Goal: Task Accomplishment & Management: Manage account settings

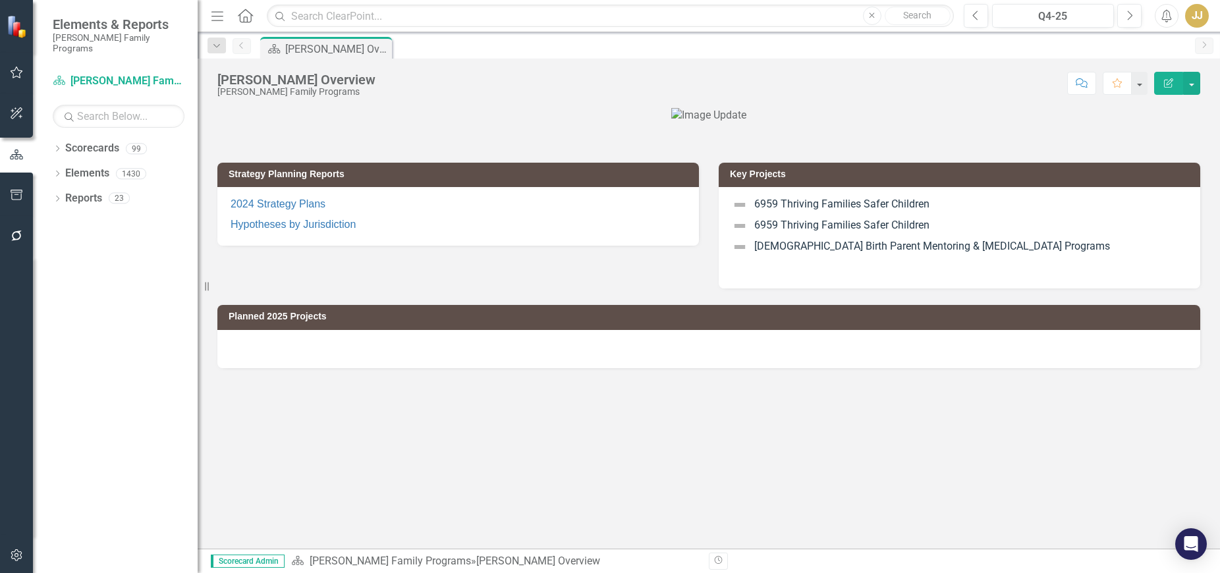
click at [53, 145] on div "Dropdown" at bounding box center [57, 150] width 9 height 11
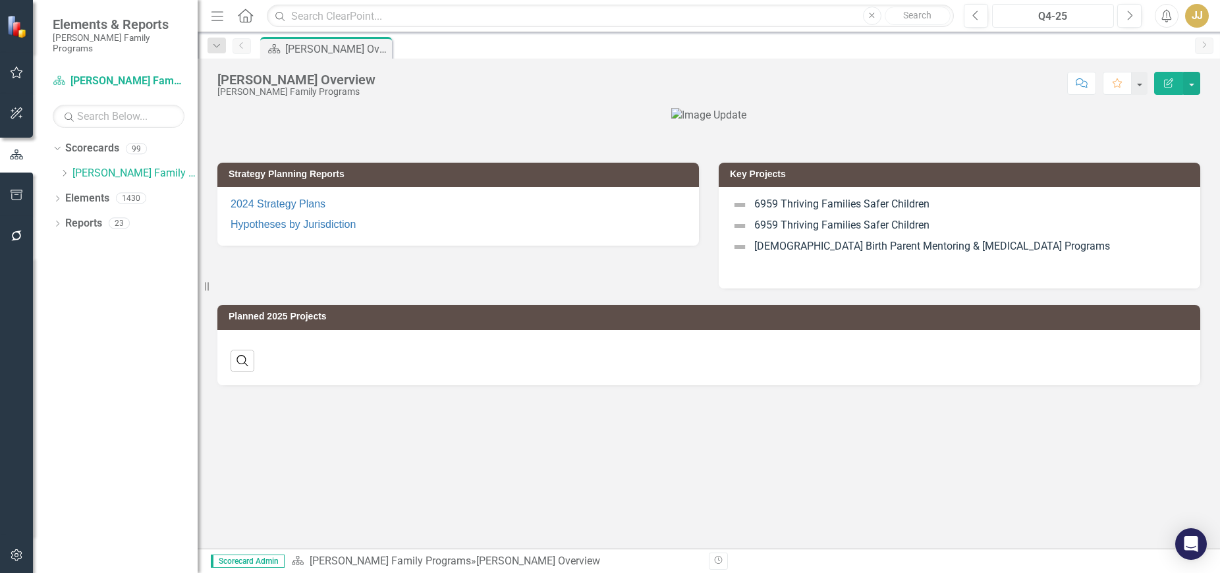
click at [1044, 12] on div "Q4-25" at bounding box center [1053, 17] width 113 height 16
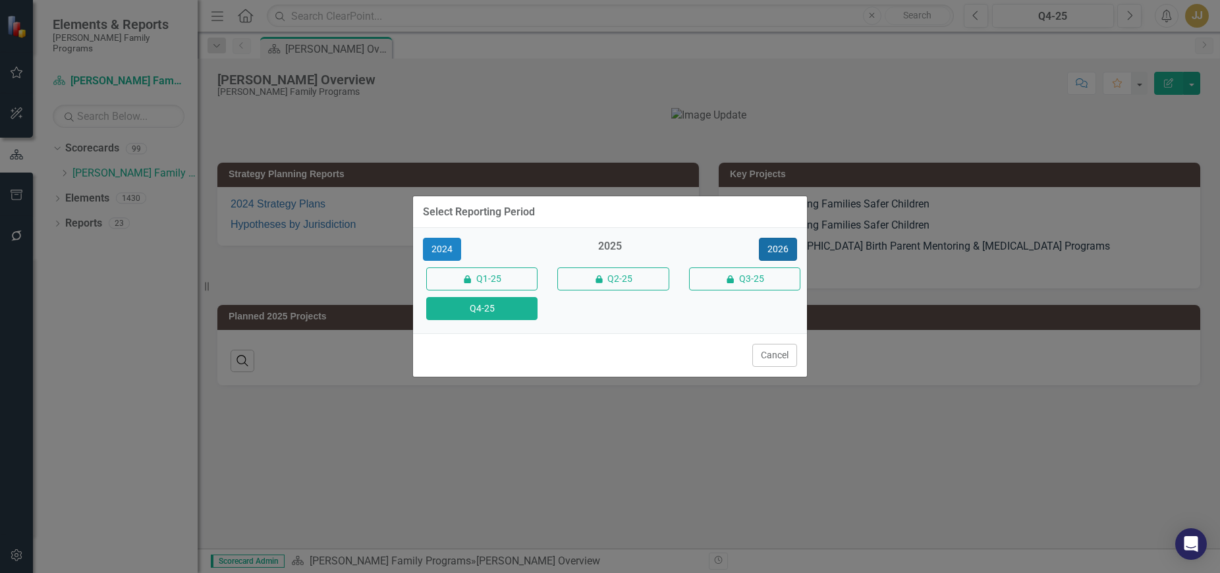
click at [783, 250] on button "2026" at bounding box center [778, 249] width 38 height 23
click at [484, 310] on button "Q4-26" at bounding box center [481, 308] width 111 height 23
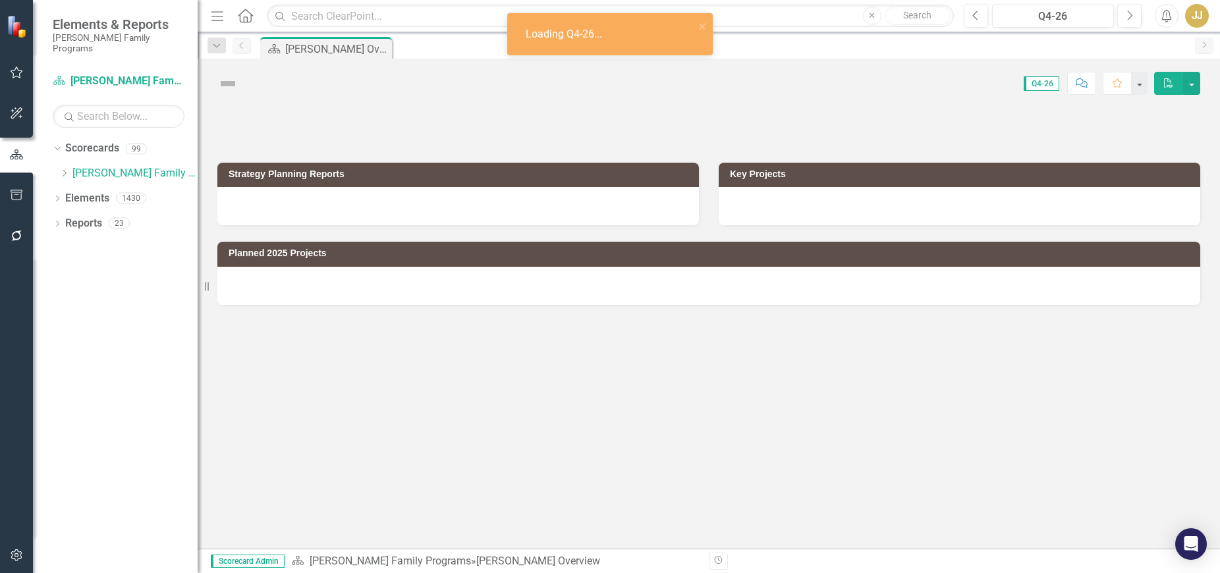
click at [61, 169] on icon "Dropdown" at bounding box center [64, 173] width 10 height 8
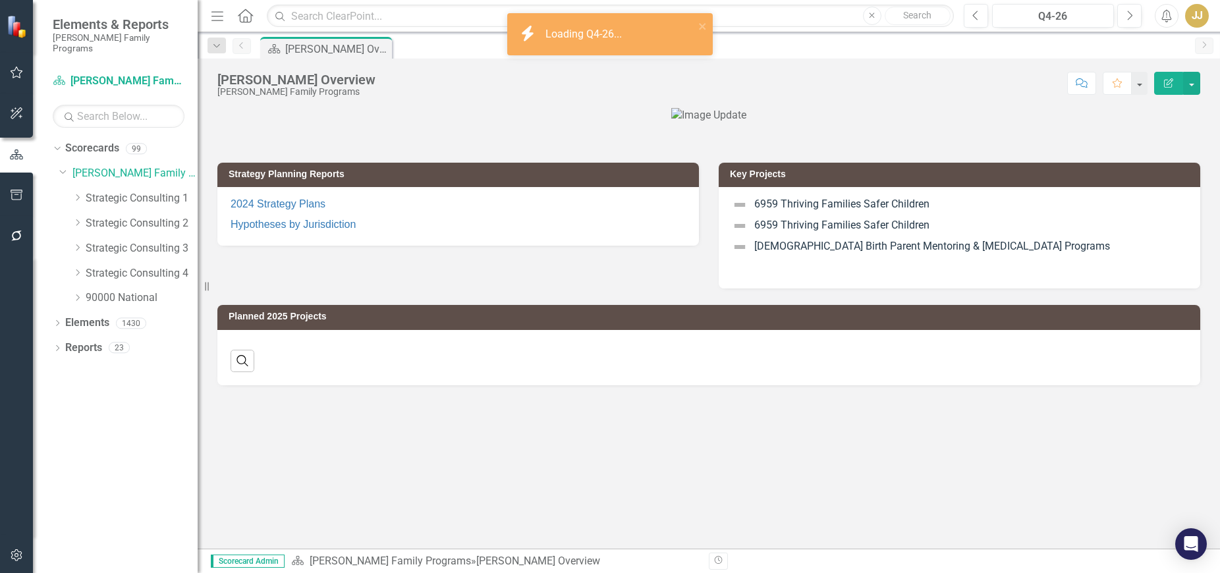
click at [79, 193] on div "Dropdown" at bounding box center [77, 198] width 10 height 11
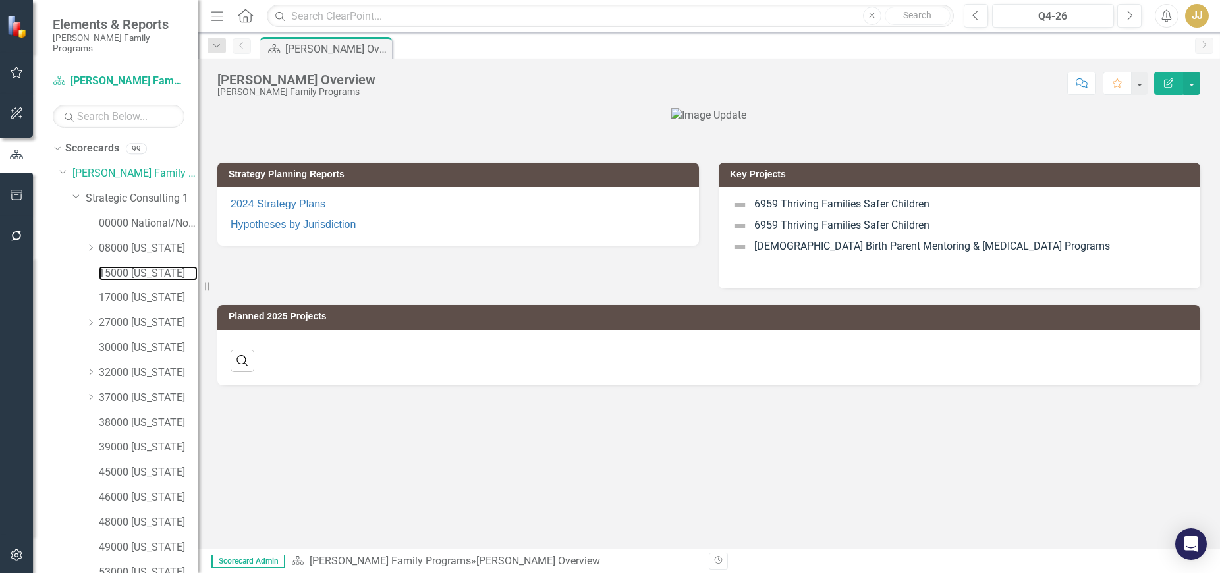
click at [142, 266] on link "15000 [US_STATE]" at bounding box center [148, 273] width 99 height 15
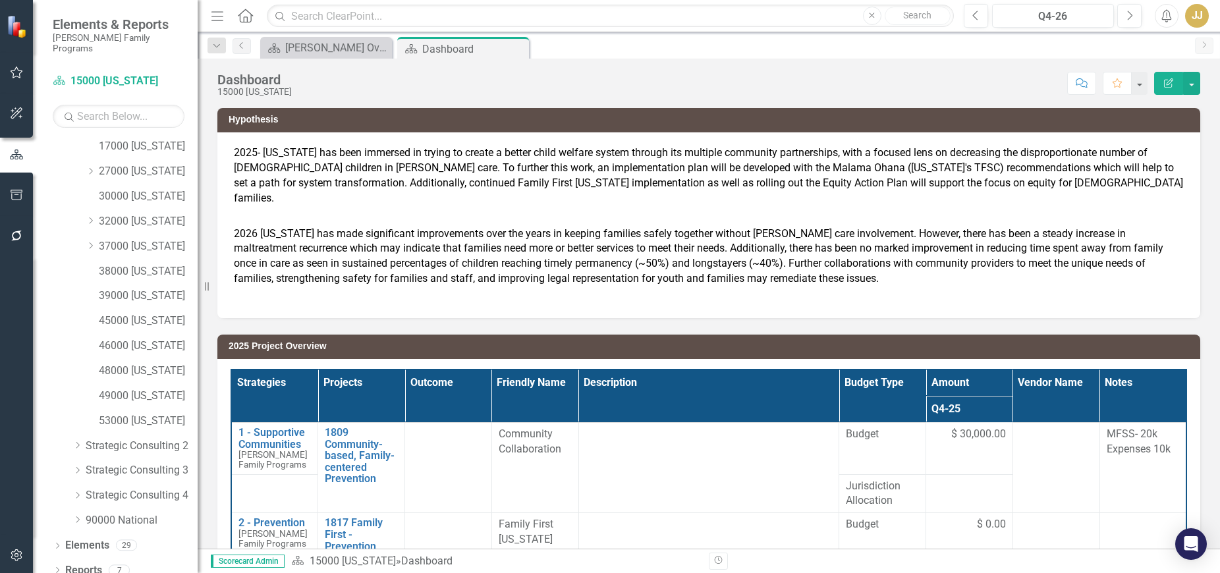
scroll to position [152, 0]
click at [57, 567] on icon "Dropdown" at bounding box center [57, 570] width 9 height 7
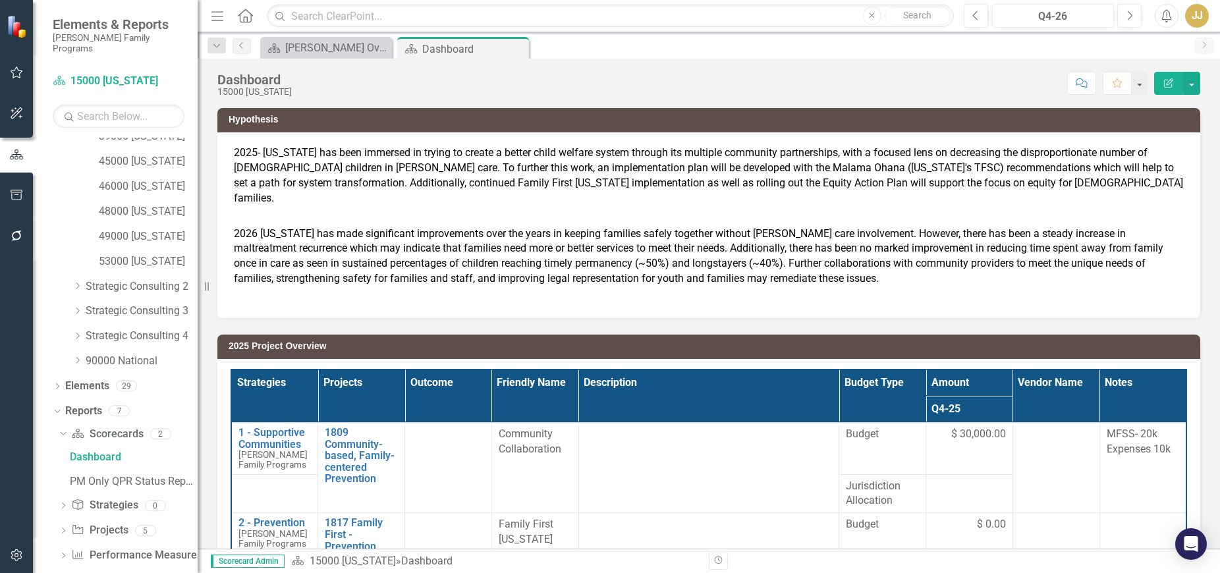
scroll to position [317, 0]
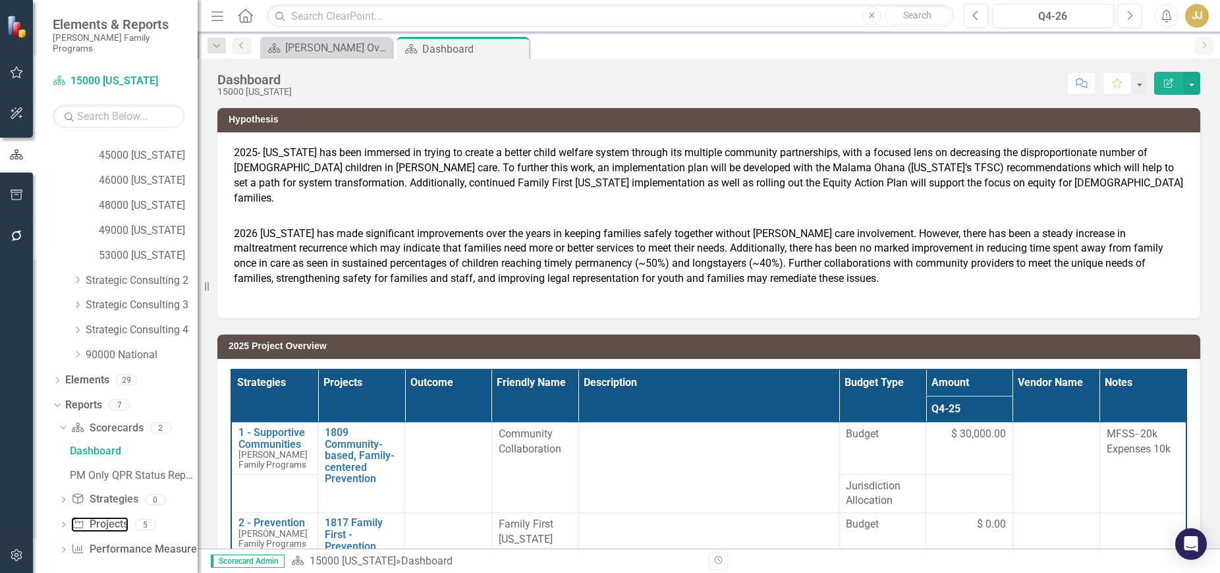
click at [125, 517] on link "Project Projects" at bounding box center [99, 524] width 57 height 15
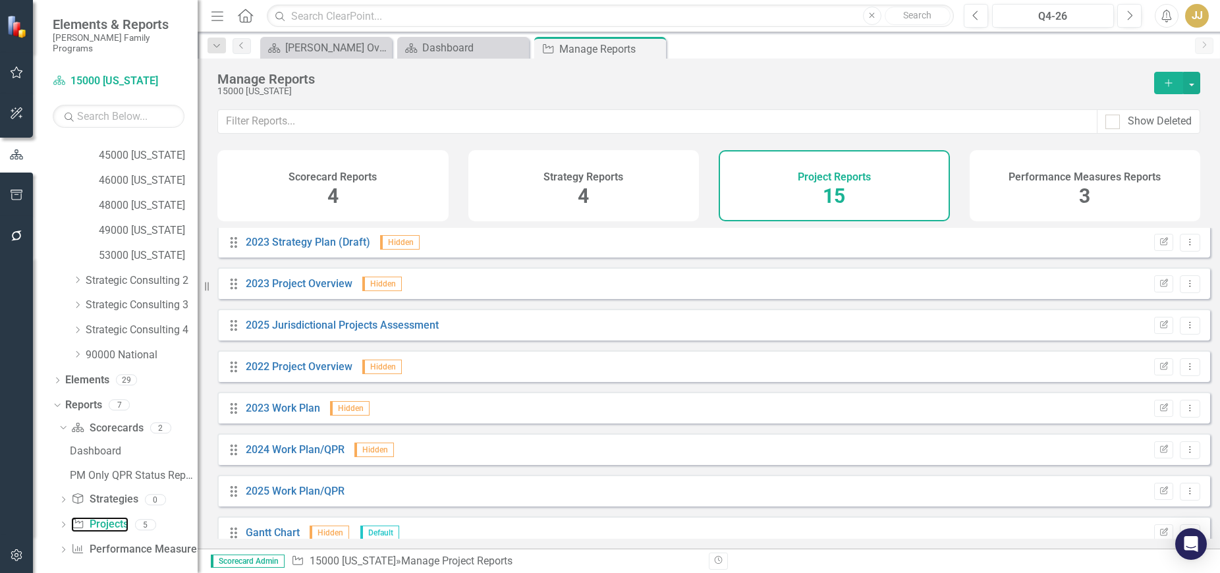
scroll to position [114, 0]
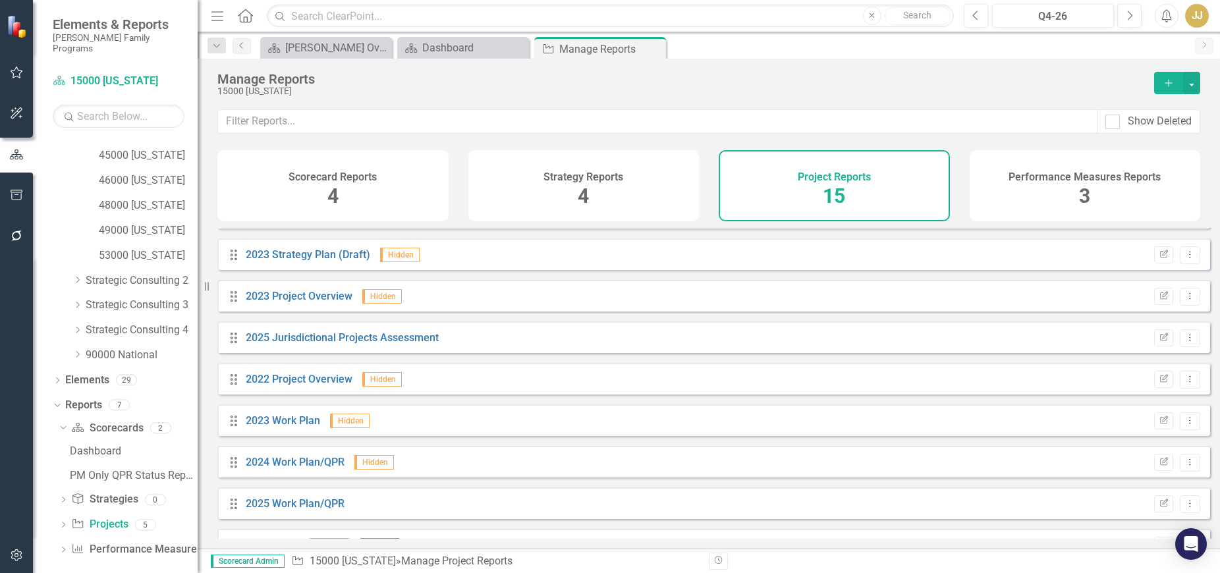
click at [63, 522] on icon at bounding box center [63, 525] width 3 height 6
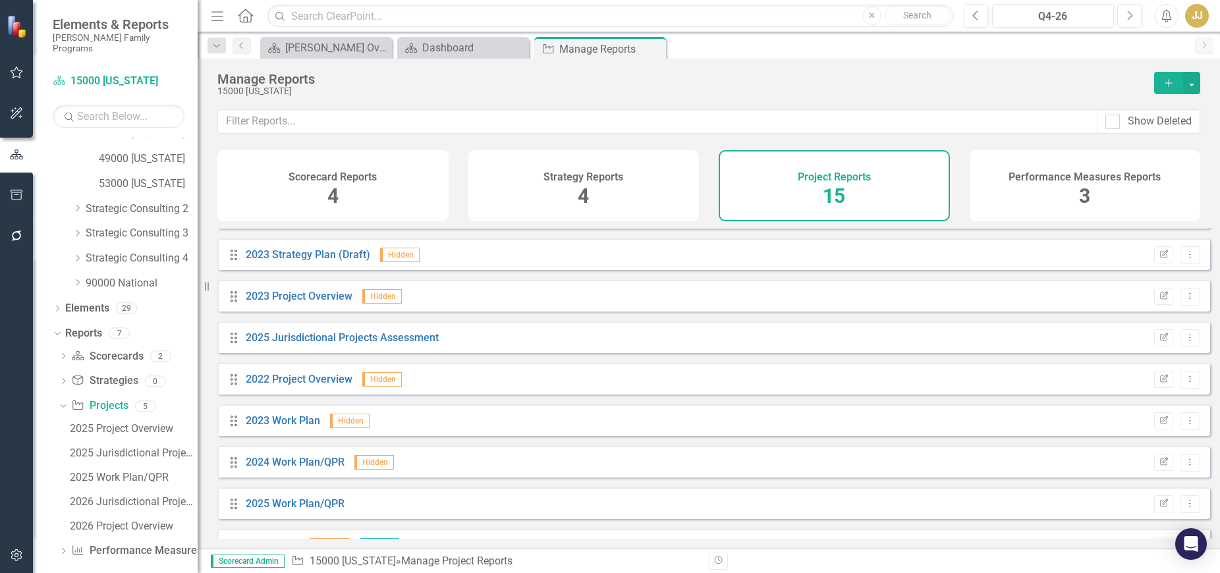
scroll to position [390, 0]
click at [142, 495] on div "2026 Jurisdictional Projects Assessment" at bounding box center [134, 501] width 128 height 12
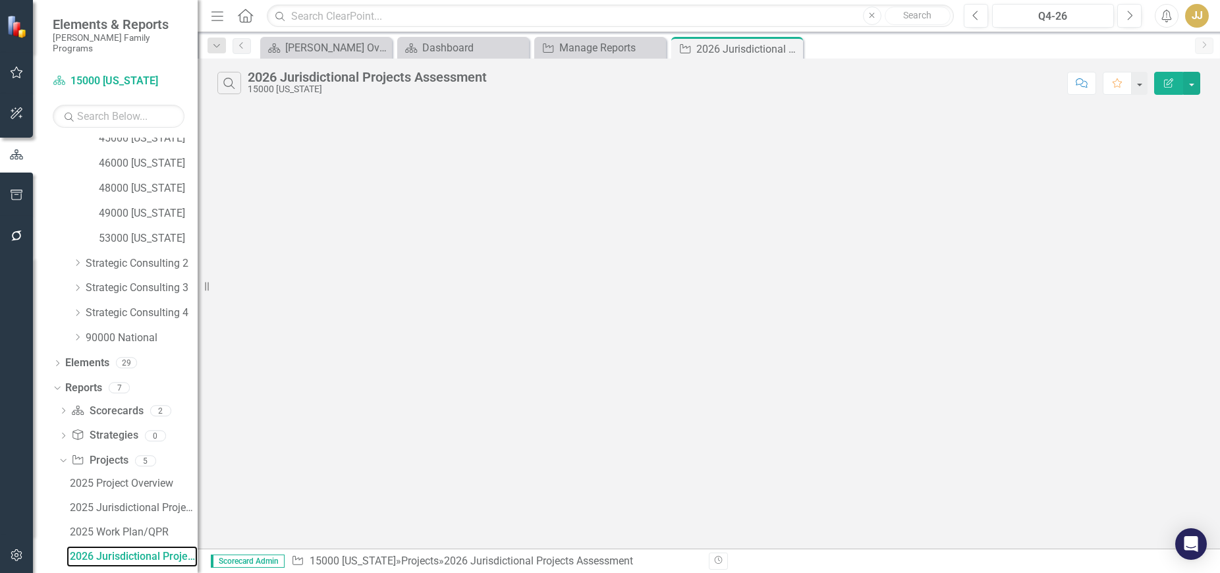
scroll to position [317, 0]
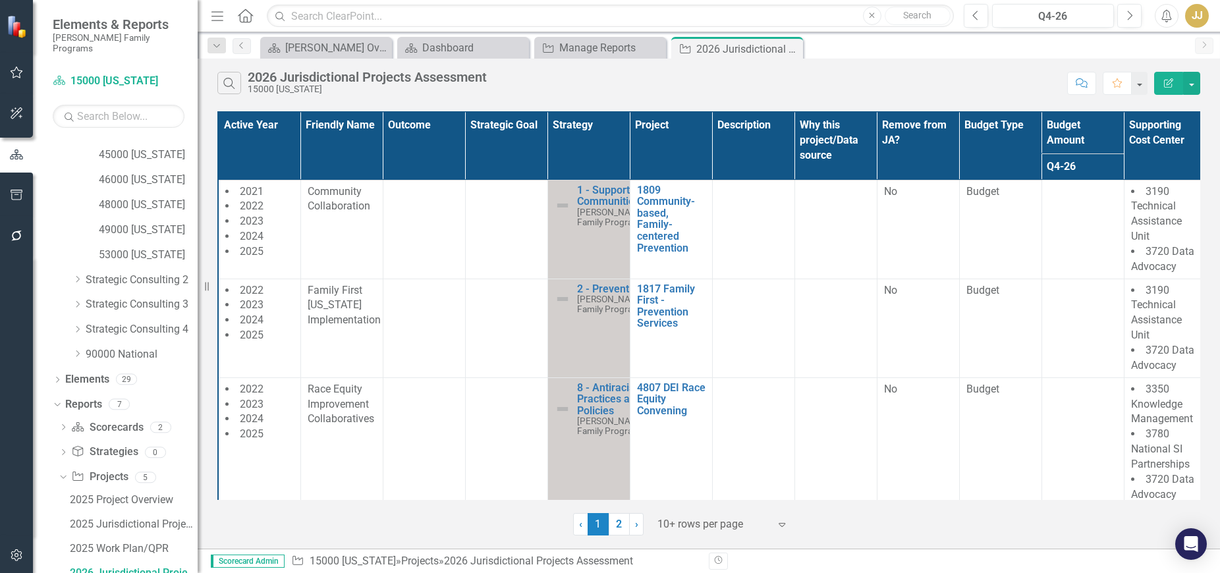
click at [739, 518] on div at bounding box center [713, 525] width 112 height 18
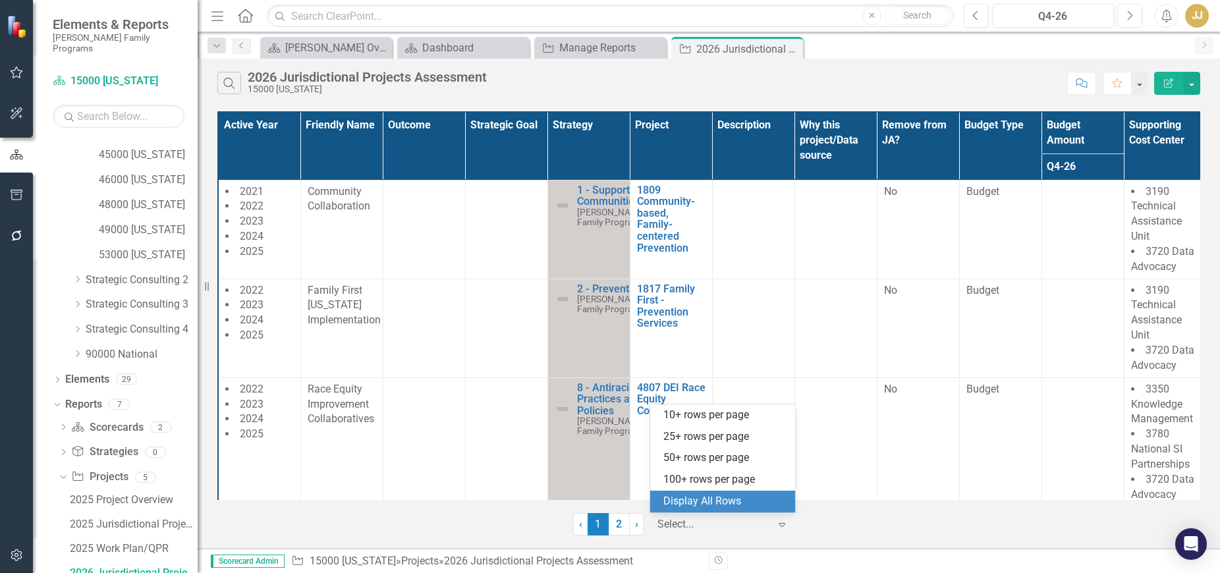
click at [728, 501] on div "Display All Rows" at bounding box center [725, 501] width 124 height 15
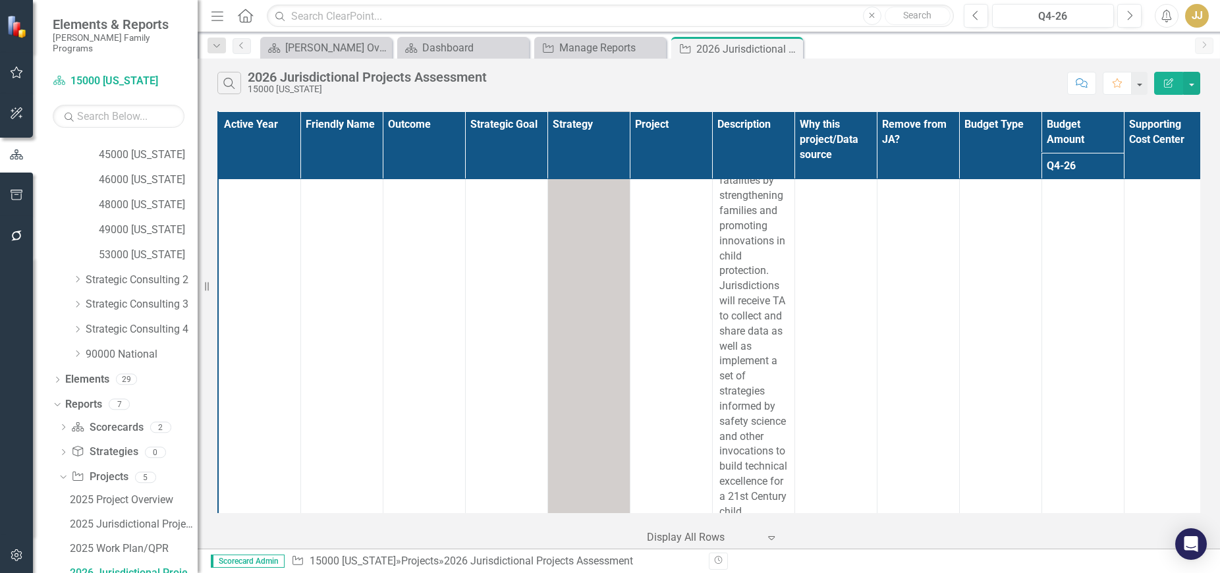
scroll to position [2008, 0]
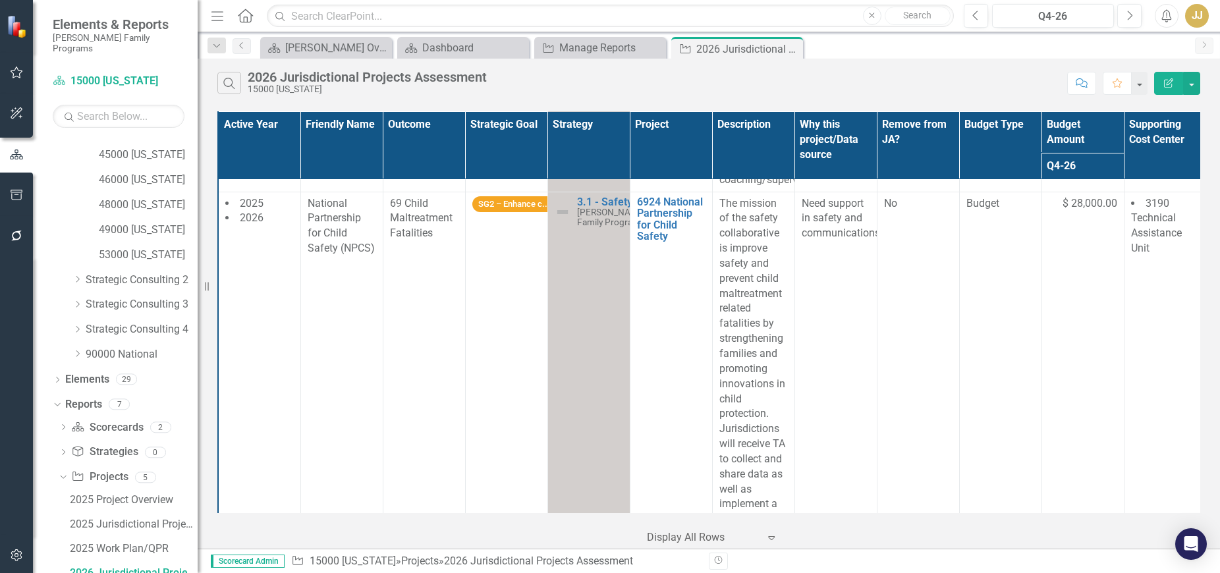
click at [0, 0] on icon "Close" at bounding box center [0, 0] width 0 height 0
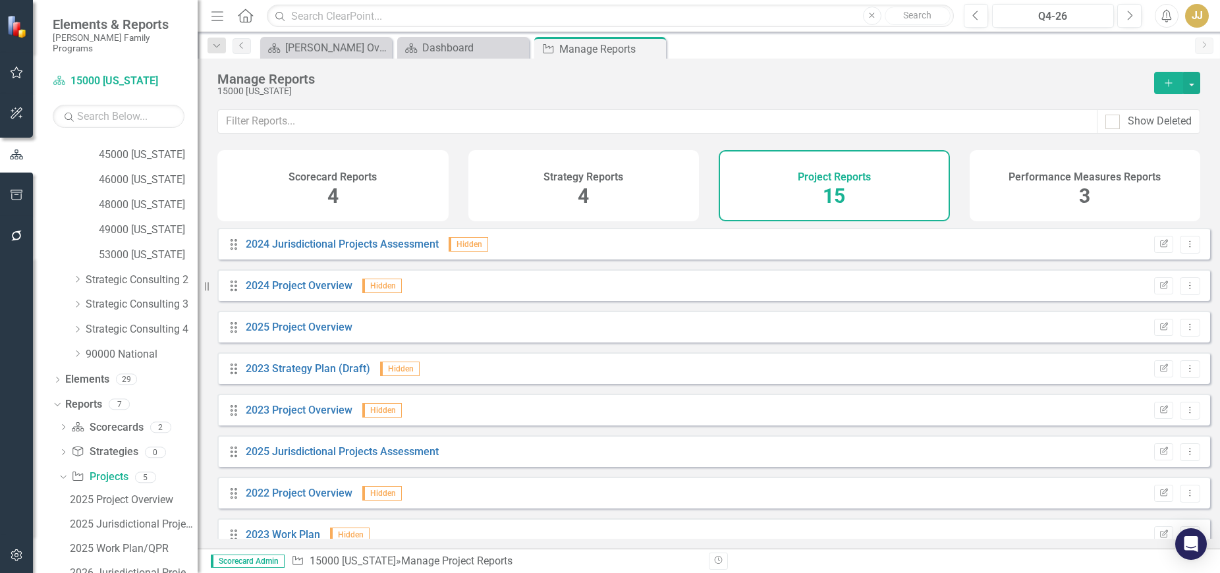
click at [0, 0] on icon "Close" at bounding box center [0, 0] width 0 height 0
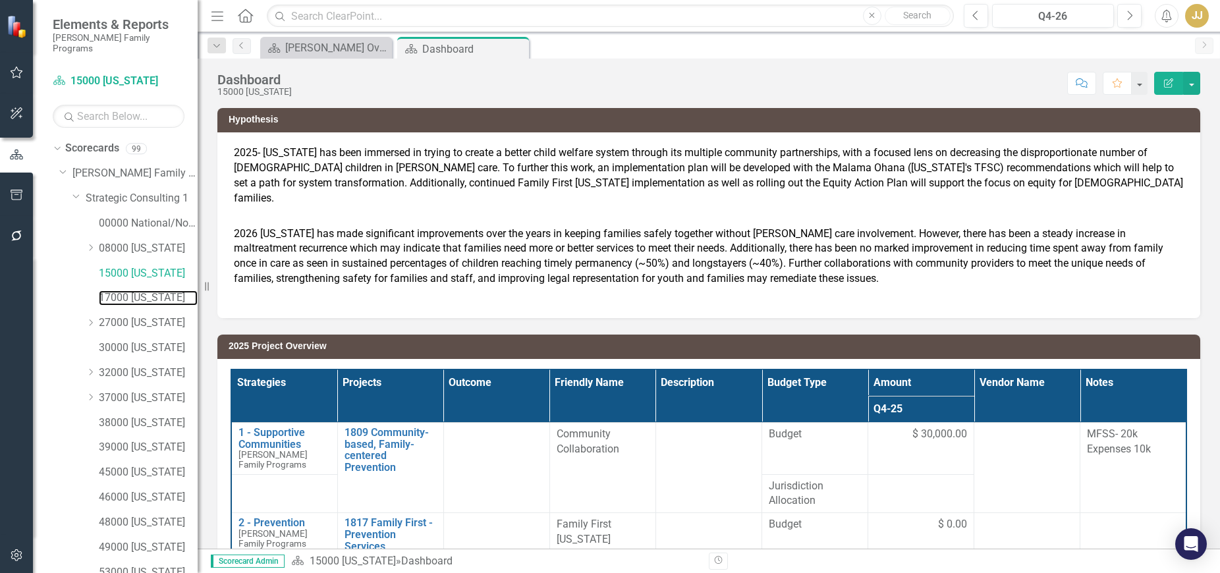
click at [159, 290] on link "17000 [US_STATE]" at bounding box center [148, 297] width 99 height 15
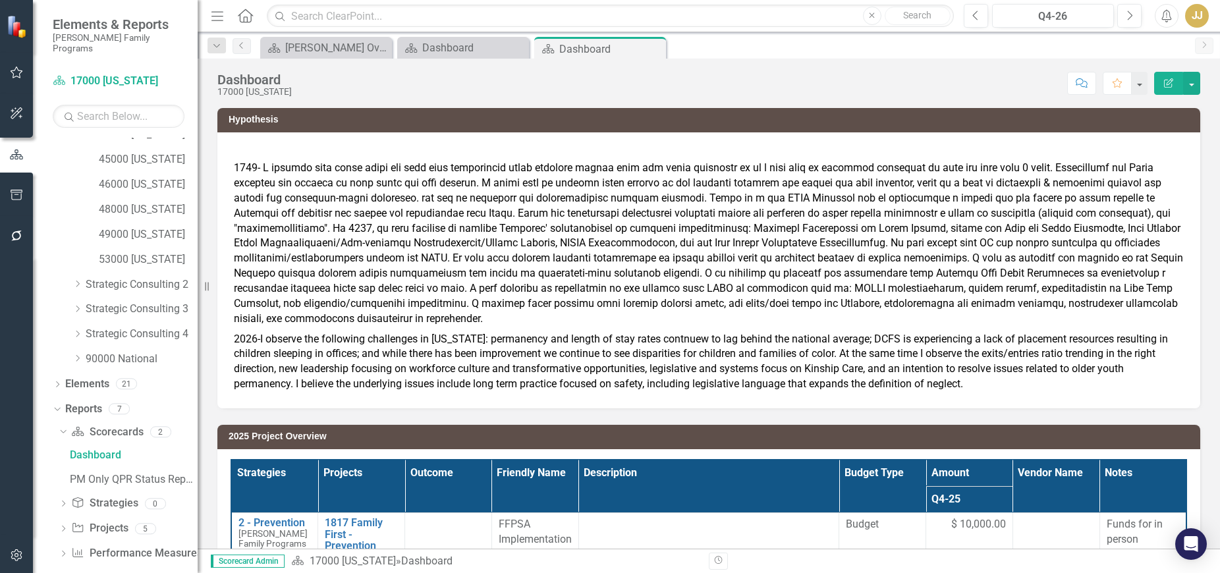
scroll to position [317, 0]
click at [66, 522] on icon "Dropdown" at bounding box center [63, 525] width 9 height 7
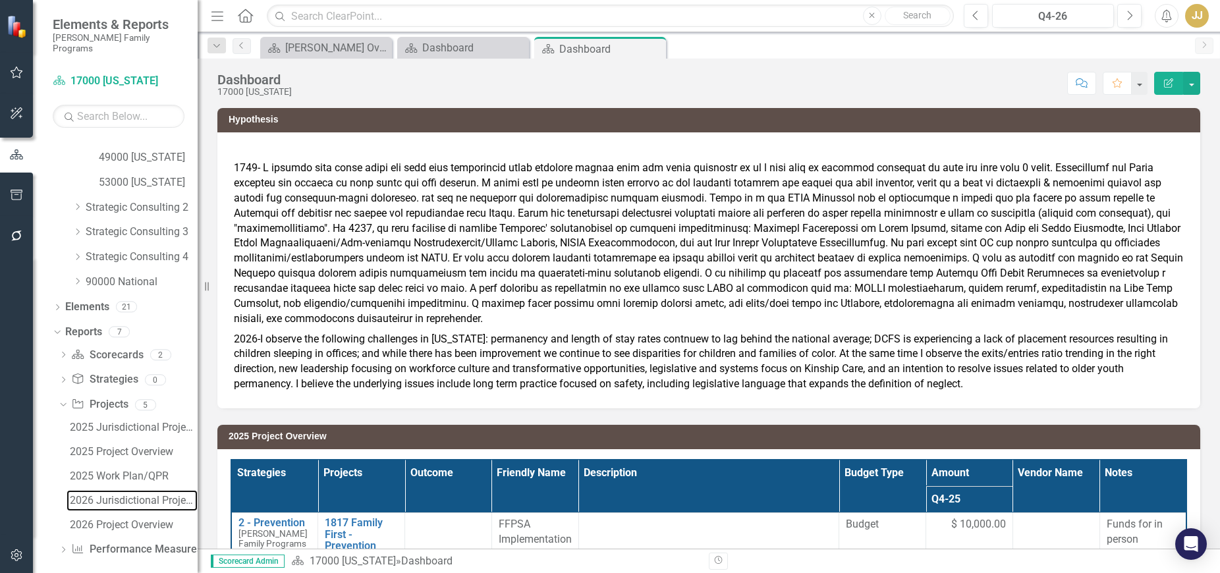
click at [128, 495] on div "2026 Jurisdictional Projects Assessment" at bounding box center [134, 501] width 128 height 12
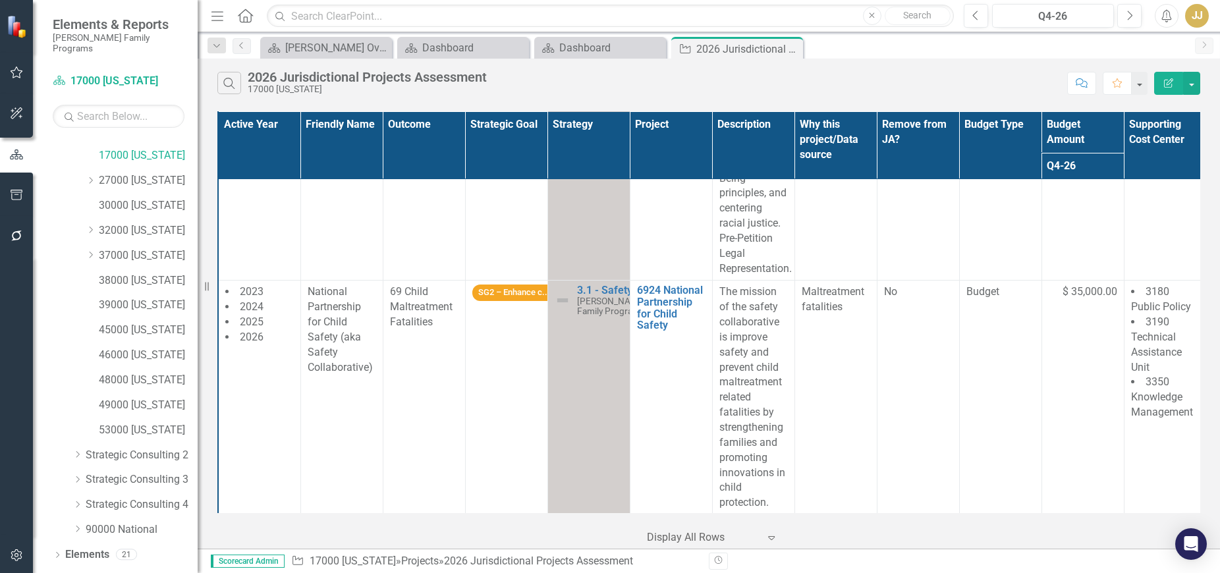
scroll to position [120, 0]
click at [166, 196] on link "27000 [US_STATE]" at bounding box center [148, 203] width 99 height 15
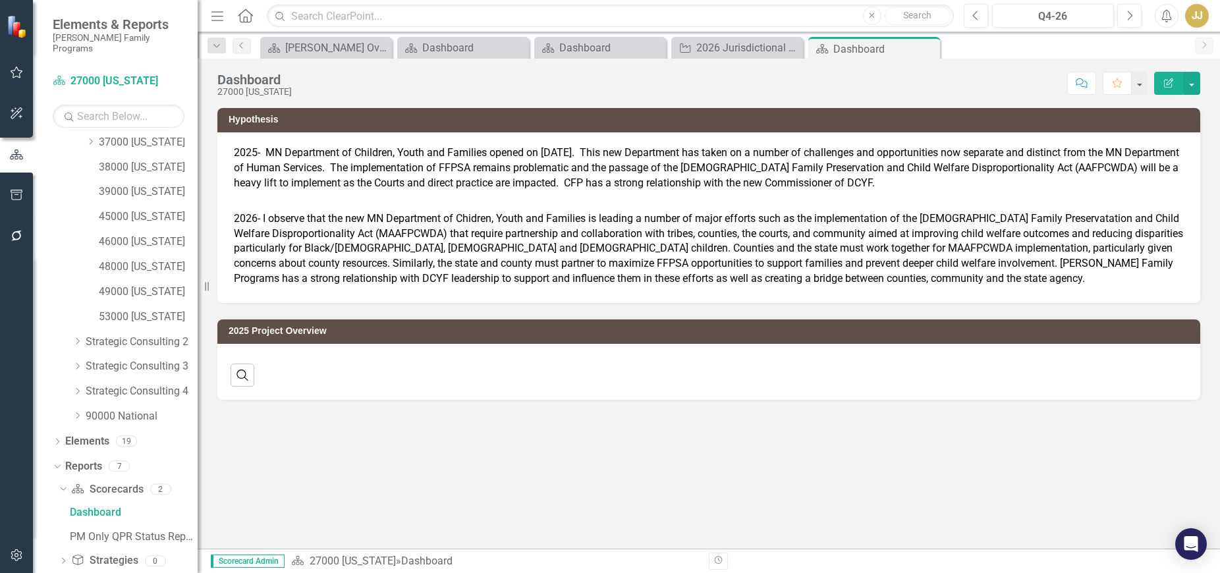
scroll to position [317, 0]
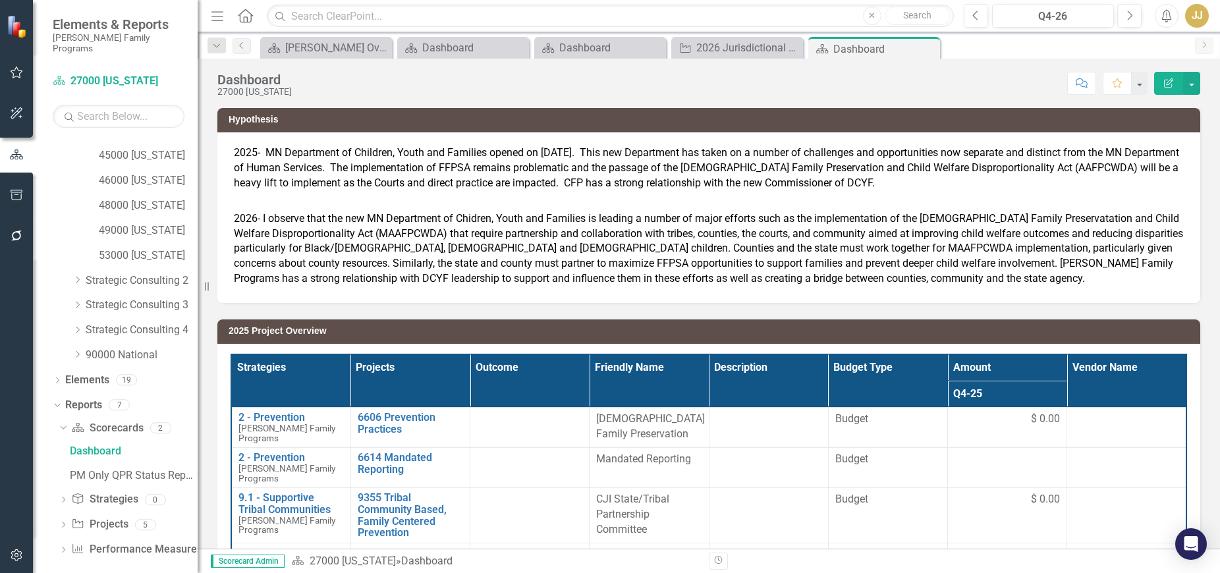
click at [61, 522] on icon "Dropdown" at bounding box center [63, 525] width 9 height 7
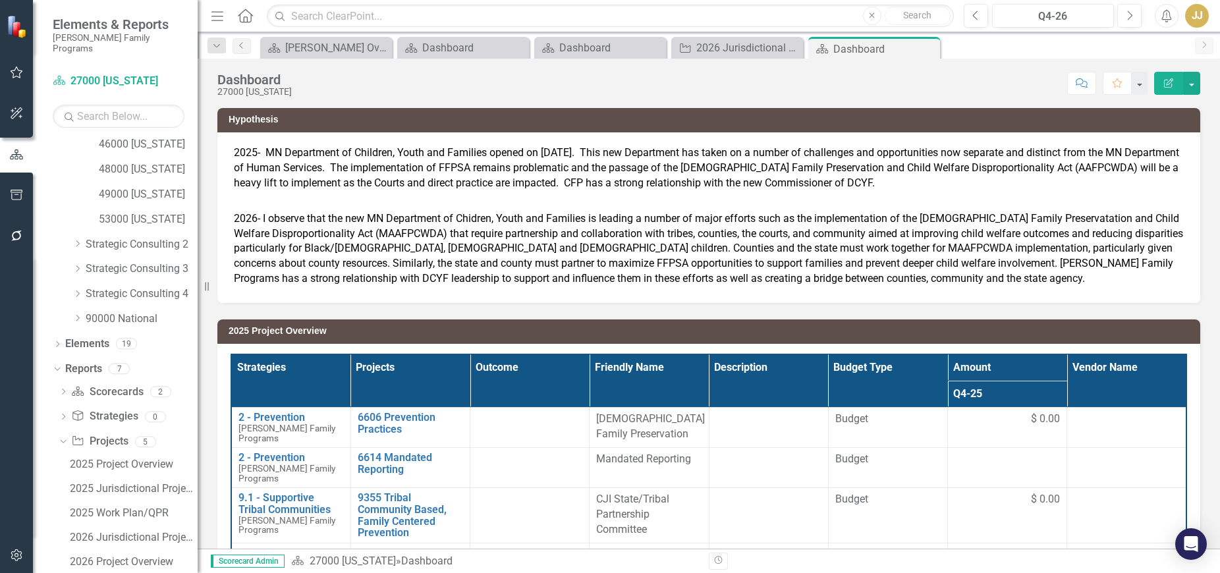
scroll to position [390, 0]
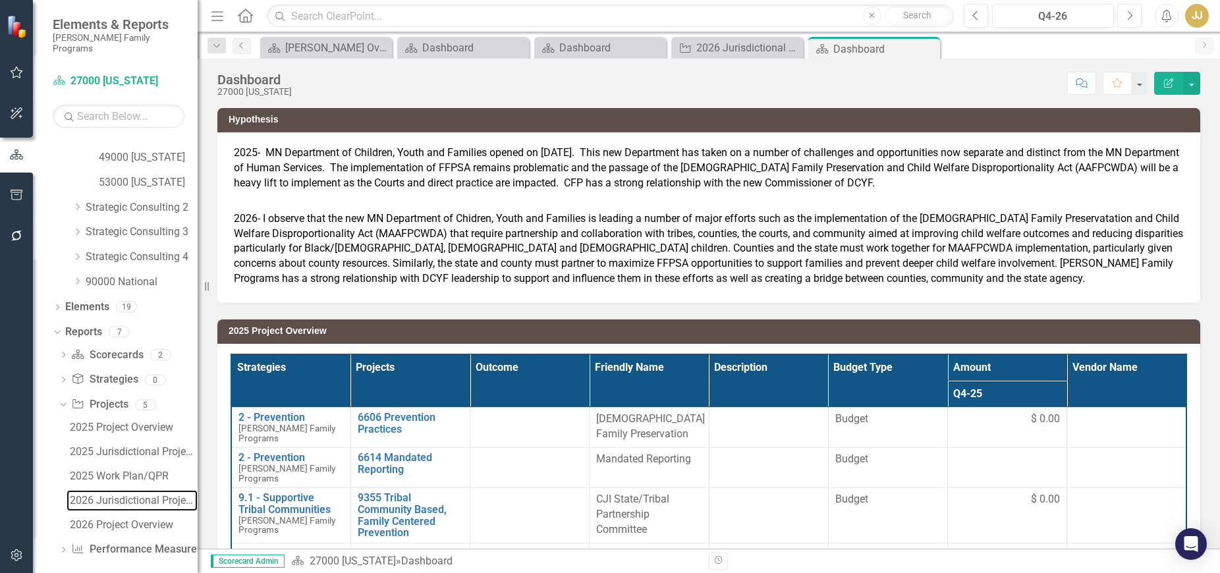
click at [131, 495] on div "2026 Jurisdictional Projects Assessment" at bounding box center [134, 501] width 128 height 12
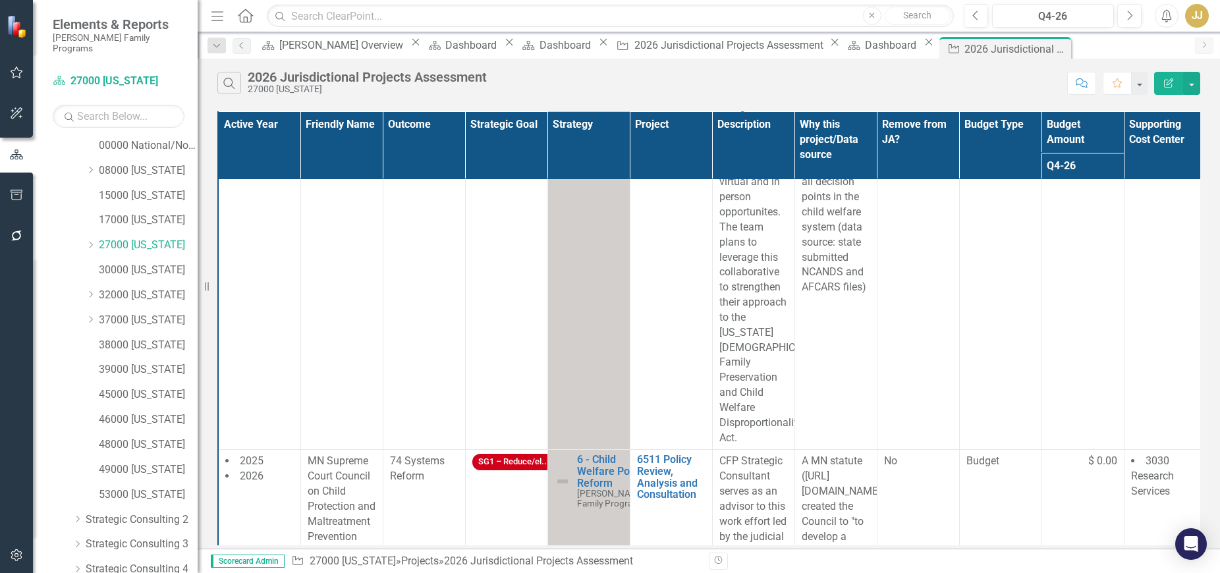
scroll to position [54, 0]
click at [155, 287] on link "30000 [US_STATE]" at bounding box center [148, 294] width 99 height 15
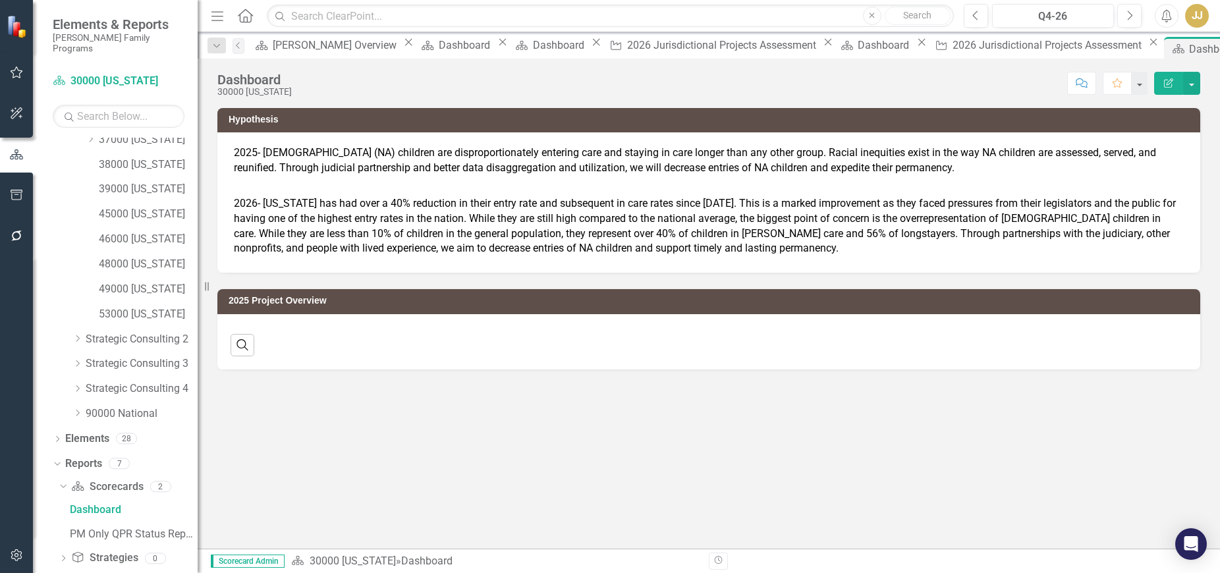
scroll to position [317, 0]
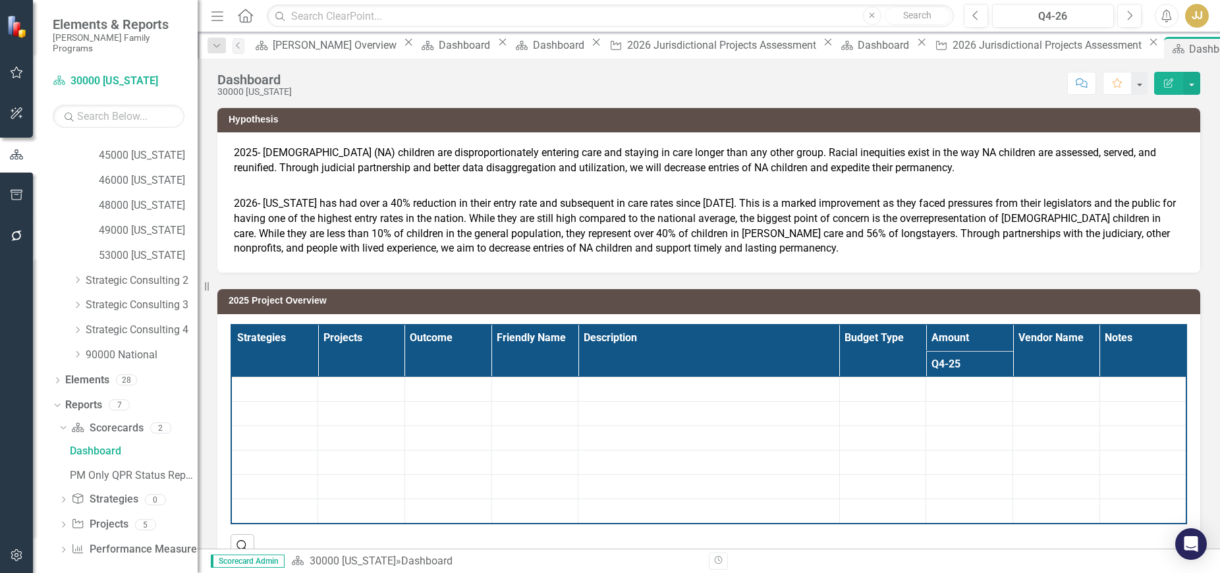
click at [63, 522] on icon "Dropdown" at bounding box center [63, 525] width 9 height 7
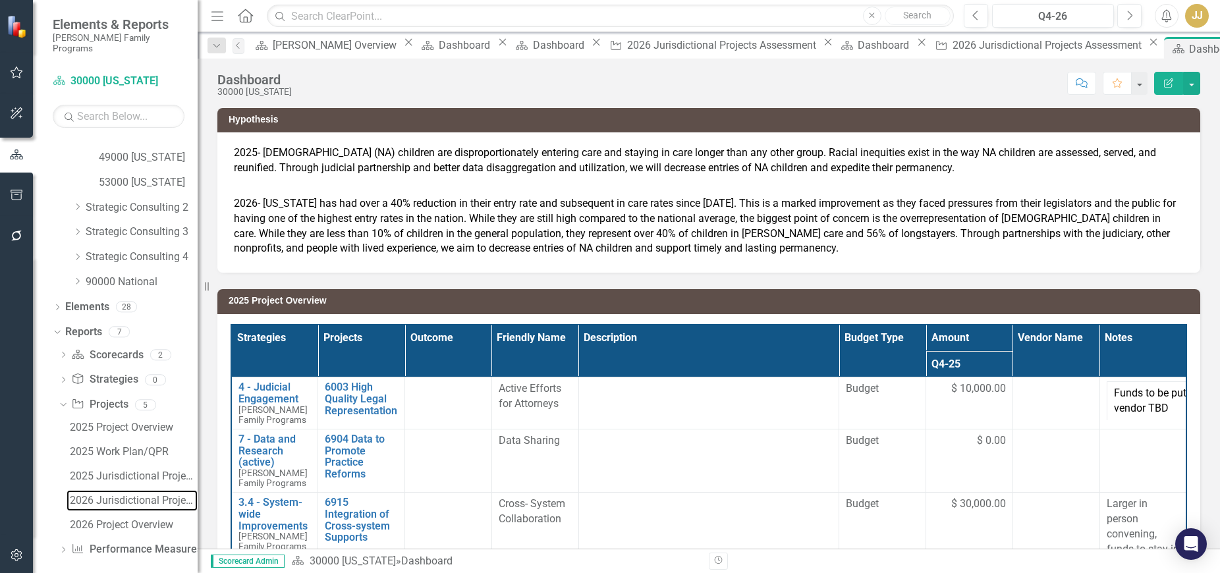
click at [123, 495] on div "2026 Jurisdictional Projects Assessment" at bounding box center [134, 501] width 128 height 12
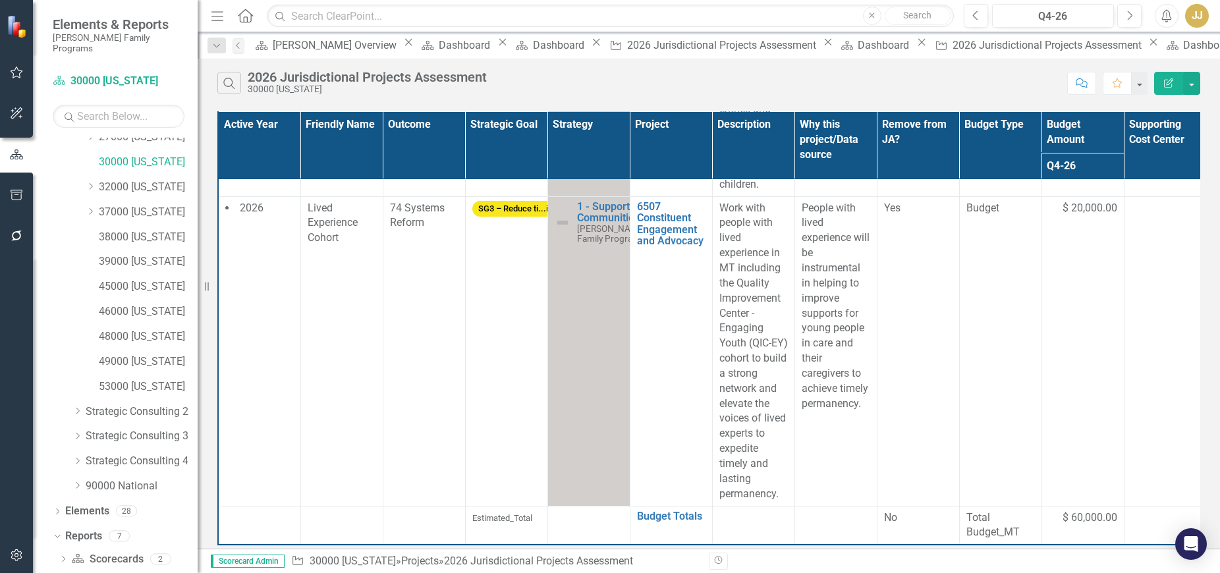
scroll to position [120, 0]
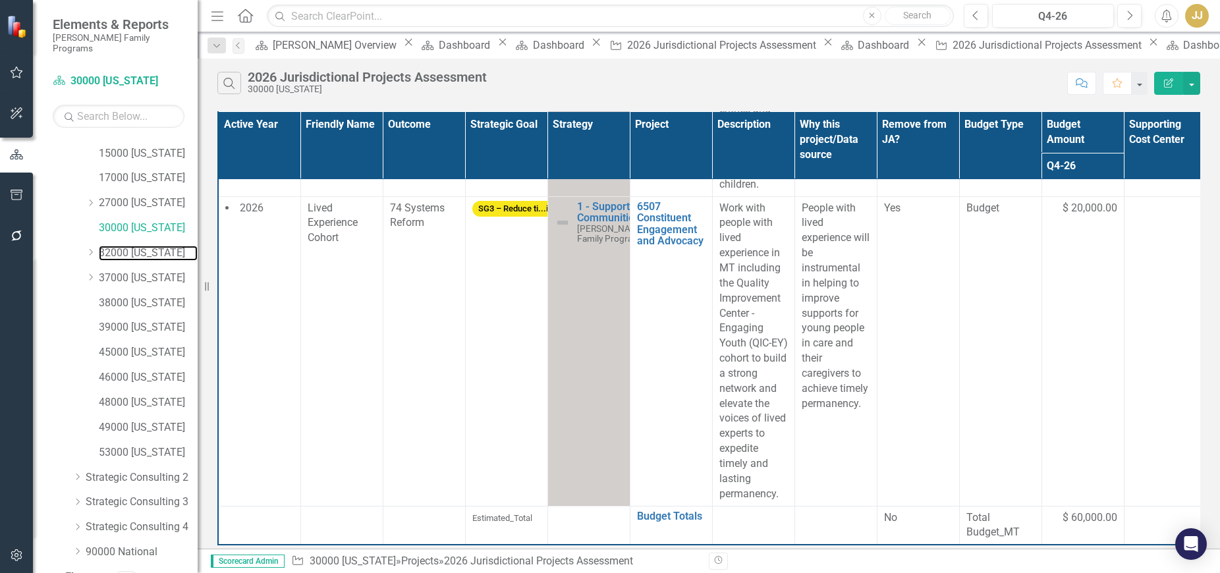
click at [146, 246] on link "32000 [US_STATE]" at bounding box center [148, 253] width 99 height 15
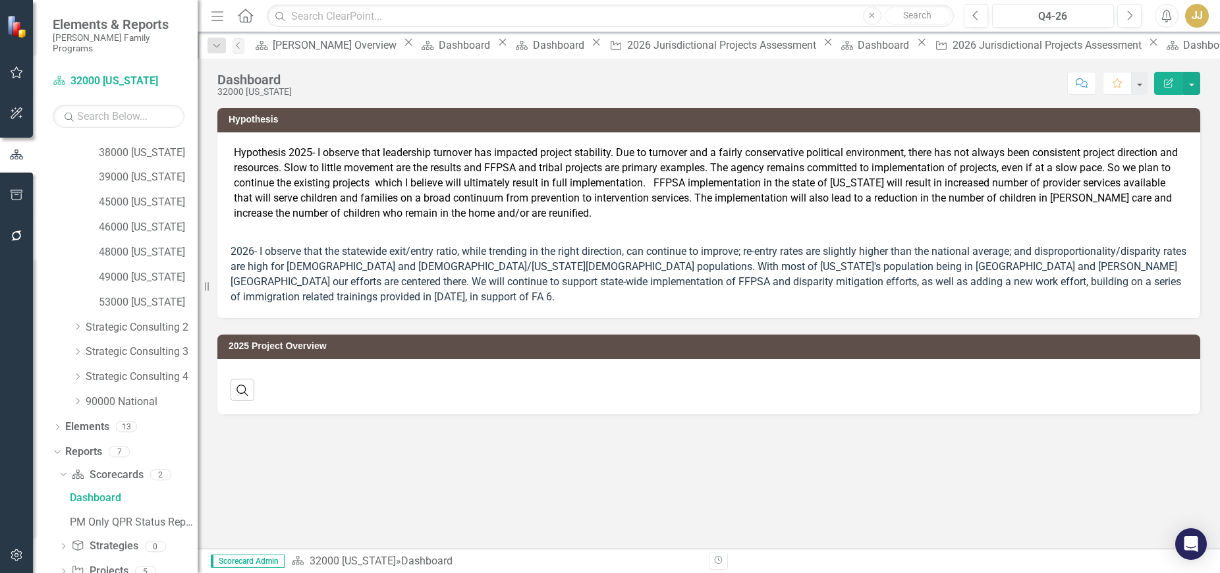
scroll to position [317, 0]
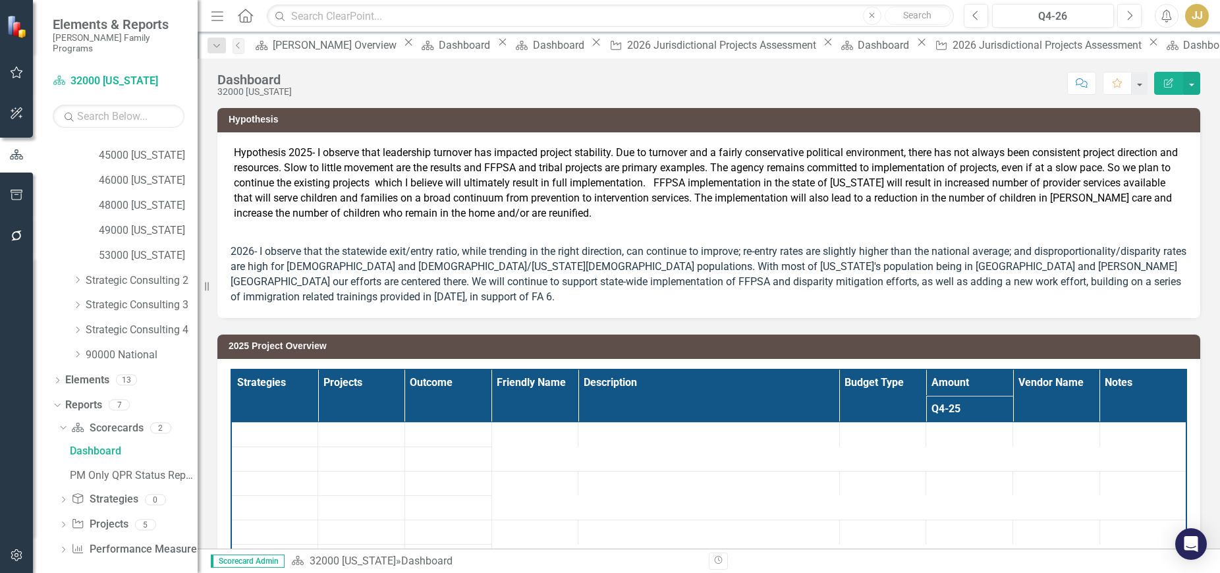
click at [61, 522] on icon "Dropdown" at bounding box center [63, 525] width 9 height 7
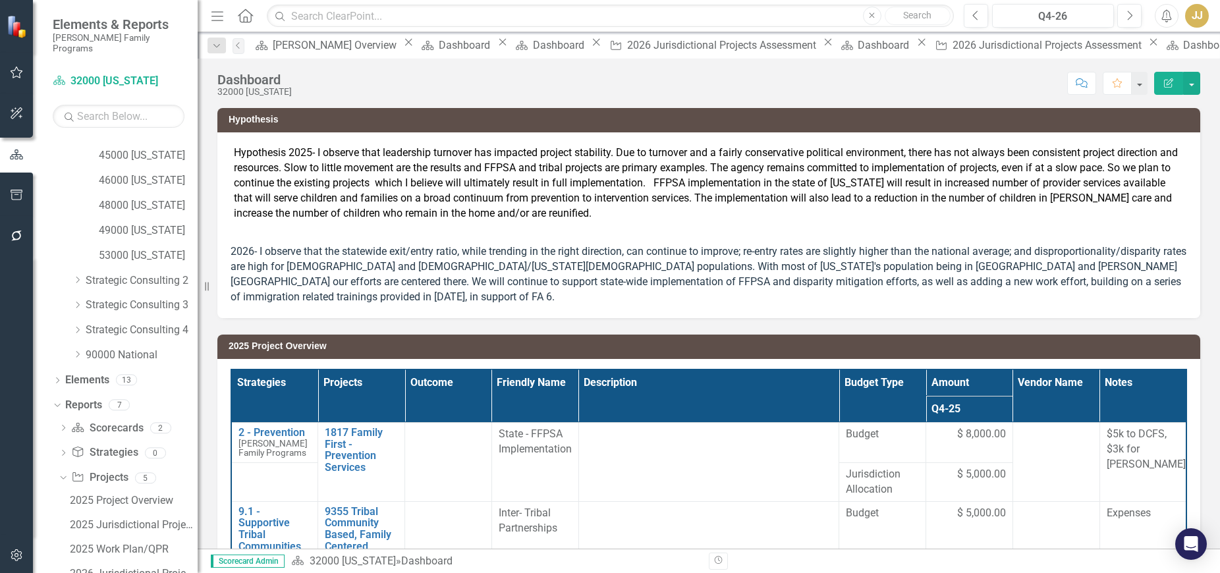
scroll to position [390, 0]
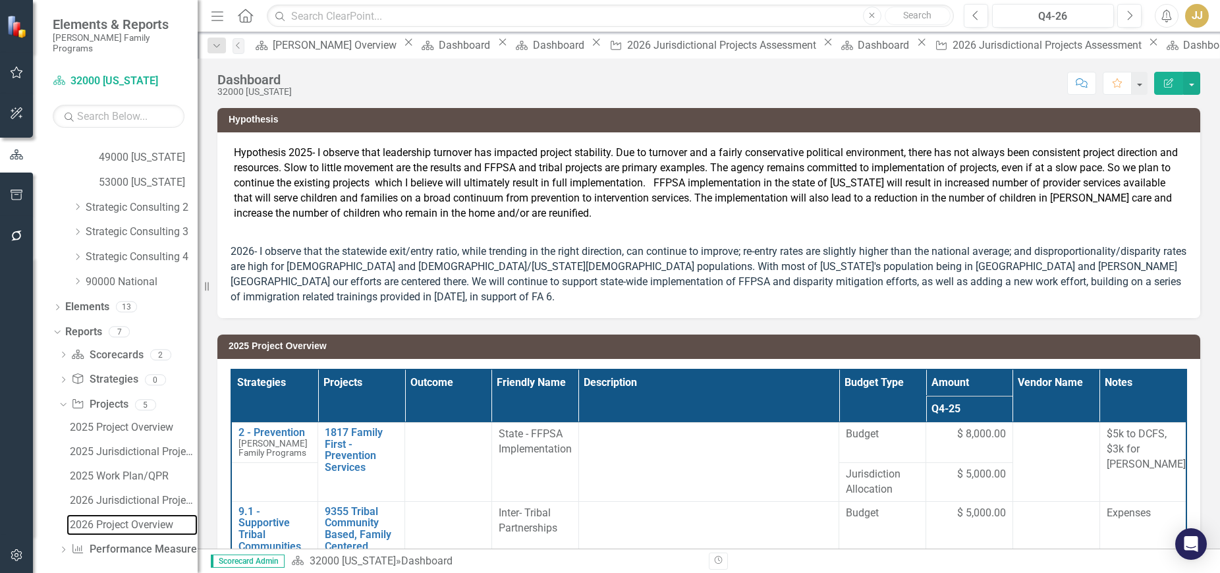
click at [118, 519] on div "2026 Project Overview" at bounding box center [134, 525] width 128 height 12
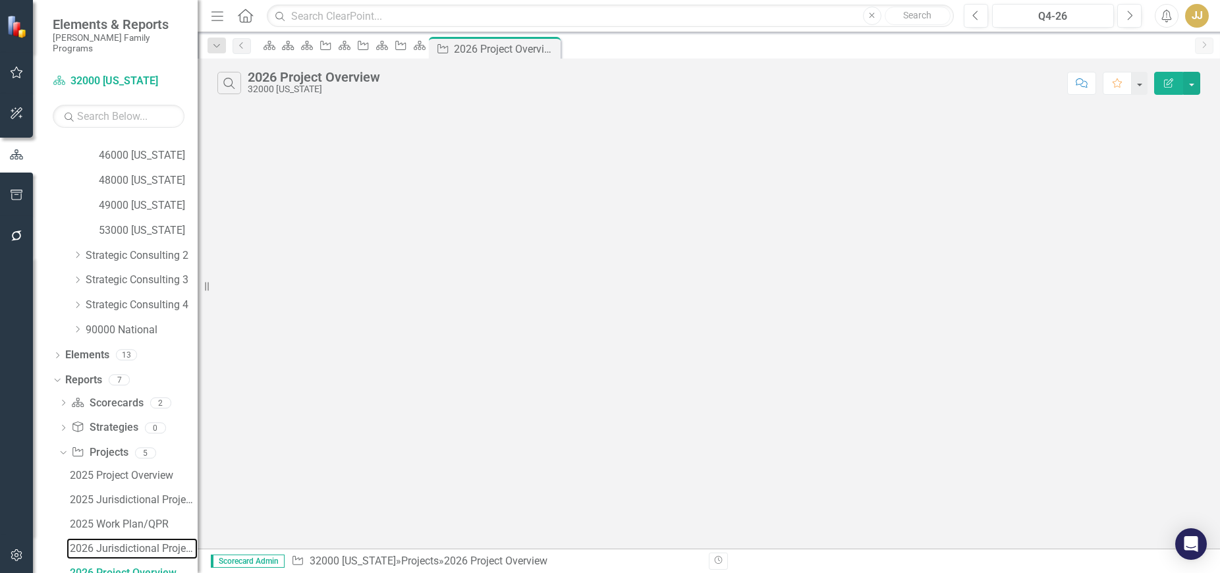
click at [117, 543] on div "2026 Jurisdictional Projects Assessment" at bounding box center [134, 549] width 128 height 12
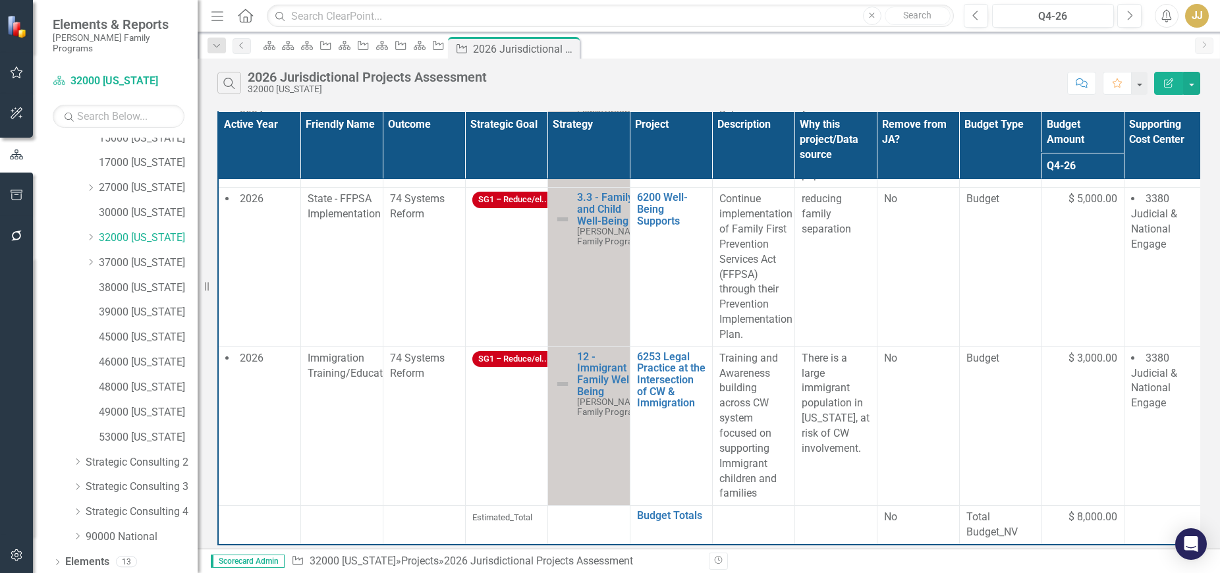
scroll to position [120, 0]
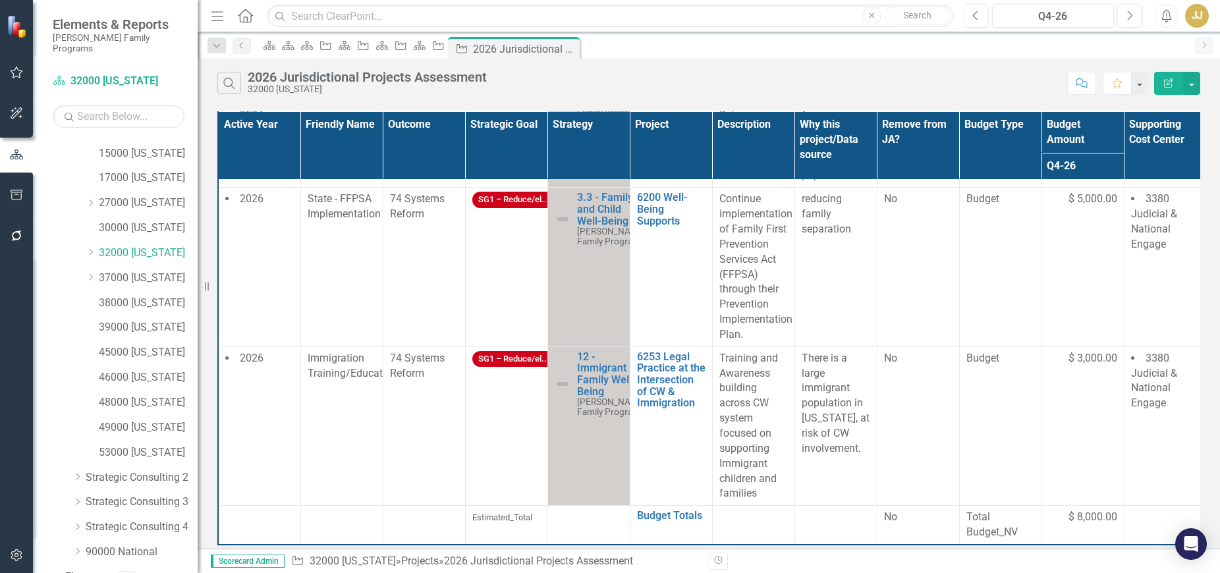
click at [91, 249] on icon at bounding box center [91, 252] width 3 height 7
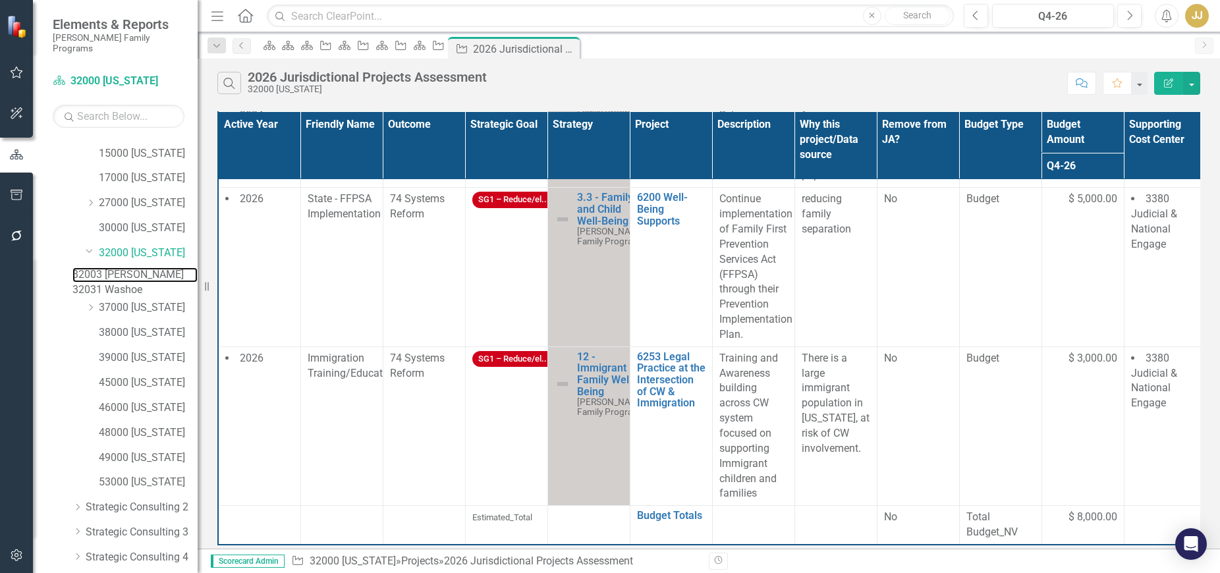
click at [121, 267] on link "32003 [PERSON_NAME]" at bounding box center [134, 274] width 125 height 15
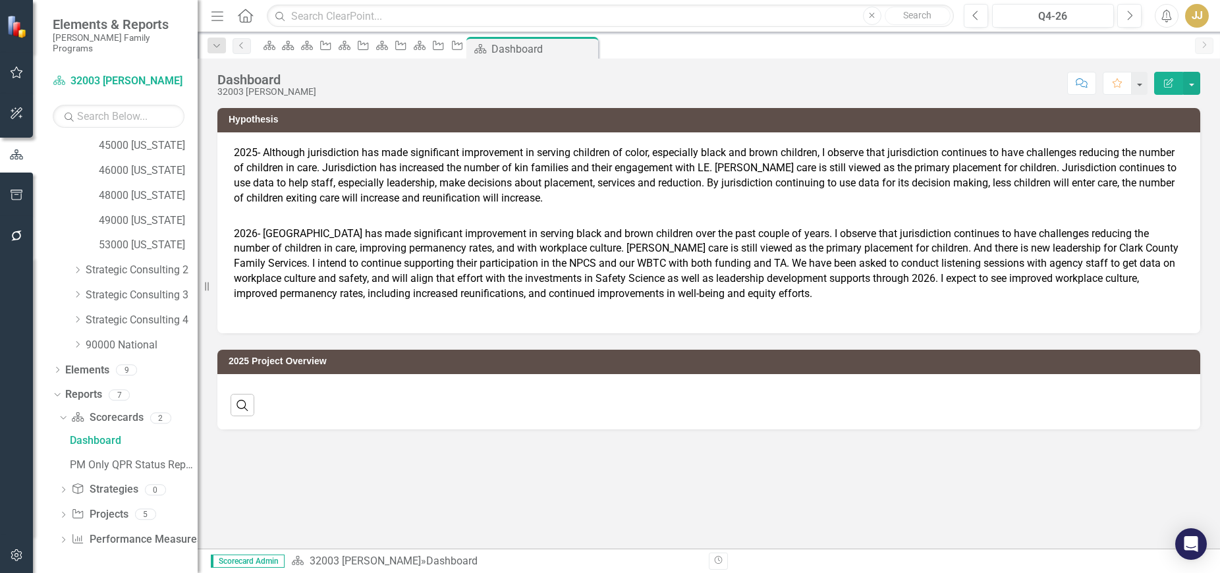
scroll to position [366, 0]
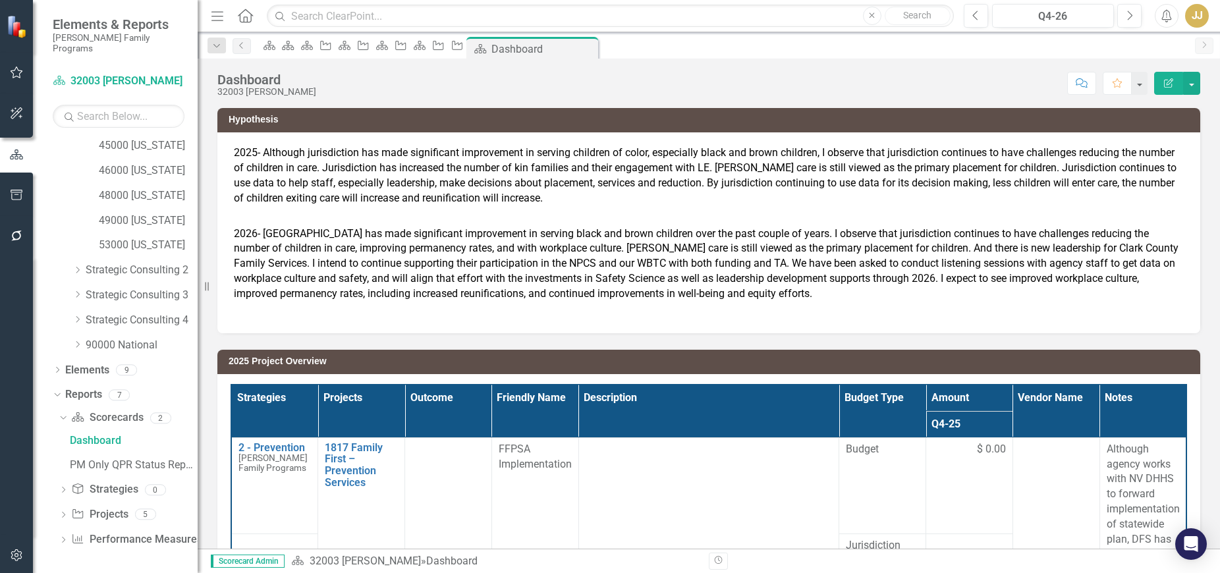
click at [68, 516] on icon "Dropdown" at bounding box center [63, 515] width 9 height 7
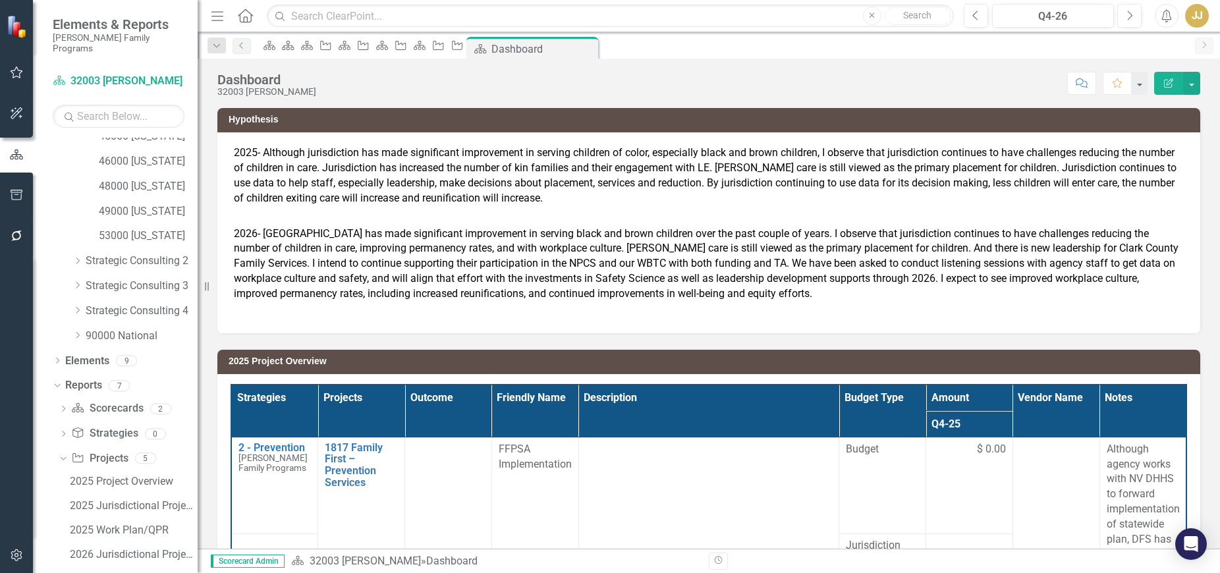
scroll to position [439, 0]
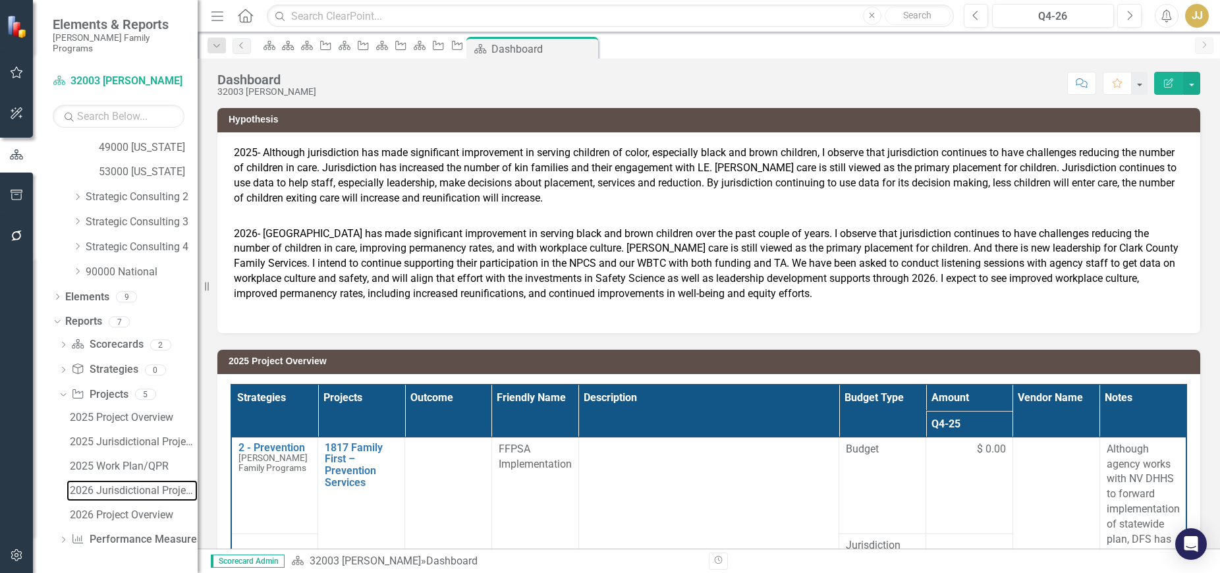
click at [112, 495] on div "2026 Jurisdictional Projects Assessment" at bounding box center [134, 491] width 128 height 12
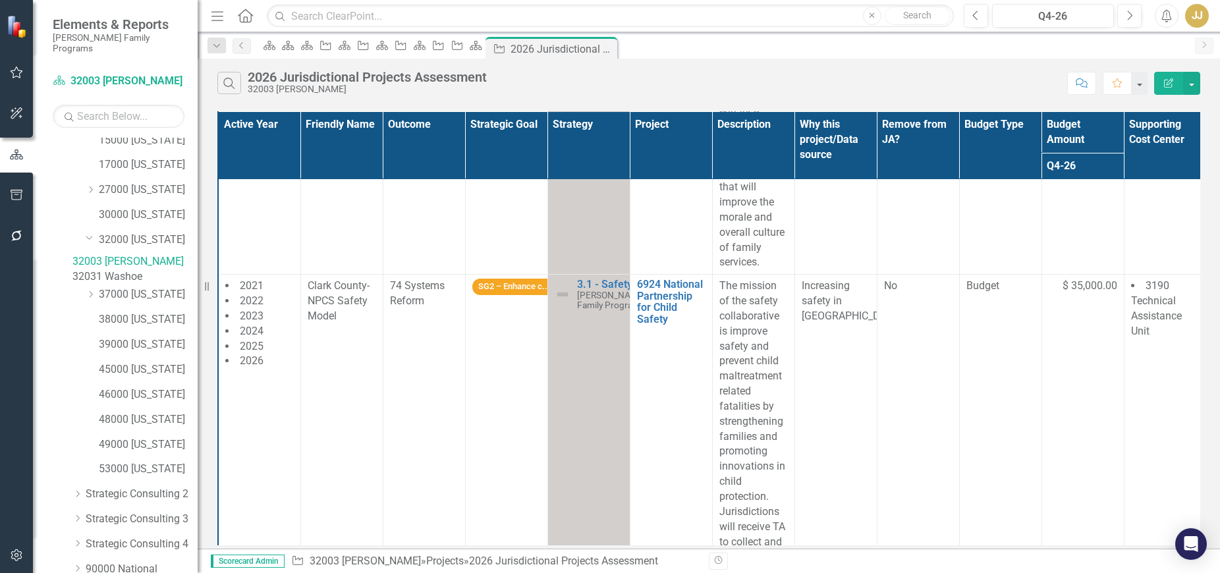
scroll to position [103, 0]
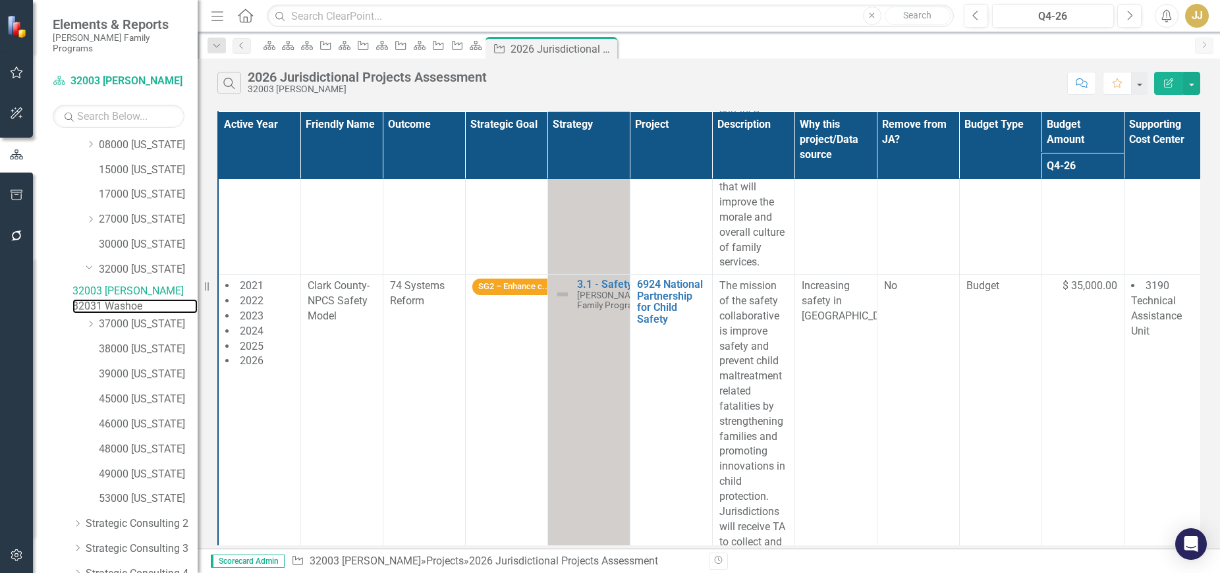
click at [155, 314] on link "32031 Washoe" at bounding box center [134, 306] width 125 height 15
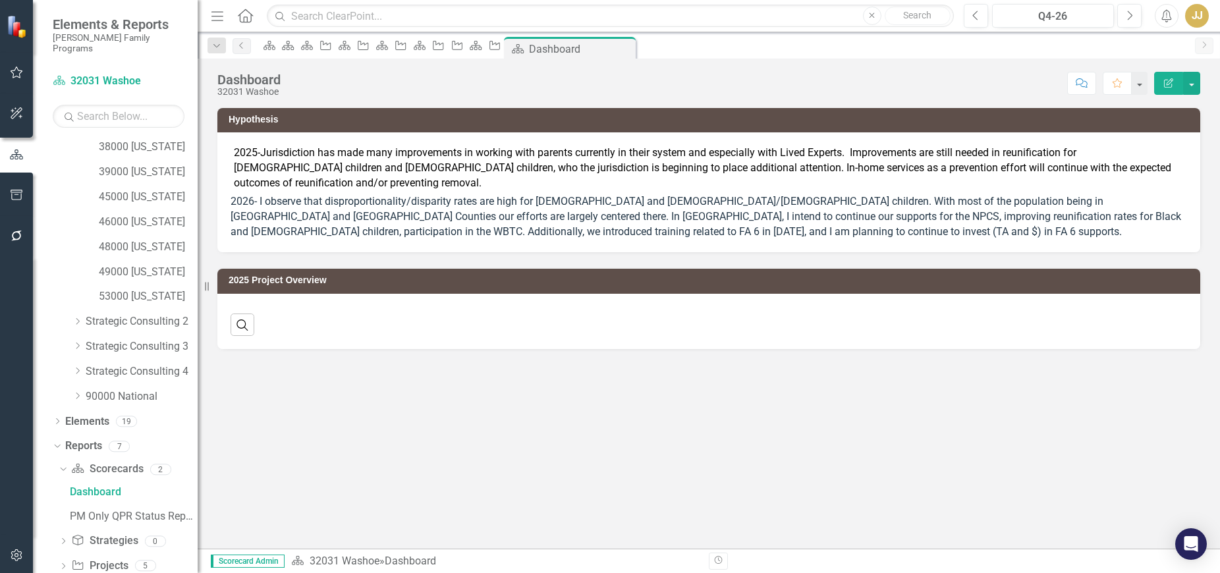
scroll to position [366, 0]
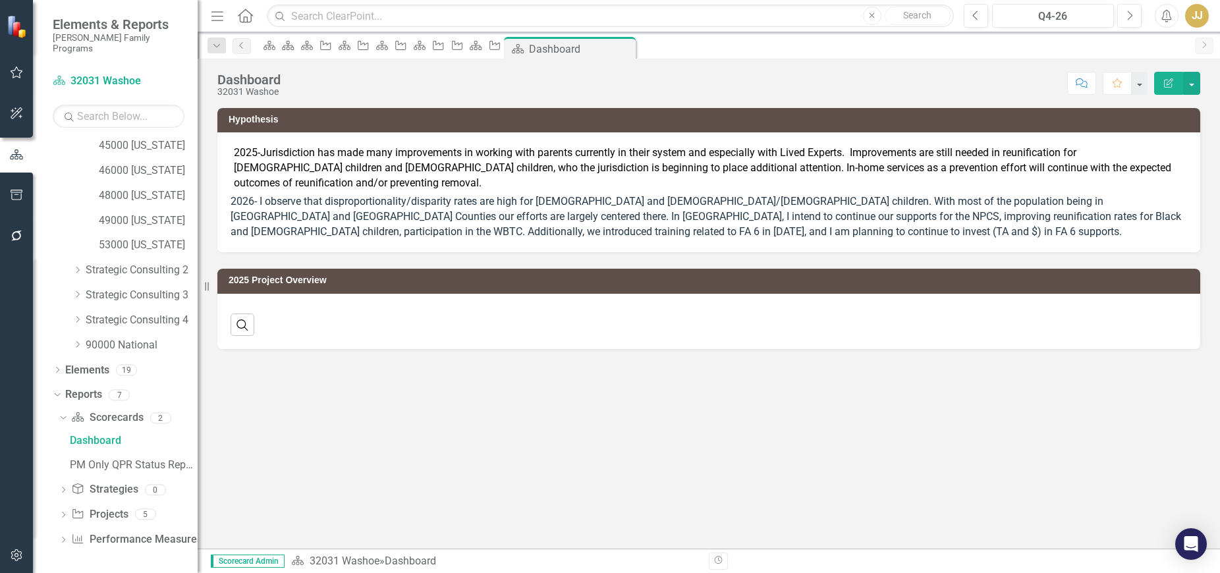
click at [60, 516] on icon "Dropdown" at bounding box center [63, 515] width 9 height 7
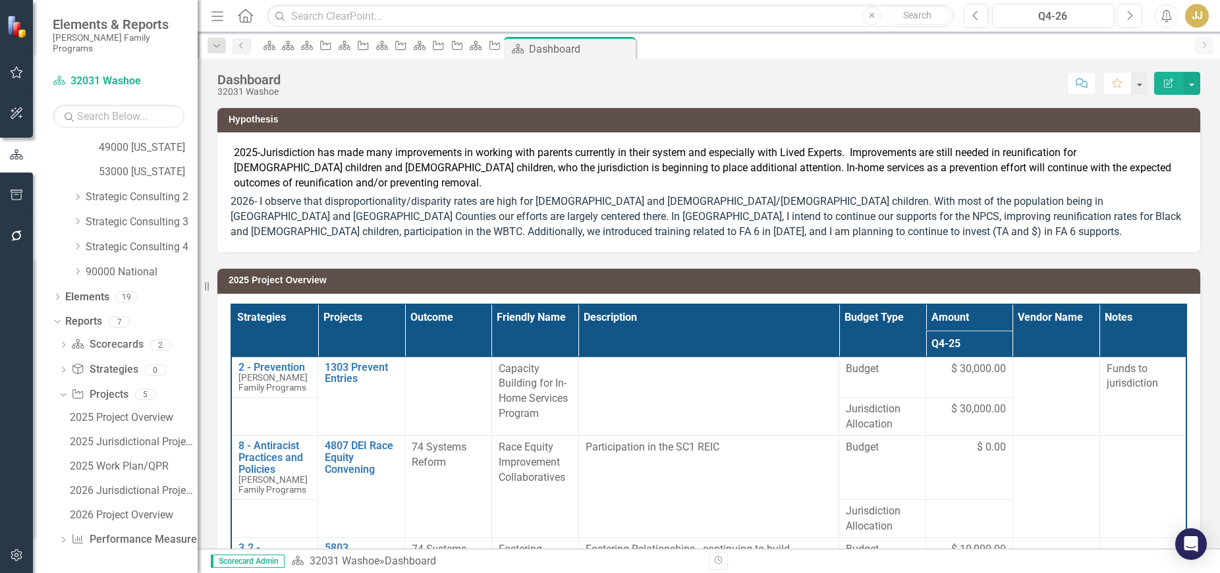
scroll to position [439, 0]
click at [124, 489] on div "2026 Jurisdictional Projects Assessment" at bounding box center [134, 491] width 128 height 12
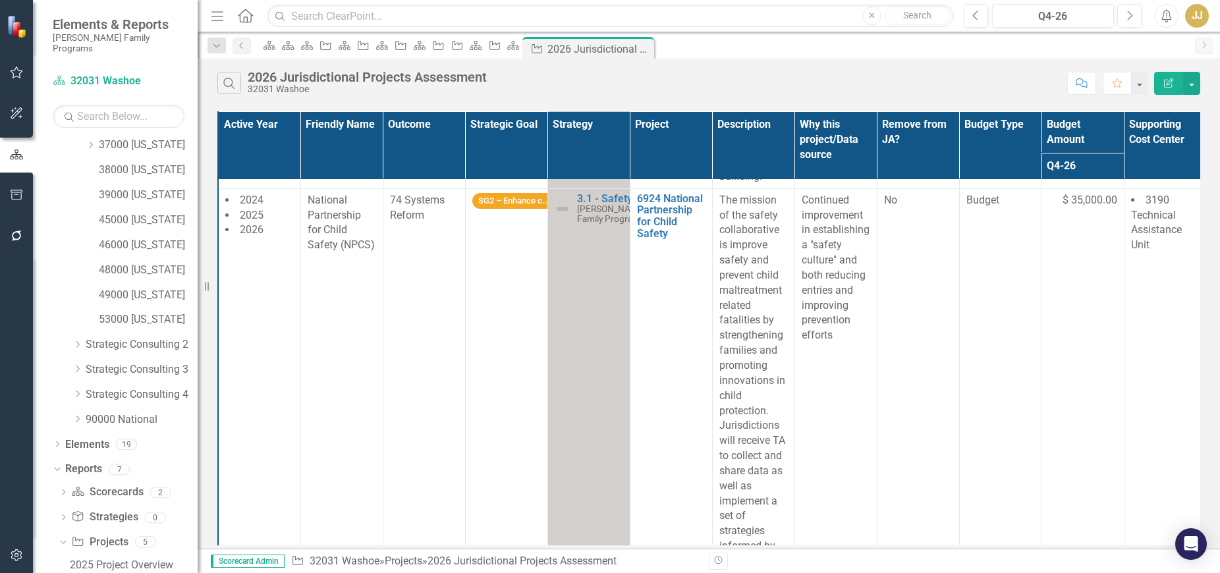
scroll to position [169, 0]
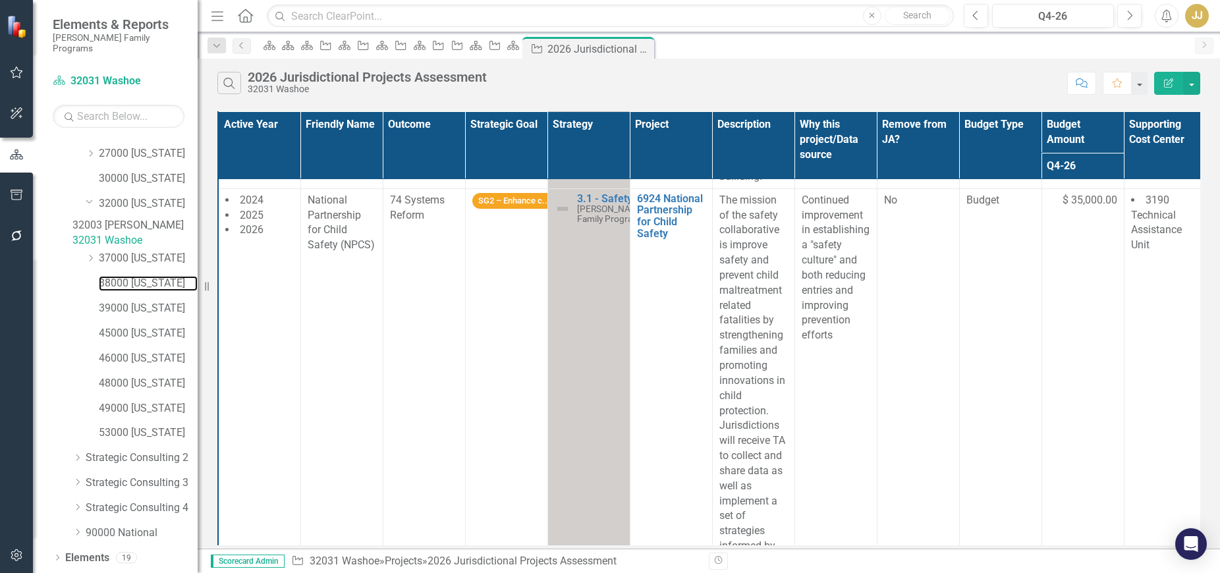
click at [151, 291] on link "38000 [US_STATE]" at bounding box center [148, 283] width 99 height 15
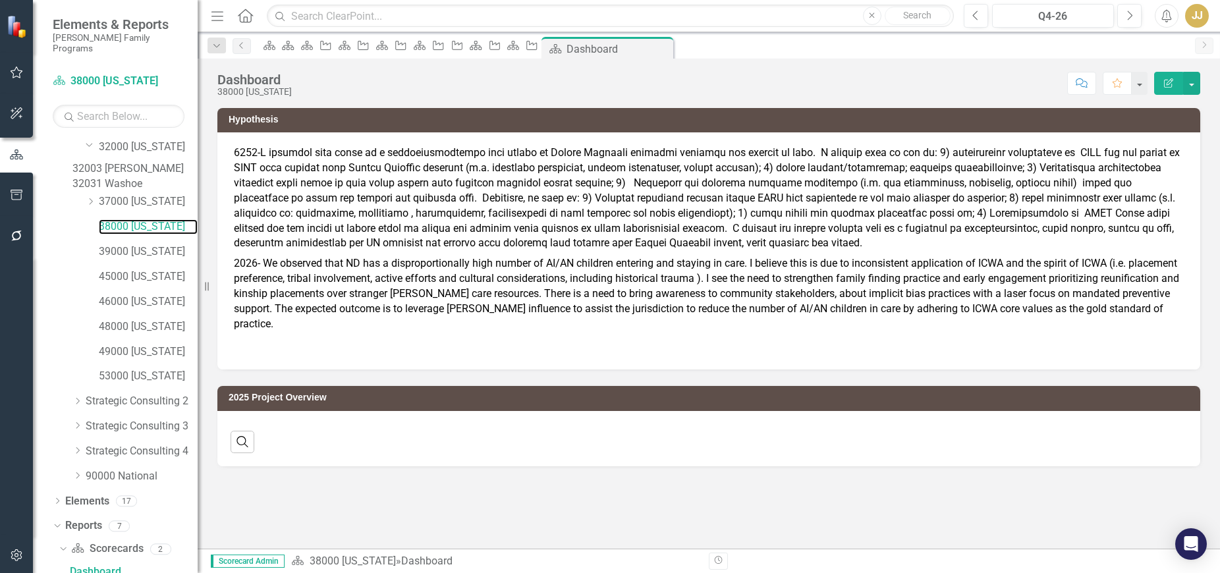
scroll to position [244, 0]
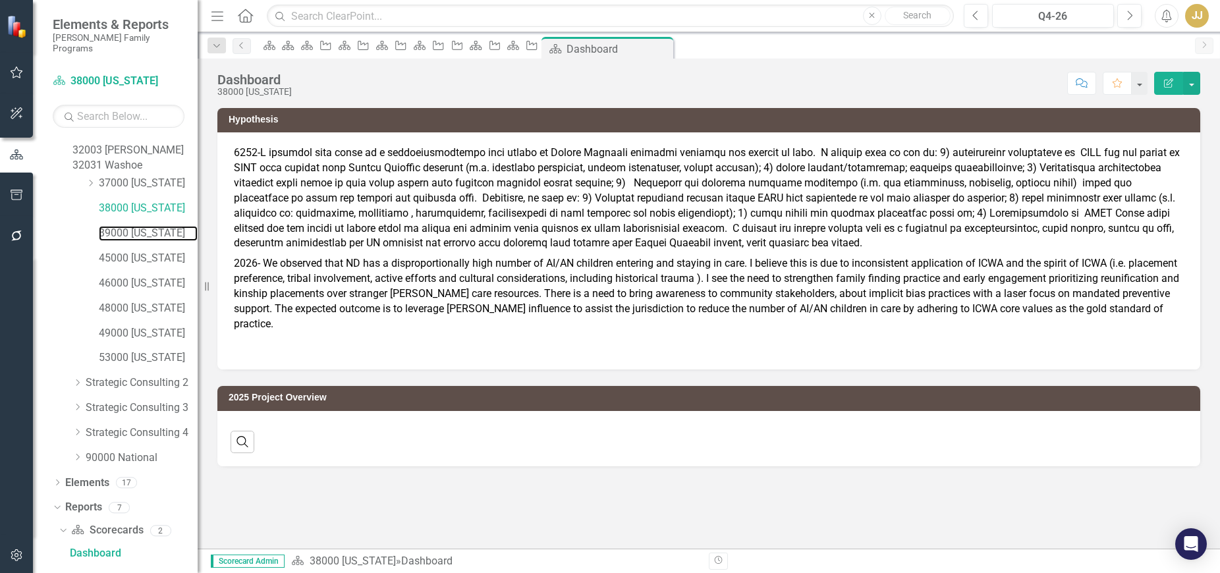
click at [148, 241] on link "39000 [US_STATE]" at bounding box center [148, 233] width 99 height 15
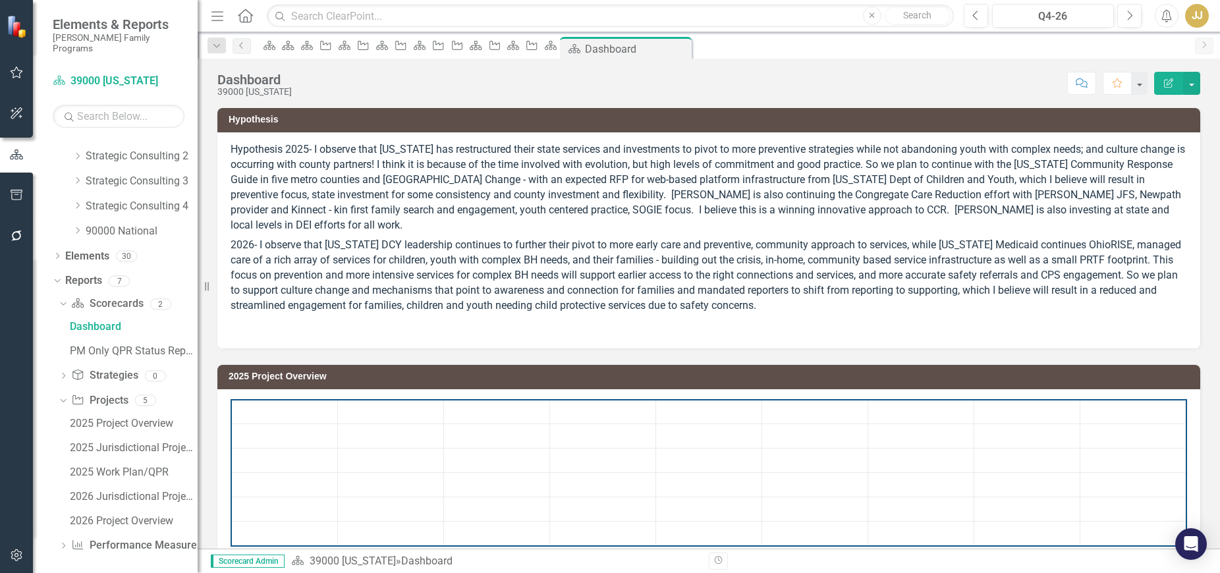
scroll to position [486, 0]
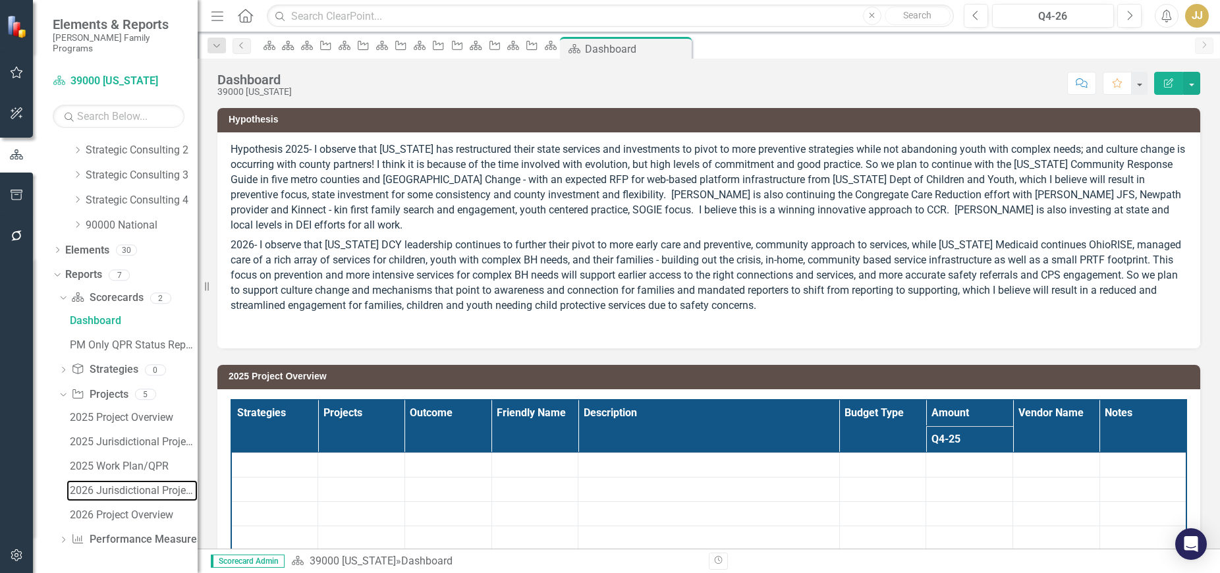
click at [108, 487] on div "2026 Jurisdictional Projects Assessment" at bounding box center [134, 491] width 128 height 12
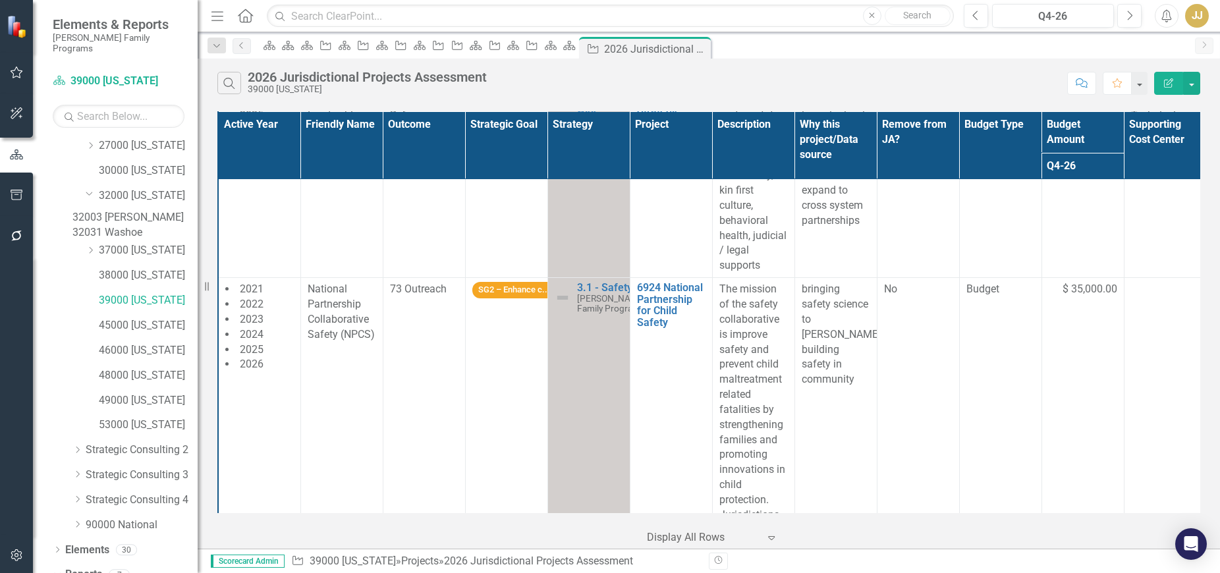
scroll to position [176, 0]
click at [166, 335] on link "45000 [US_STATE]" at bounding box center [148, 326] width 99 height 15
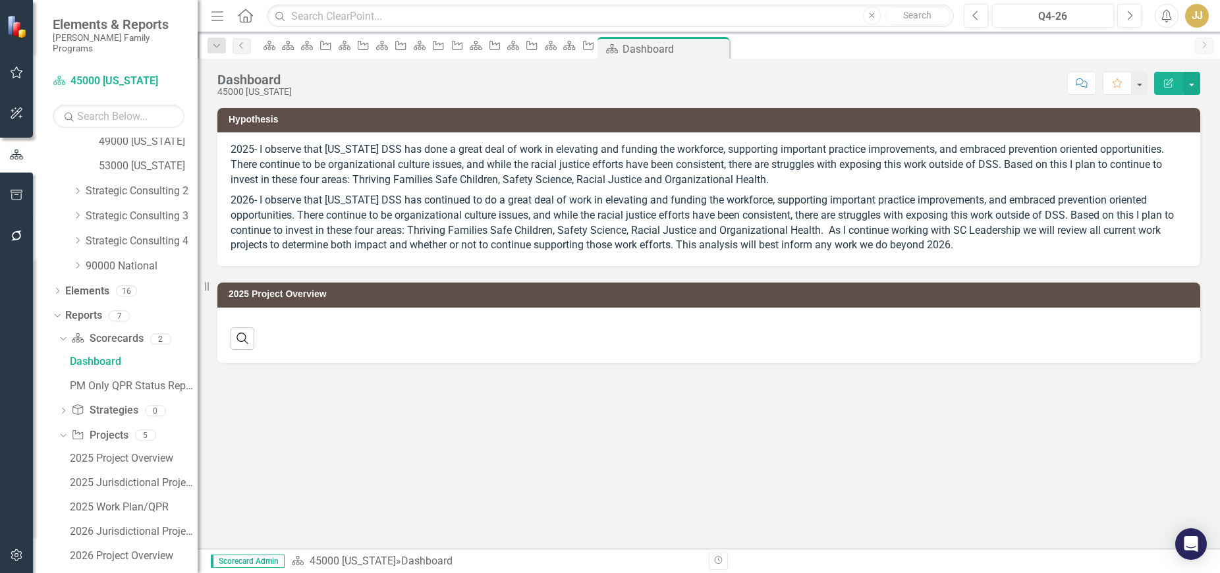
scroll to position [486, 0]
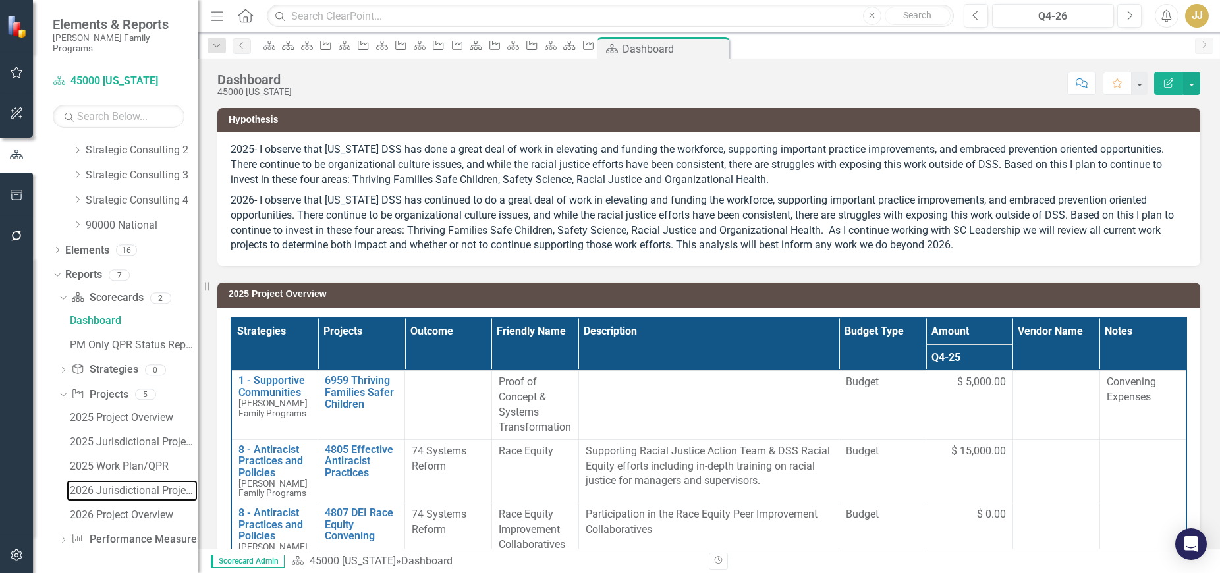
click at [136, 486] on div "2026 Jurisdictional Projects Assessment" at bounding box center [134, 491] width 128 height 12
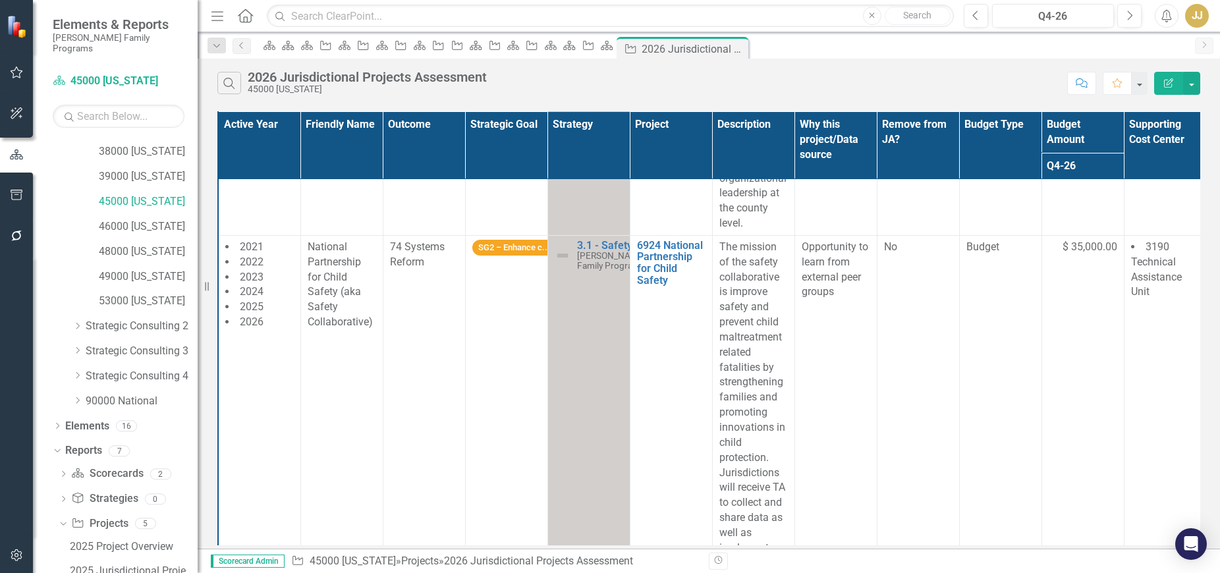
scroll to position [235, 0]
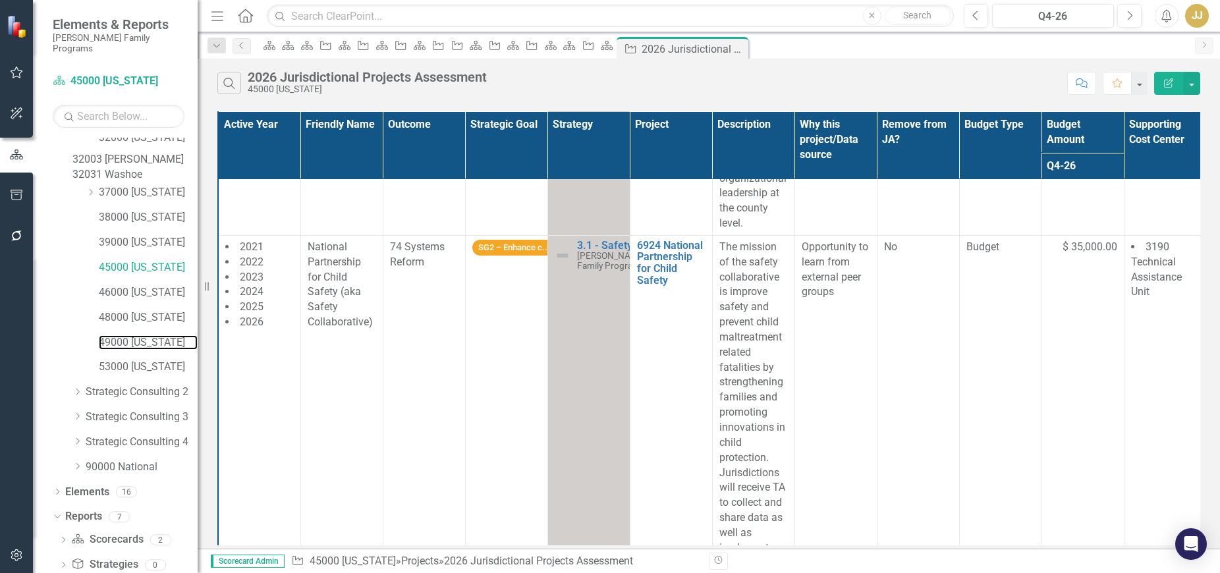
click at [136, 350] on link "49000 [US_STATE]" at bounding box center [148, 342] width 99 height 15
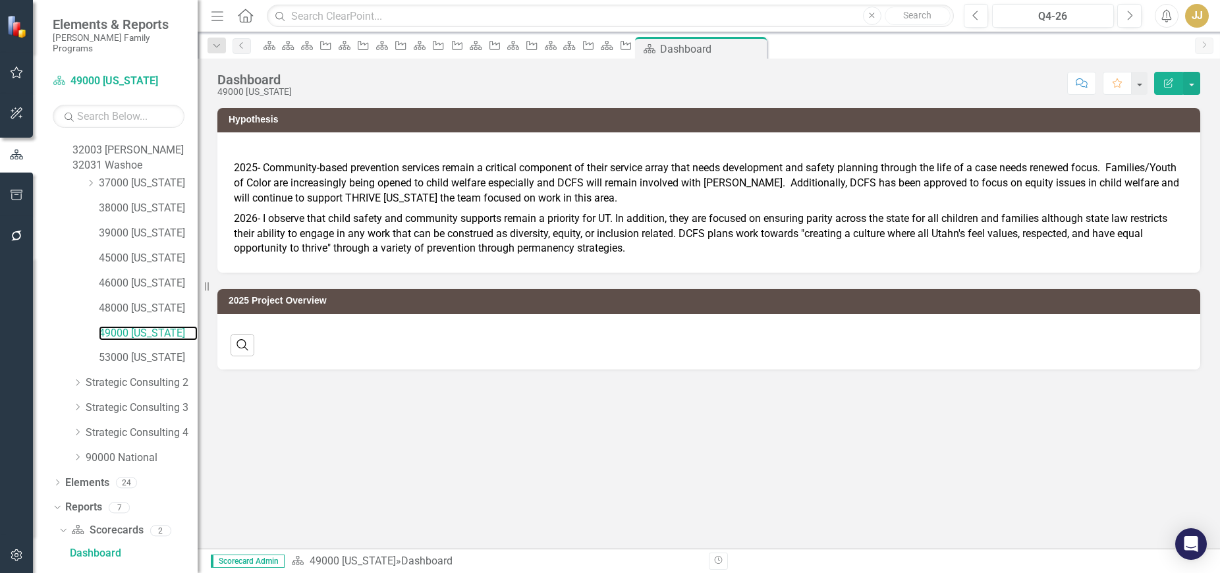
scroll to position [366, 0]
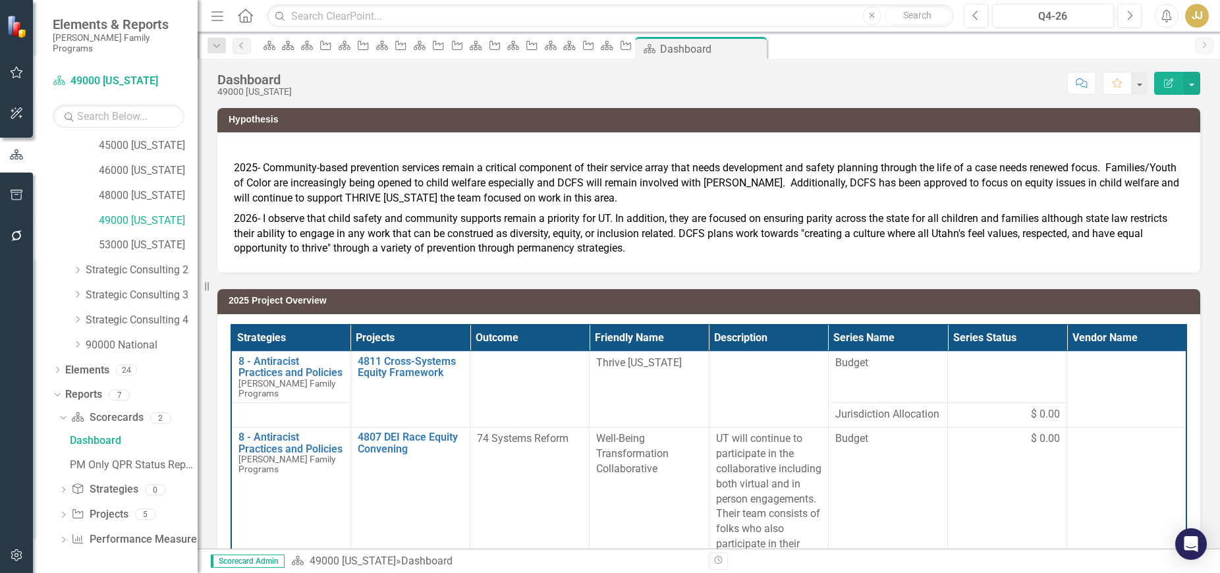
click at [65, 514] on icon at bounding box center [63, 515] width 3 height 6
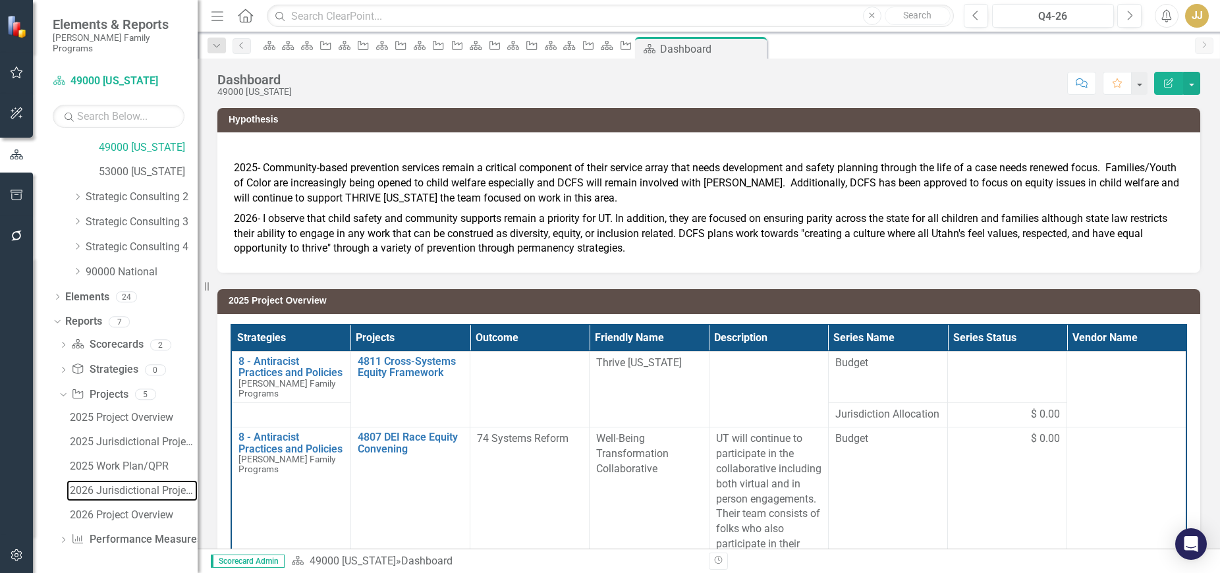
click at [123, 489] on div "2026 Jurisdictional Projects Assessment" at bounding box center [134, 491] width 128 height 12
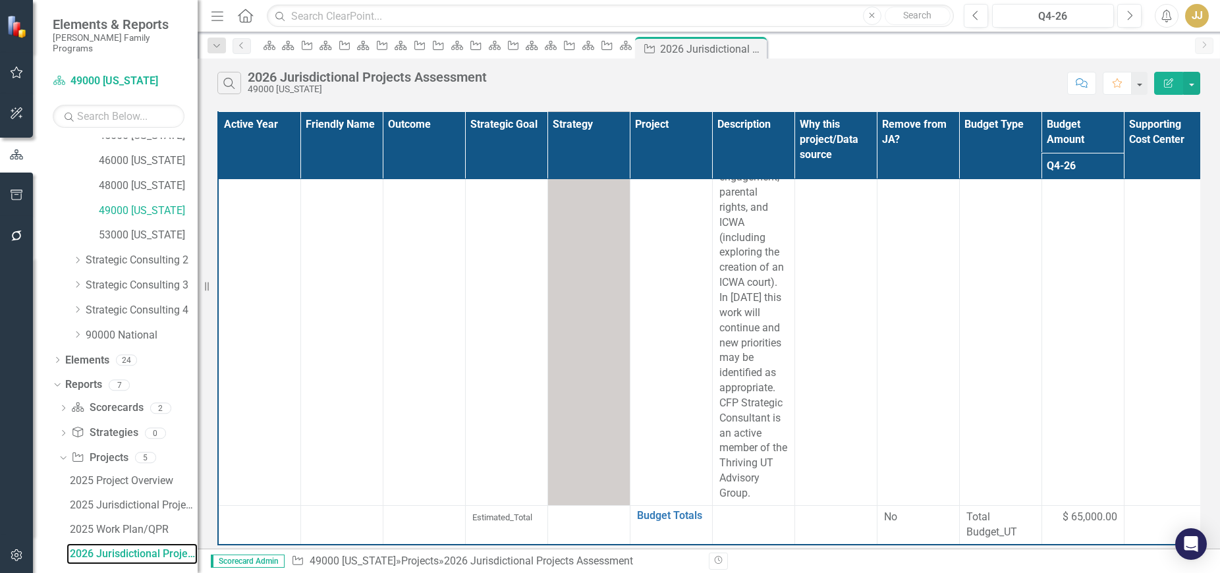
scroll to position [2060, 0]
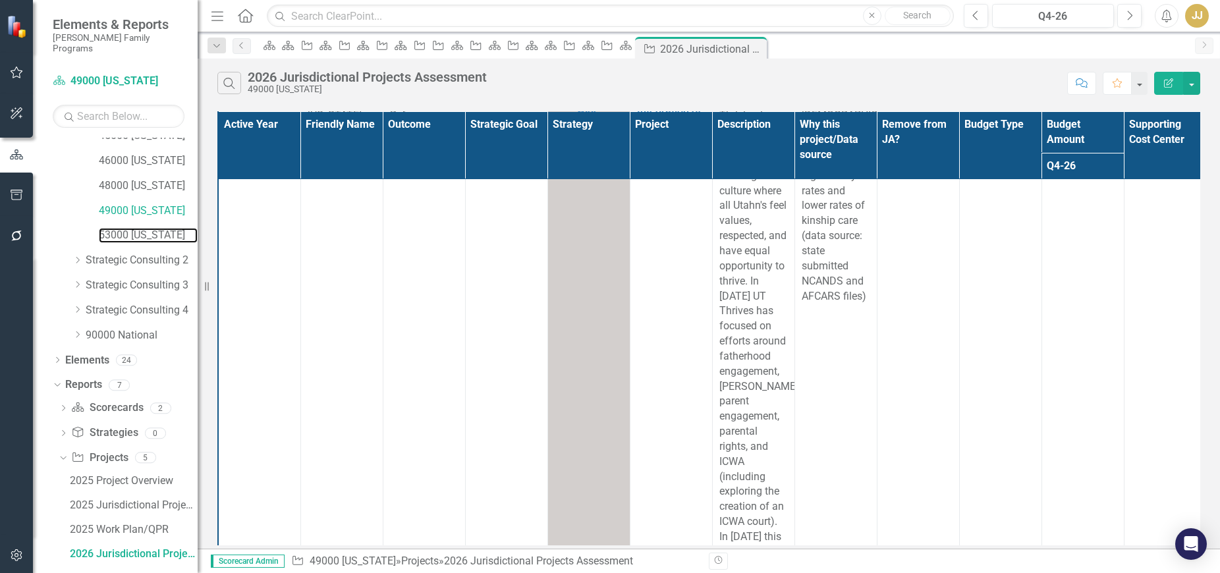
click at [158, 243] on link "53000 [US_STATE]" at bounding box center [148, 235] width 99 height 15
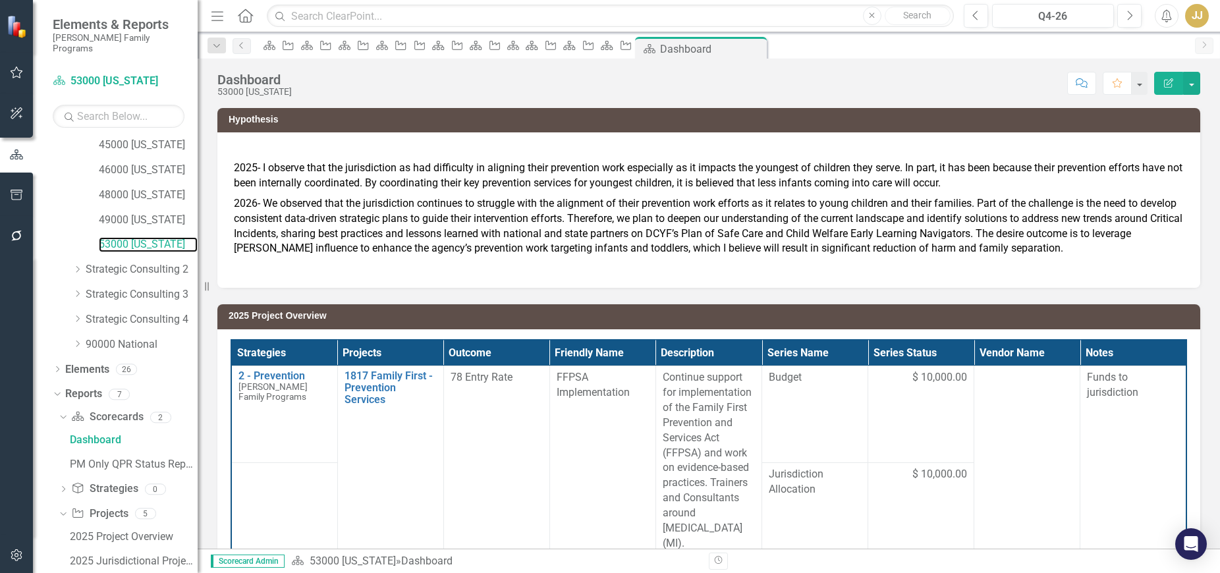
scroll to position [486, 0]
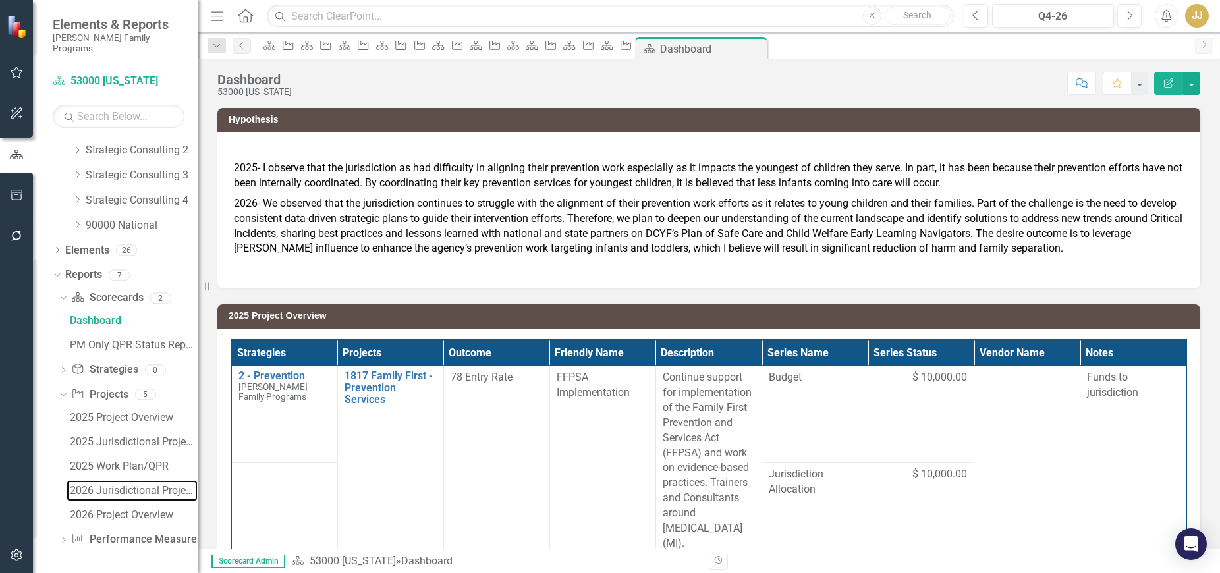
click at [99, 487] on div "2026 Jurisdictional Projects Assessment" at bounding box center [134, 491] width 128 height 12
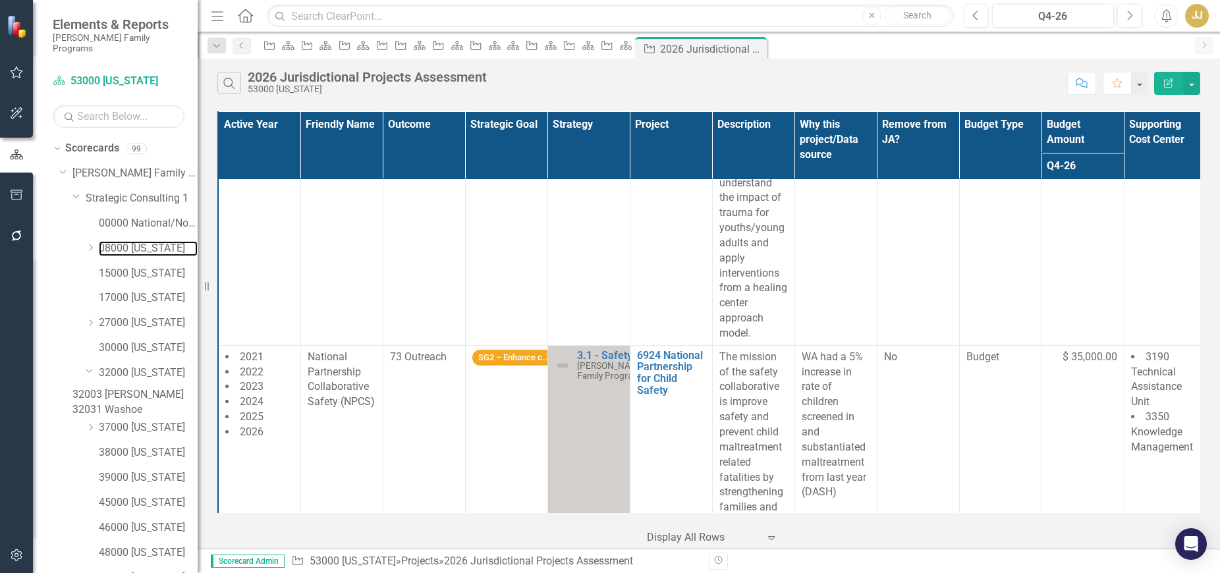
click at [155, 241] on link "08000 [US_STATE]" at bounding box center [148, 248] width 99 height 15
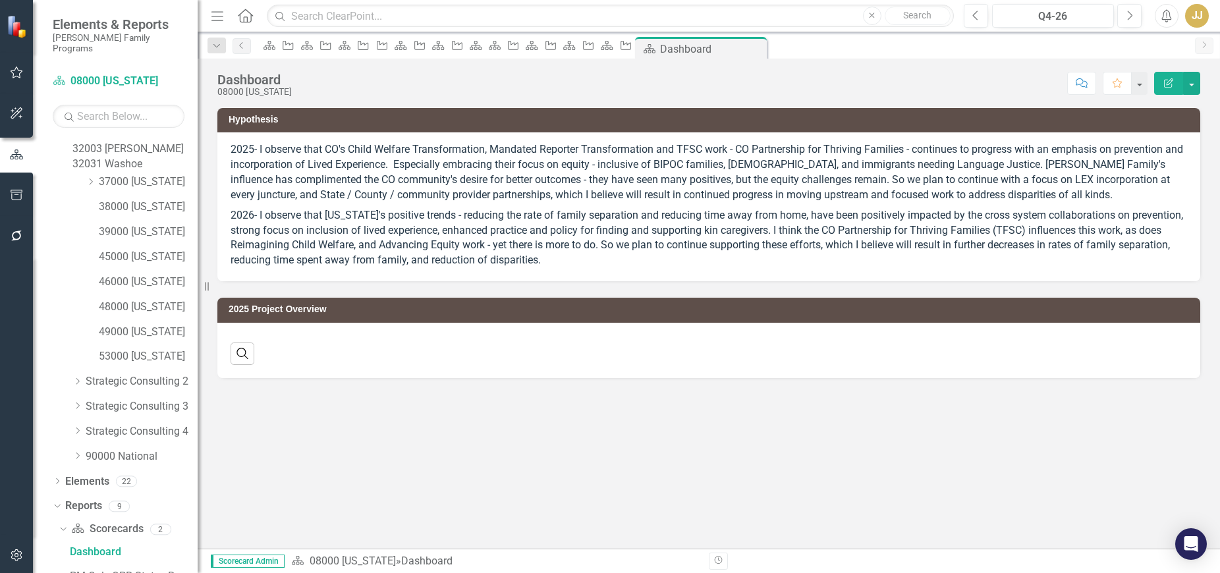
scroll to position [510, 0]
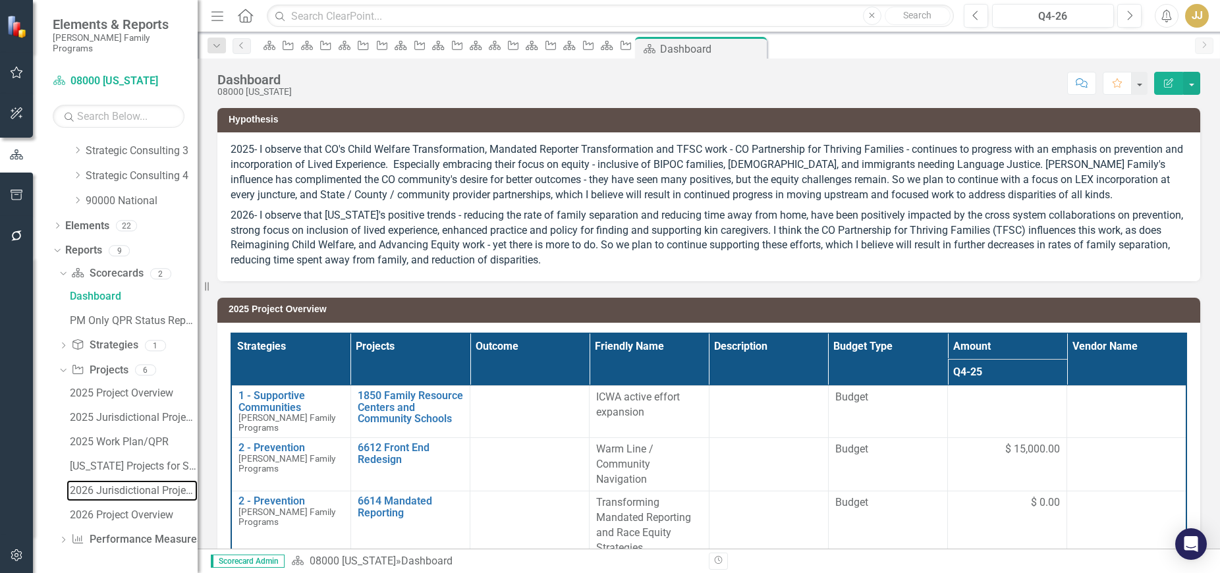
click at [138, 489] on div "2026 Jurisdictional Projects Assessment" at bounding box center [134, 491] width 128 height 12
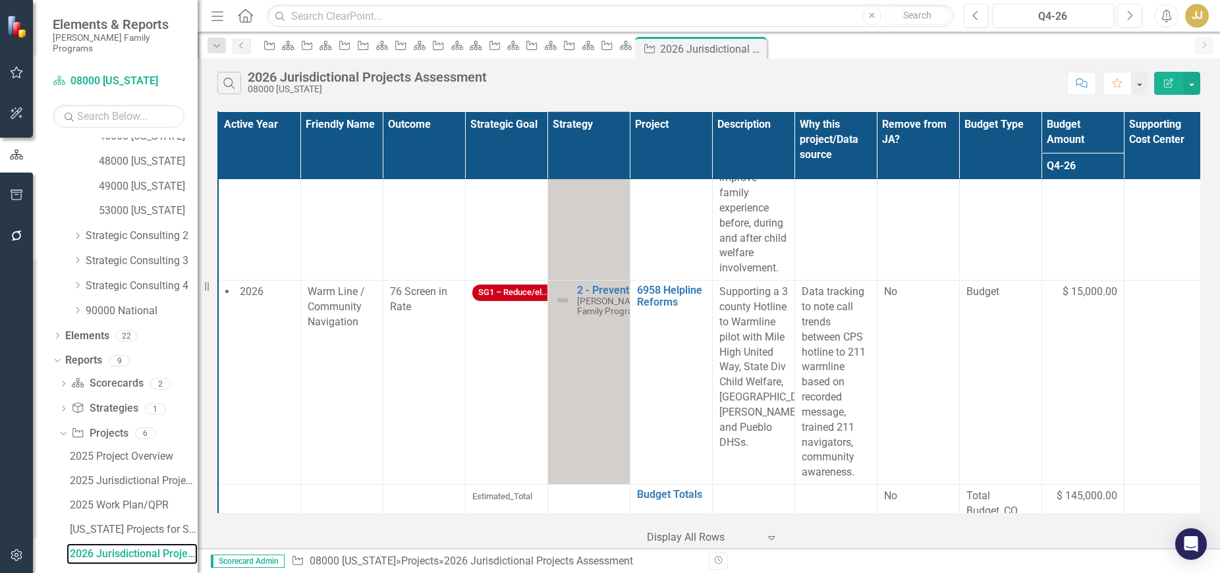
scroll to position [1803, 0]
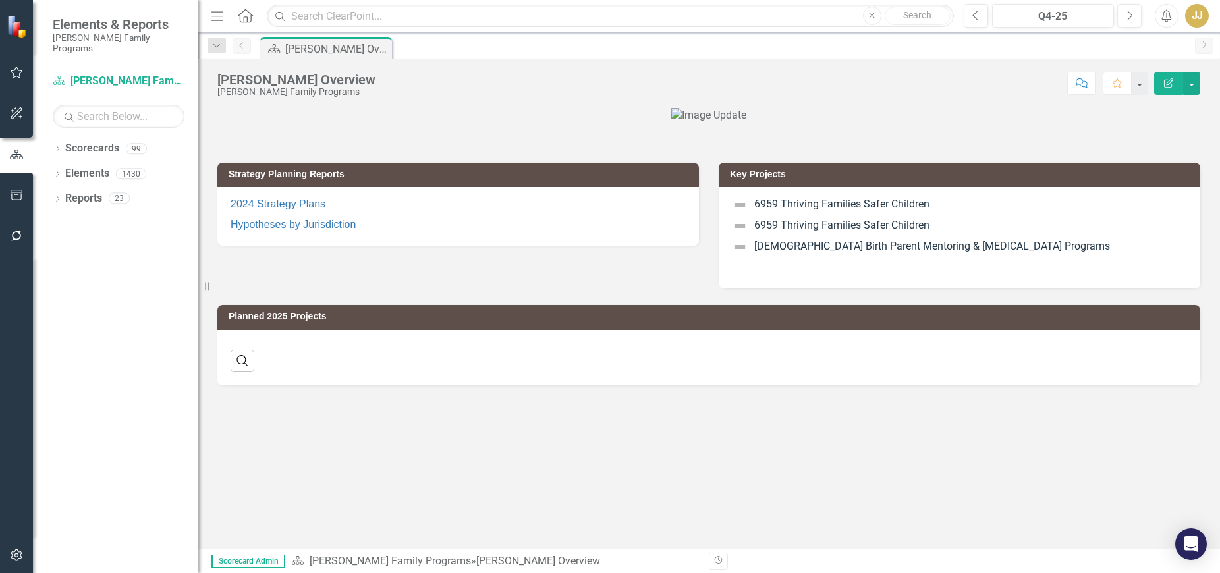
click at [51, 140] on div "Dropdown Scorecards 99 Dropdown [PERSON_NAME] Family Programs Dropdown Strategi…" at bounding box center [115, 355] width 165 height 435
click at [59, 146] on icon "Dropdown" at bounding box center [57, 149] width 9 height 7
click at [67, 169] on icon "Dropdown" at bounding box center [64, 173] width 10 height 8
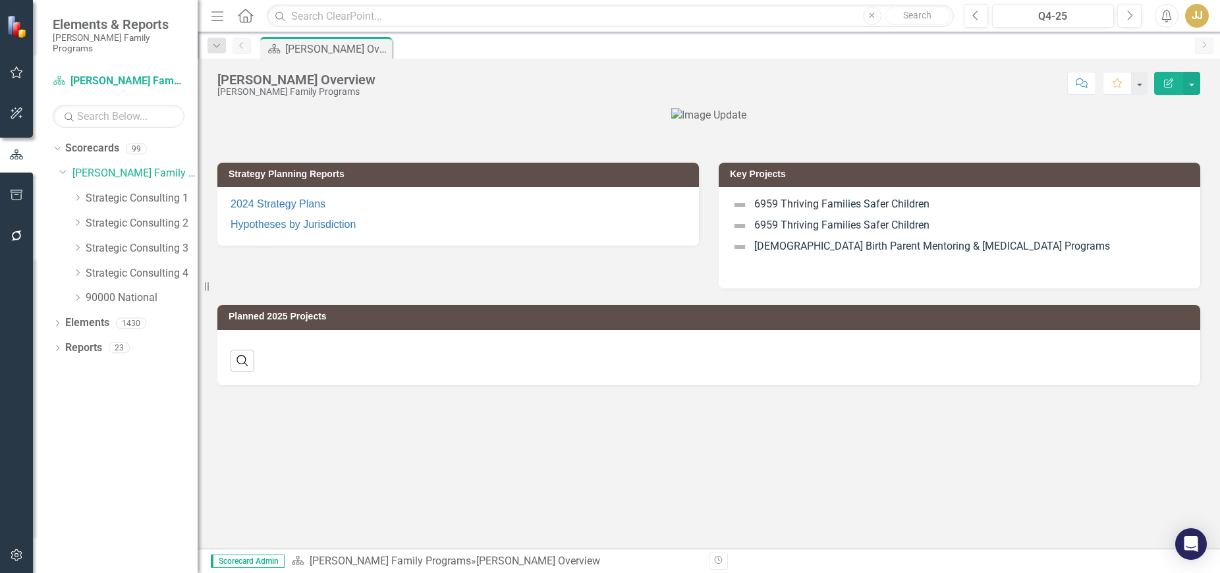
click at [79, 194] on icon "Dropdown" at bounding box center [77, 198] width 10 height 8
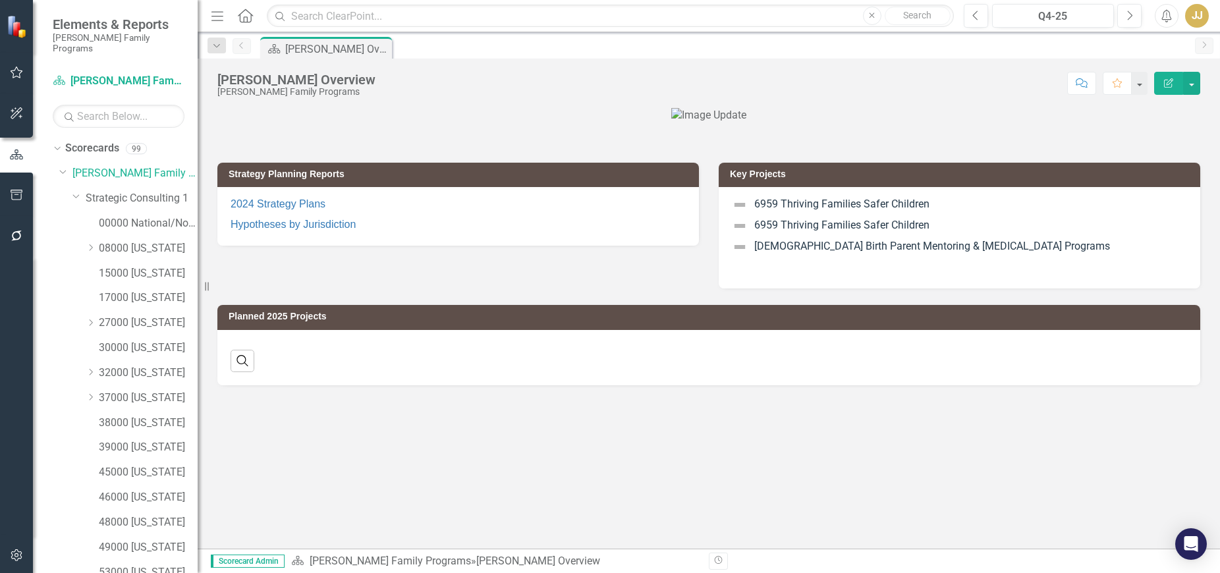
click at [92, 368] on icon "Dropdown" at bounding box center [91, 372] width 10 height 8
click at [128, 391] on link "32003 [PERSON_NAME]" at bounding box center [155, 398] width 86 height 15
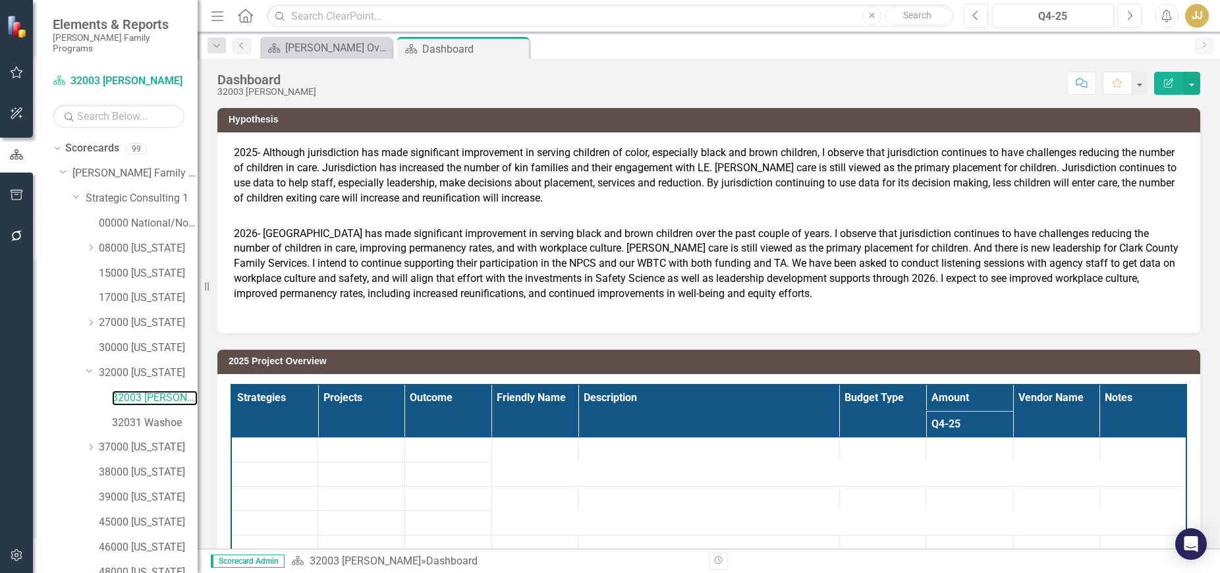
scroll to position [202, 0]
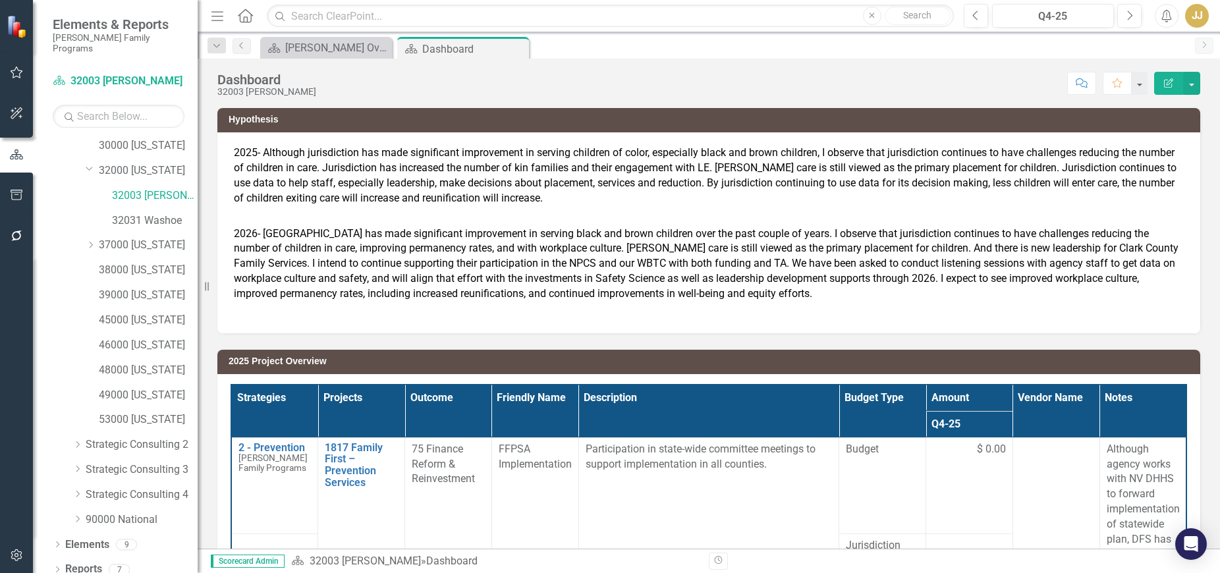
click at [55, 566] on div "Dropdown" at bounding box center [57, 571] width 9 height 11
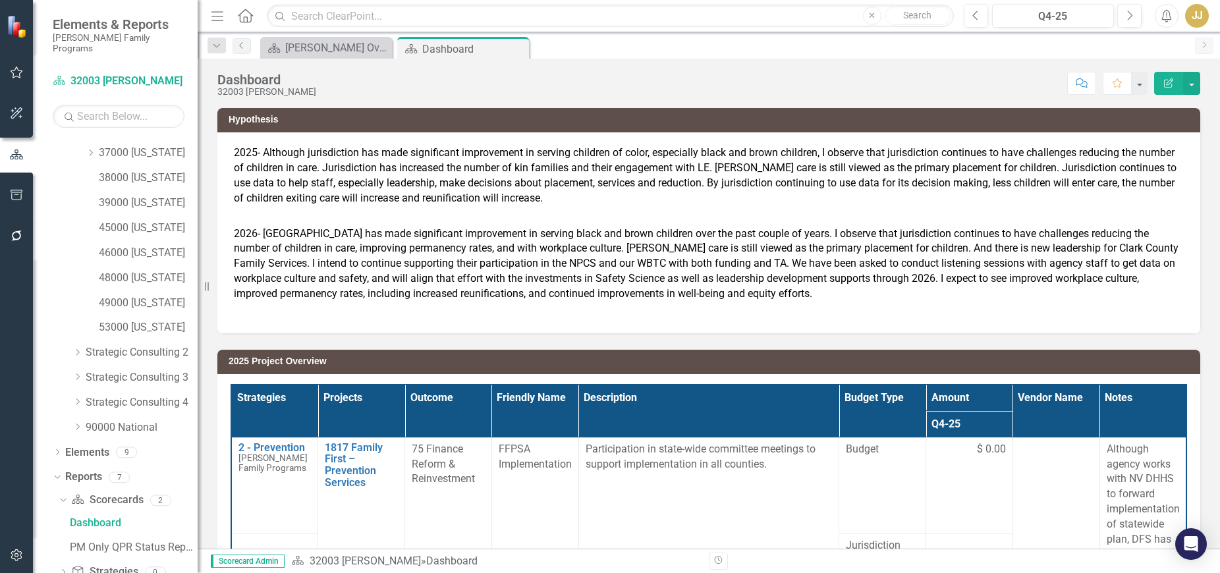
scroll to position [366, 0]
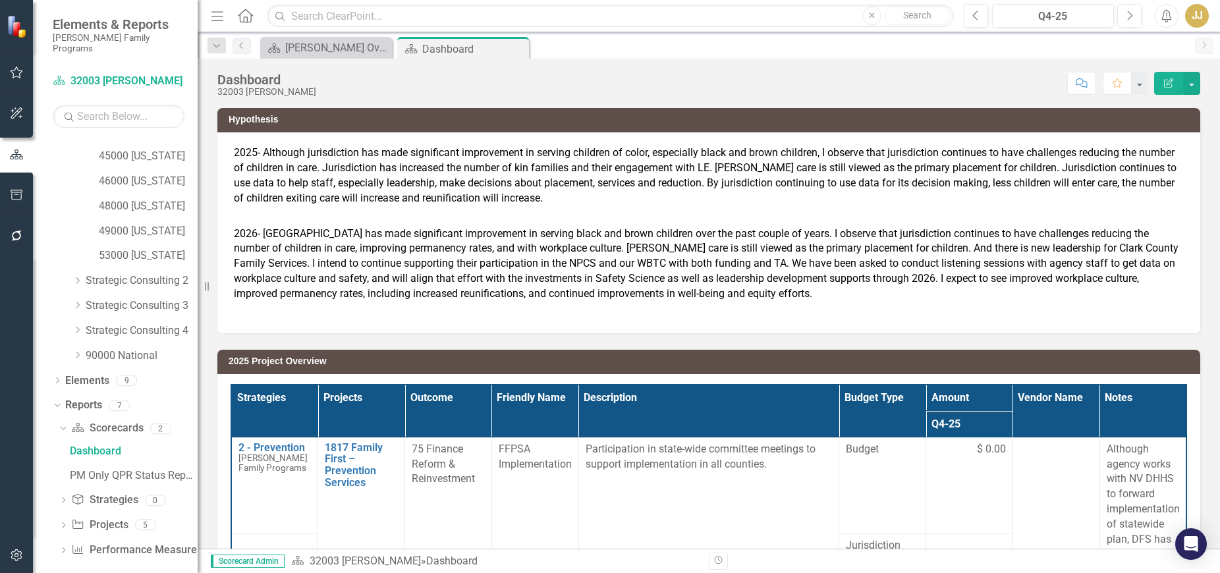
click at [59, 523] on icon "Dropdown" at bounding box center [63, 526] width 9 height 7
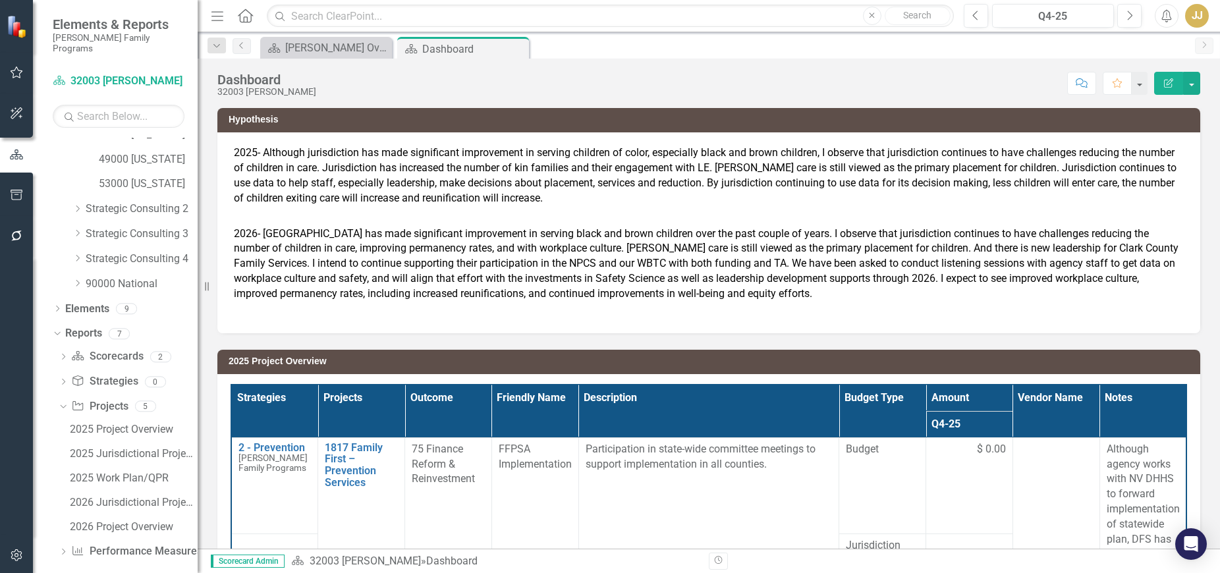
scroll to position [439, 0]
click at [143, 495] on div "2026 Jurisdictional Projects Assessment" at bounding box center [134, 501] width 128 height 12
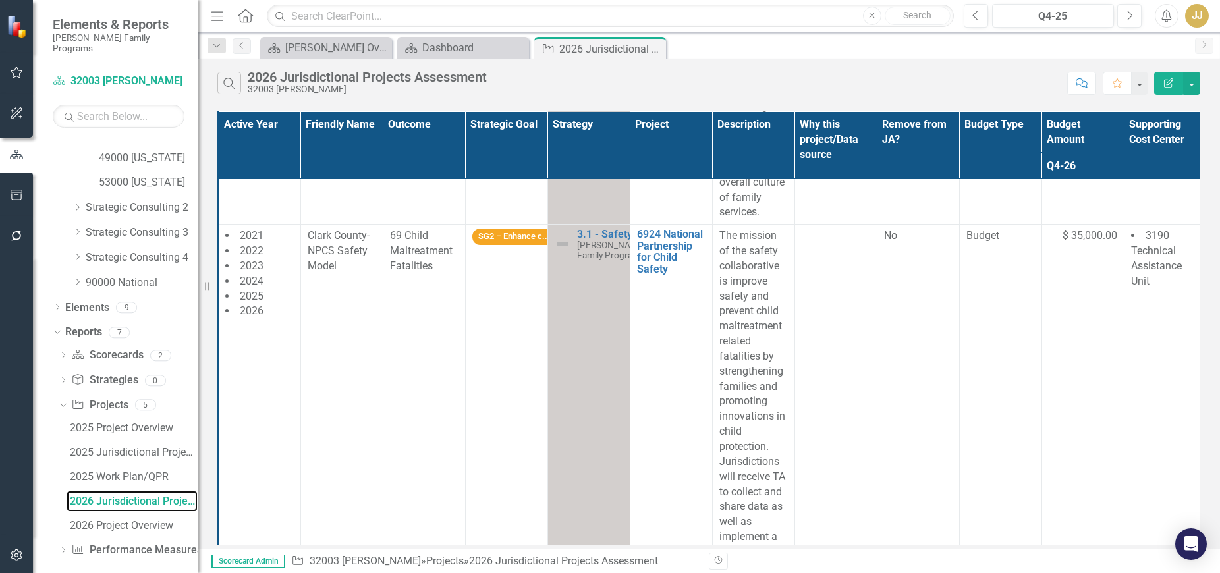
scroll to position [1089, 0]
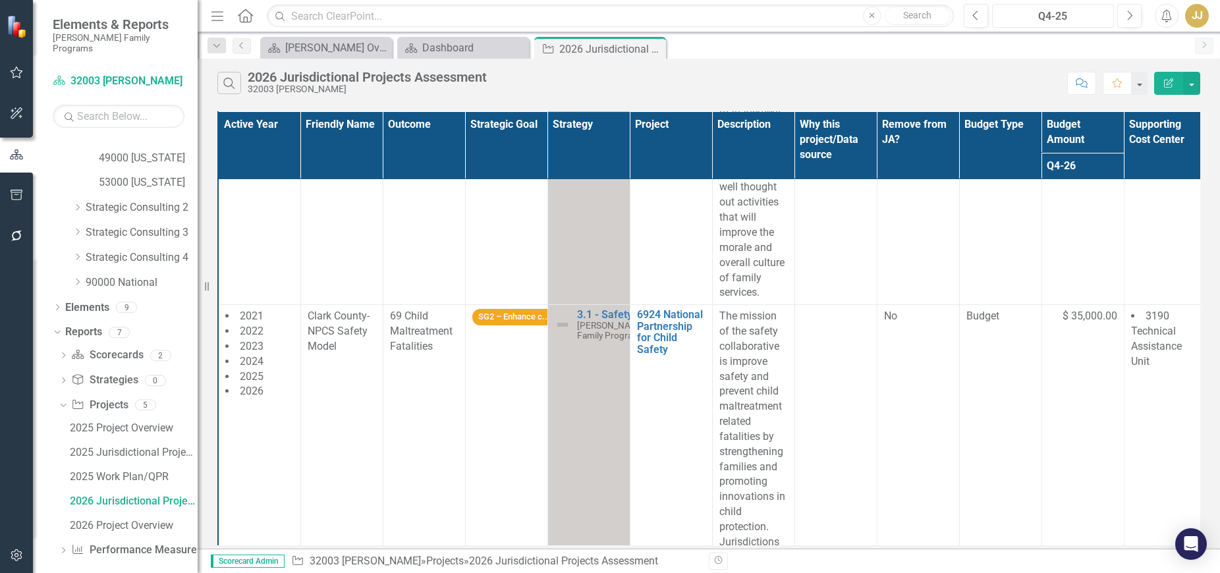
click at [1058, 18] on div "Q4-25" at bounding box center [1053, 17] width 113 height 16
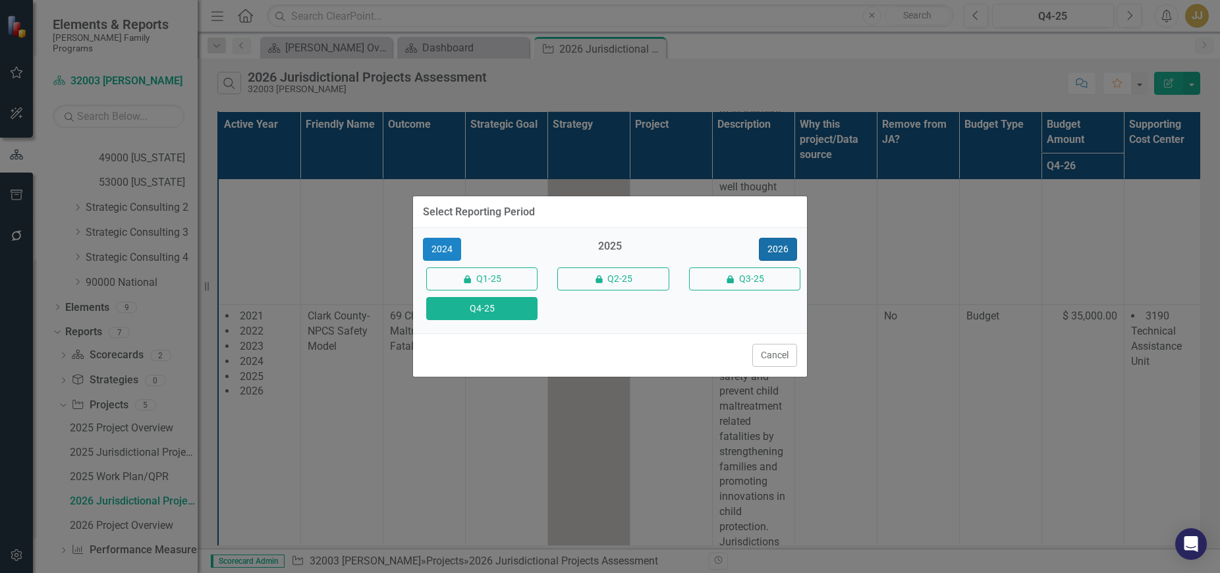
click at [768, 254] on button "2026" at bounding box center [778, 249] width 38 height 23
click at [513, 306] on button "Q4-26" at bounding box center [481, 308] width 111 height 23
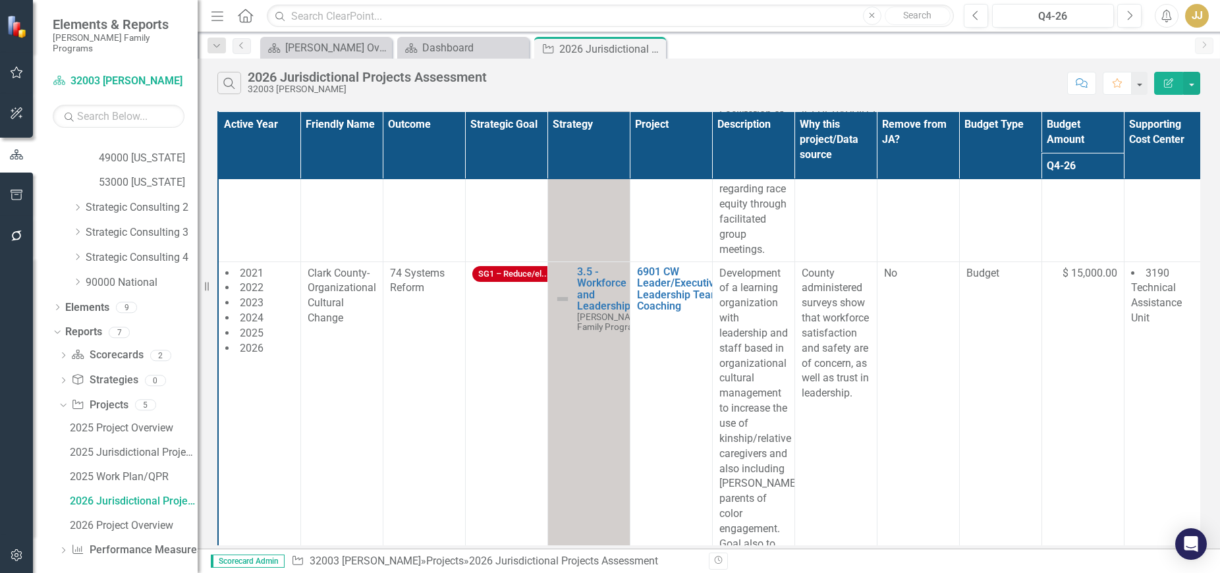
scroll to position [395, 0]
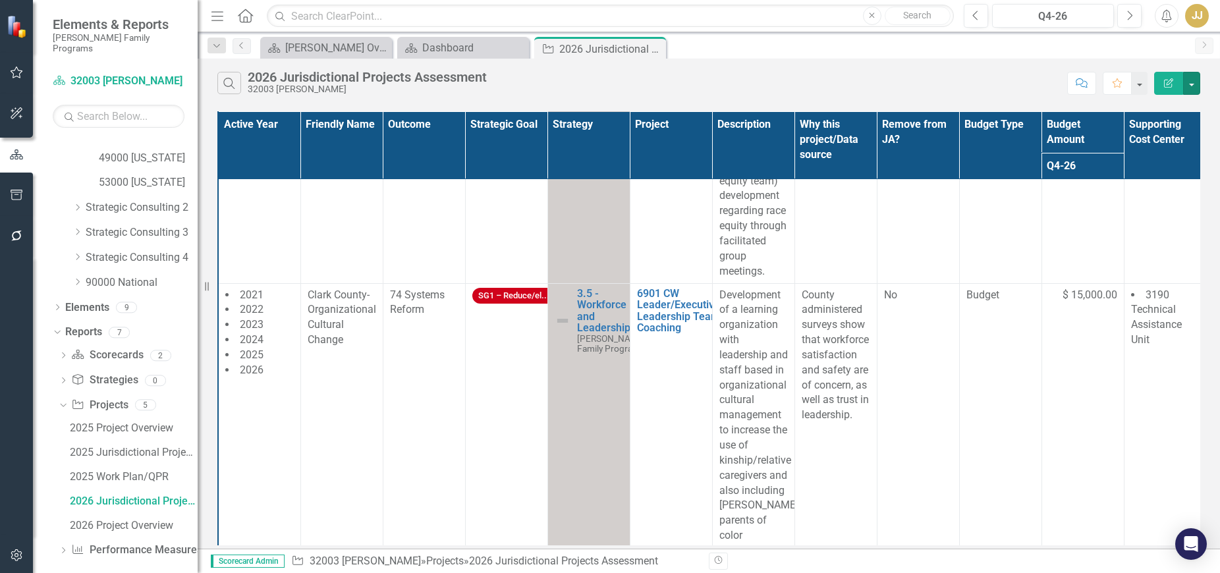
click at [1186, 90] on button "button" at bounding box center [1191, 83] width 17 height 23
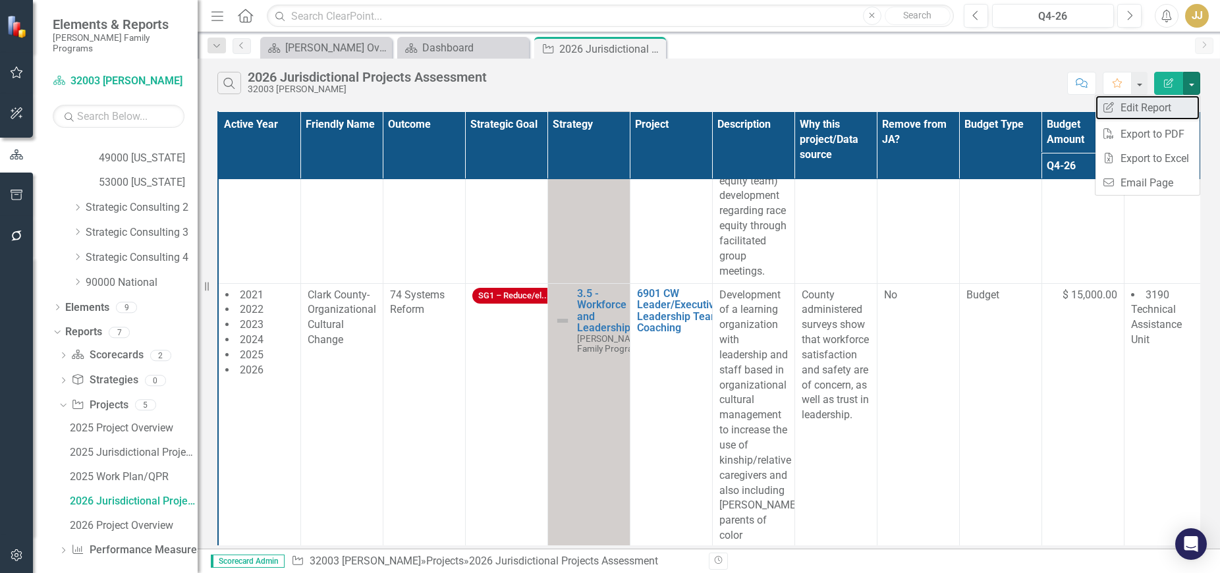
click at [1181, 107] on link "Edit Report Edit Report" at bounding box center [1147, 108] width 104 height 24
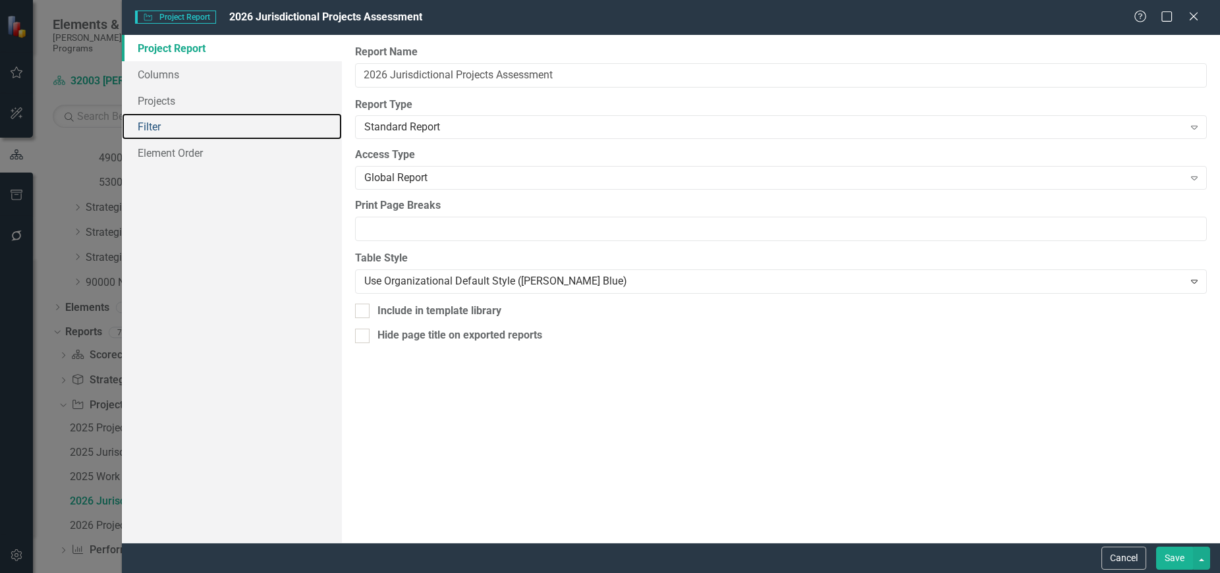
click at [223, 117] on link "Filter" at bounding box center [231, 126] width 219 height 26
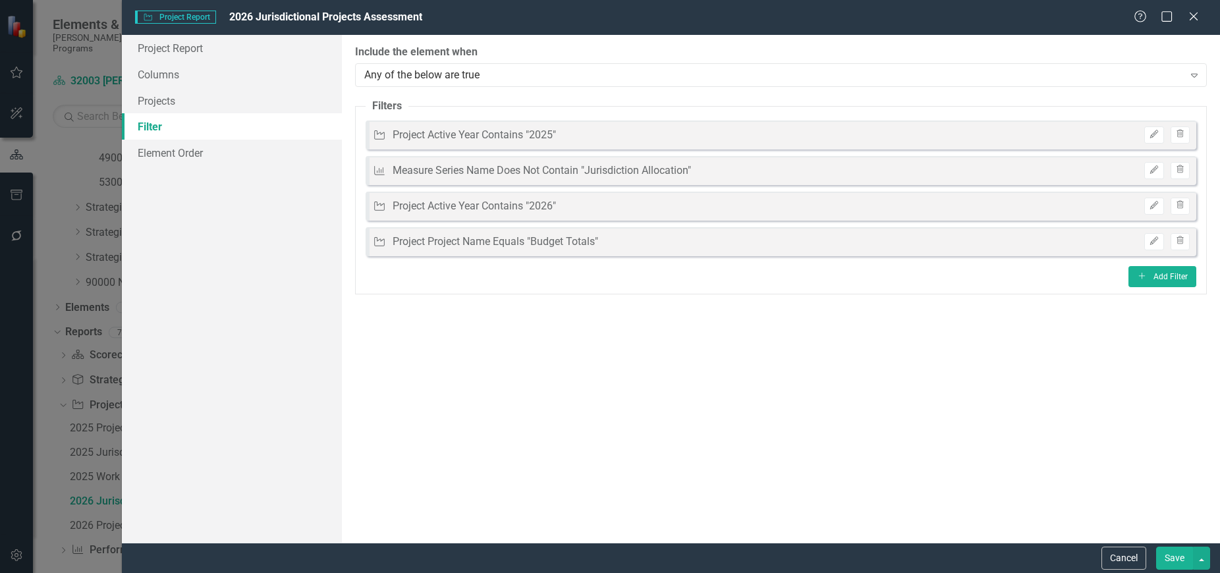
click at [1184, 168] on icon "Trash" at bounding box center [1180, 170] width 10 height 8
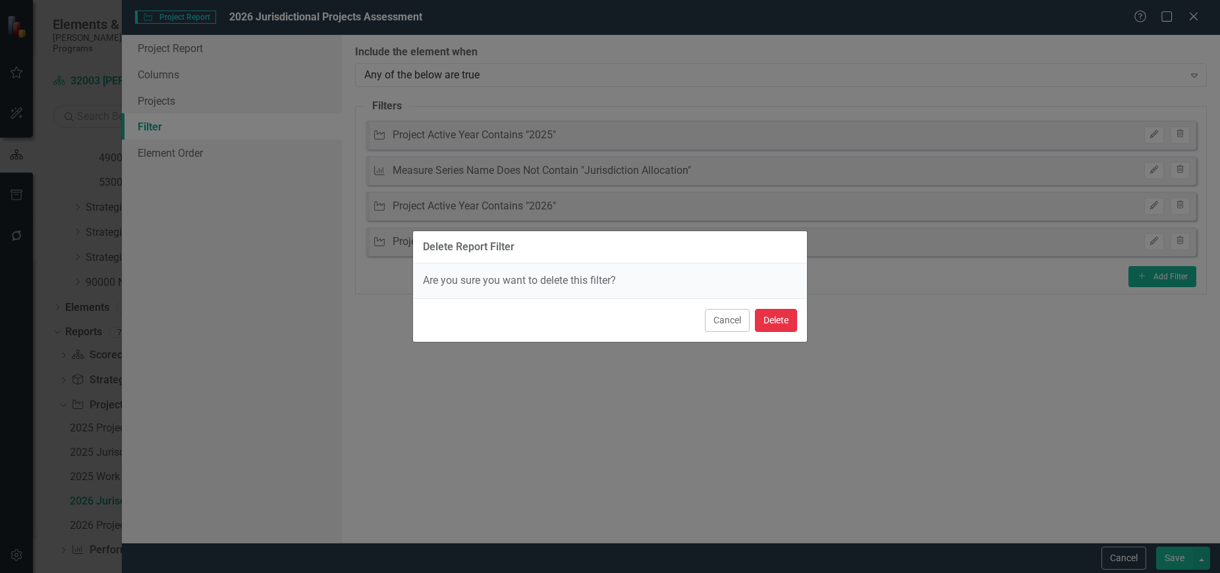
click at [779, 321] on button "Delete" at bounding box center [776, 320] width 42 height 23
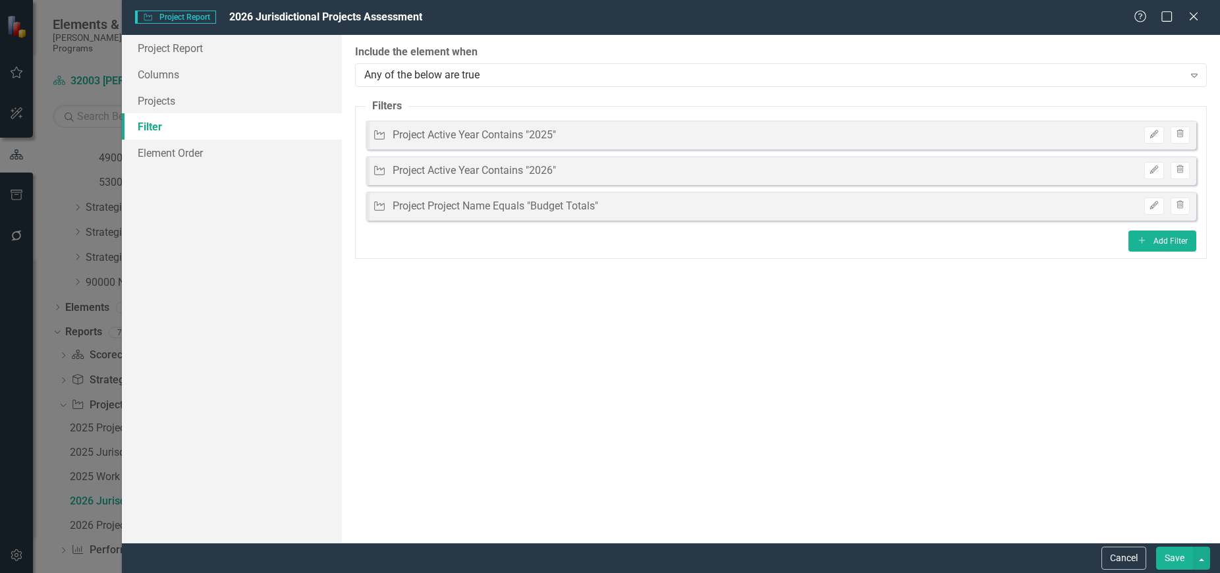
click at [1188, 554] on button "Save" at bounding box center [1174, 558] width 37 height 23
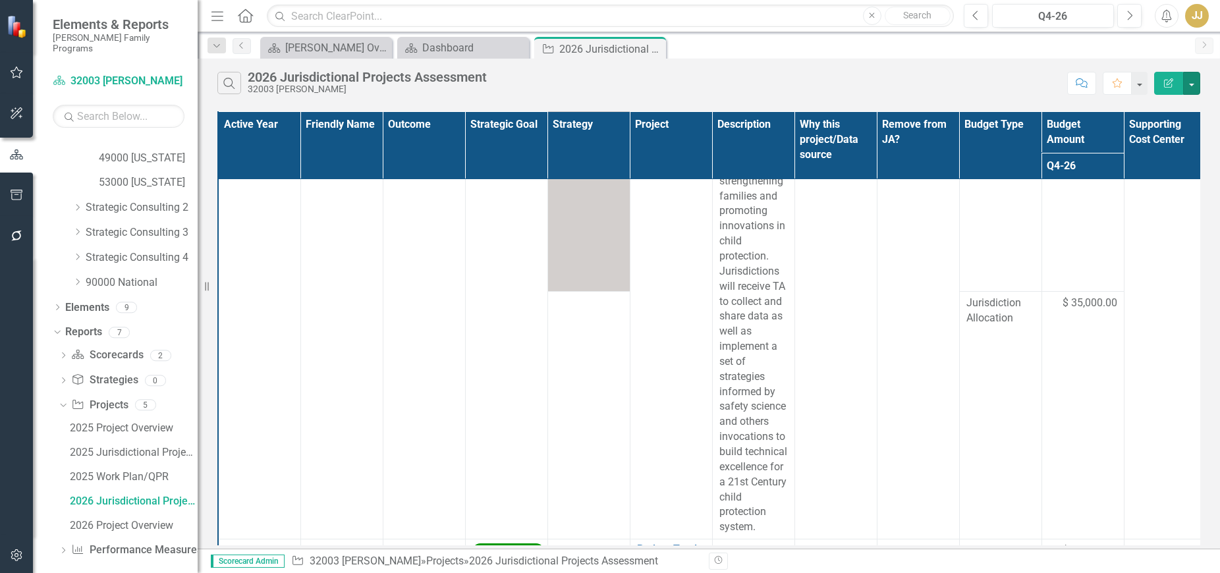
scroll to position [1383, 0]
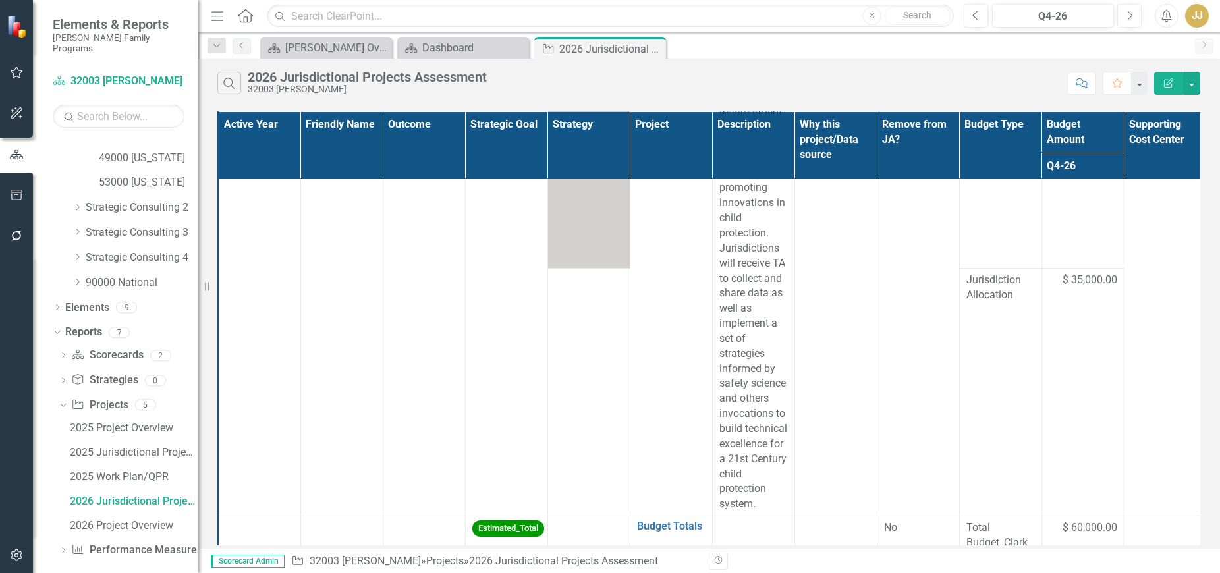
click at [1101, 288] on span "$ 35,000.00" at bounding box center [1089, 280] width 55 height 15
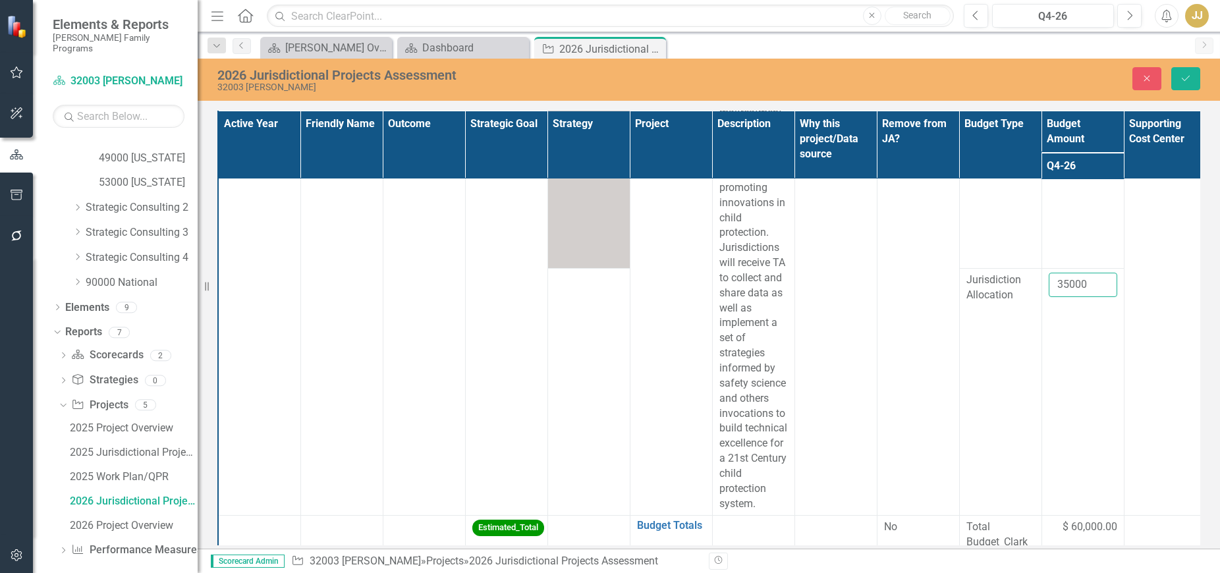
click at [1081, 297] on input "35000" at bounding box center [1083, 285] width 68 height 24
drag, startPoint x: 1075, startPoint y: 353, endPoint x: 1019, endPoint y: 352, distance: 56.0
click at [1019, 352] on tr "Jurisdiction Allocation 35000" at bounding box center [753, 392] width 1070 height 248
click at [1002, 268] on td "Budget" at bounding box center [1000, 140] width 82 height 258
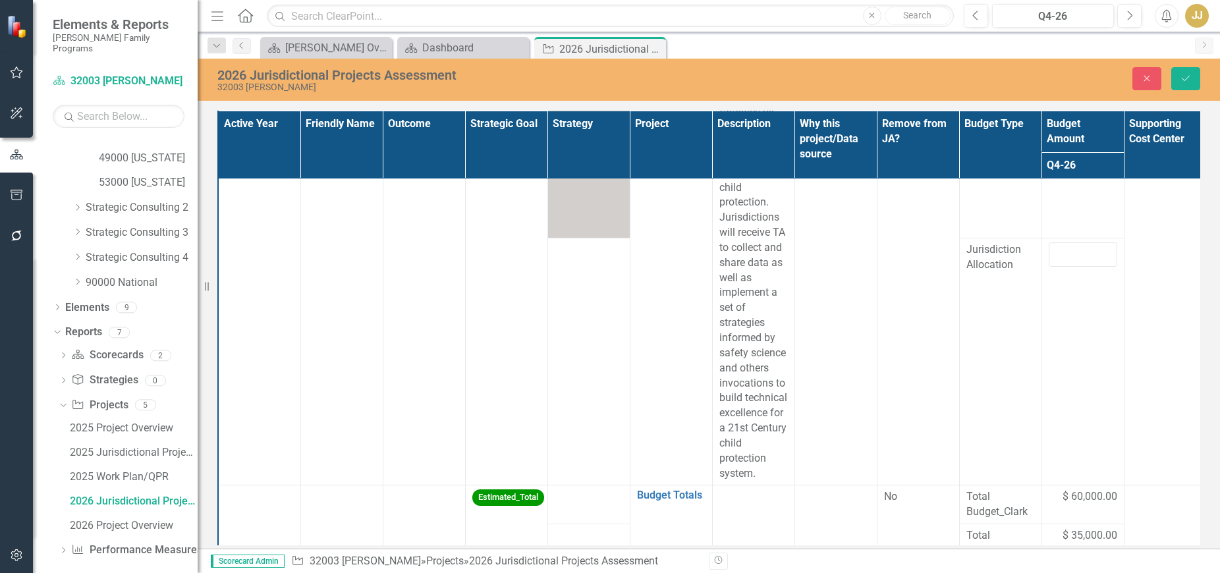
scroll to position [1208, 0]
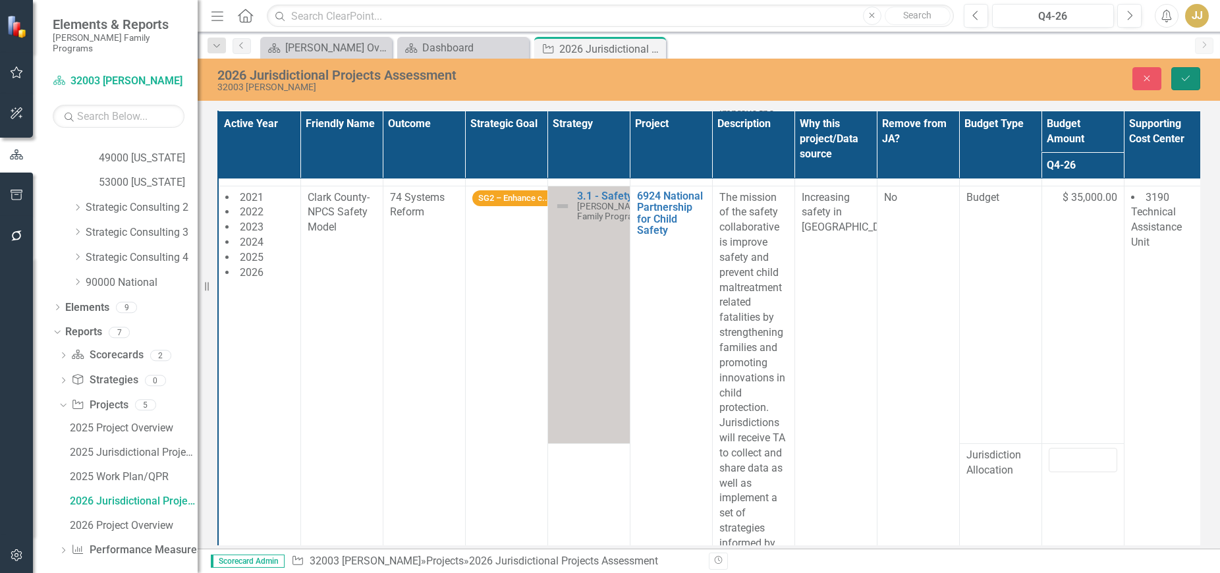
click at [1182, 82] on icon "Save" at bounding box center [1186, 78] width 12 height 9
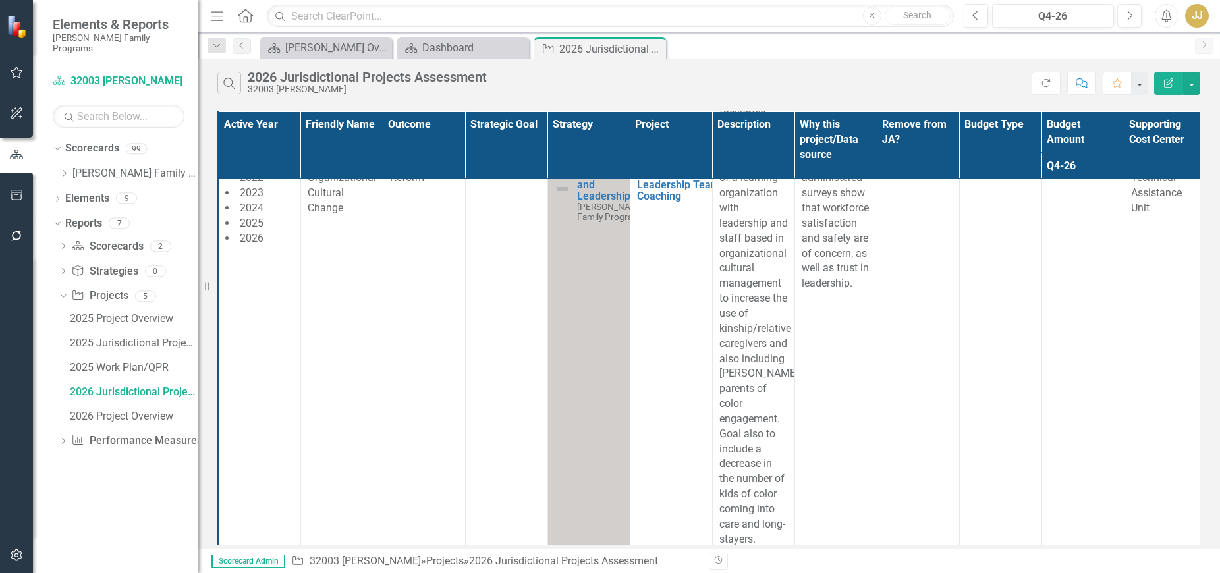
scroll to position [461, 0]
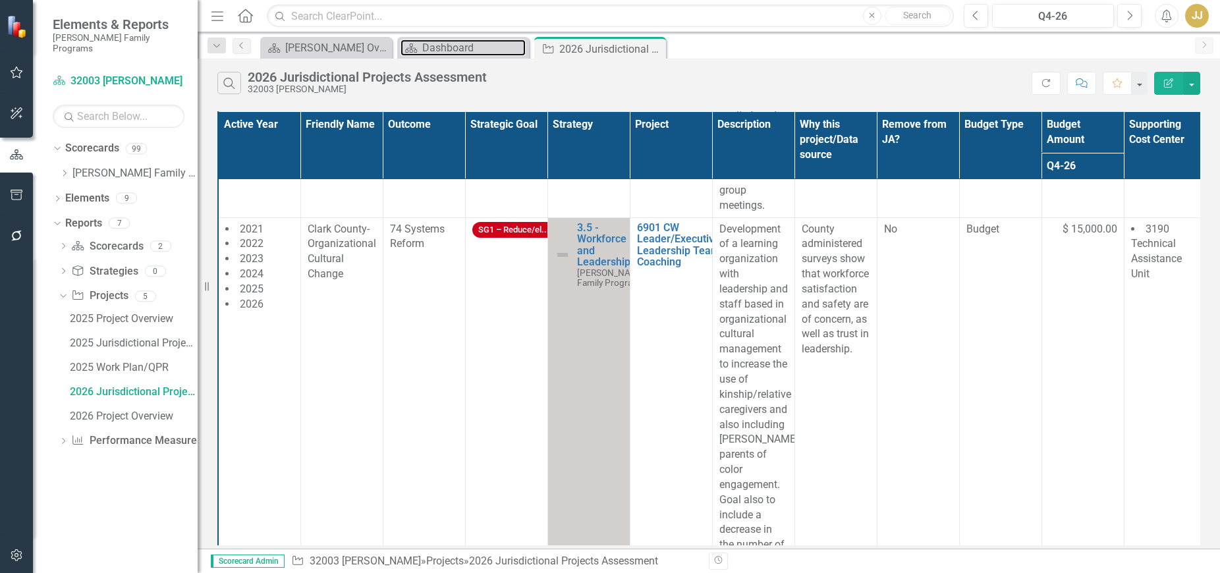
click at [470, 40] on div "Dashboard" at bounding box center [473, 48] width 103 height 16
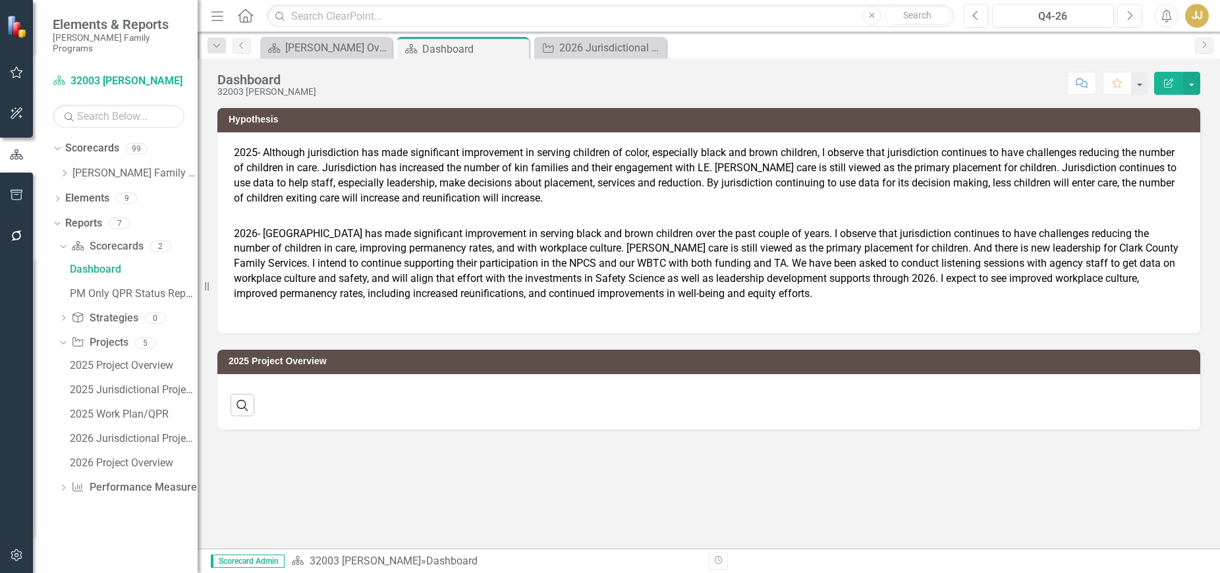
click at [0, 0] on icon "Close" at bounding box center [0, 0] width 0 height 0
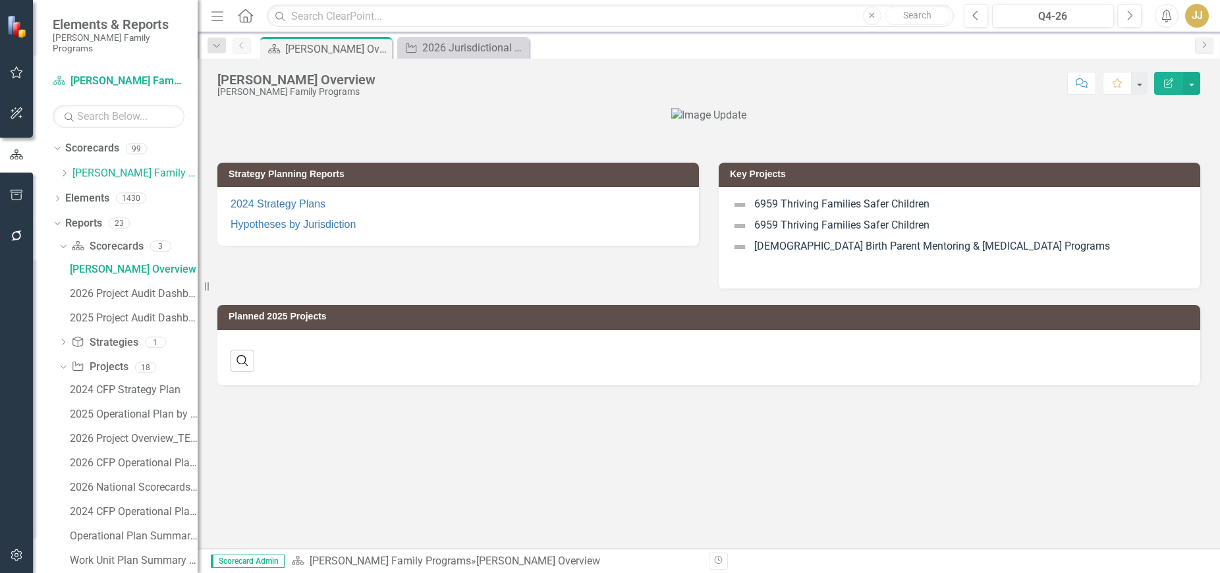
click at [60, 169] on icon "Dropdown" at bounding box center [64, 173] width 10 height 8
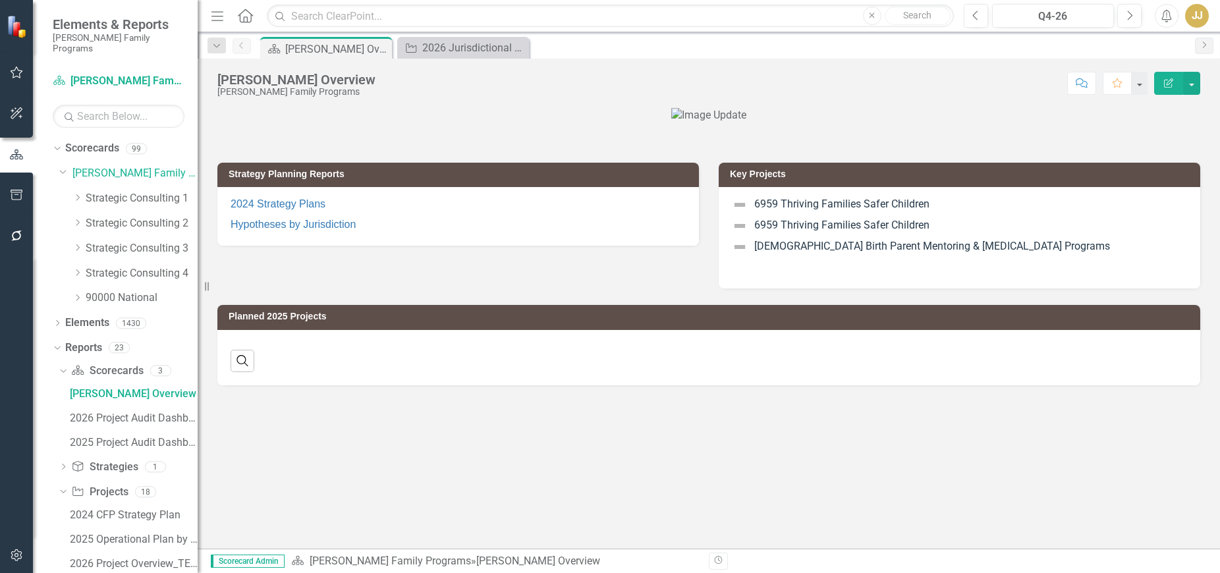
click at [77, 194] on icon "Dropdown" at bounding box center [77, 198] width 10 height 8
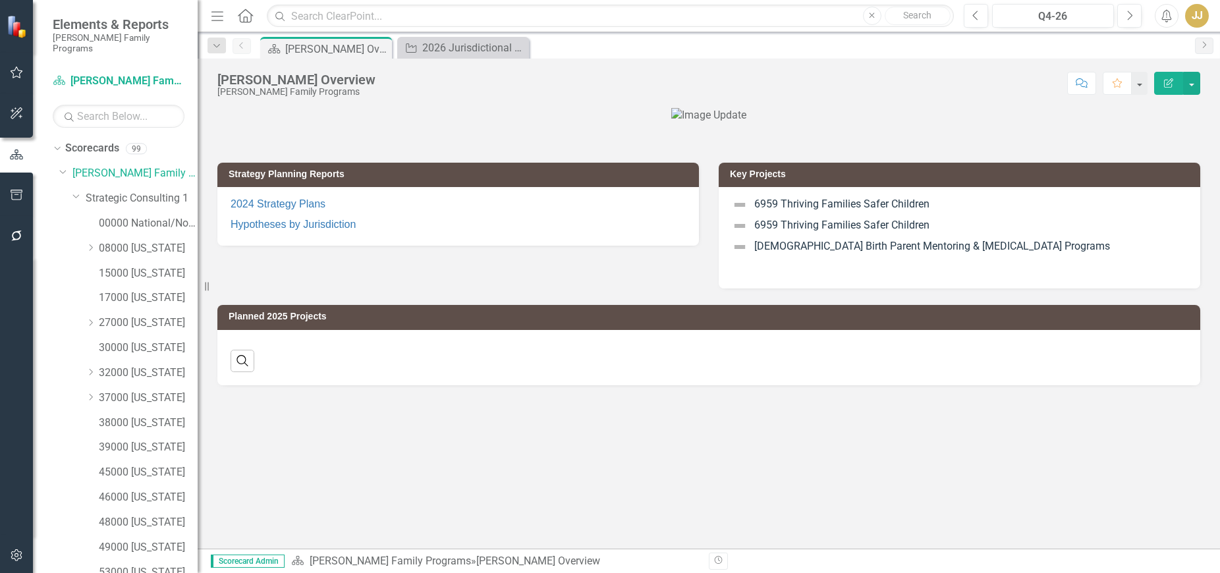
click at [90, 319] on icon "Dropdown" at bounding box center [91, 323] width 10 height 8
click at [148, 315] on link "27000 [US_STATE]" at bounding box center [148, 322] width 99 height 15
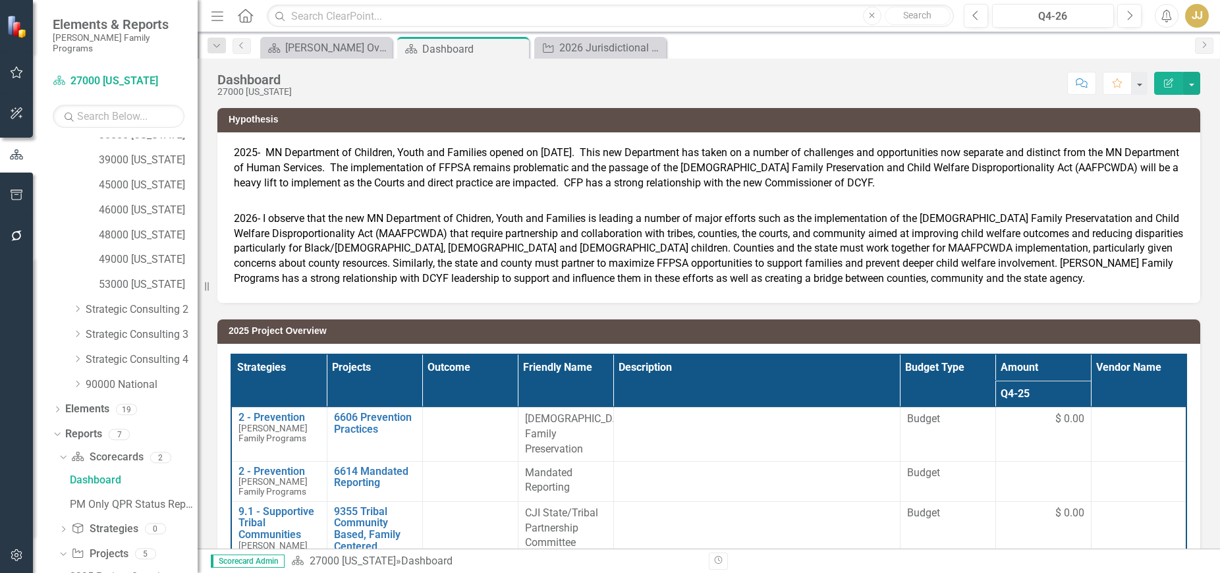
scroll to position [511, 0]
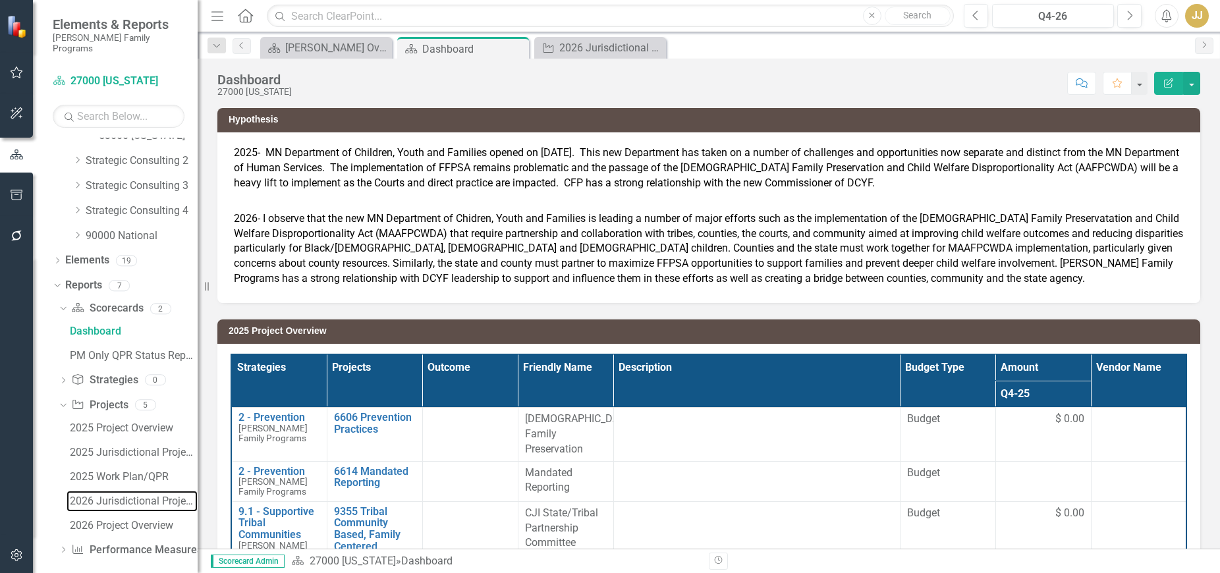
click at [116, 495] on div "2026 Jurisdictional Projects Assessment" at bounding box center [134, 501] width 128 height 12
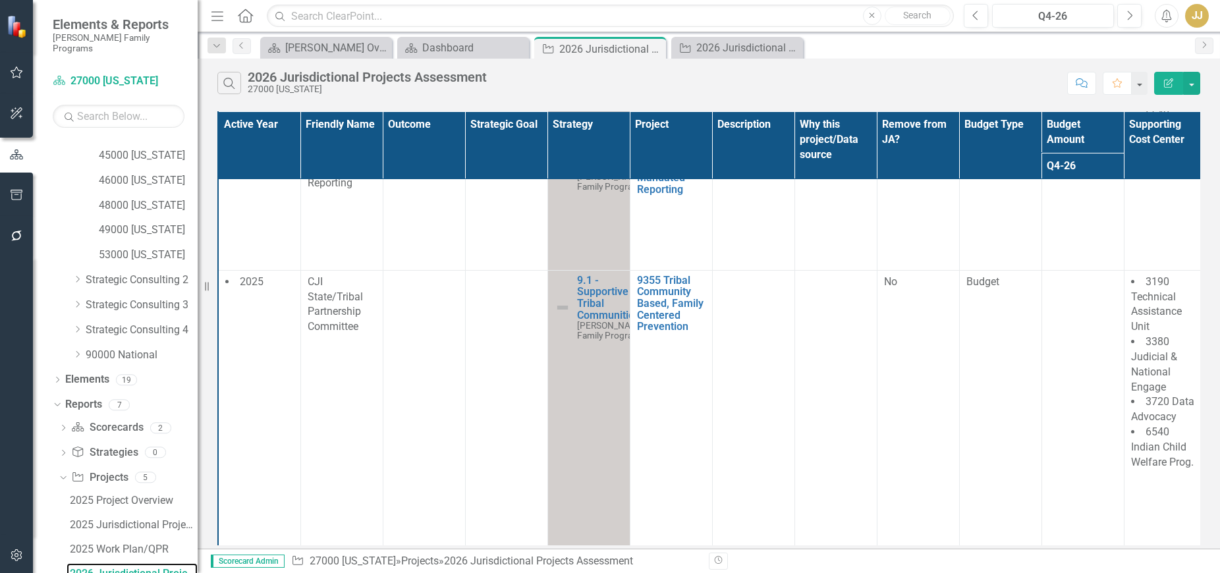
scroll to position [461, 0]
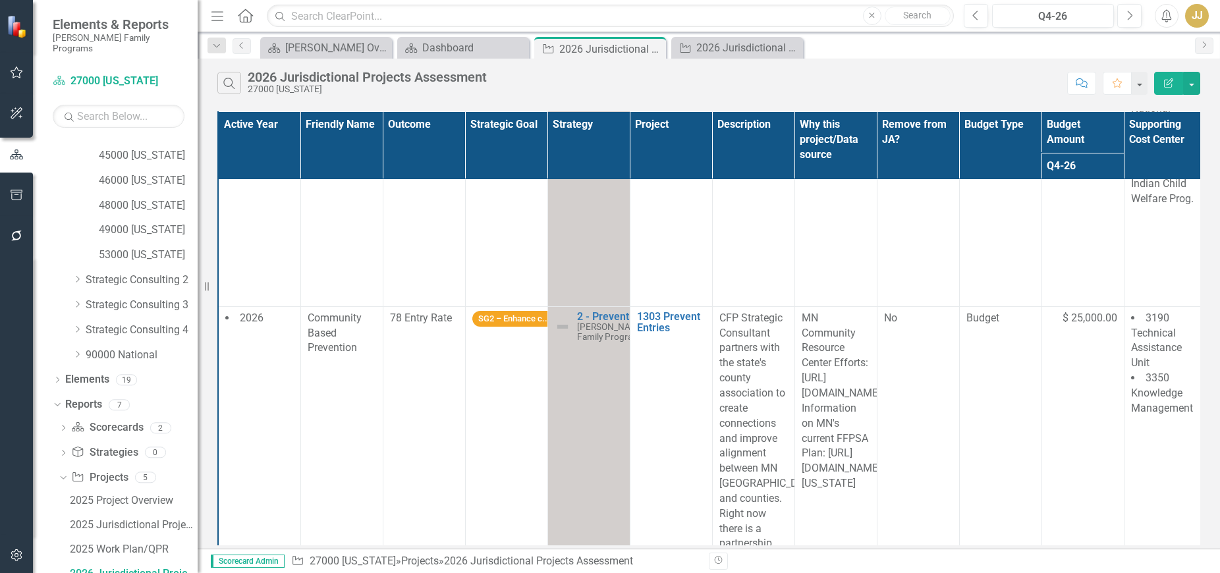
click at [57, 377] on icon "Dropdown" at bounding box center [57, 380] width 9 height 7
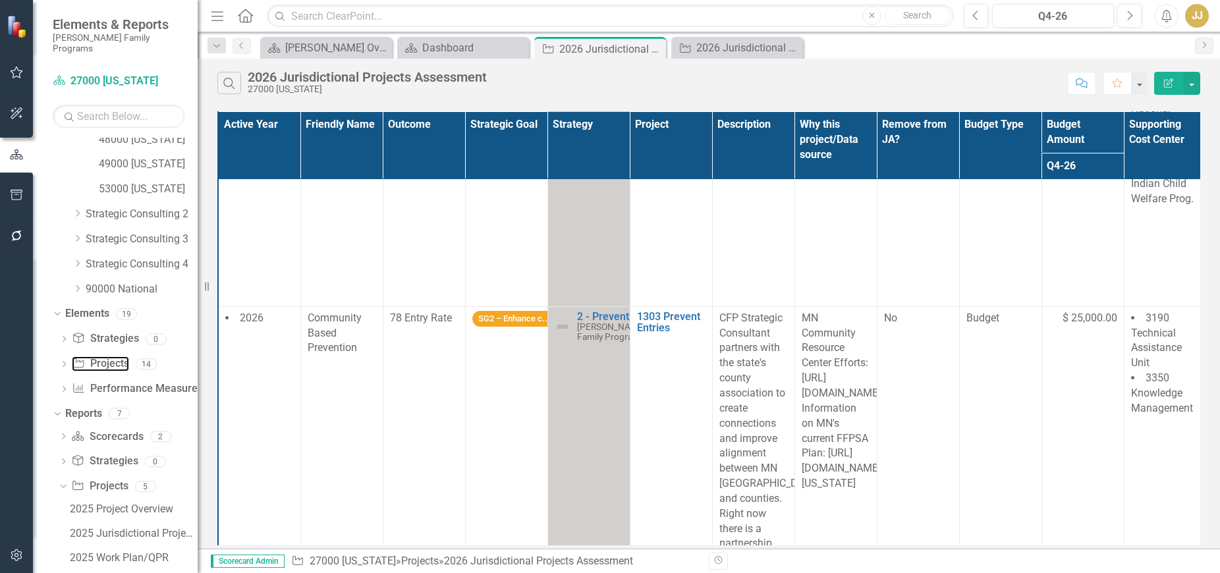
click at [107, 356] on link "Project Projects" at bounding box center [100, 363] width 57 height 15
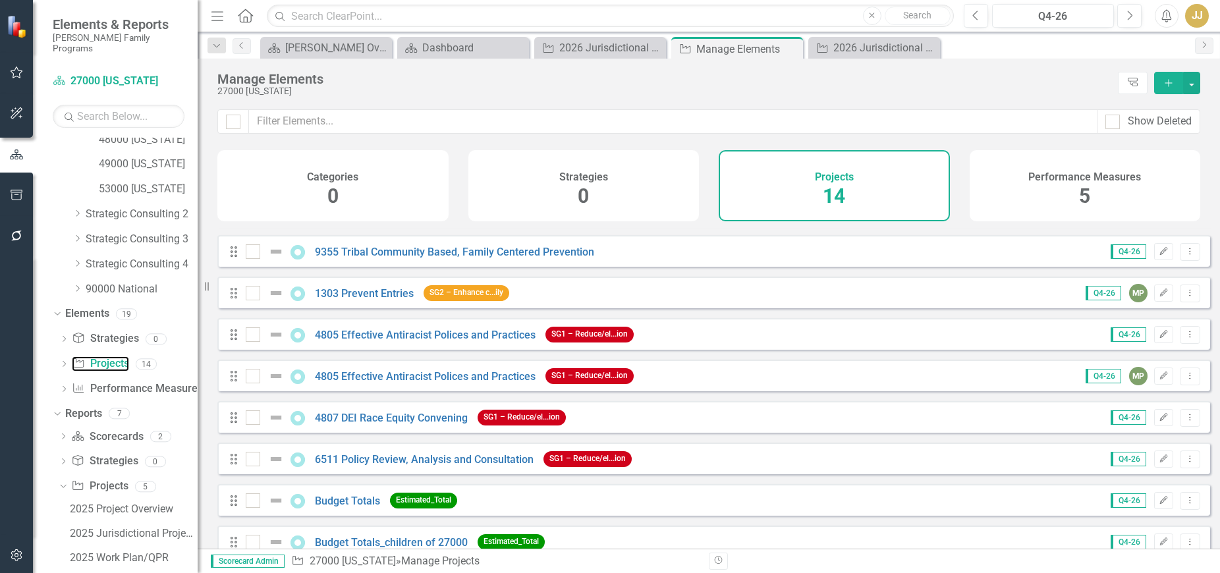
scroll to position [263, 0]
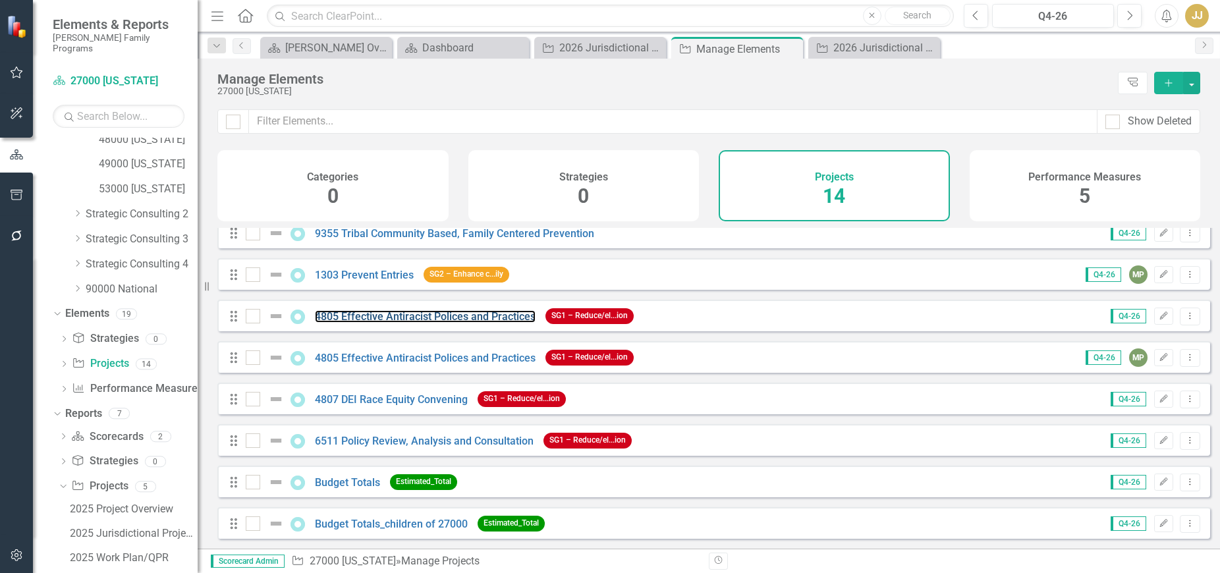
click at [462, 323] on link "4805 Effective Antiracist Polices and Practices" at bounding box center [425, 316] width 221 height 13
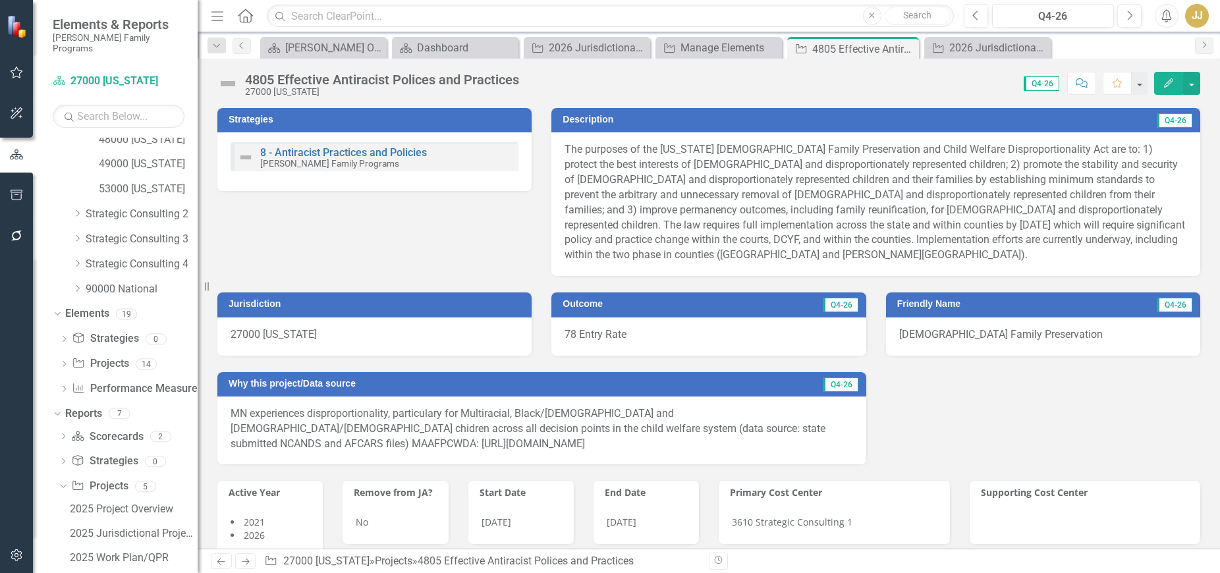
click at [1162, 83] on button "Edit" at bounding box center [1168, 83] width 29 height 23
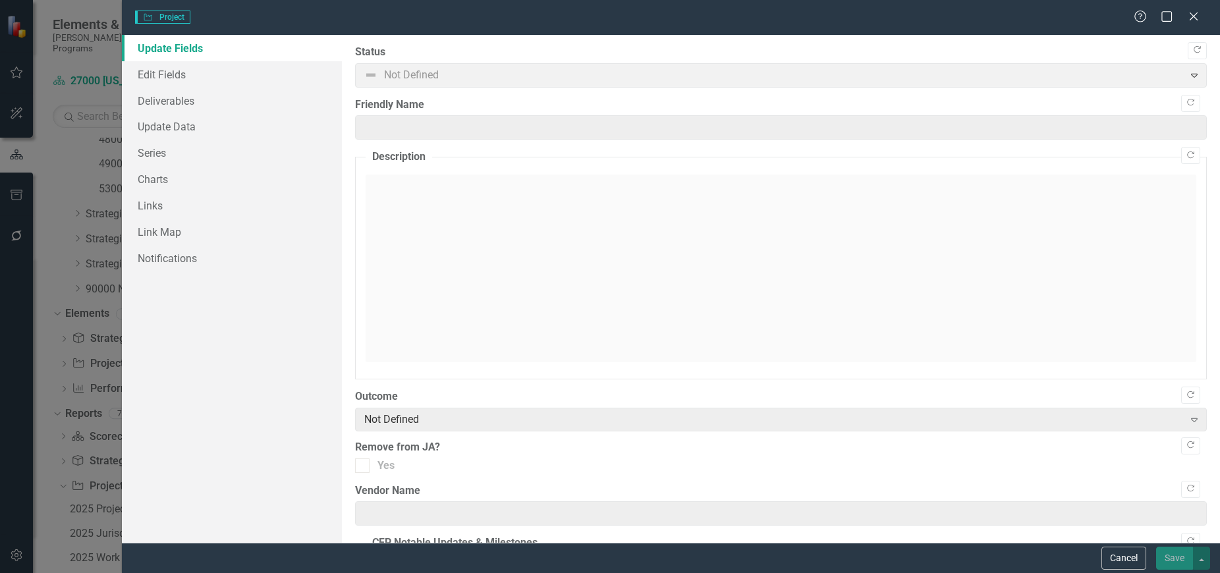
type input "[DEMOGRAPHIC_DATA] Family Preservation"
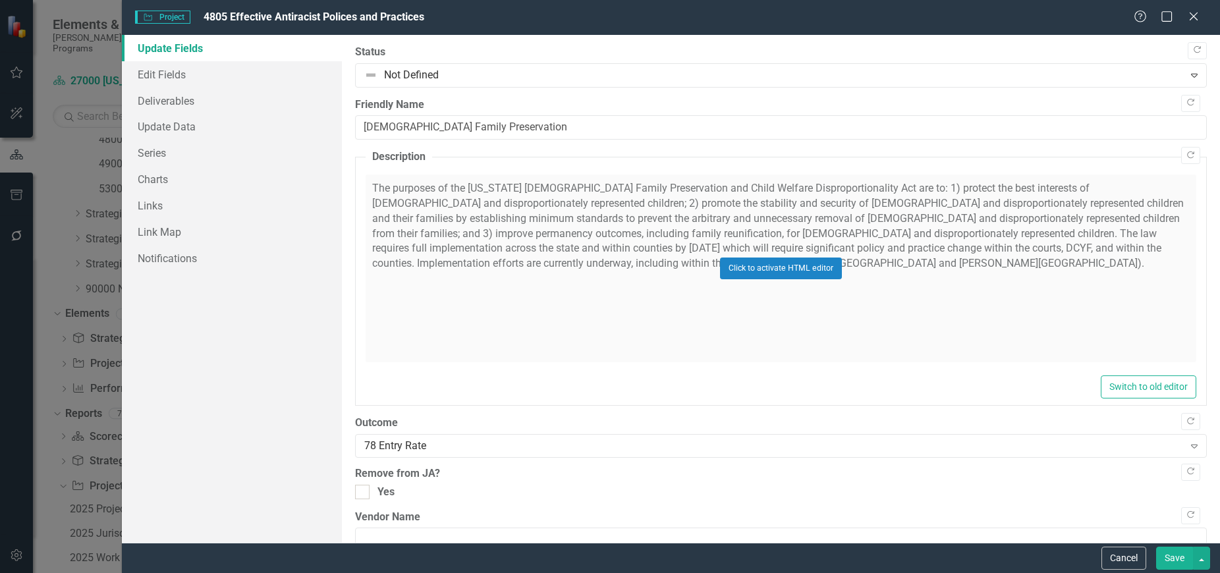
click at [1191, 14] on icon at bounding box center [1193, 17] width 8 height 8
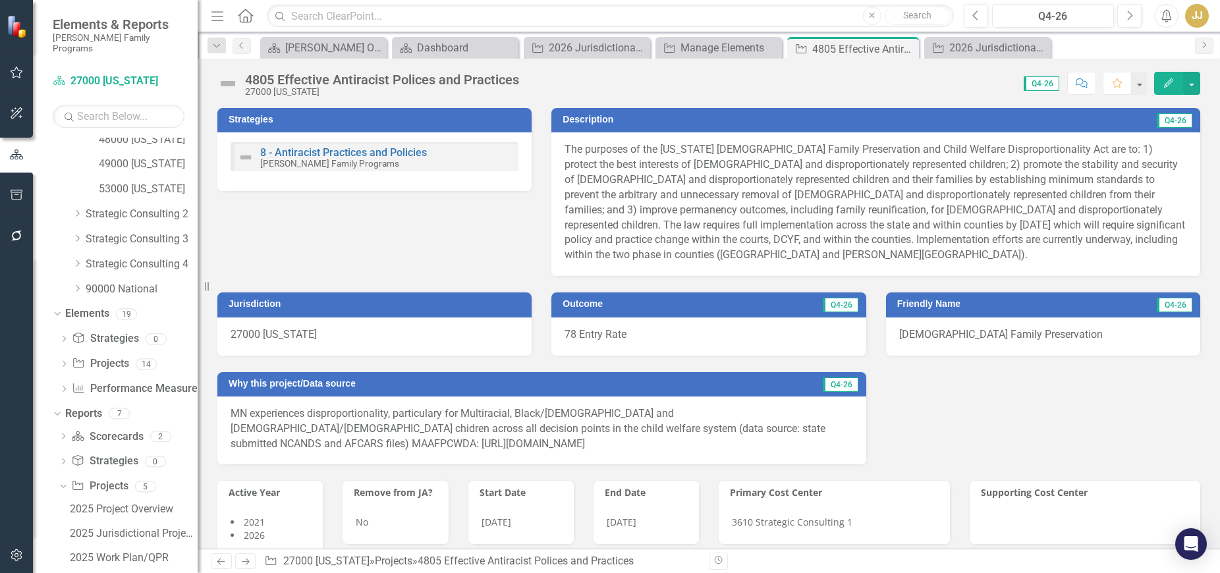
click at [356, 80] on div "4805 Effective Antiracist Polices and Practices" at bounding box center [382, 79] width 274 height 14
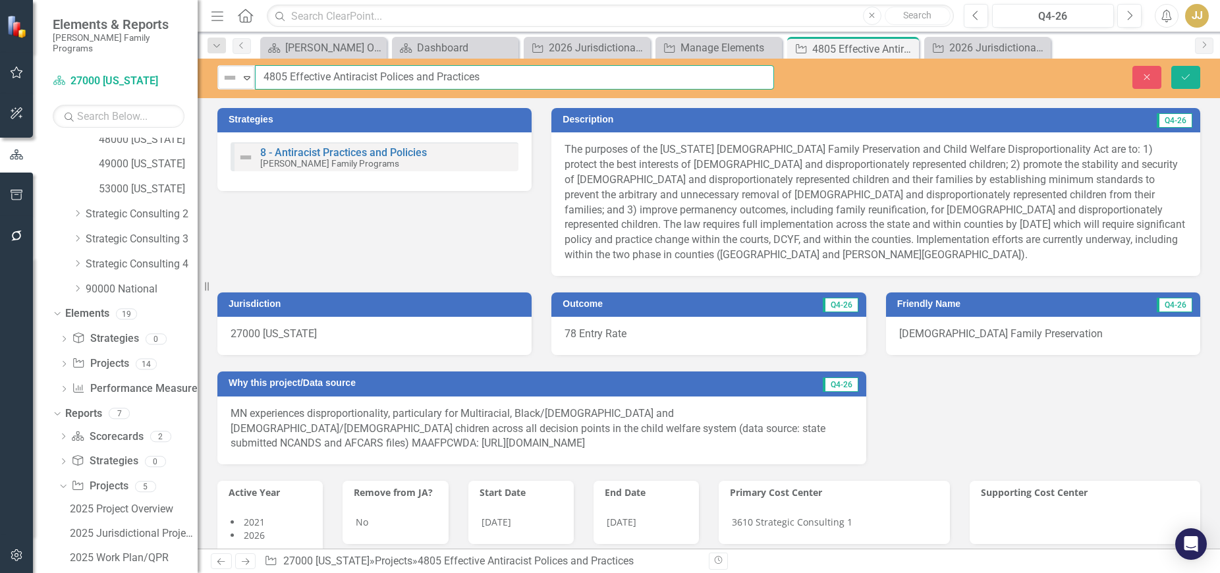
click at [392, 74] on input "4805 Effective Antiracist Polices and Practices" at bounding box center [514, 77] width 519 height 24
click at [459, 236] on div "Strategies 8 - Antiracist Practices and Policies [PERSON_NAME] Family Programs …" at bounding box center [708, 184] width 1002 height 184
click at [487, 86] on input "4805 Effective Antiracist Poilices and Practices" at bounding box center [514, 77] width 519 height 24
drag, startPoint x: 481, startPoint y: 75, endPoint x: 291, endPoint y: 79, distance: 189.7
click at [291, 79] on input "4805 Effective Antiracist Poilices and Practices" at bounding box center [514, 77] width 519 height 24
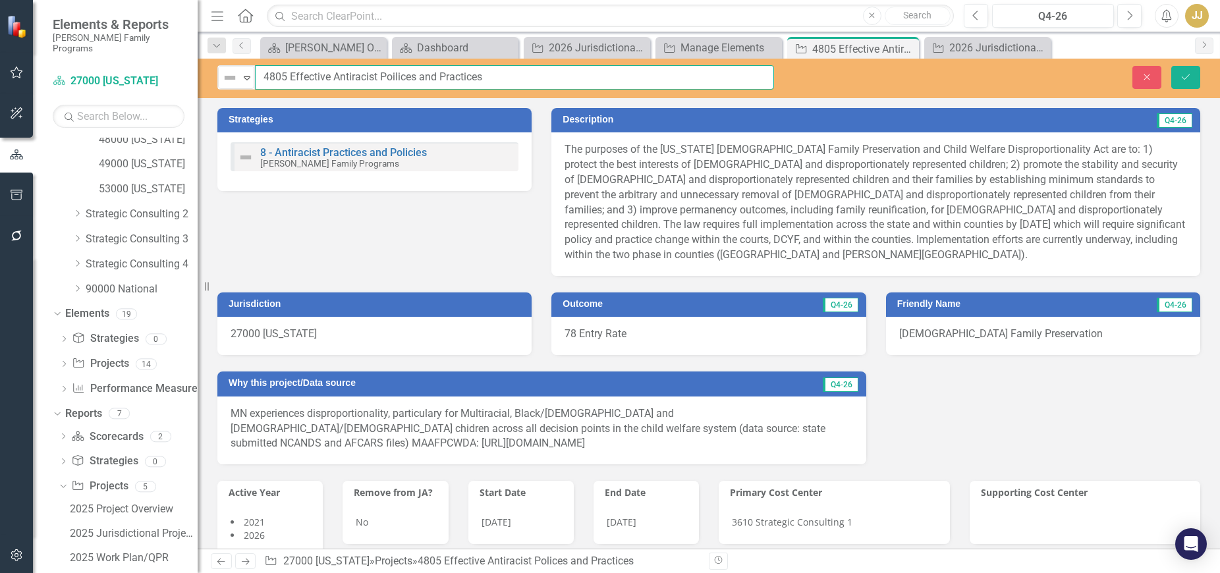
paste input "licies and Practices"
type input "4805 Effective Antiracist Policies and Practices"
click at [382, 219] on div "Strategies 8 - Antiracist Practices and Policies [PERSON_NAME] Family Programs …" at bounding box center [708, 184] width 1002 height 184
click at [1193, 78] on button "Save" at bounding box center [1185, 77] width 29 height 23
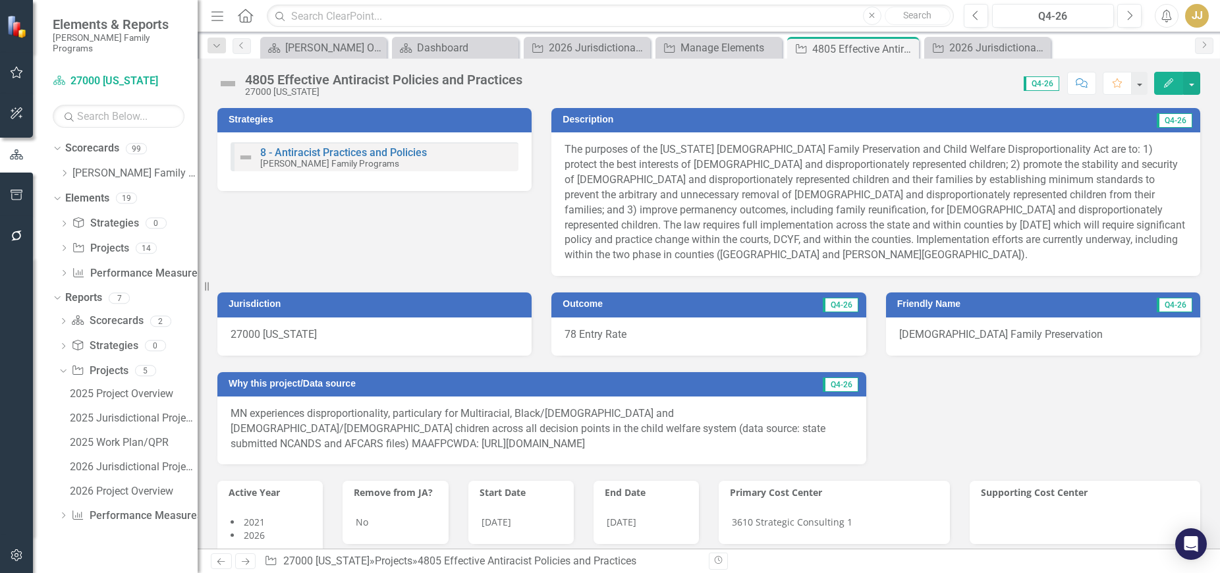
click at [0, 0] on icon "Close" at bounding box center [0, 0] width 0 height 0
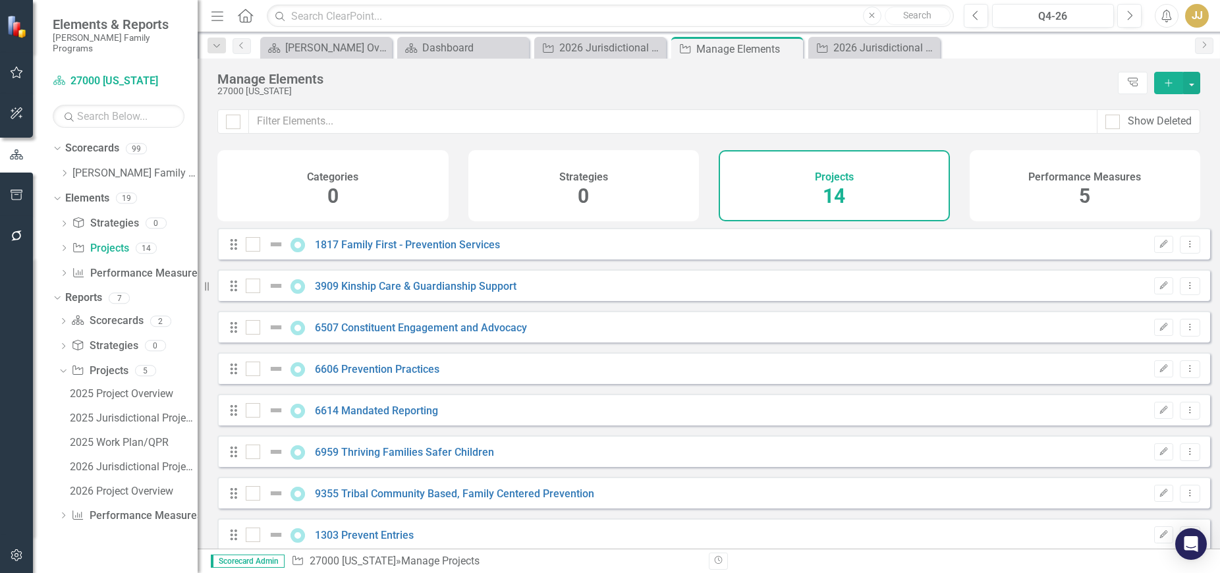
checkbox input "false"
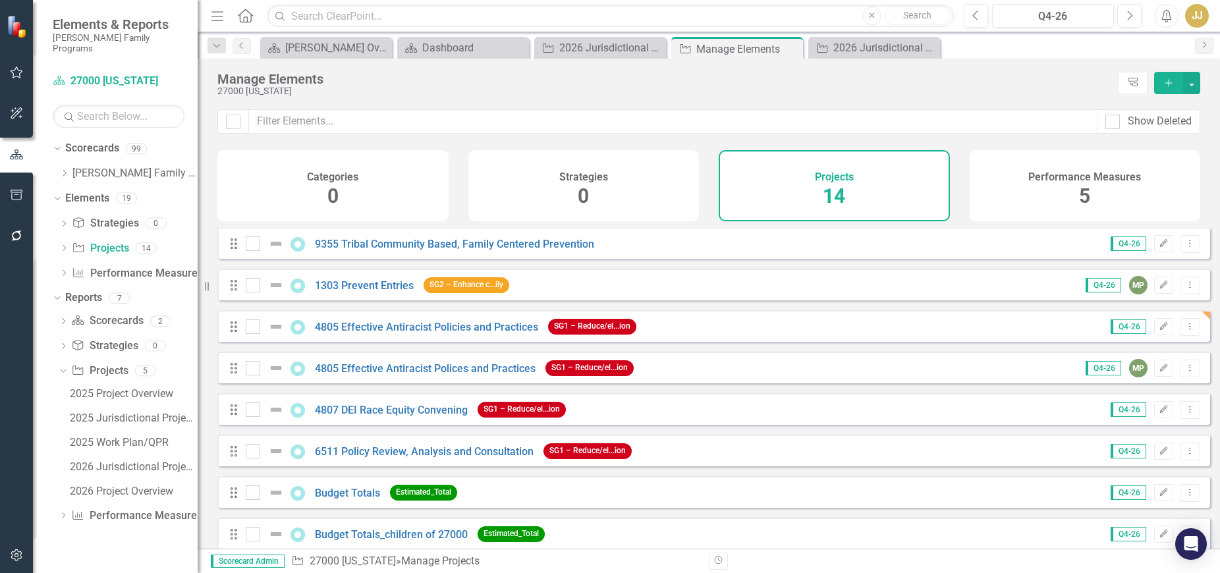
scroll to position [263, 0]
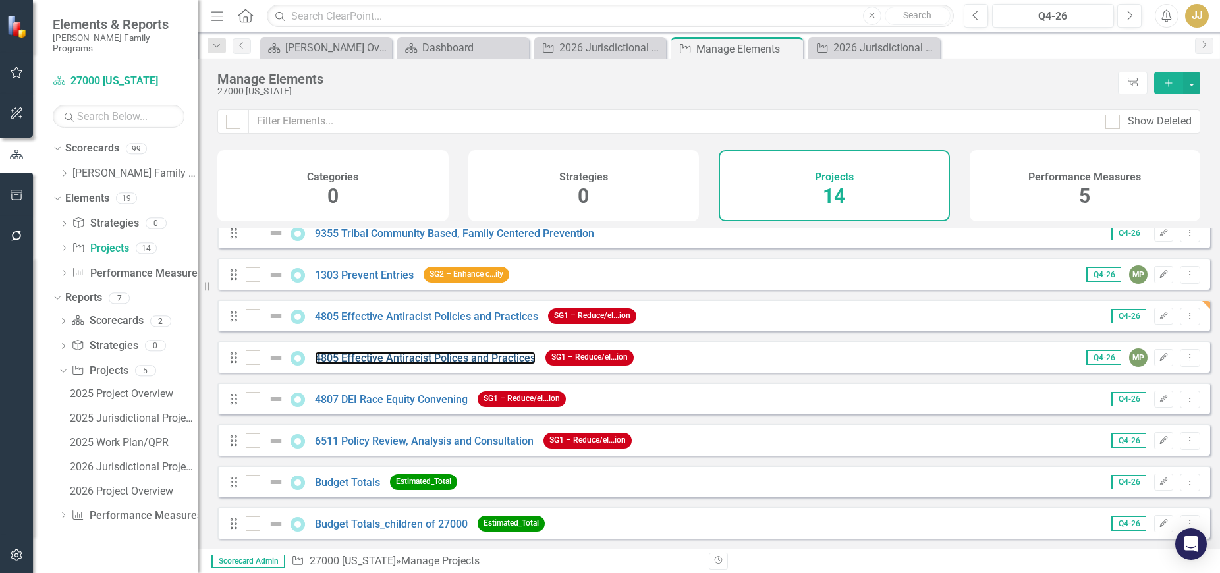
click at [465, 364] on link "4805 Effective Antiracist Polices and Practices" at bounding box center [425, 358] width 221 height 13
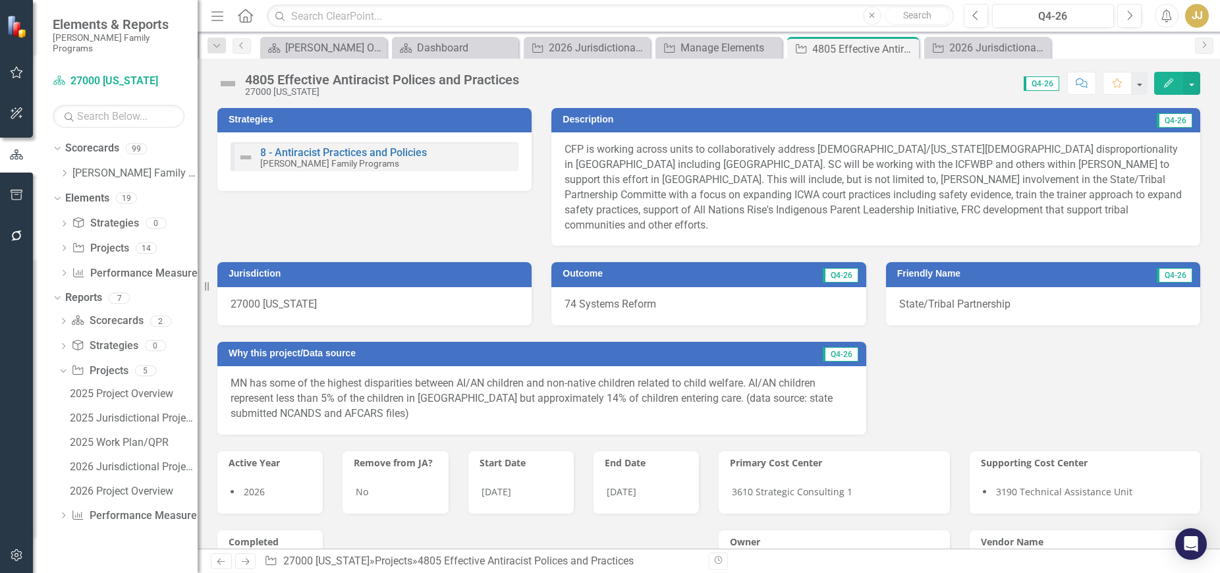
click at [433, 86] on div "4805 Effective Antiracist Polices and Practices" at bounding box center [382, 79] width 274 height 14
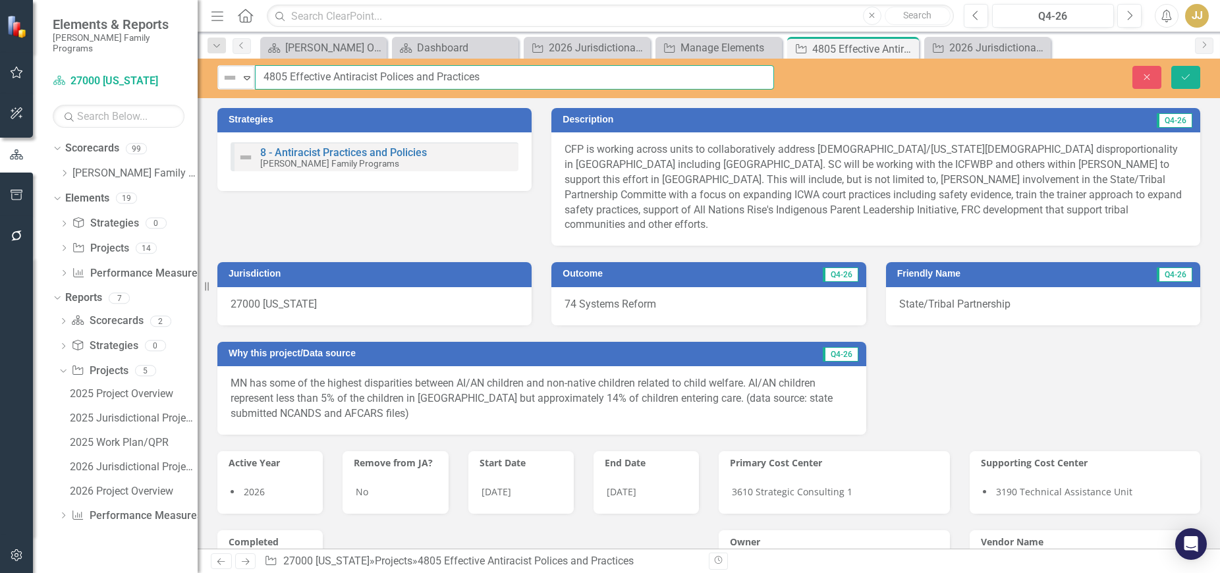
drag, startPoint x: 495, startPoint y: 78, endPoint x: 290, endPoint y: 82, distance: 204.2
click at [290, 82] on input "4805 Effective Antiracist Polices and Practices" at bounding box center [514, 77] width 519 height 24
paste input "ies and Practices"
type input "4805 Effective Antiracist Policies and Practices"
click at [1183, 72] on icon "Save" at bounding box center [1186, 76] width 12 height 9
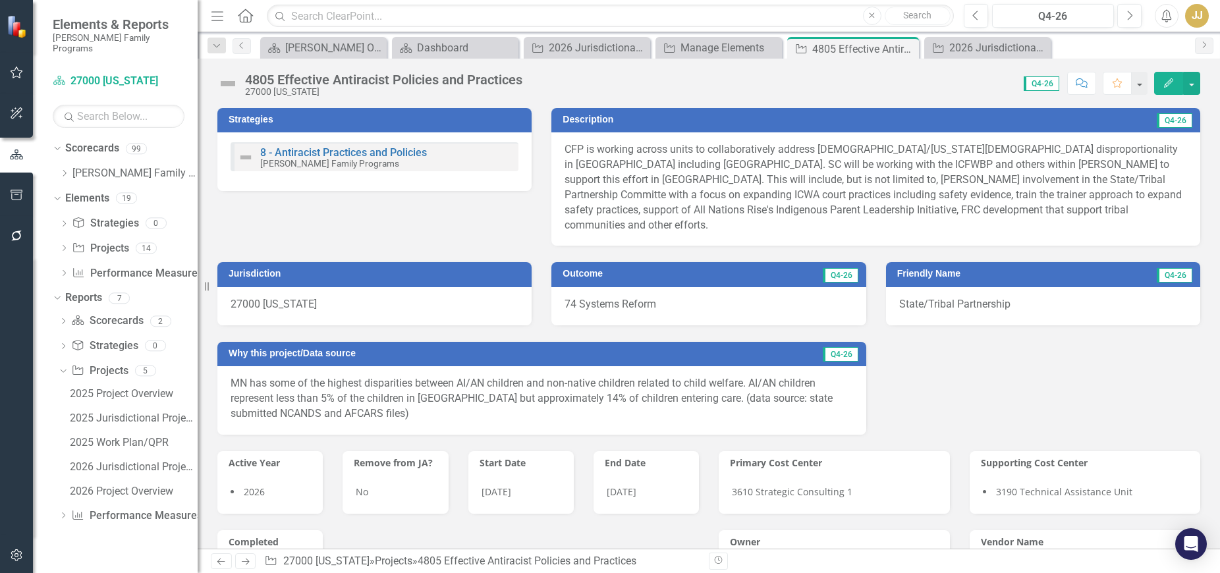
click at [0, 0] on icon "Close" at bounding box center [0, 0] width 0 height 0
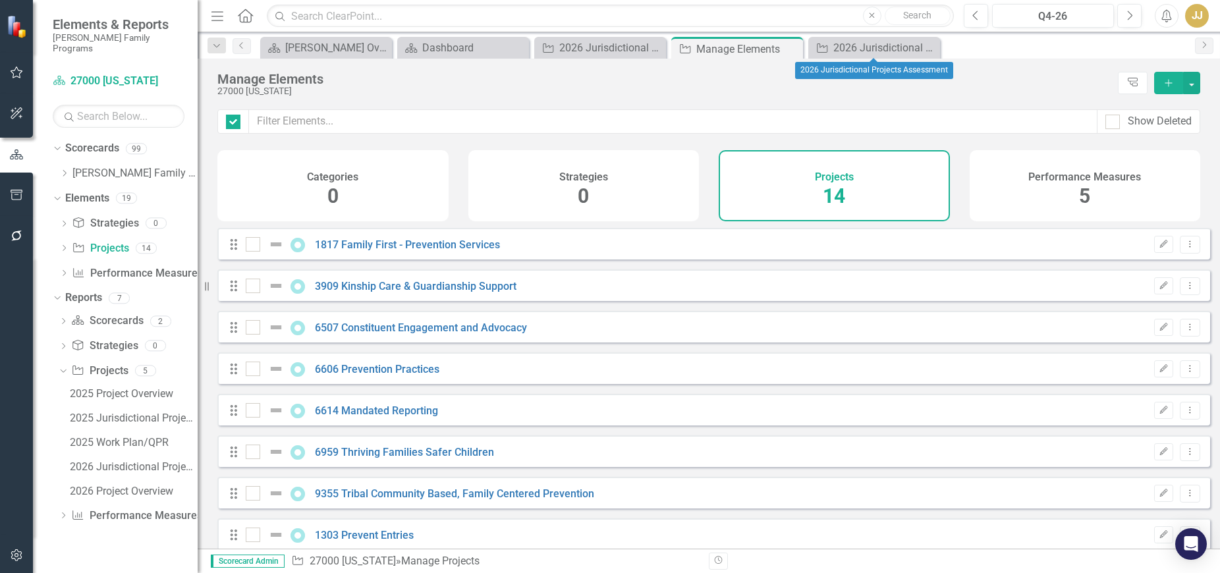
checkbox input "false"
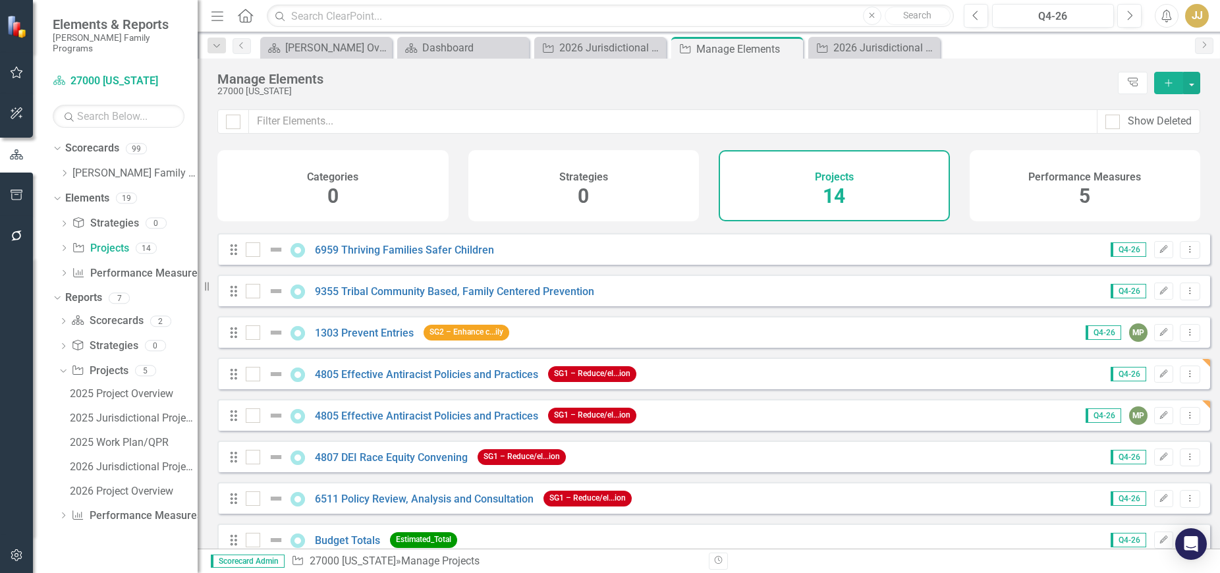
scroll to position [263, 0]
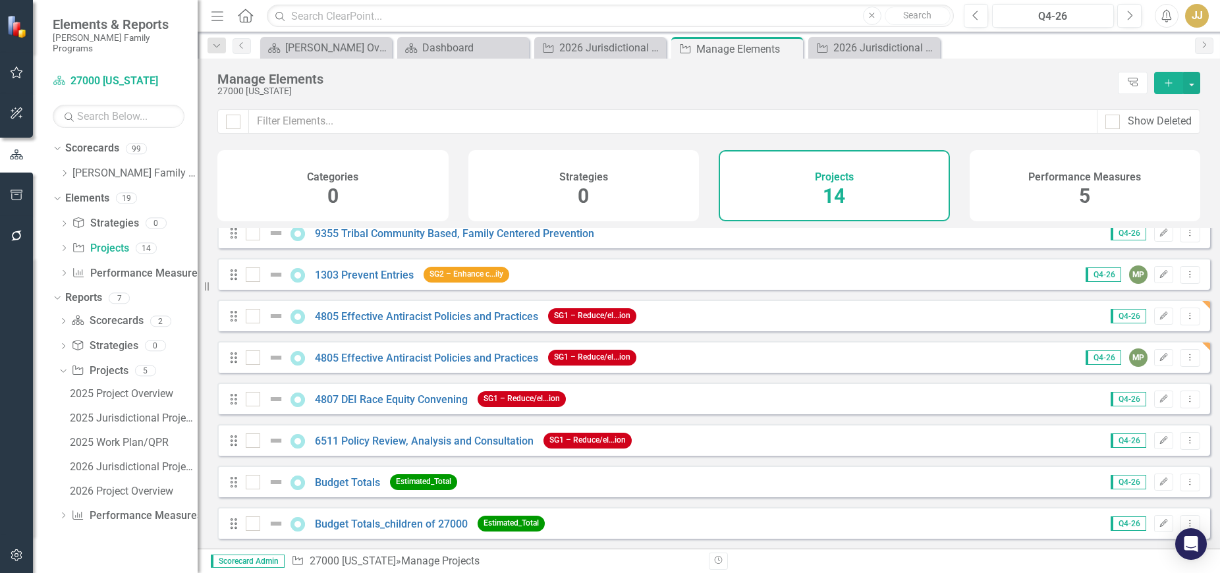
click at [65, 169] on icon "Dropdown" at bounding box center [64, 173] width 10 height 8
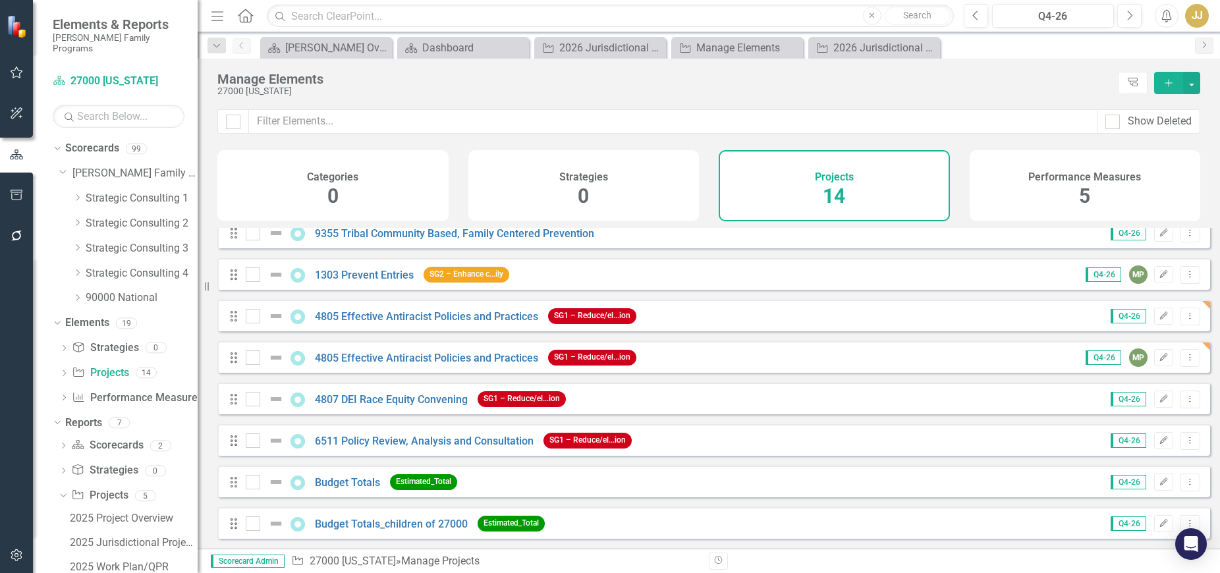
click at [76, 194] on icon "Dropdown" at bounding box center [77, 198] width 10 height 8
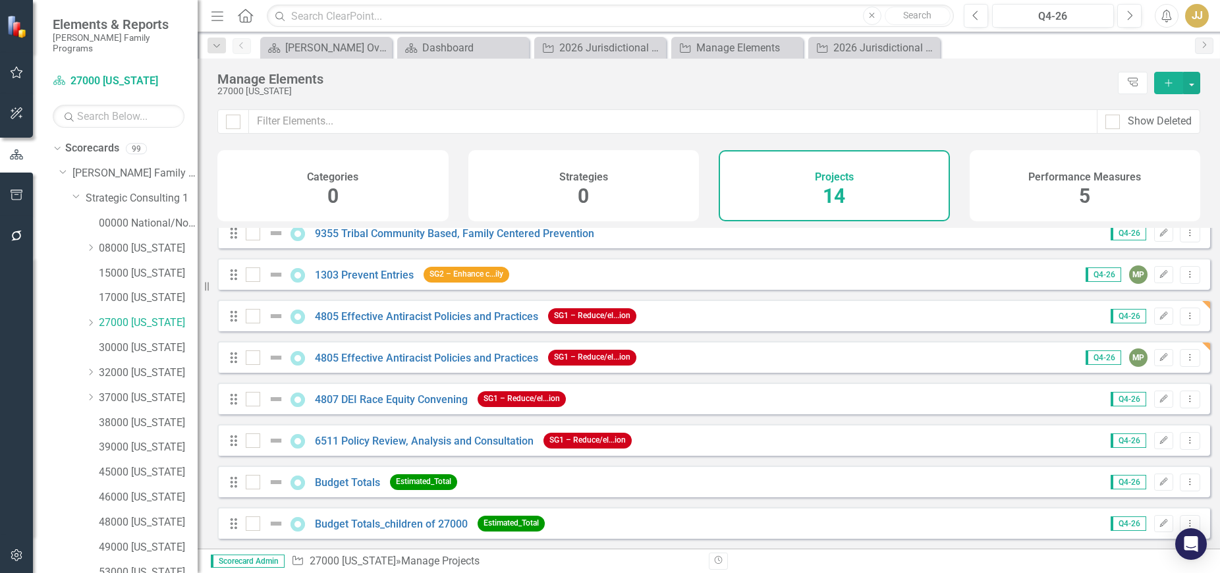
click at [92, 319] on icon "Dropdown" at bounding box center [91, 323] width 10 height 8
click at [151, 391] on link "27053 Hennepin" at bounding box center [155, 398] width 86 height 15
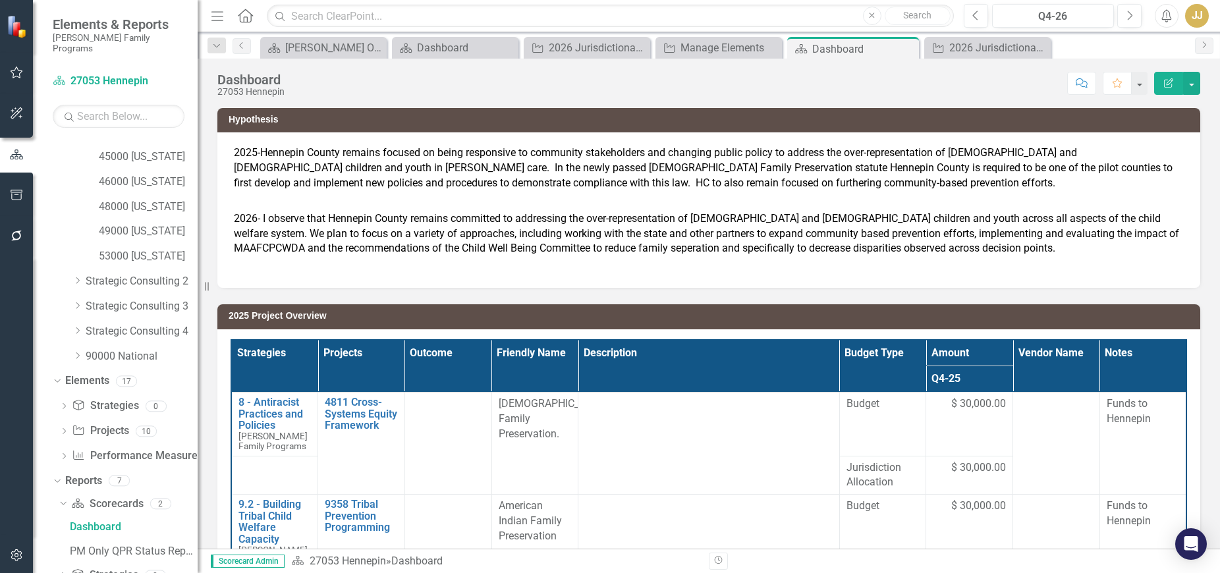
scroll to position [586, 0]
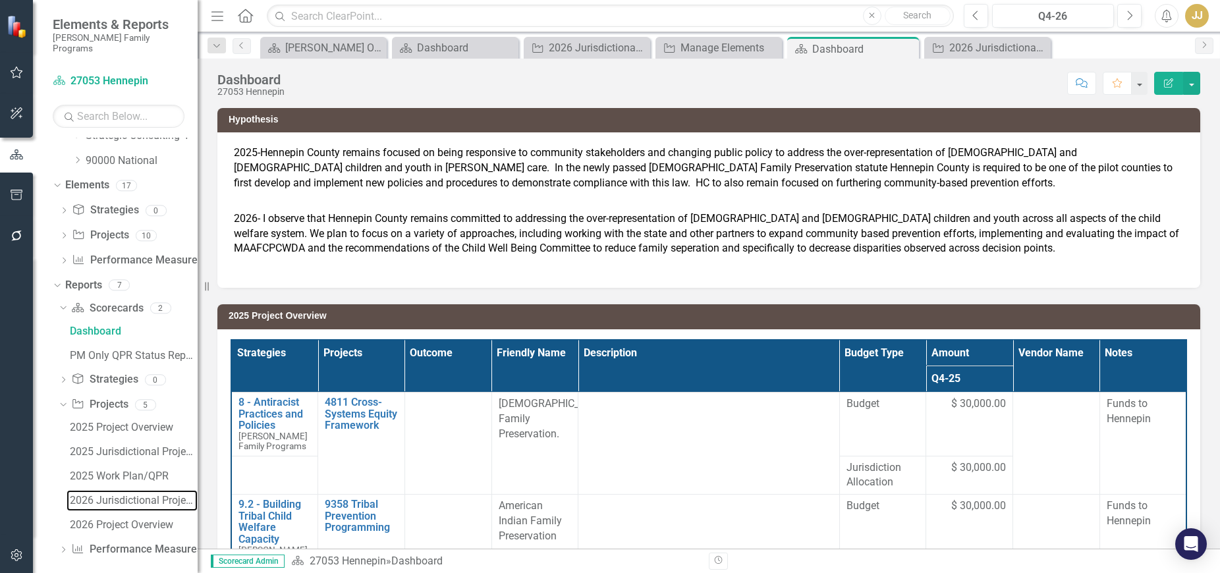
click at [133, 495] on div "2026 Jurisdictional Projects Assessment" at bounding box center [134, 501] width 128 height 12
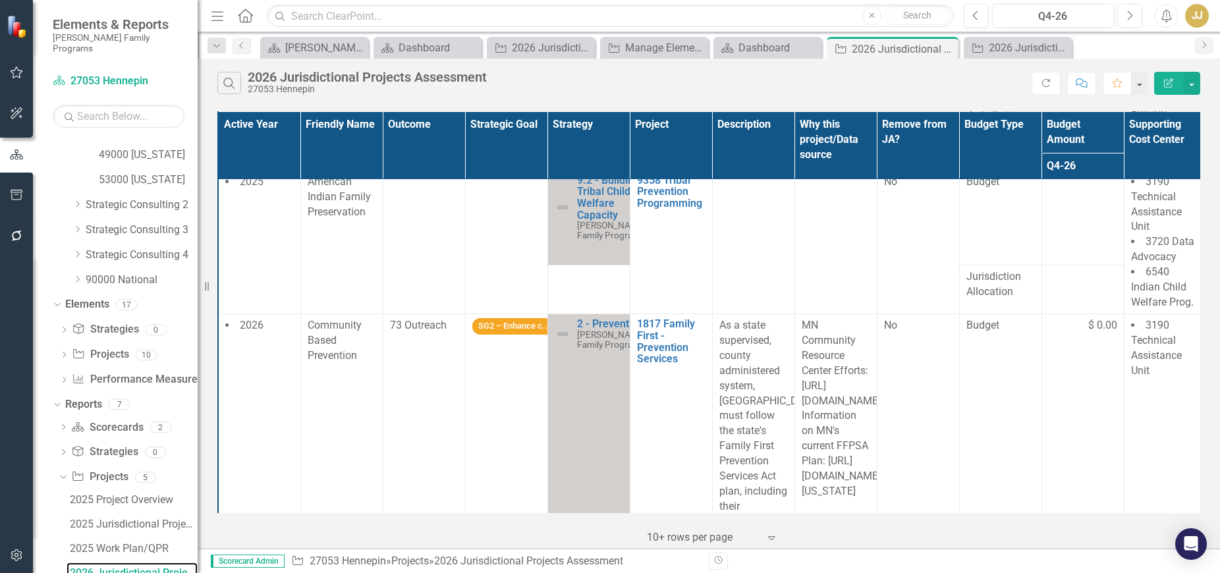
scroll to position [66, 0]
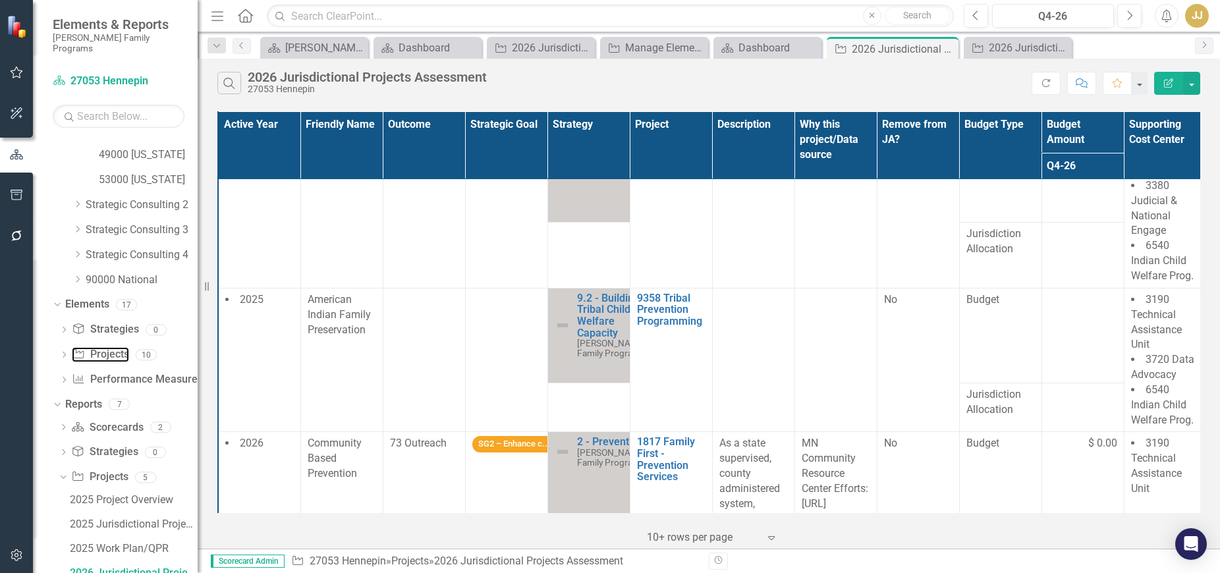
click at [90, 347] on link "Project Projects" at bounding box center [100, 354] width 57 height 15
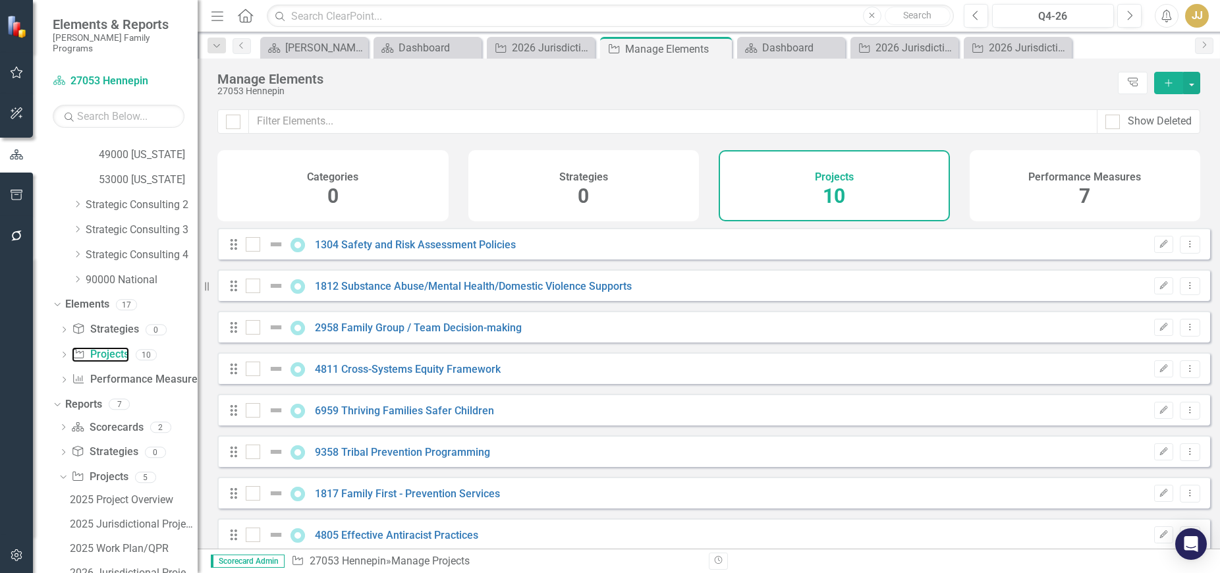
checkbox input "false"
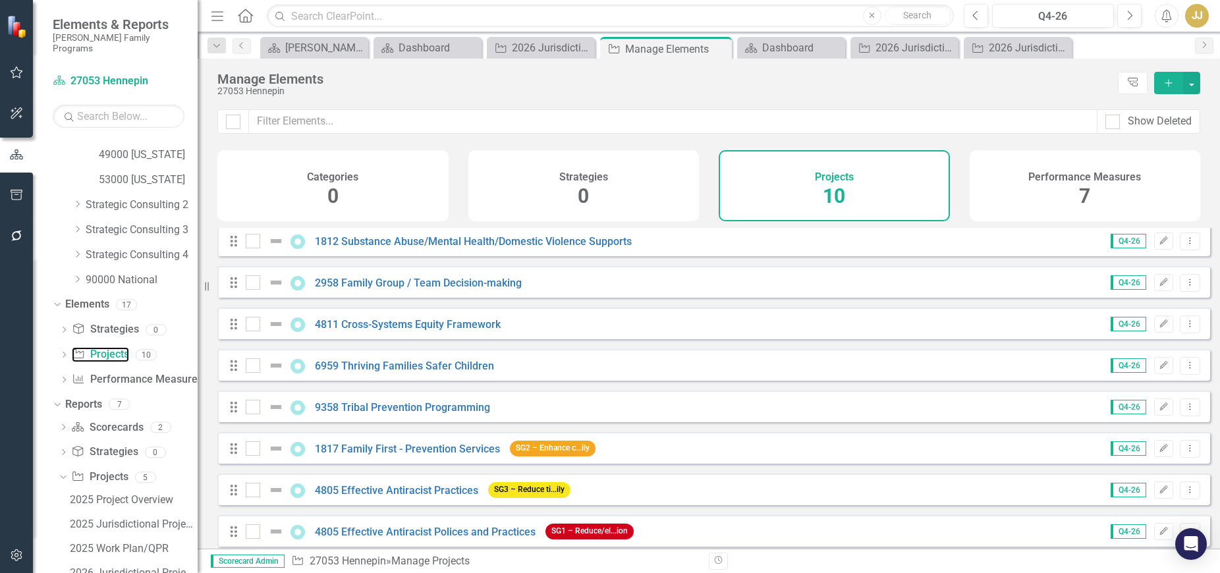
scroll to position [104, 0]
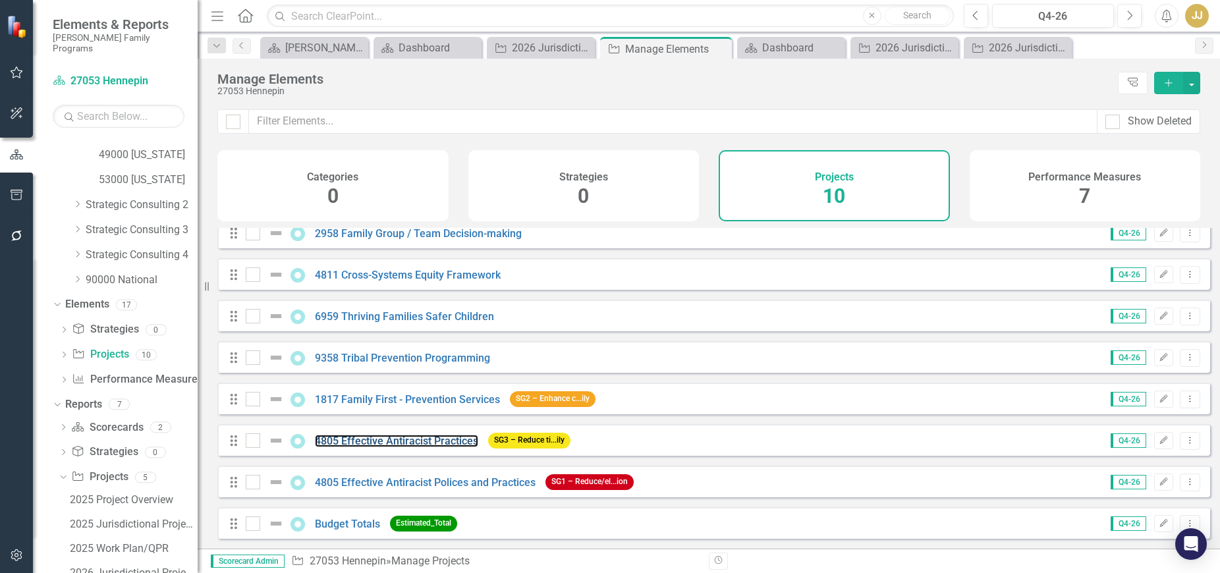
click at [415, 444] on link "4805 Effective Antiracist Practices" at bounding box center [396, 441] width 163 height 13
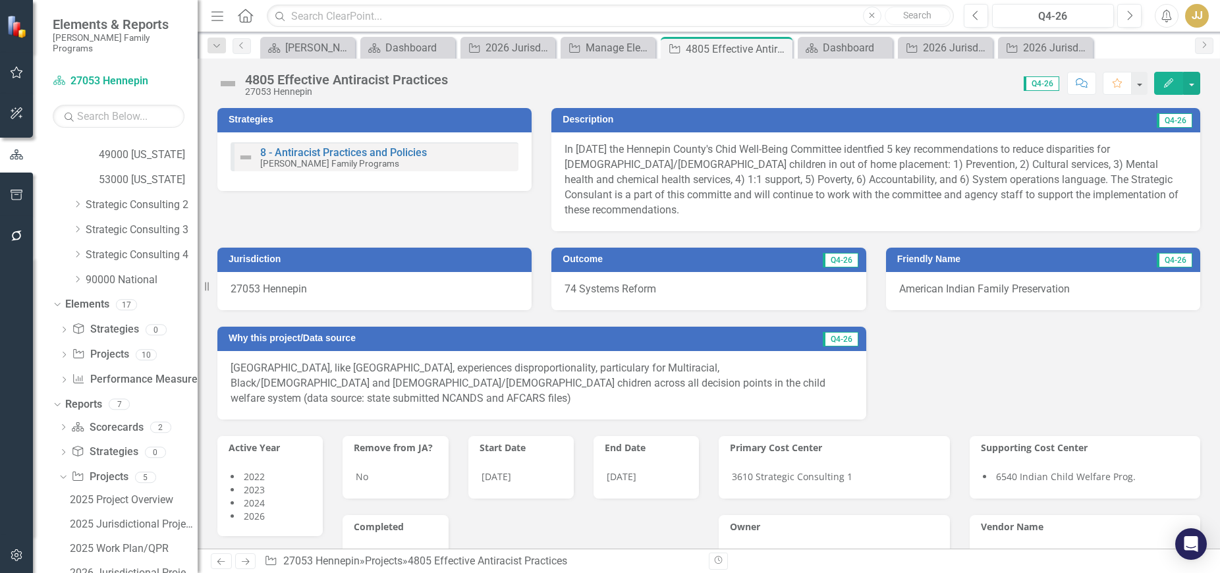
click at [435, 74] on div "4805 Effective Antiracist Practices" at bounding box center [346, 79] width 203 height 14
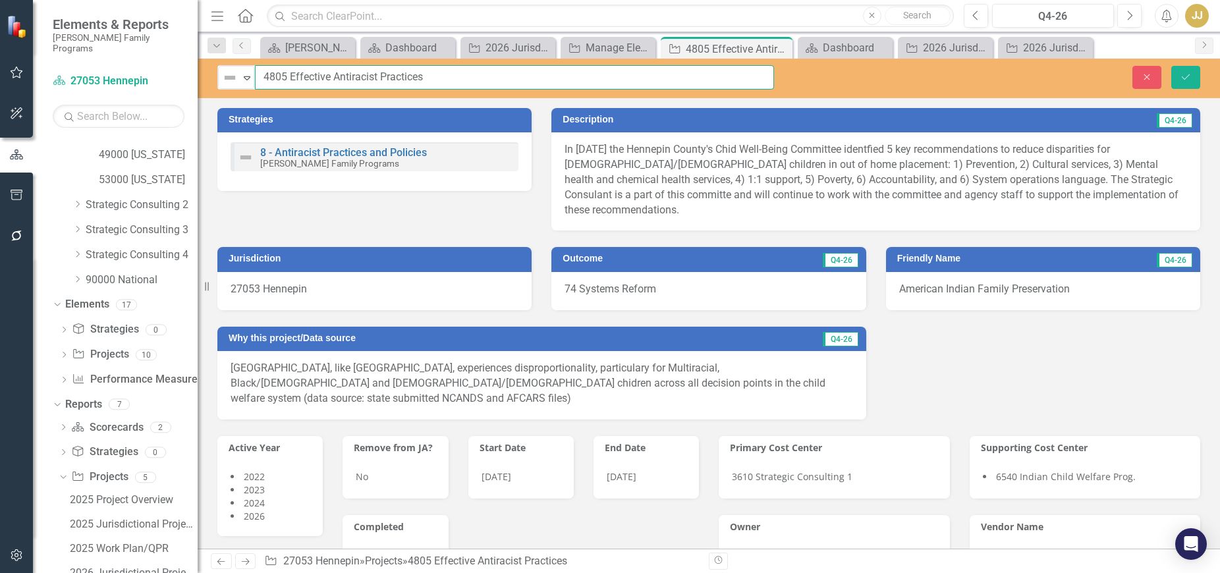
drag, startPoint x: 443, startPoint y: 76, endPoint x: 431, endPoint y: 80, distance: 12.5
click at [441, 78] on input "4805 Effective Antiracist Practices" at bounding box center [514, 77] width 519 height 24
drag, startPoint x: 432, startPoint y: 78, endPoint x: 291, endPoint y: 74, distance: 141.0
click at [291, 74] on input "4805 Effective Antiracist Practices" at bounding box center [514, 77] width 519 height 24
paste input "olicies and Practices"
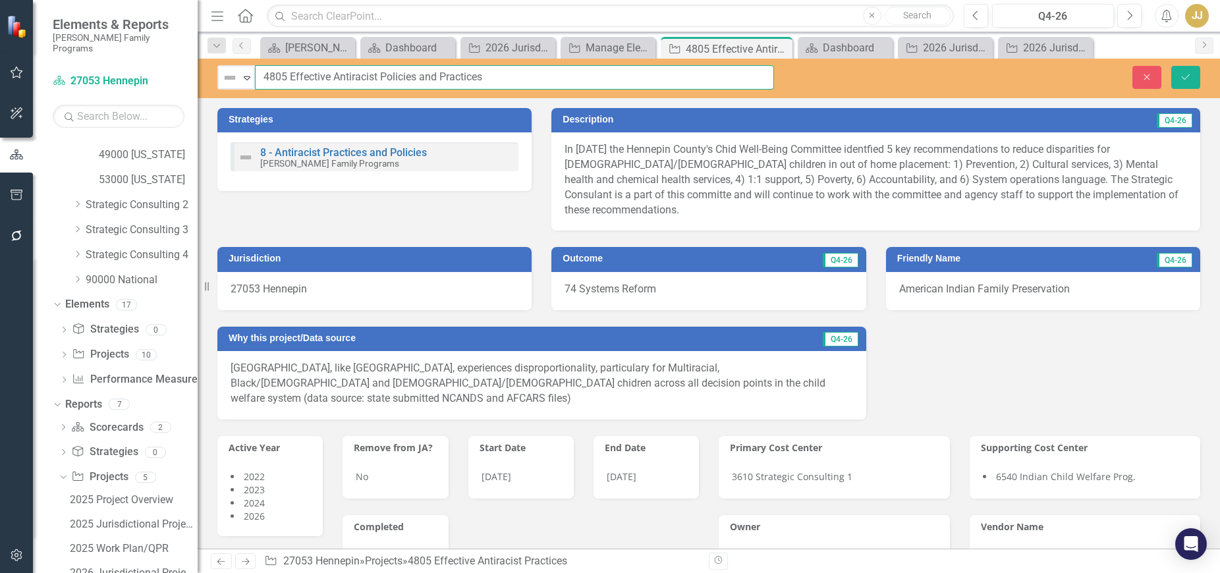
type input "4805 Effective Antiracist Policies and Practices"
click at [1172, 78] on button "Save" at bounding box center [1185, 77] width 29 height 23
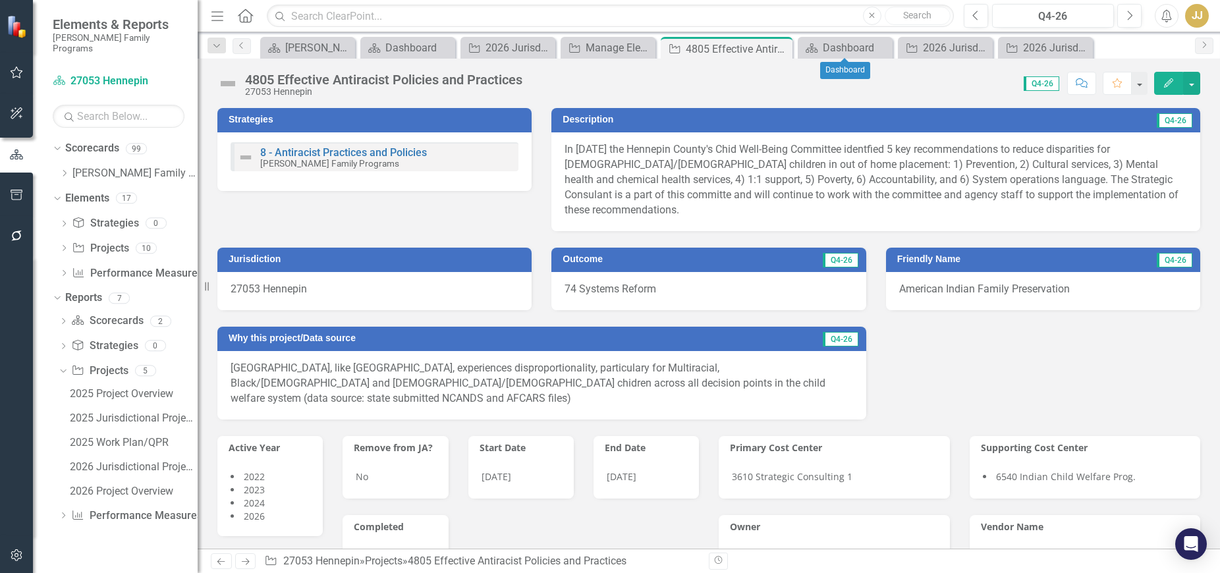
click at [0, 0] on icon "Close" at bounding box center [0, 0] width 0 height 0
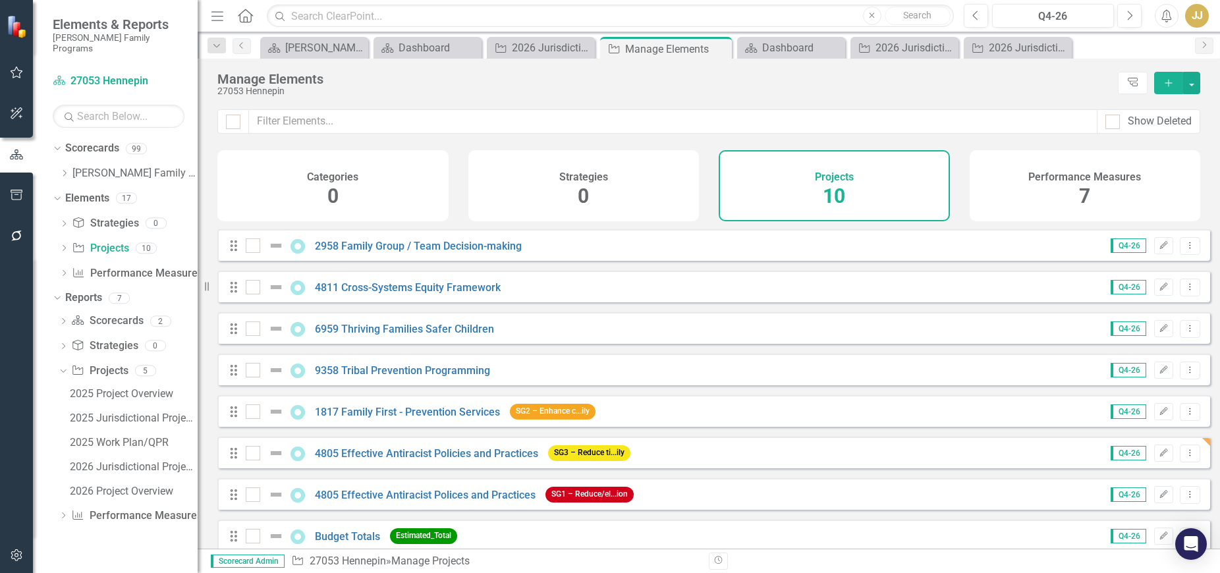
scroll to position [104, 0]
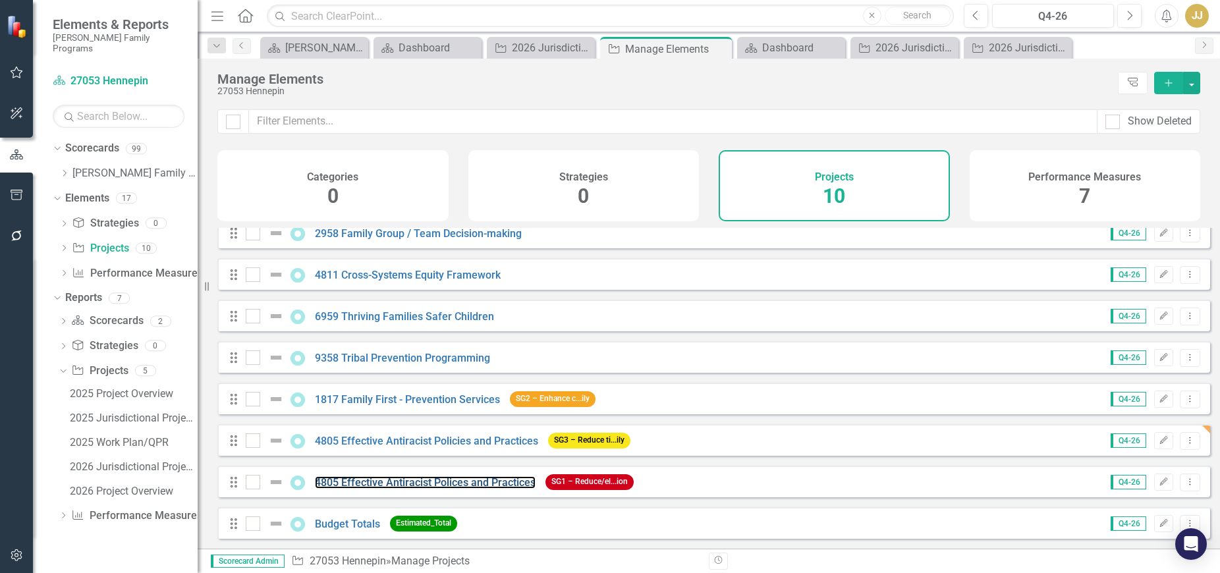
click at [431, 485] on link "4805 Effective Antiracist Polices and Practices" at bounding box center [425, 482] width 221 height 13
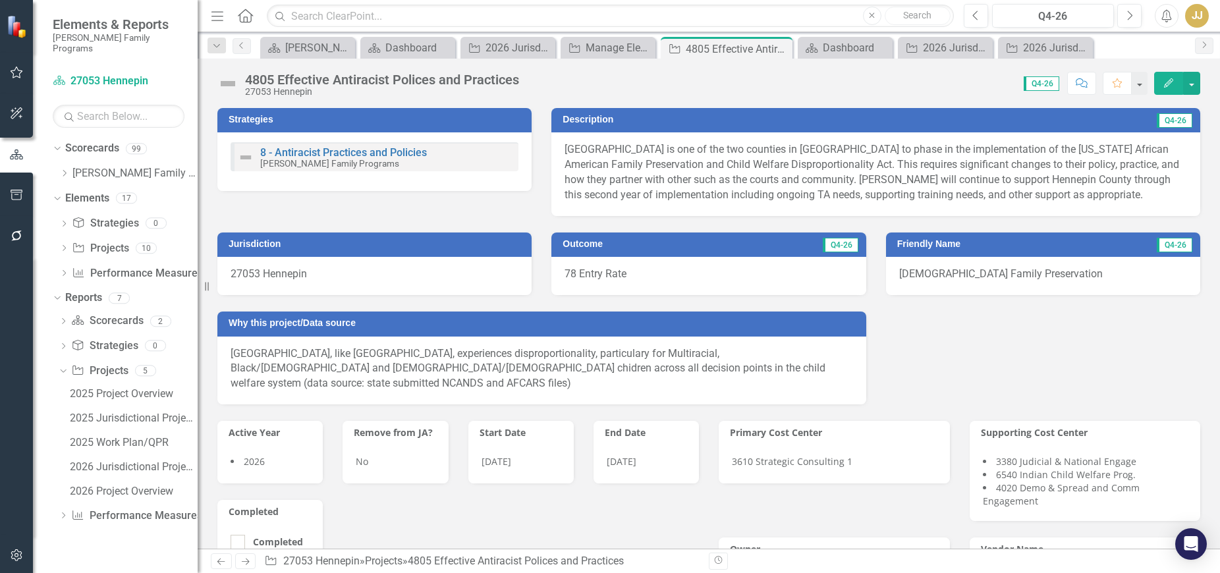
click at [377, 86] on div "4805 Effective Antiracist Polices and Practices" at bounding box center [382, 79] width 274 height 14
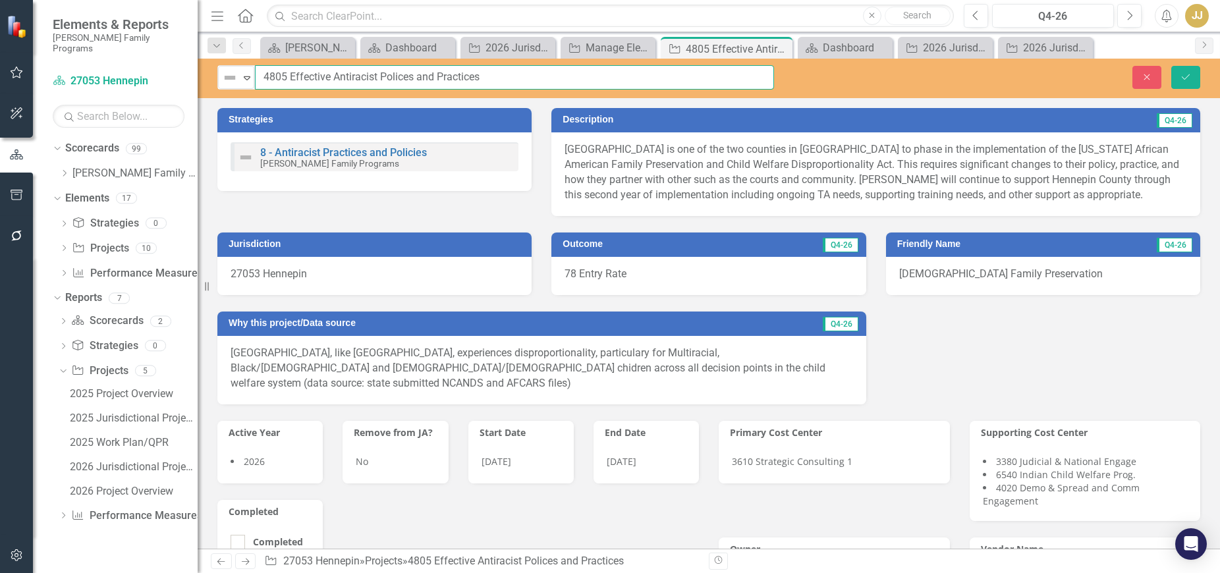
drag, startPoint x: 500, startPoint y: 78, endPoint x: 290, endPoint y: 82, distance: 210.1
click at [290, 82] on input "4805 Effective Antiracist Polices and Practices" at bounding box center [514, 77] width 519 height 24
paste input "ies and Practices"
type input "4805 Effective Antiracist Policies and Practices"
drag, startPoint x: 1182, startPoint y: 72, endPoint x: 1049, endPoint y: 112, distance: 138.3
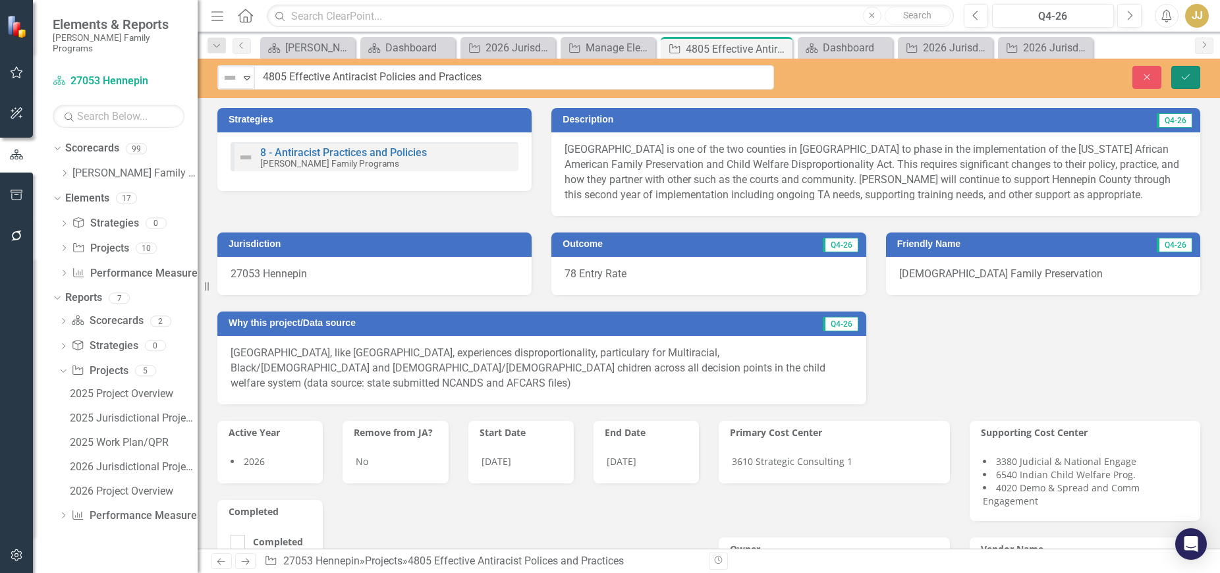
click at [1181, 72] on icon "Save" at bounding box center [1186, 76] width 12 height 9
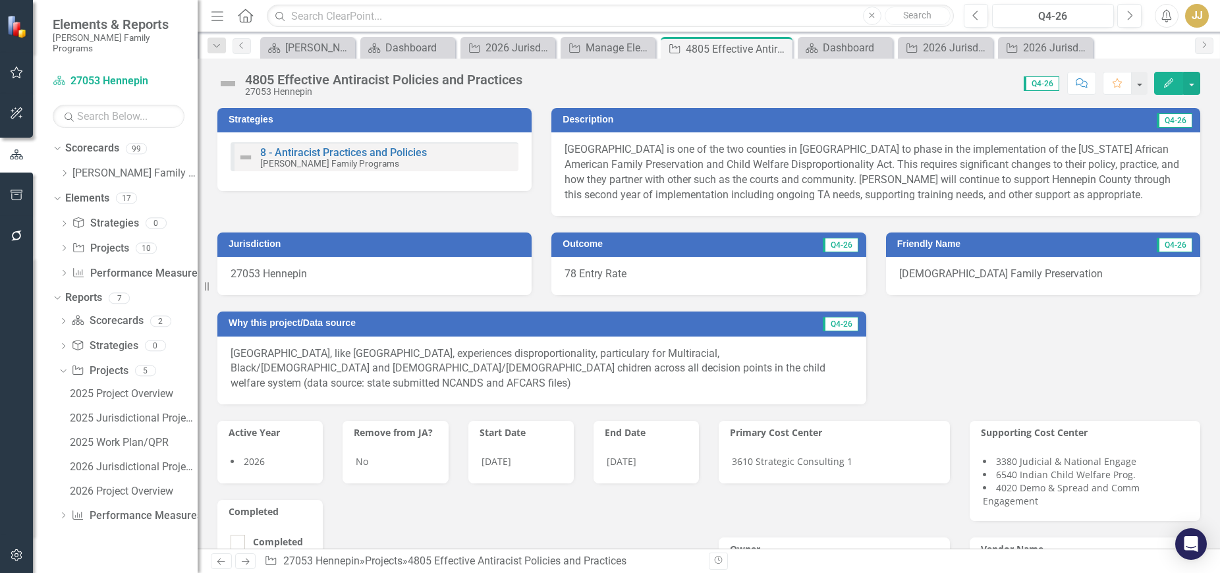
click at [0, 0] on icon "Close" at bounding box center [0, 0] width 0 height 0
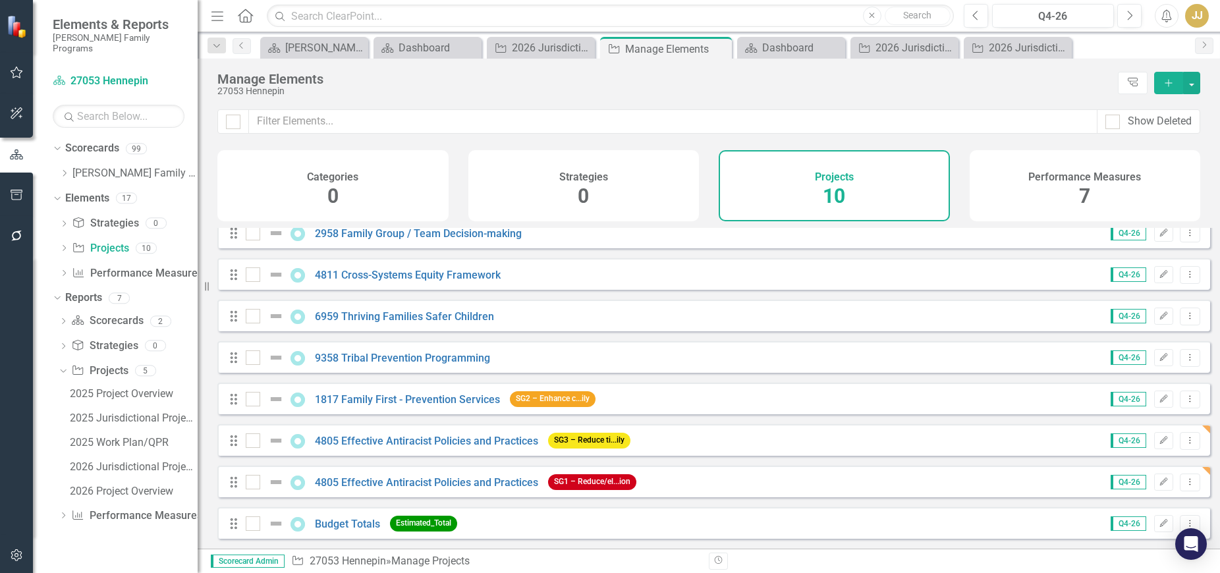
scroll to position [104, 0]
click at [0, 0] on icon "Close" at bounding box center [0, 0] width 0 height 0
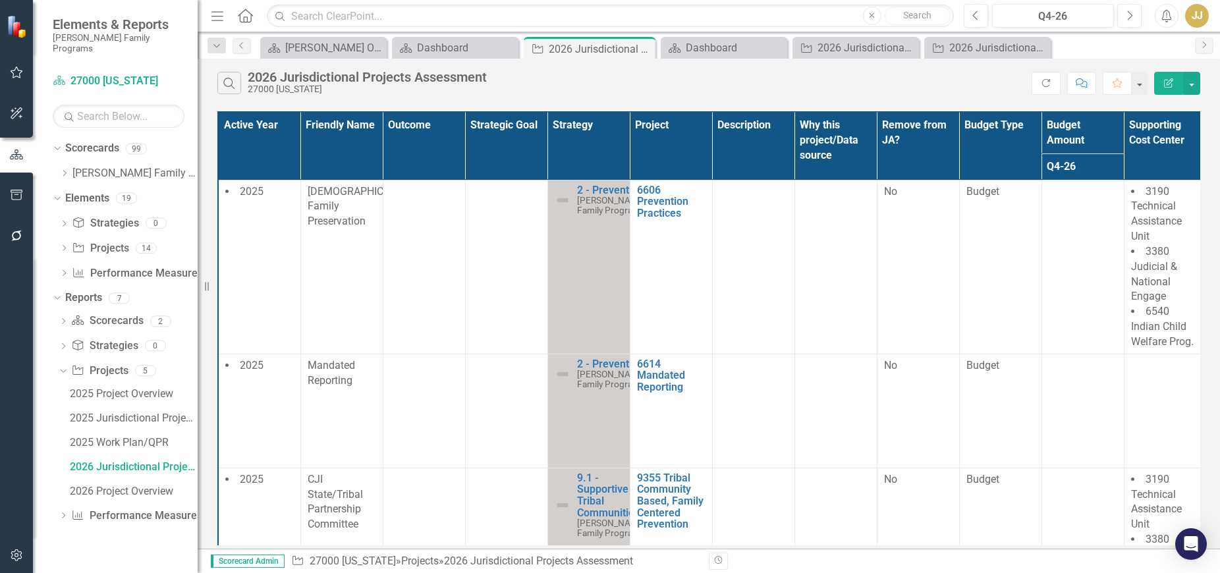
click at [0, 0] on icon "Close" at bounding box center [0, 0] width 0 height 0
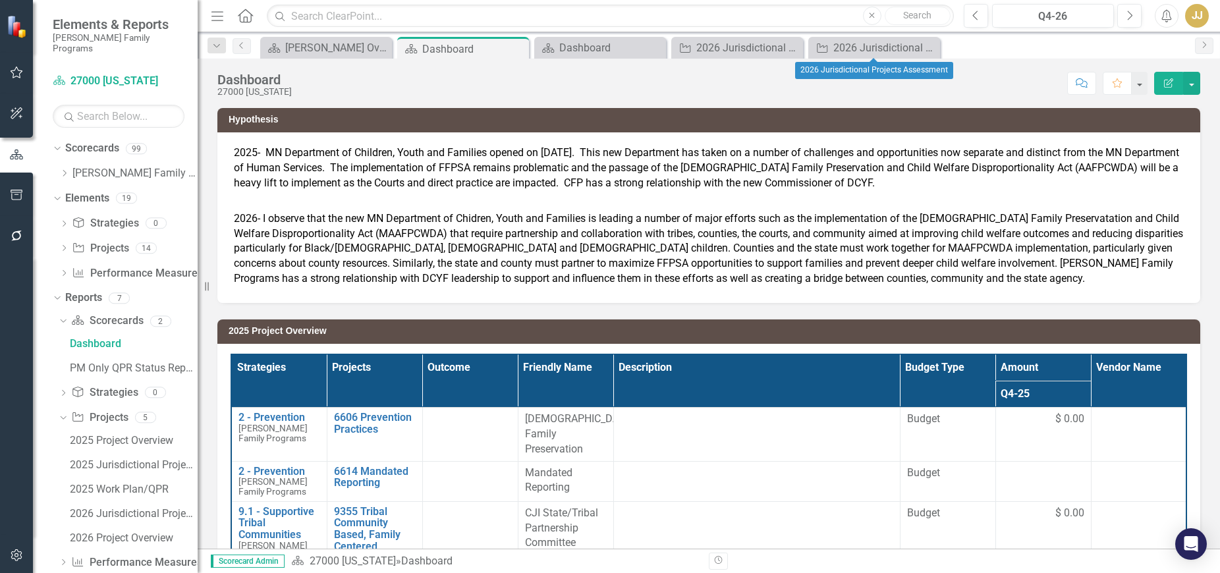
click at [0, 0] on icon at bounding box center [0, 0] width 0 height 0
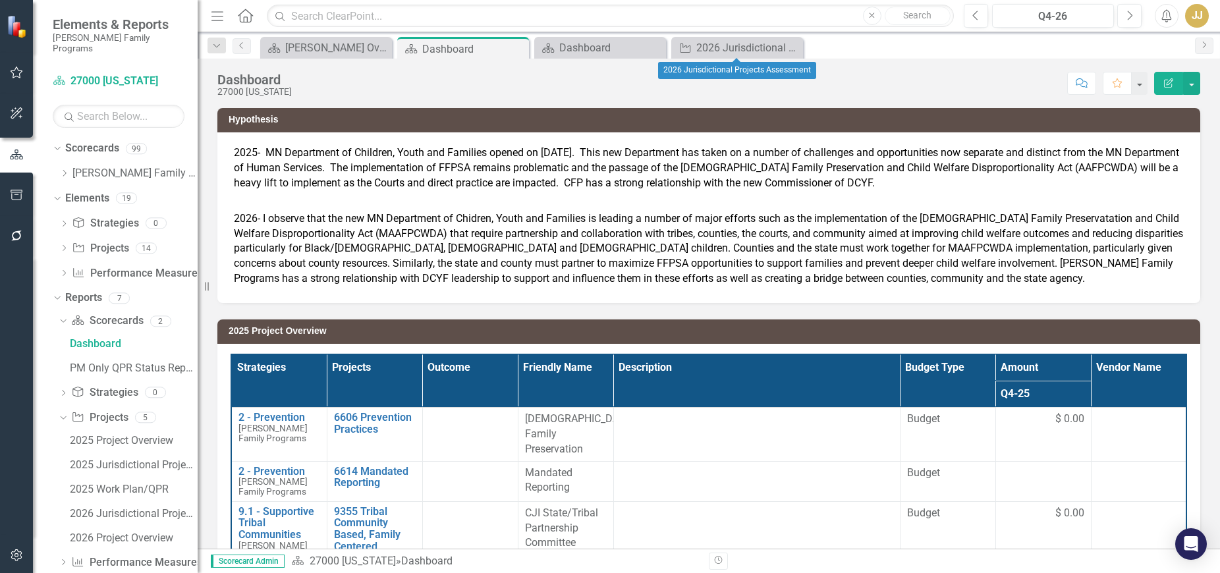
click at [0, 0] on icon "Close" at bounding box center [0, 0] width 0 height 0
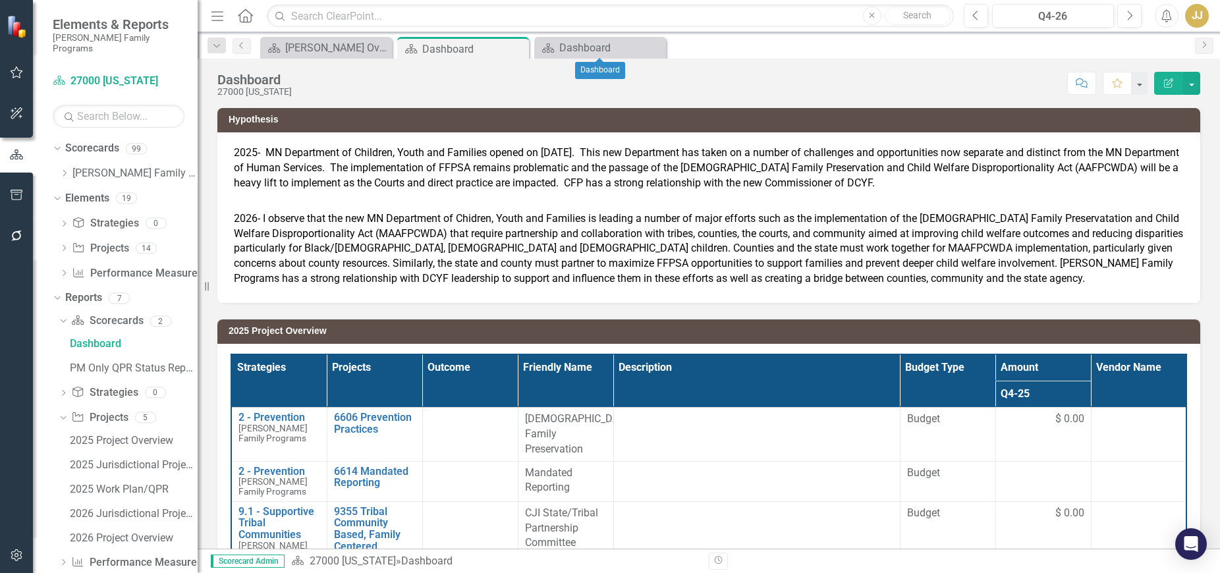
click at [0, 0] on icon "Close" at bounding box center [0, 0] width 0 height 0
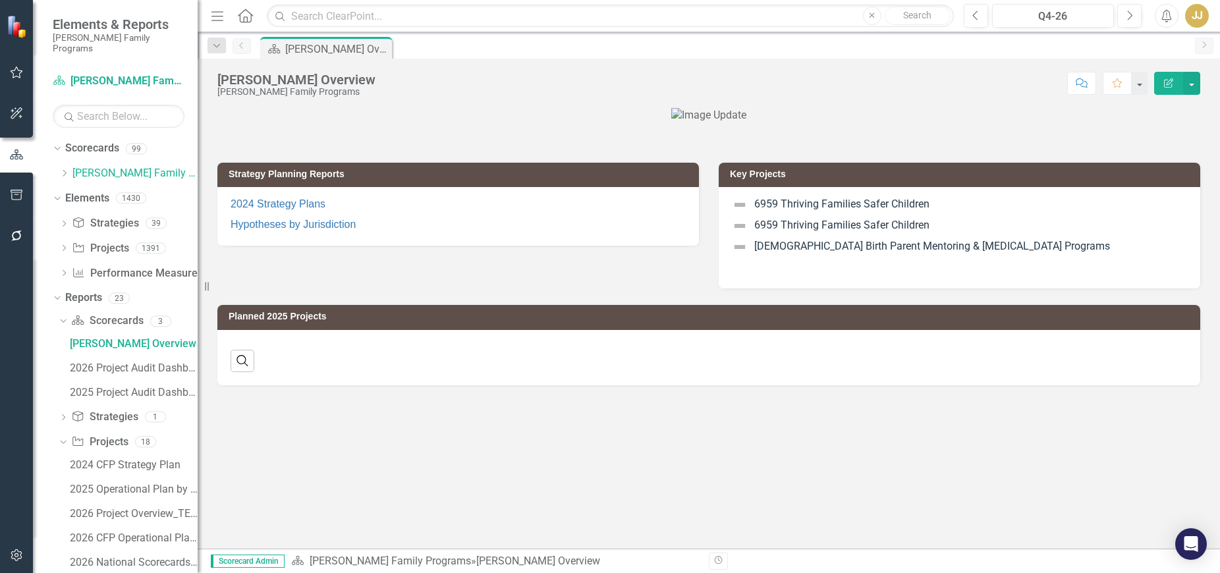
click at [66, 169] on icon "Dropdown" at bounding box center [64, 173] width 10 height 8
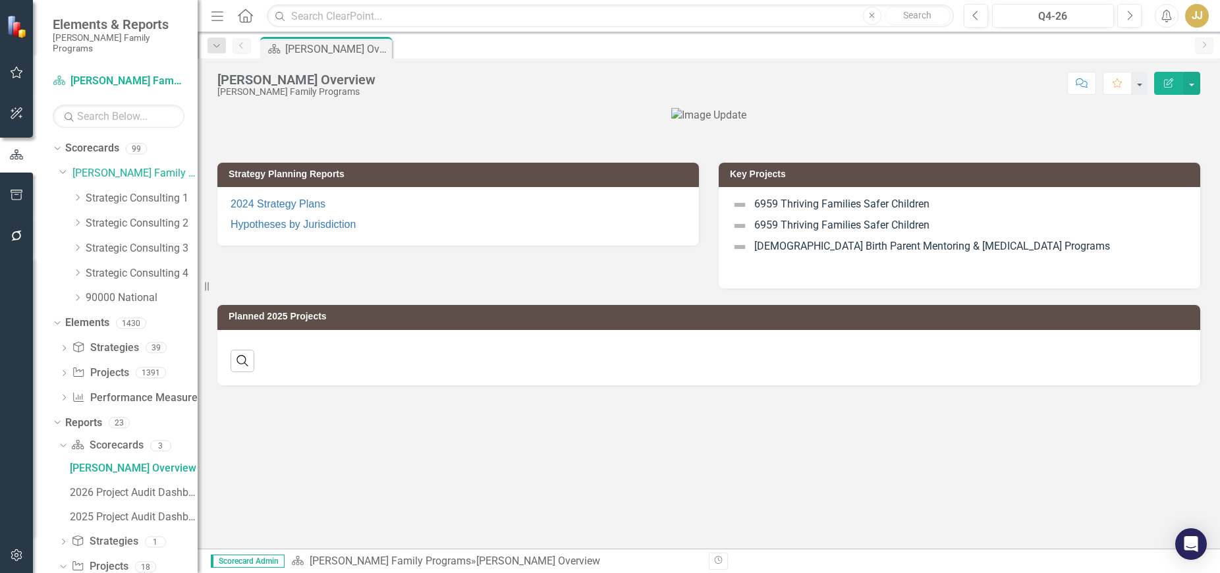
click at [73, 194] on icon "Dropdown" at bounding box center [77, 198] width 10 height 8
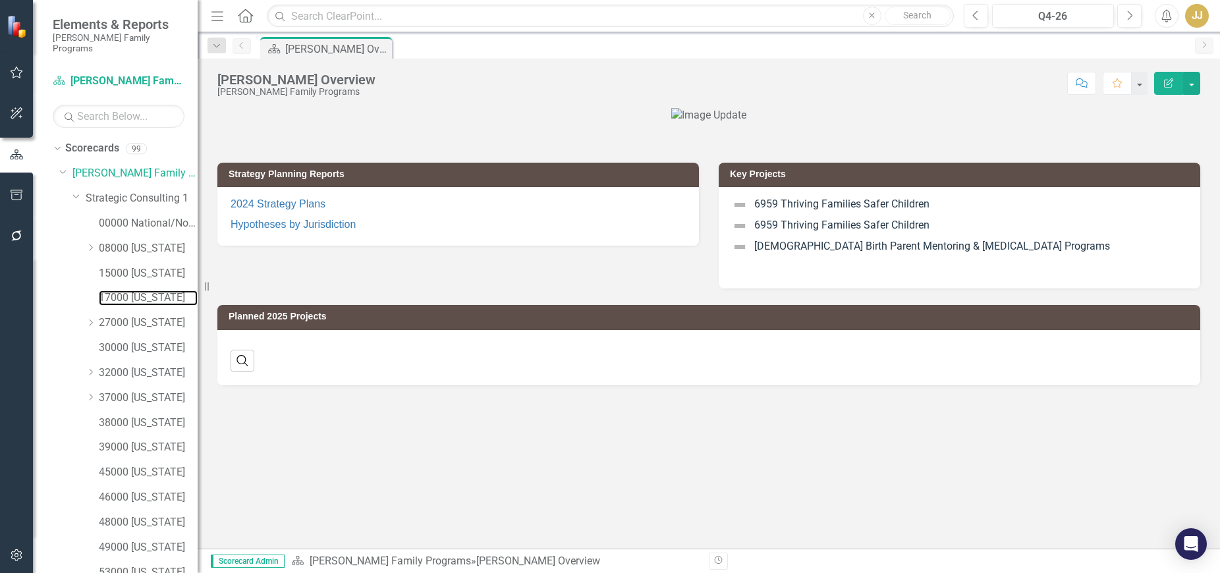
click at [111, 290] on link "17000 [US_STATE]" at bounding box center [148, 297] width 99 height 15
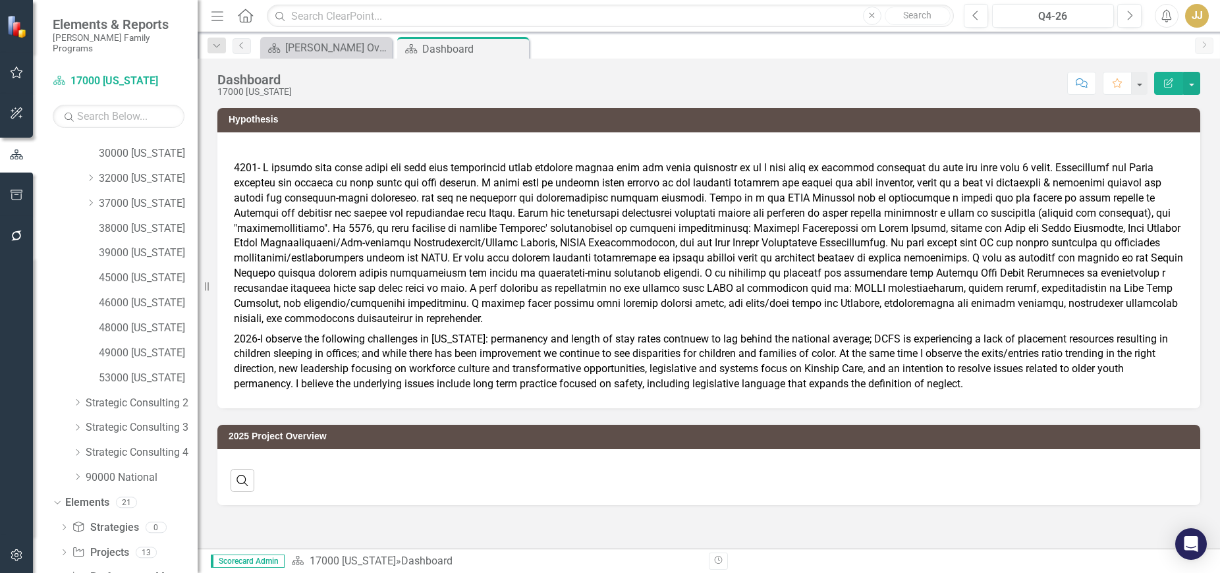
scroll to position [269, 0]
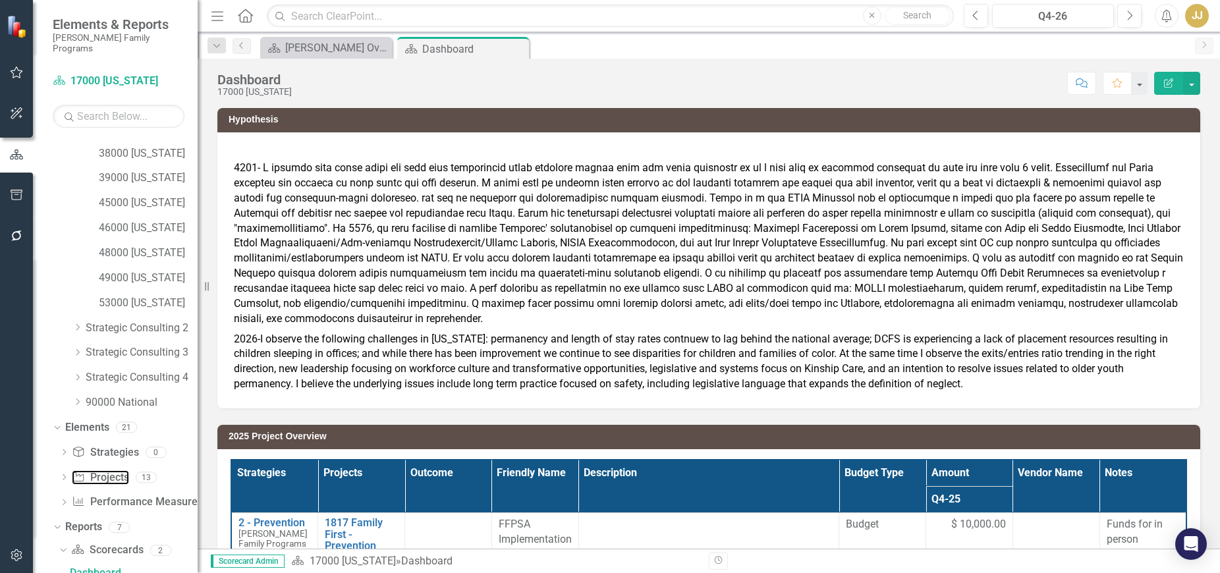
drag, startPoint x: 94, startPoint y: 464, endPoint x: 21, endPoint y: 428, distance: 80.7
click at [94, 470] on link "Project Projects" at bounding box center [100, 477] width 57 height 15
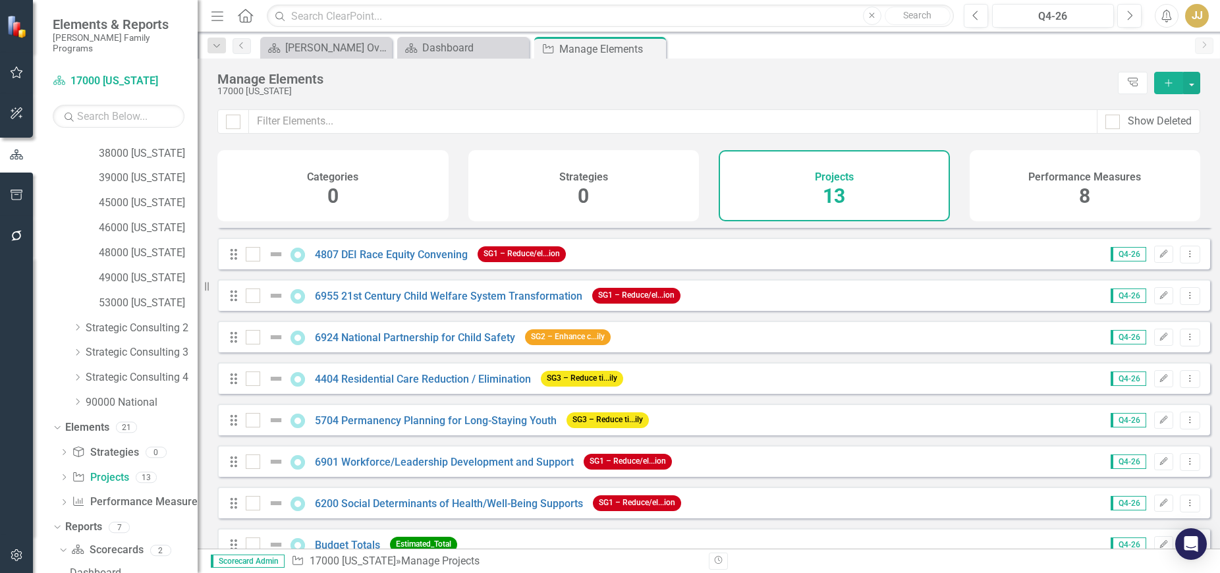
scroll to position [229, 0]
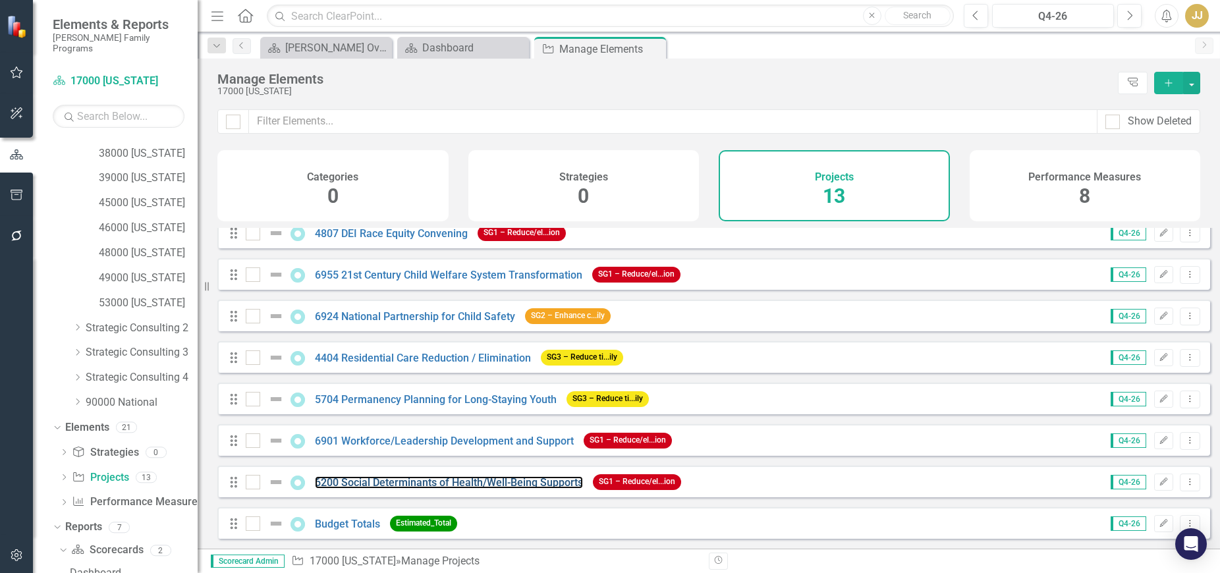
click at [545, 480] on link "6200 Social Determinants of Health/Well-Being Supports" at bounding box center [449, 482] width 268 height 13
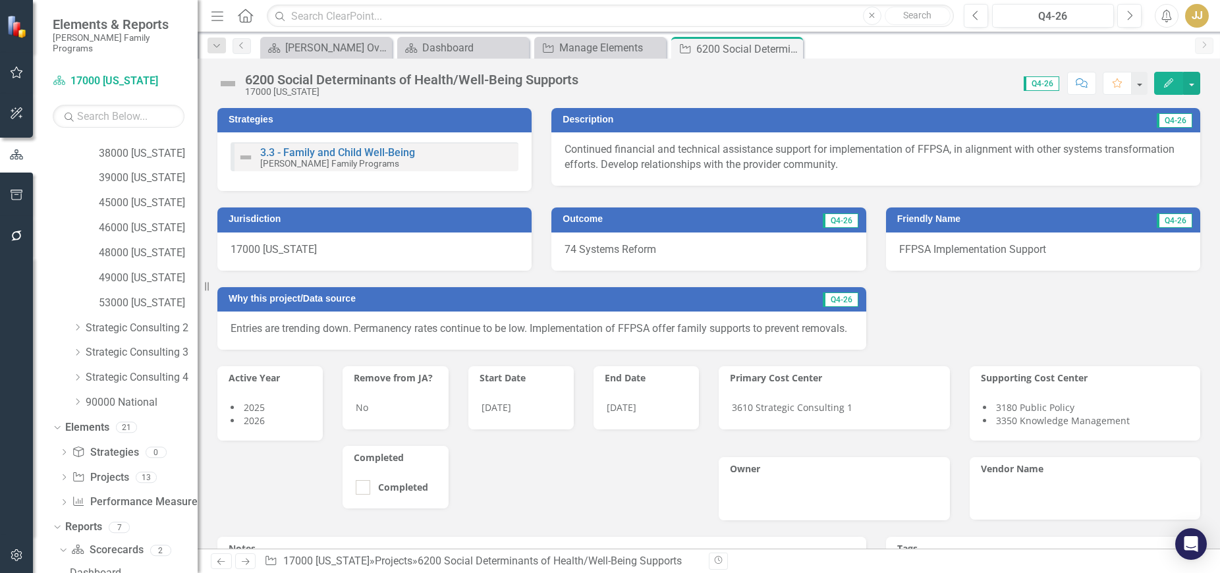
click at [344, 78] on div "6200 Social Determinants of Health/Well-Being Supports" at bounding box center [411, 79] width 333 height 14
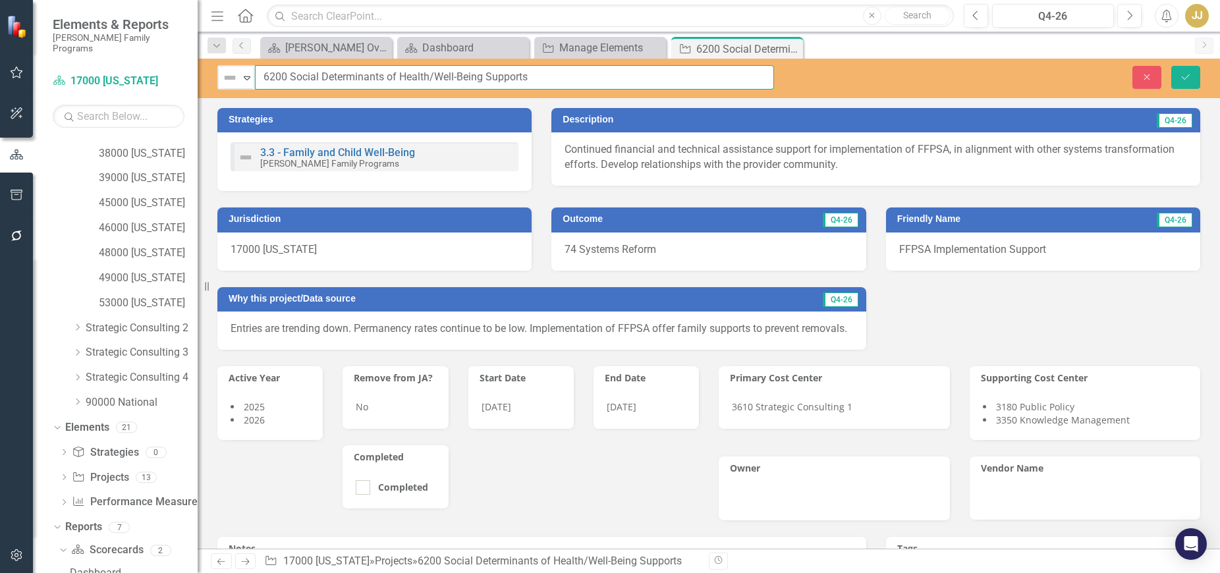
drag, startPoint x: 554, startPoint y: 73, endPoint x: 291, endPoint y: 74, distance: 262.8
click at [291, 74] on input "6200 Social Determinants of Health/Well-Being Supports" at bounding box center [514, 77] width 519 height 24
paste input "text"
type input "6200 Well-Being Supports"
click at [1184, 75] on icon "Save" at bounding box center [1186, 76] width 12 height 9
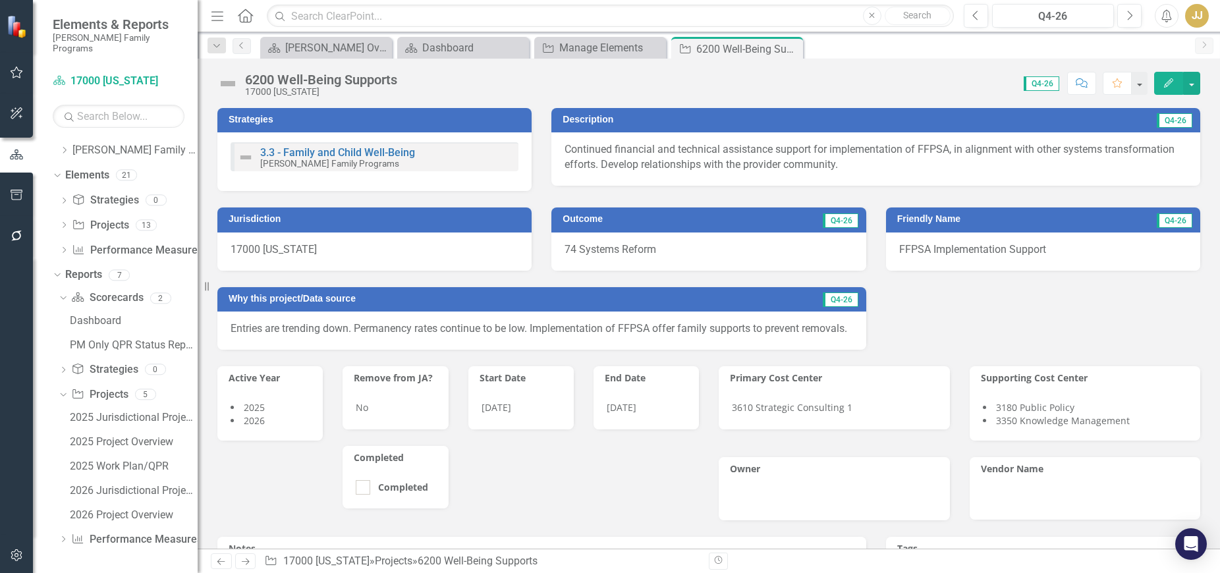
scroll to position [13, 0]
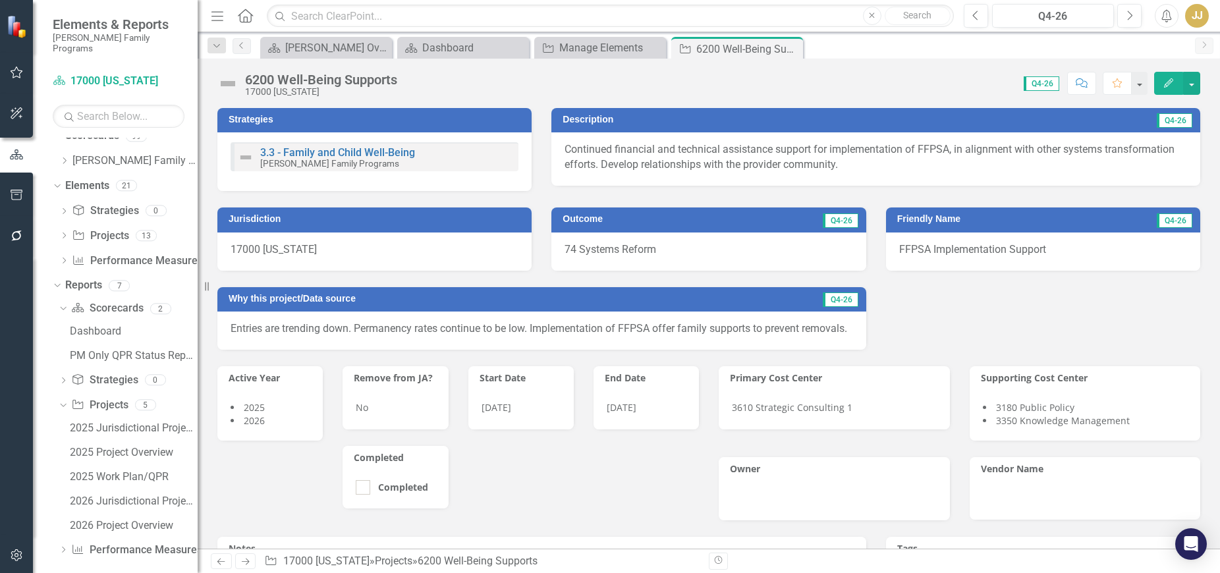
click at [0, 0] on icon "Close" at bounding box center [0, 0] width 0 height 0
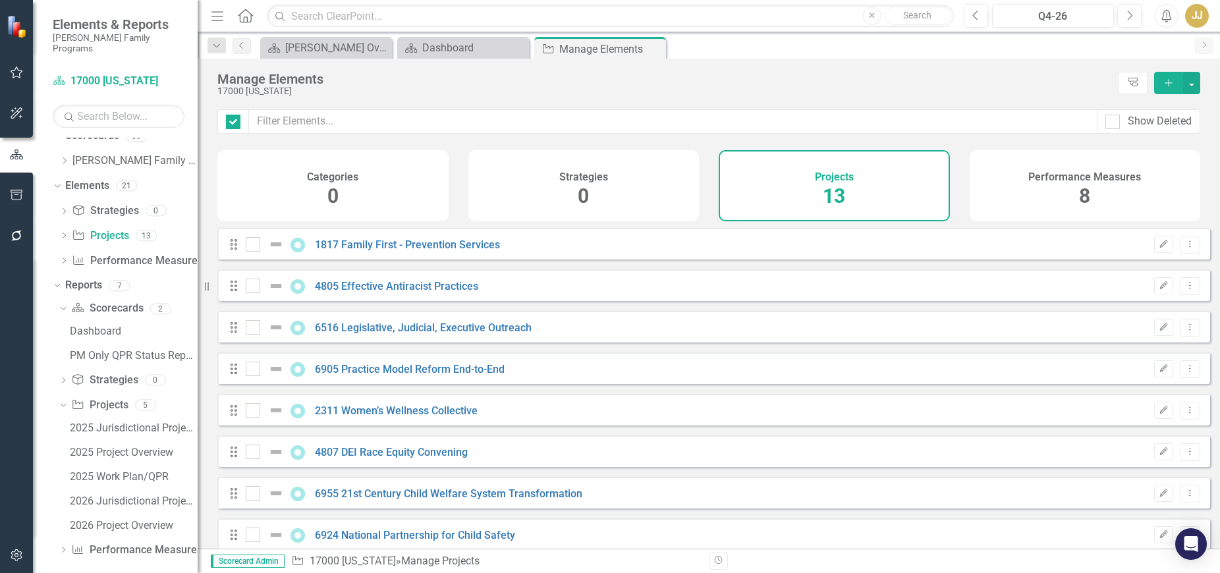
checkbox input "false"
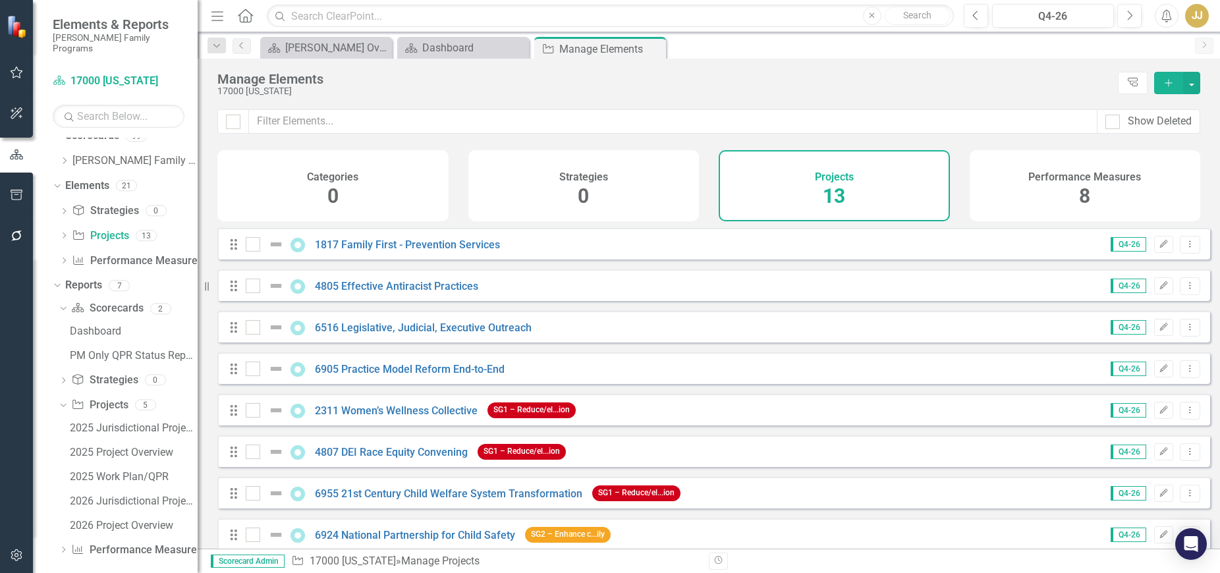
click at [0, 0] on icon "Close" at bounding box center [0, 0] width 0 height 0
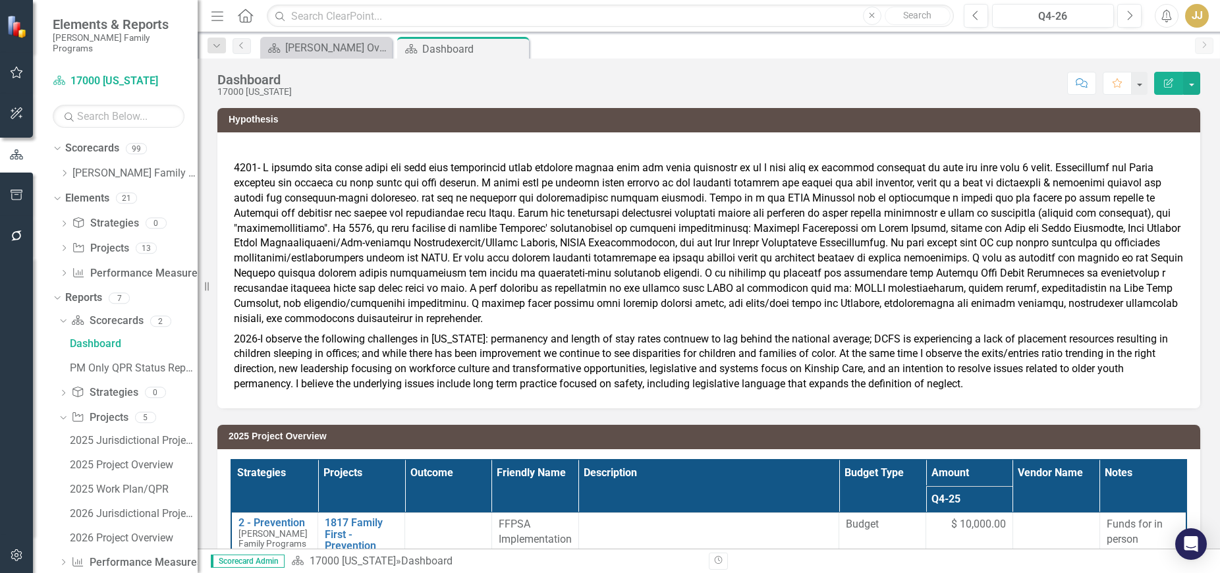
click at [67, 169] on icon "Dropdown" at bounding box center [64, 173] width 10 height 8
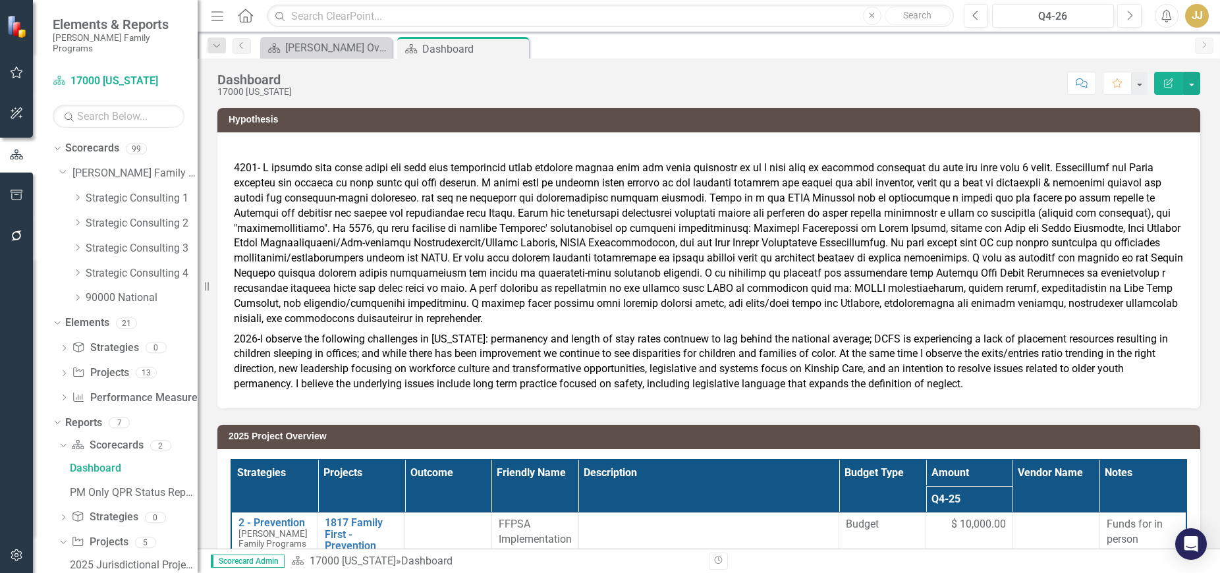
click at [0, 0] on icon "Close" at bounding box center [0, 0] width 0 height 0
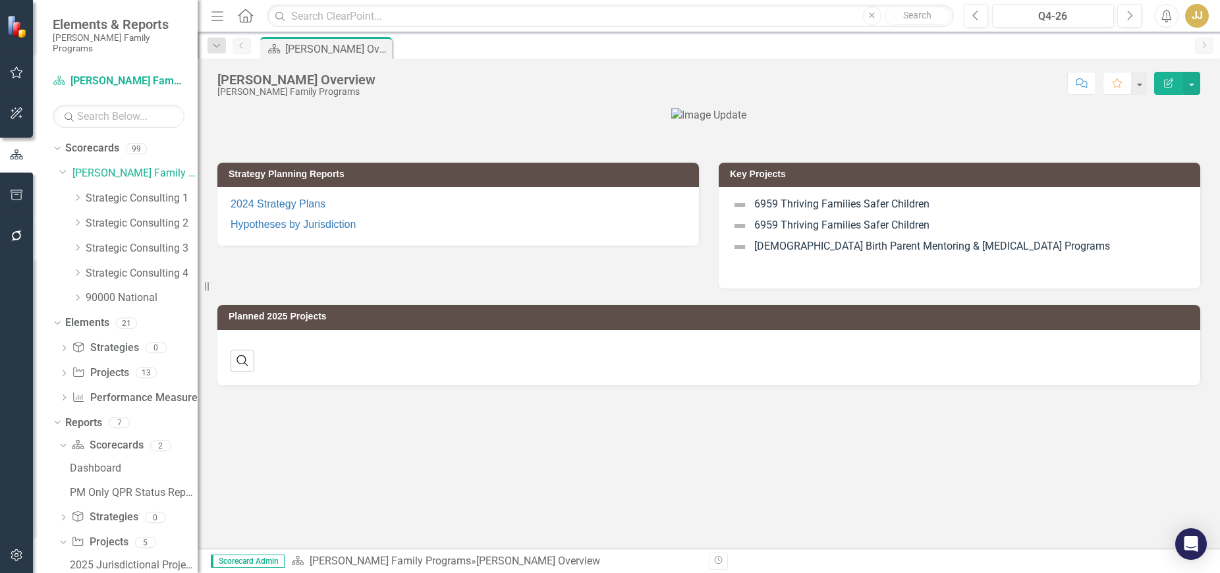
click at [77, 194] on icon at bounding box center [77, 197] width 3 height 7
click at [77, 194] on icon "Dropdown" at bounding box center [77, 198] width 10 height 8
click at [82, 194] on icon "Dropdown" at bounding box center [77, 198] width 10 height 8
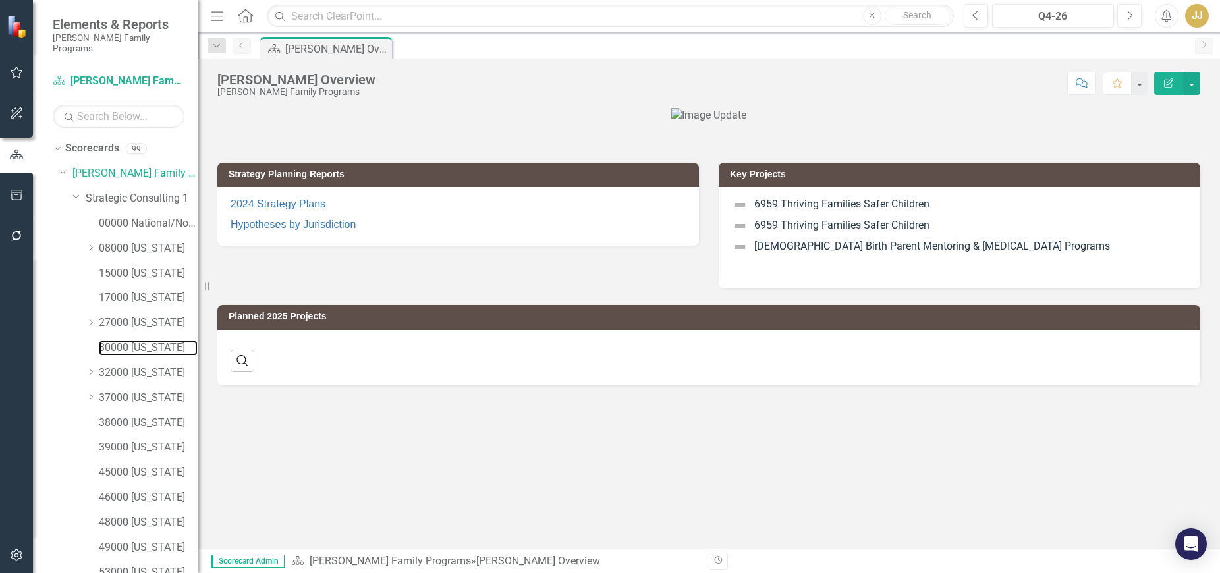
click at [145, 341] on link "30000 [US_STATE]" at bounding box center [148, 348] width 99 height 15
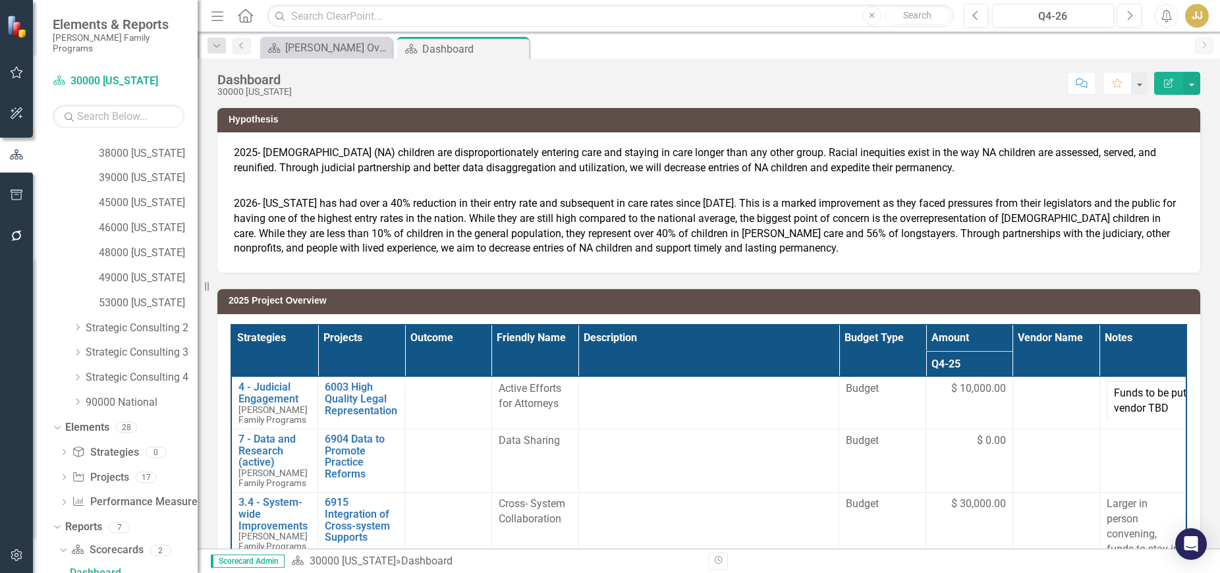
scroll to position [511, 0]
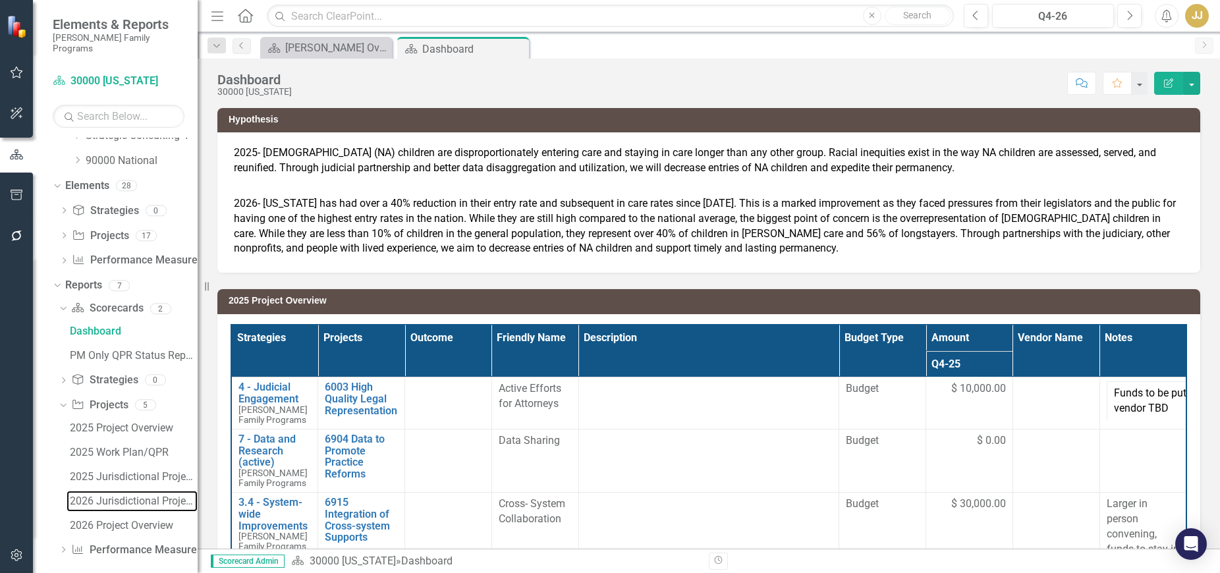
click at [128, 495] on div "2026 Jurisdictional Projects Assessment" at bounding box center [134, 501] width 128 height 12
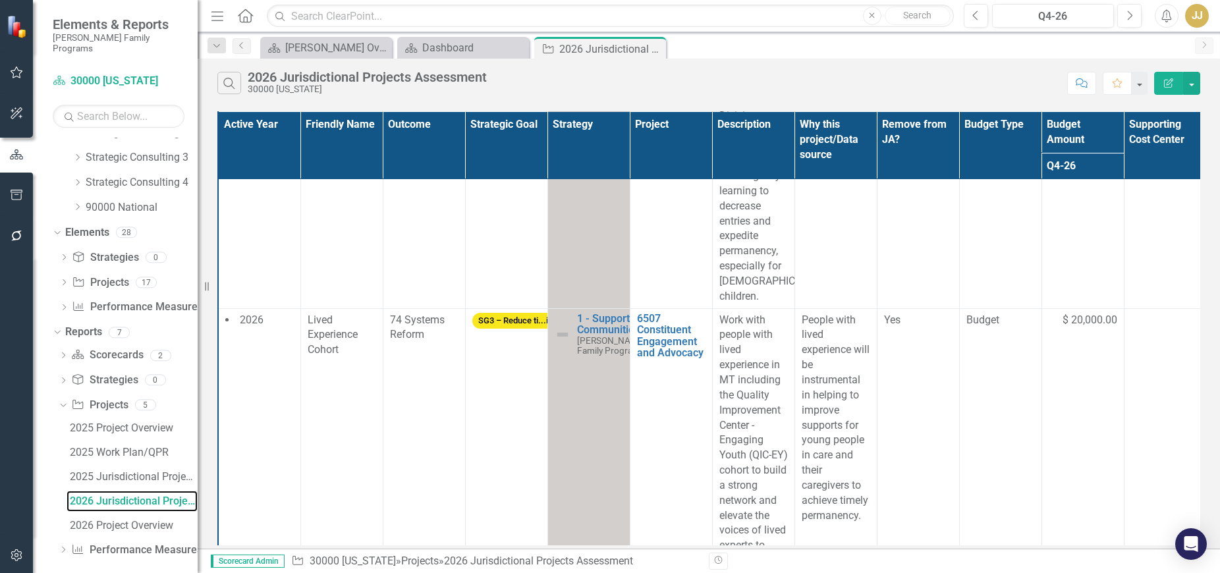
scroll to position [1383, 0]
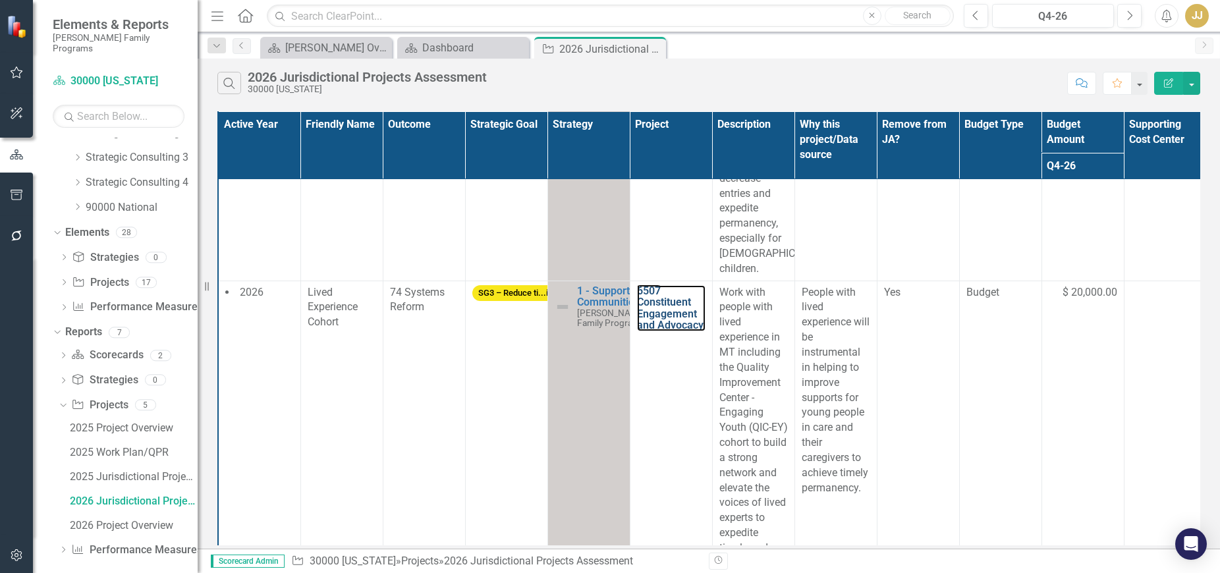
click at [671, 331] on link "6507 Constituent Engagement and Advocacy" at bounding box center [671, 308] width 68 height 46
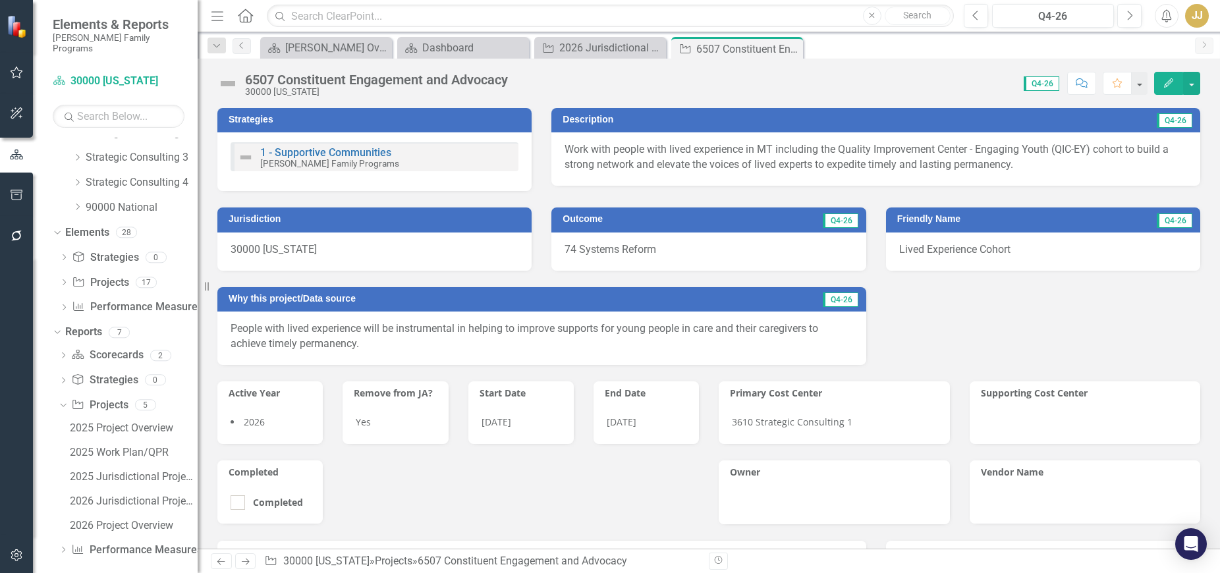
click at [0, 0] on icon "Close" at bounding box center [0, 0] width 0 height 0
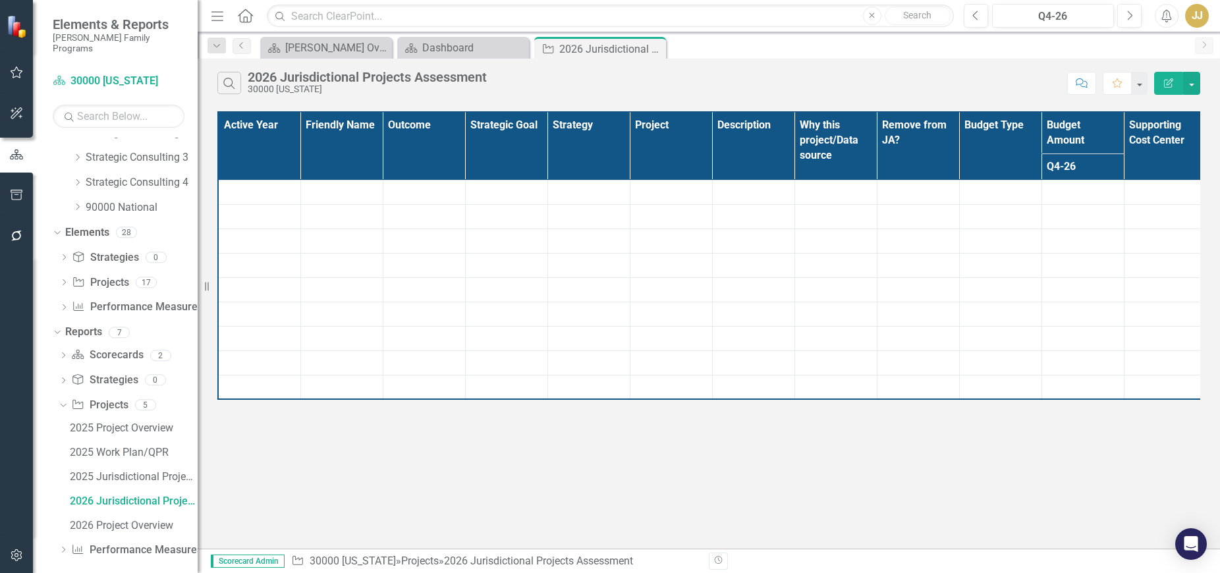
scroll to position [392, 0]
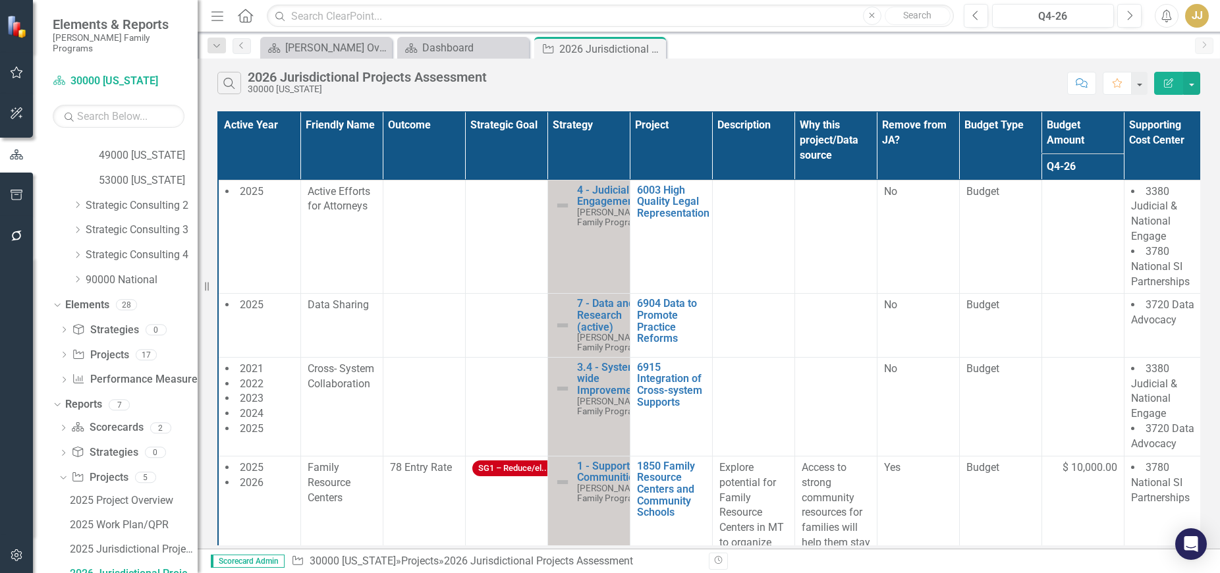
click at [0, 0] on icon at bounding box center [0, 0] width 0 height 0
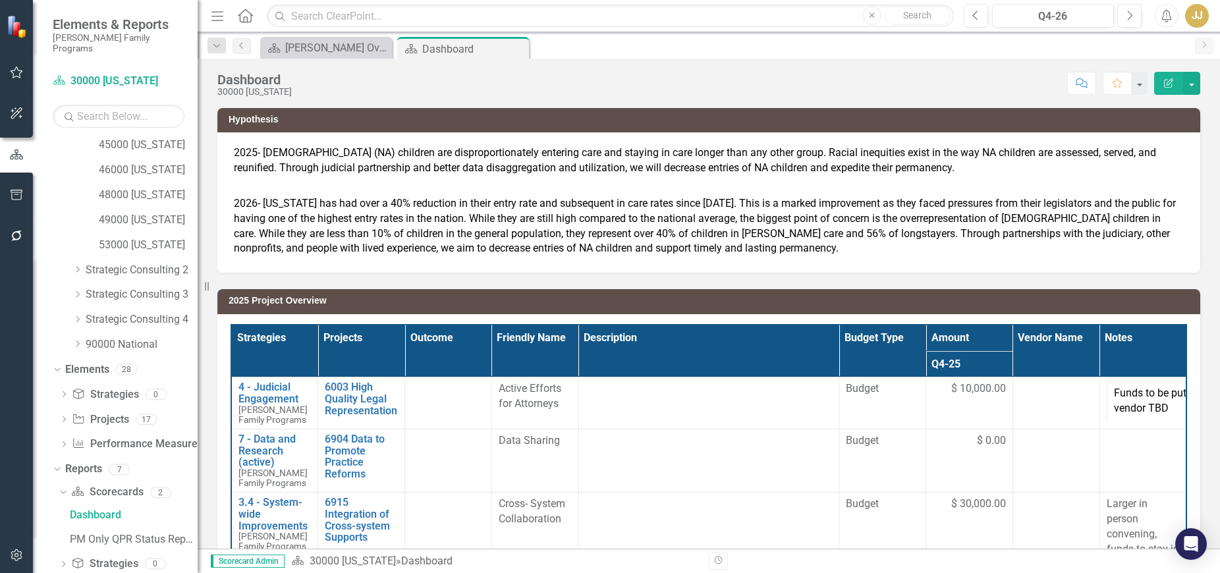
scroll to position [269, 0]
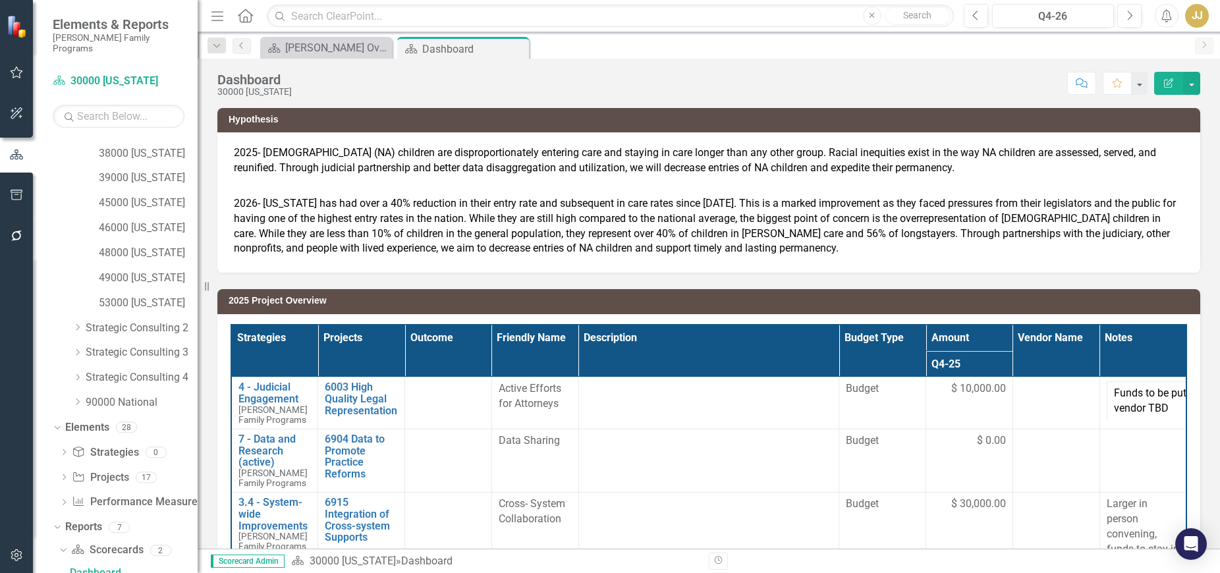
click at [0, 0] on icon "Close" at bounding box center [0, 0] width 0 height 0
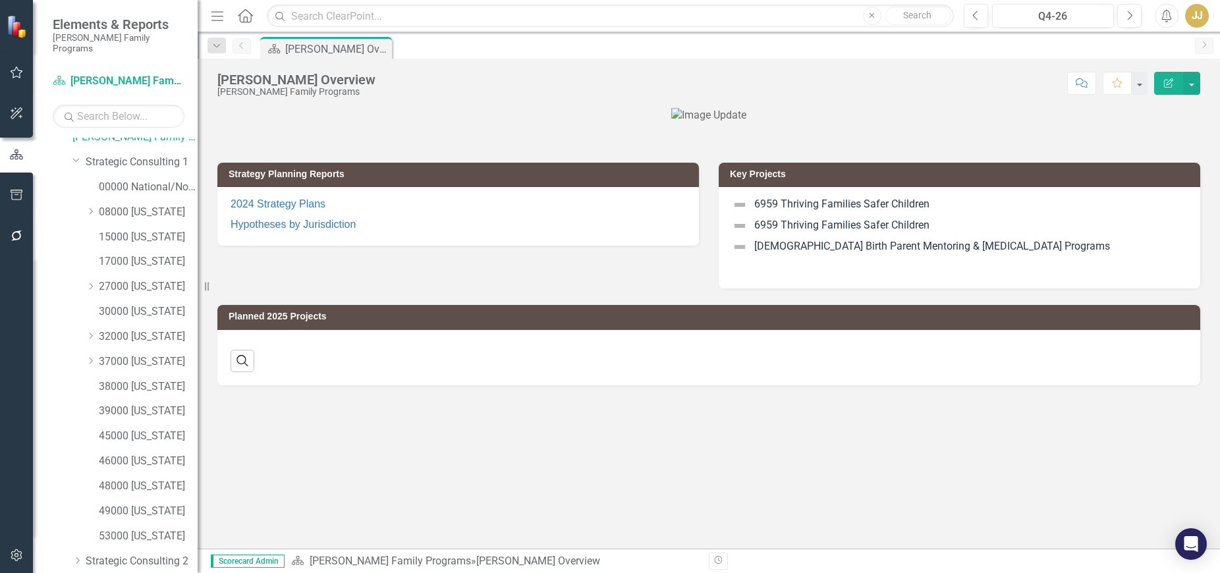
scroll to position [35, 0]
click at [146, 256] on link "17000 [US_STATE]" at bounding box center [148, 263] width 99 height 15
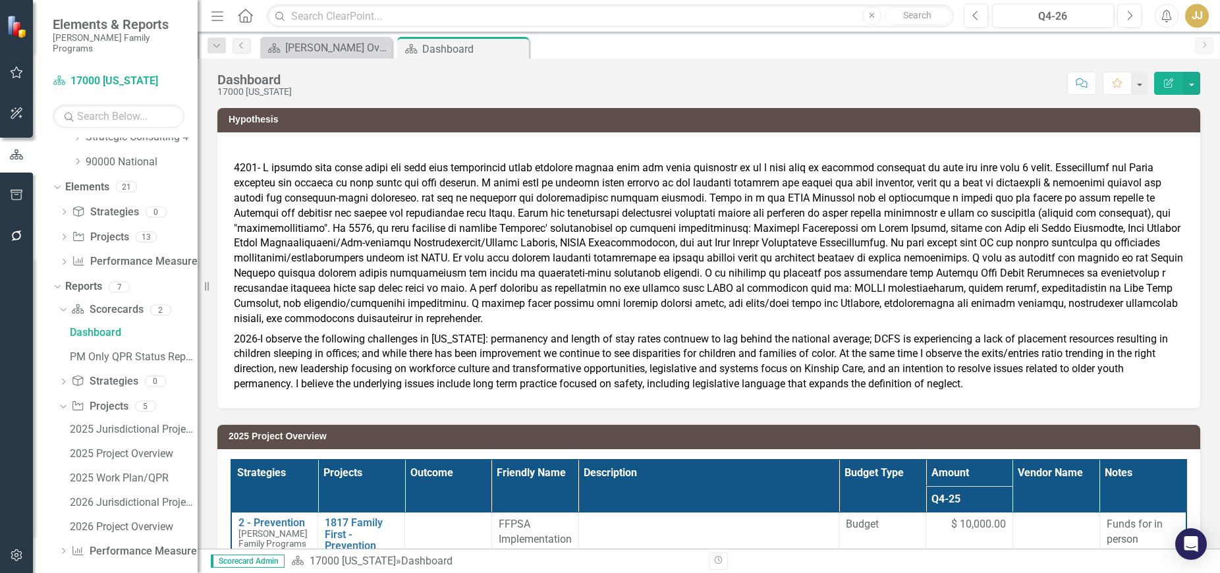
scroll to position [511, 0]
click at [122, 495] on div "2026 Jurisdictional Projects Assessment" at bounding box center [134, 501] width 128 height 12
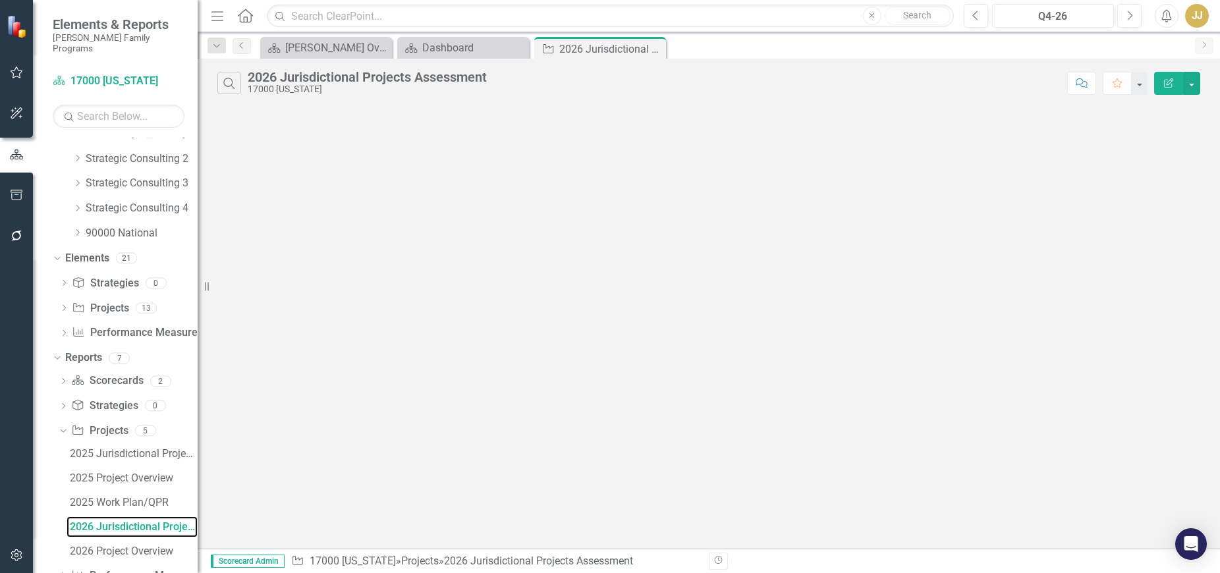
scroll to position [392, 0]
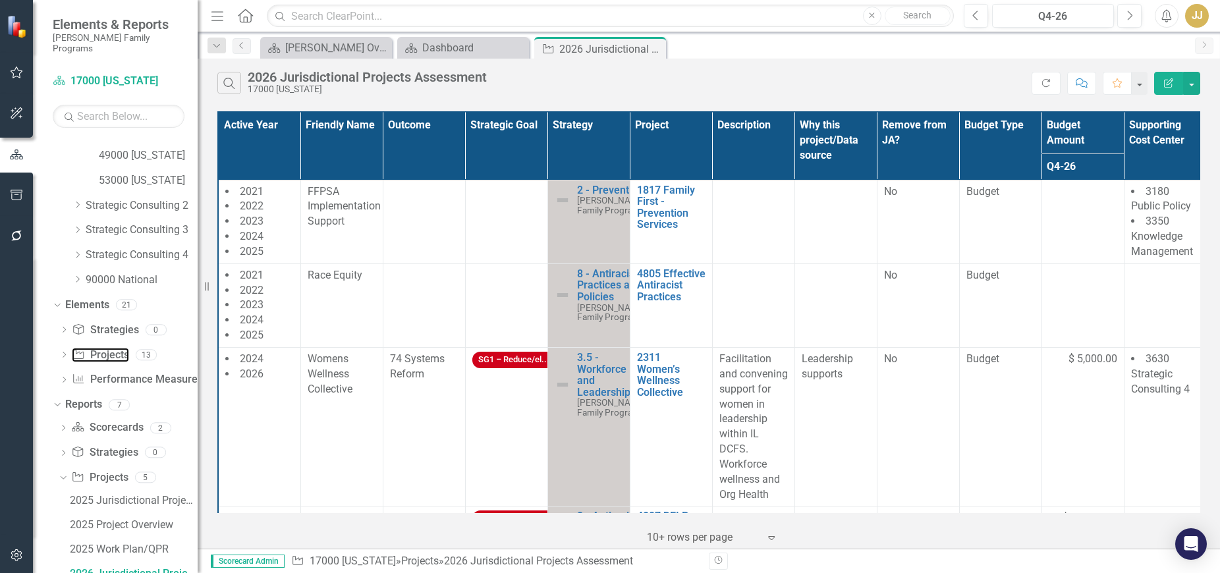
click at [112, 348] on link "Project Projects" at bounding box center [100, 355] width 57 height 15
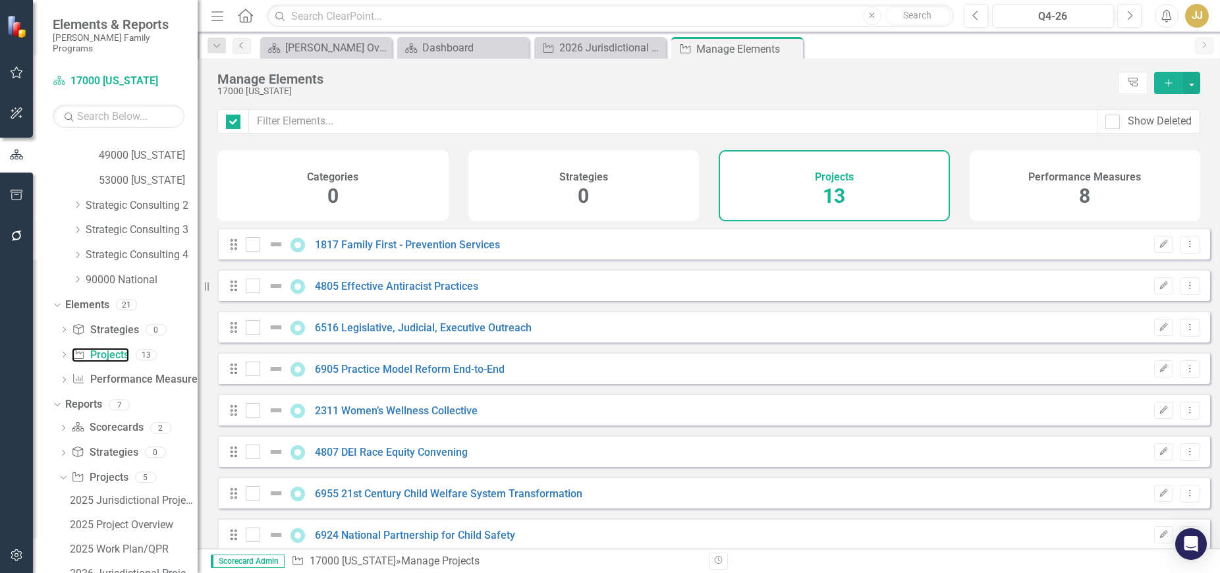
checkbox input "false"
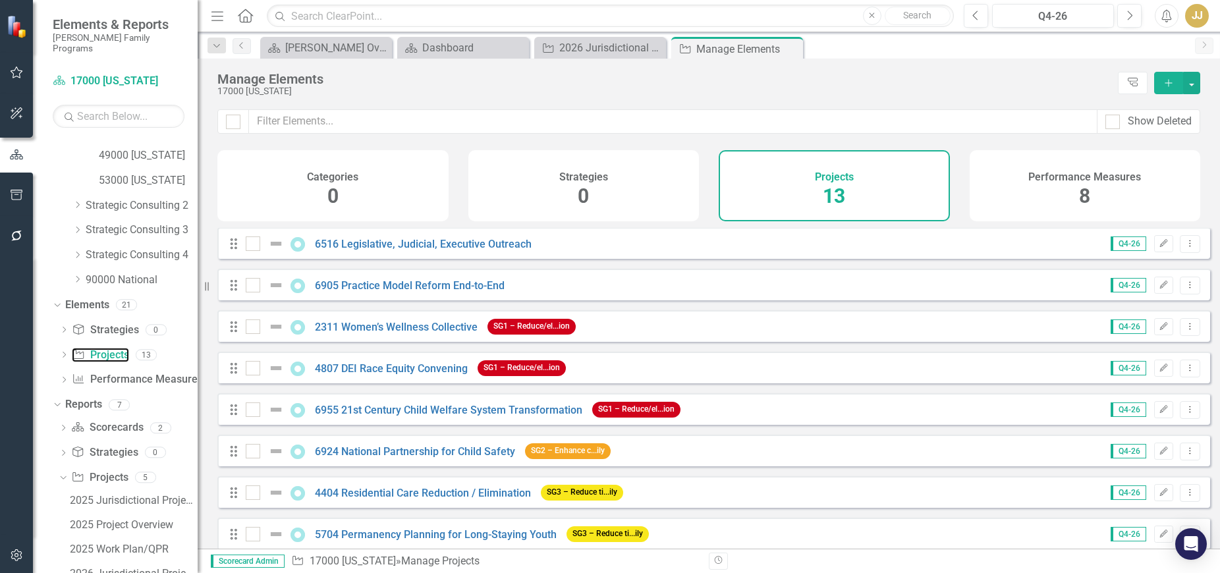
scroll to position [229, 0]
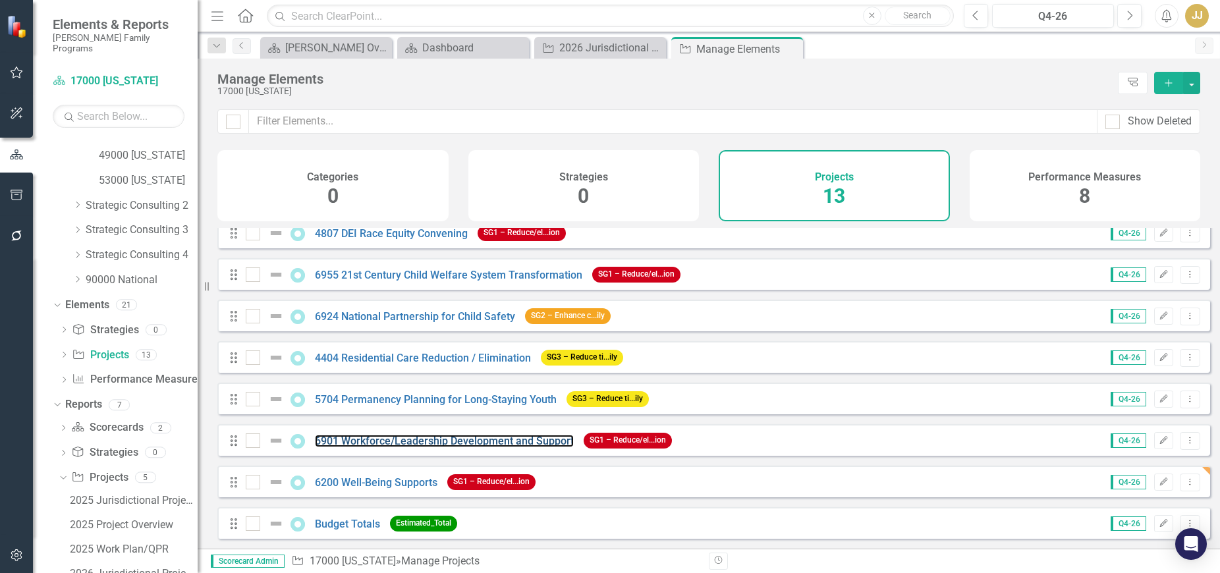
click at [386, 440] on link "6901 Workforce/Leadership Development and Support" at bounding box center [444, 441] width 259 height 13
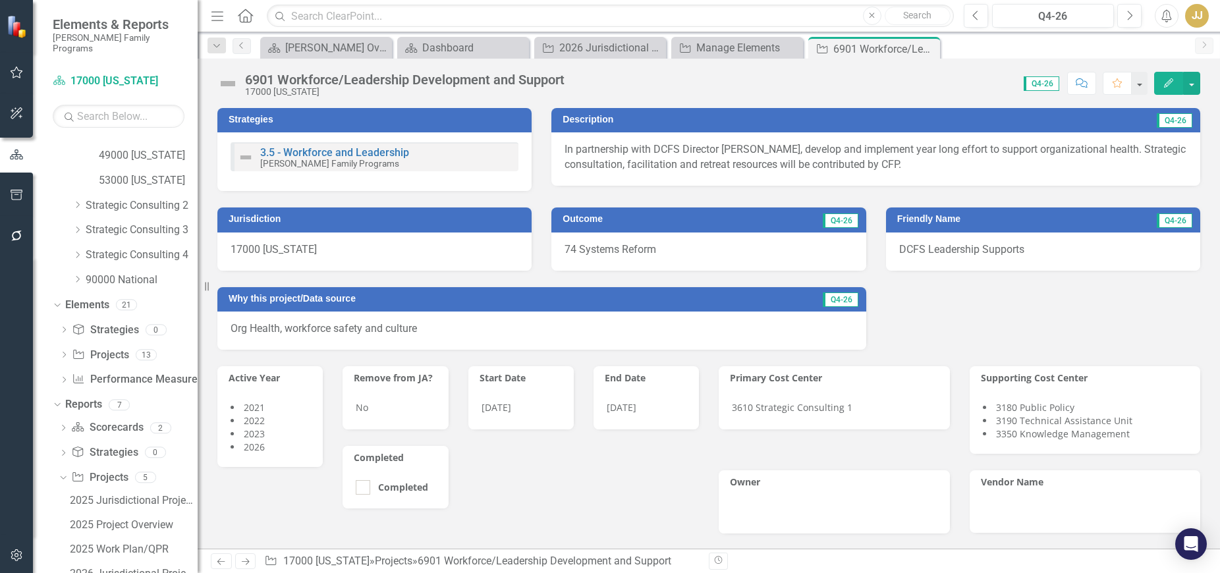
click at [352, 76] on div "6901 Workforce/Leadership Development and Support" at bounding box center [404, 79] width 319 height 14
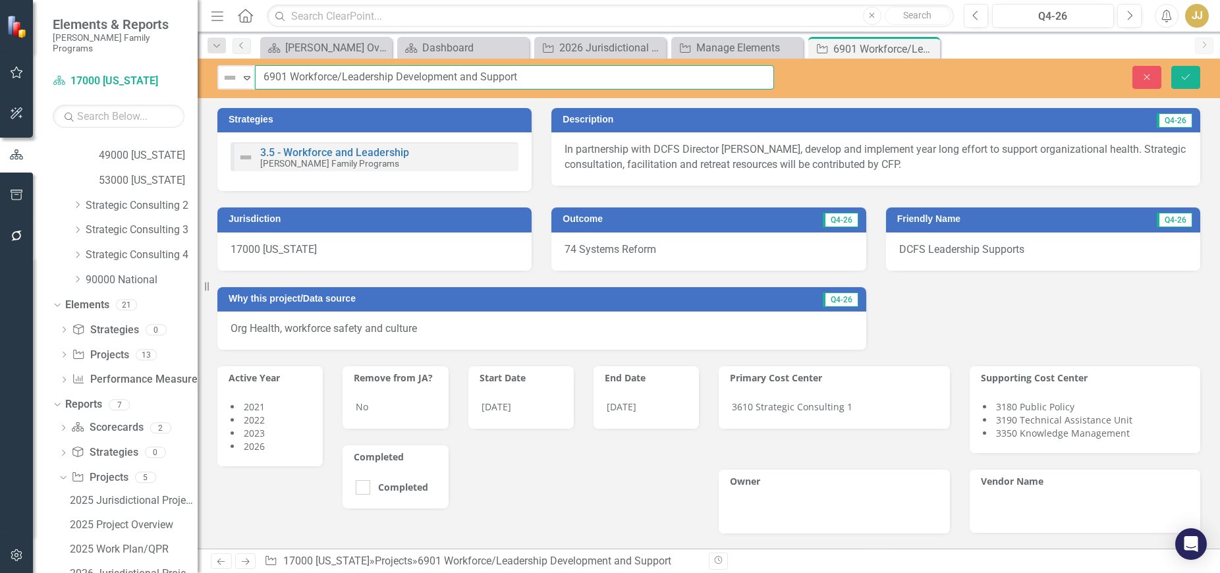
click at [497, 82] on input "6901 Workforce/Leadership Development and Support" at bounding box center [514, 77] width 519 height 24
drag, startPoint x: 533, startPoint y: 80, endPoint x: 263, endPoint y: 82, distance: 270.7
click at [263, 82] on input "6901 Workforce/Leadership Development and Support" at bounding box center [514, 77] width 519 height 24
paste input "CW Leader/Executive Leadership Team Coaching"
type input "6901 CW Leader/Executive Leadership Team Coaching"
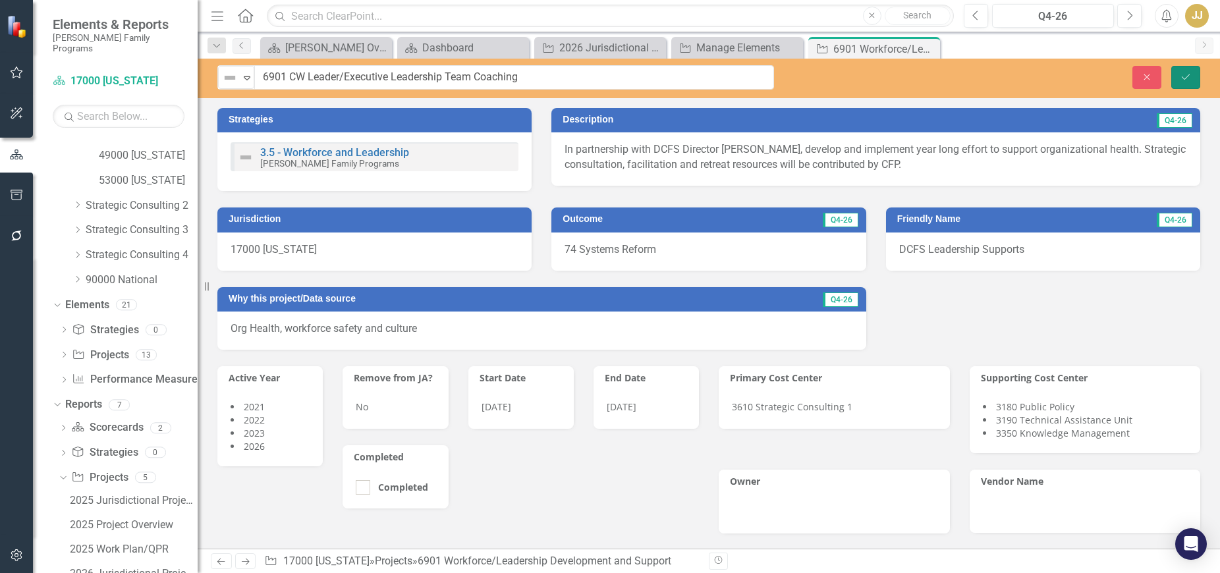
click at [1183, 77] on icon "Save" at bounding box center [1186, 76] width 12 height 9
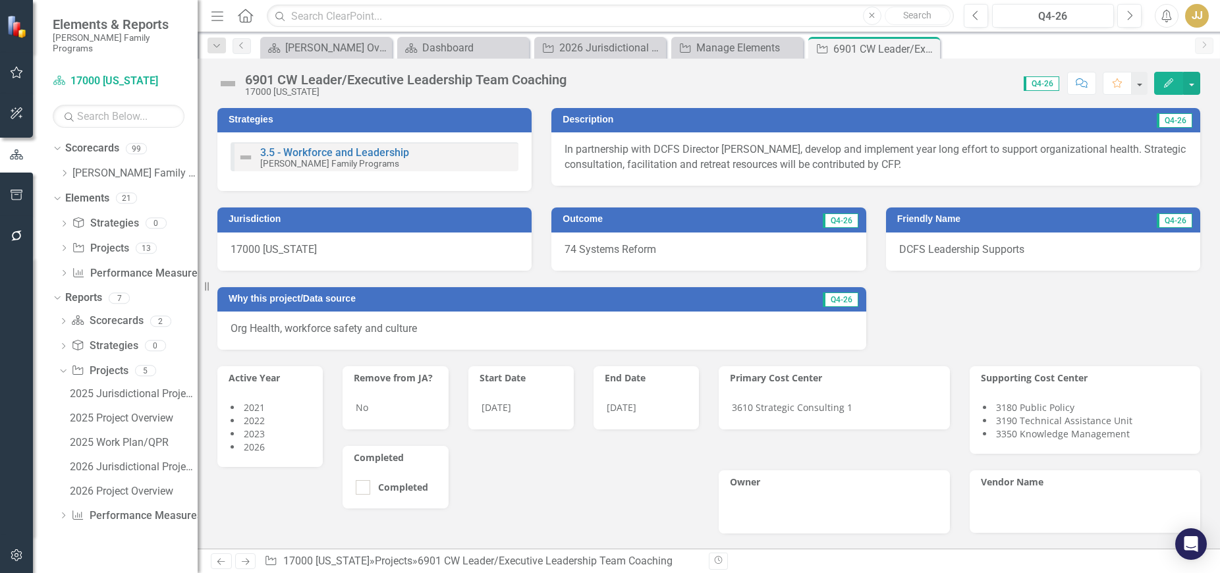
click at [0, 0] on icon at bounding box center [0, 0] width 0 height 0
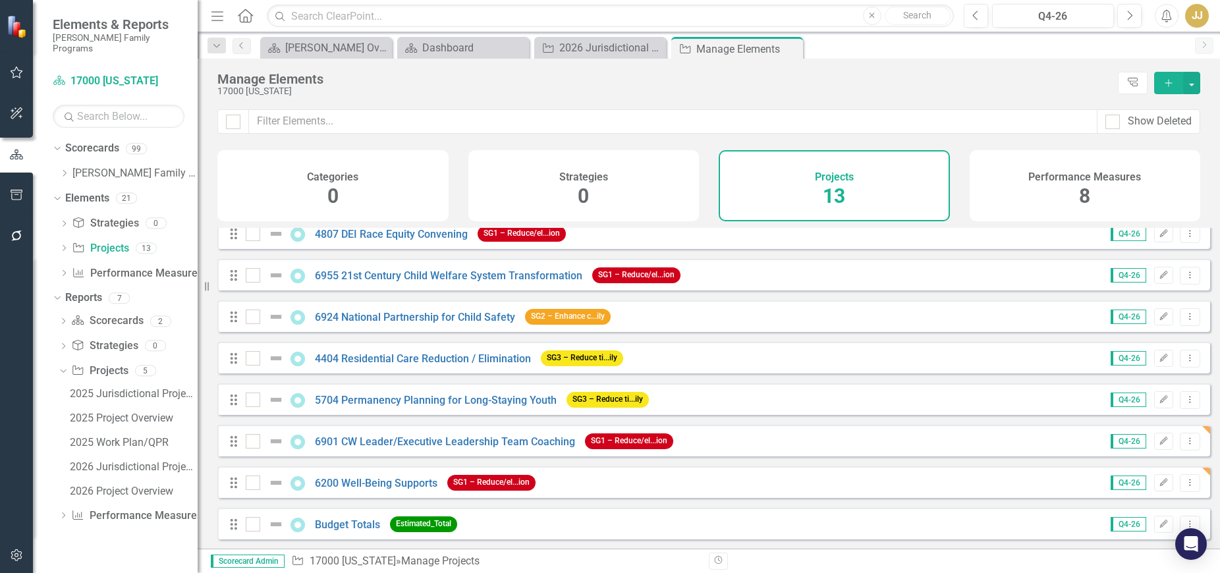
scroll to position [229, 0]
click at [0, 0] on icon "Close" at bounding box center [0, 0] width 0 height 0
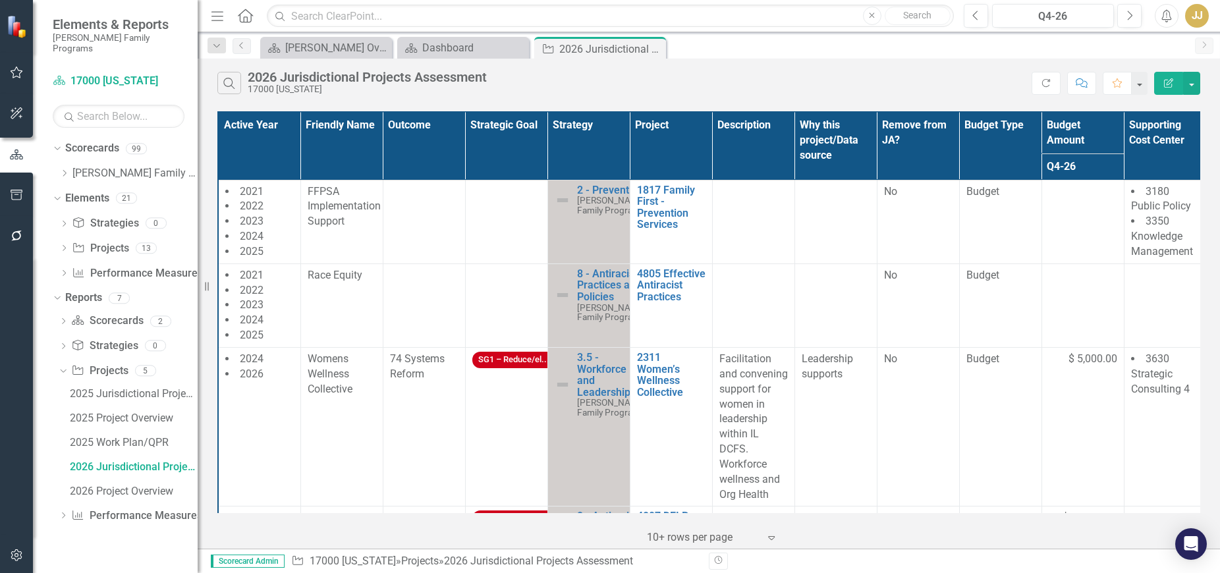
click at [0, 0] on icon "Close" at bounding box center [0, 0] width 0 height 0
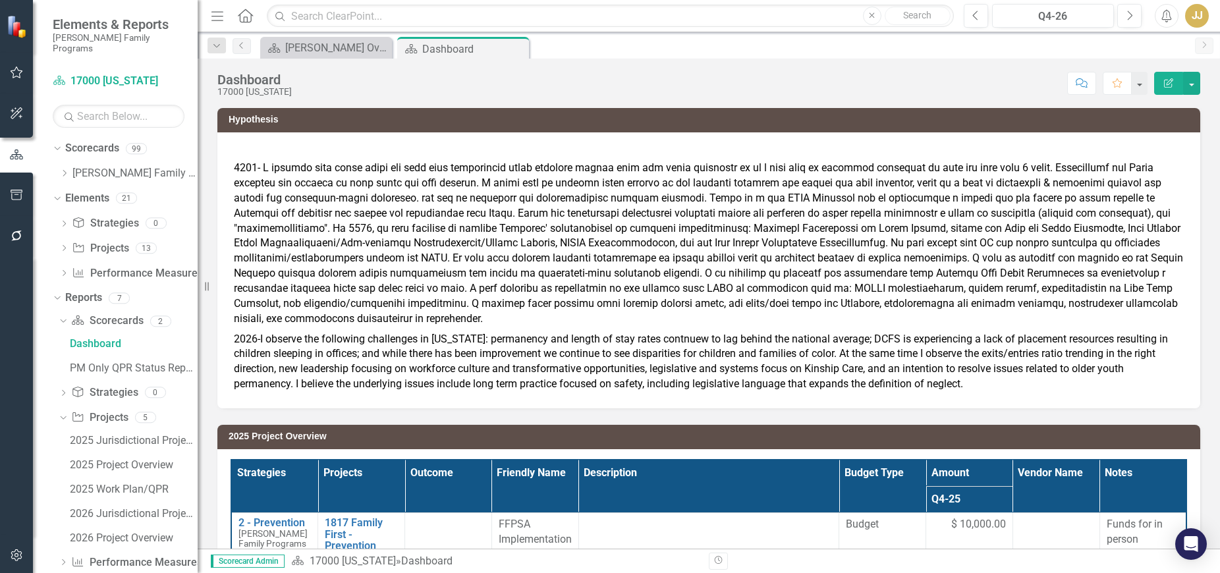
click at [69, 169] on icon "Dropdown" at bounding box center [64, 173] width 10 height 8
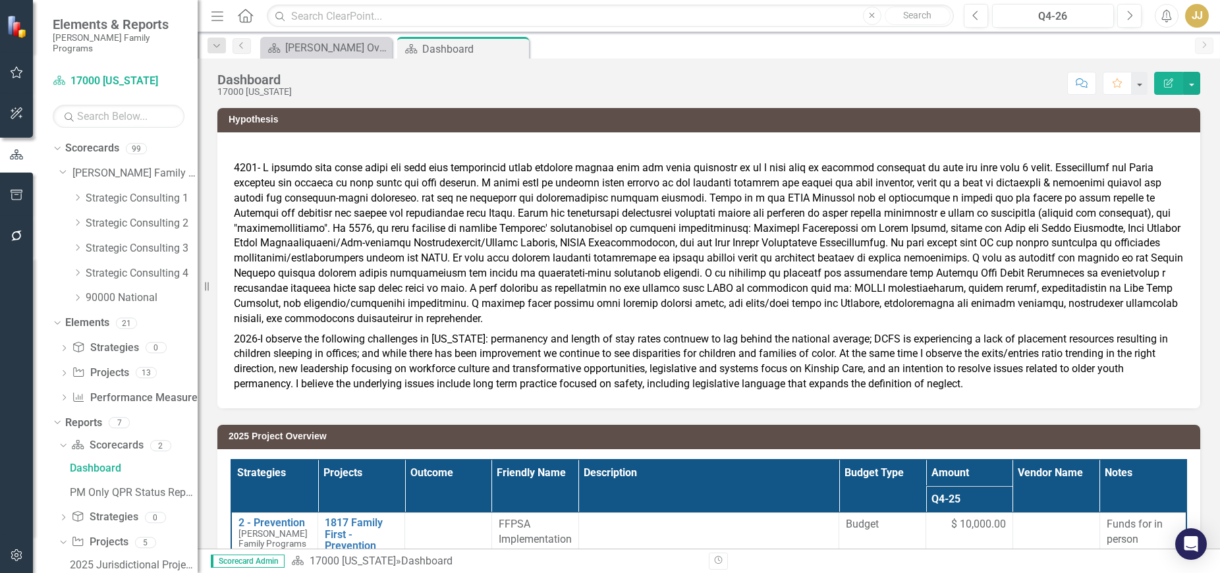
click at [78, 194] on icon "Dropdown" at bounding box center [77, 198] width 10 height 8
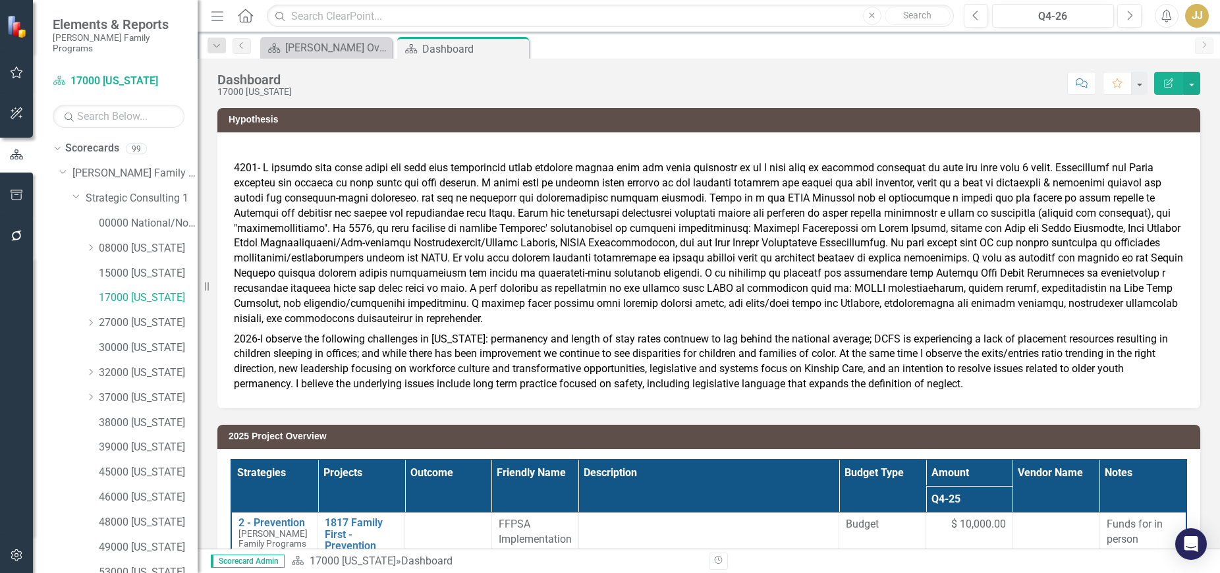
click at [117, 412] on div "38000 [US_STATE]" at bounding box center [148, 423] width 99 height 22
click at [144, 416] on link "38000 [US_STATE]" at bounding box center [148, 423] width 99 height 15
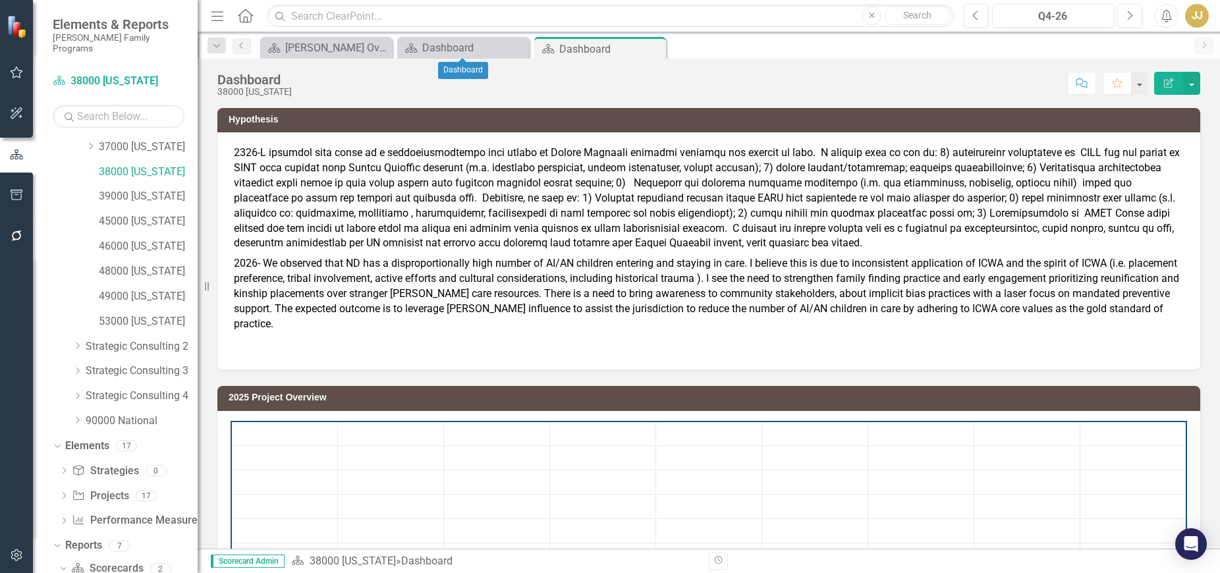
click at [0, 0] on icon at bounding box center [0, 0] width 0 height 0
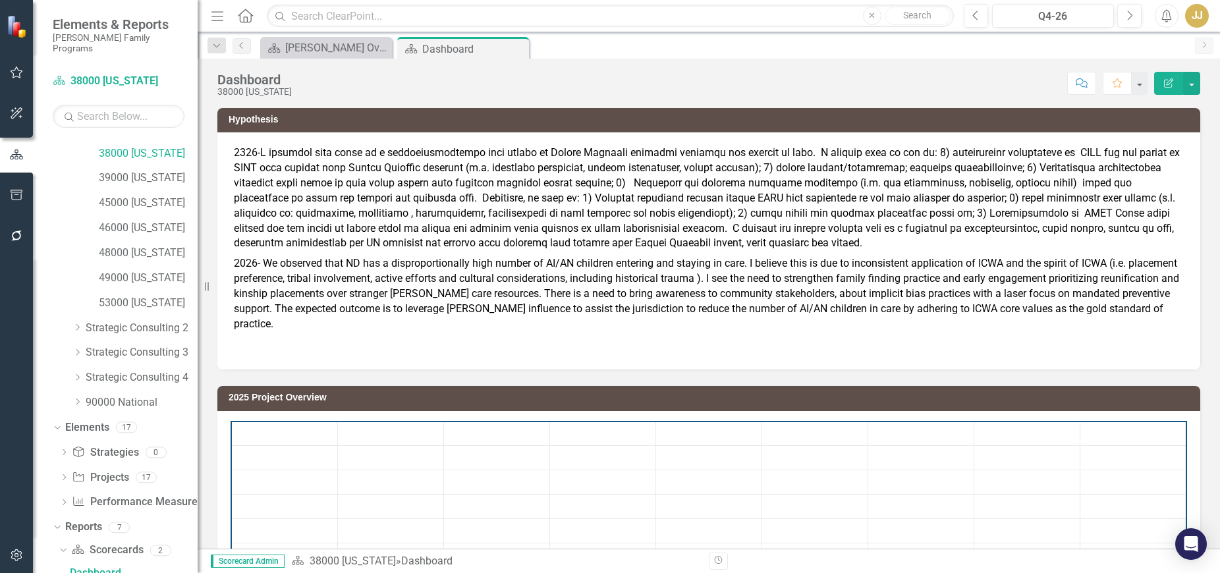
click at [446, 50] on div "Dashboard" at bounding box center [473, 49] width 103 height 16
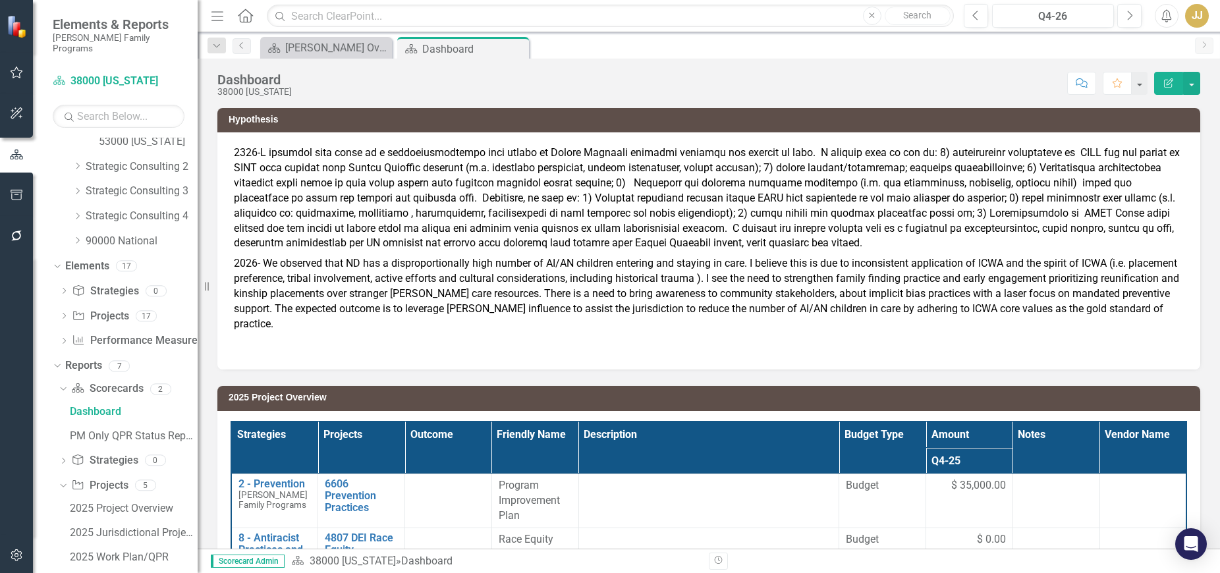
scroll to position [467, 0]
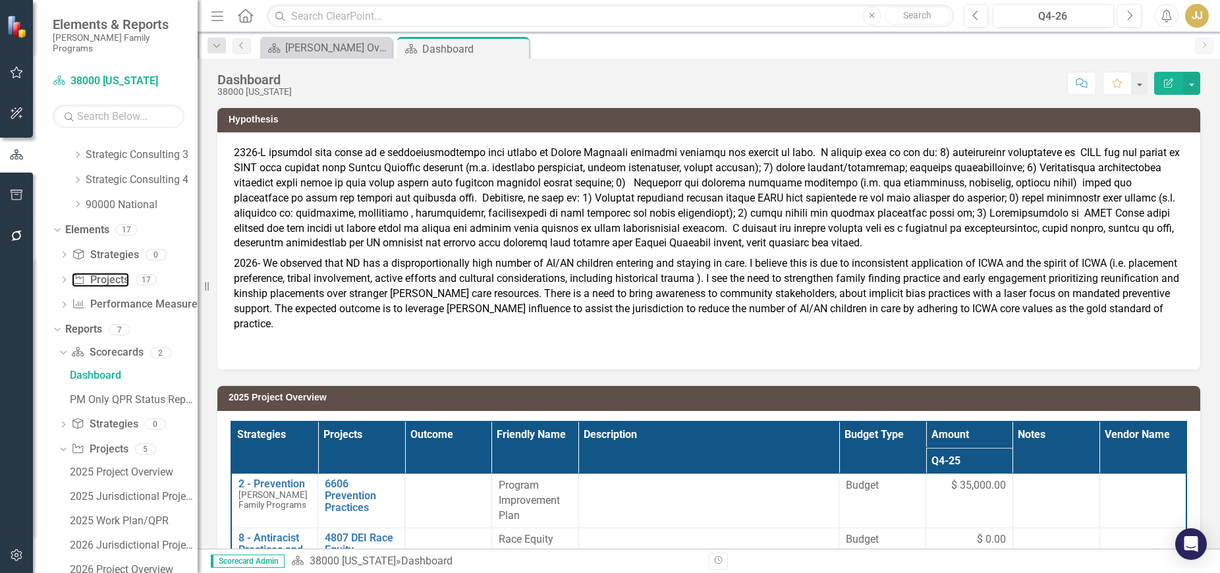
click at [109, 273] on link "Project Projects" at bounding box center [100, 280] width 57 height 15
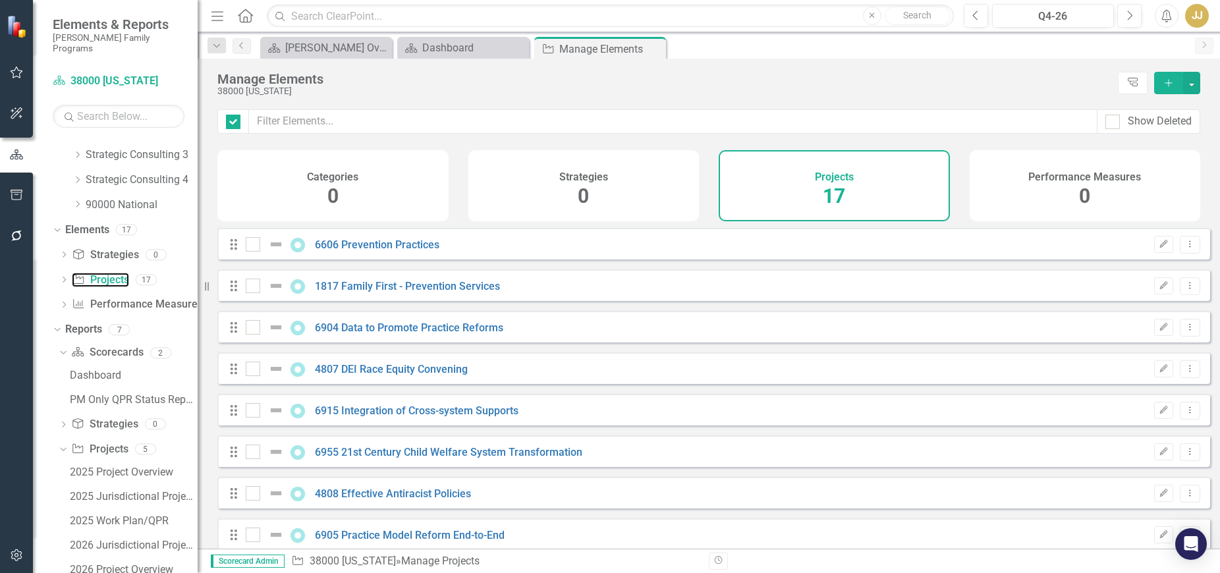
checkbox input "false"
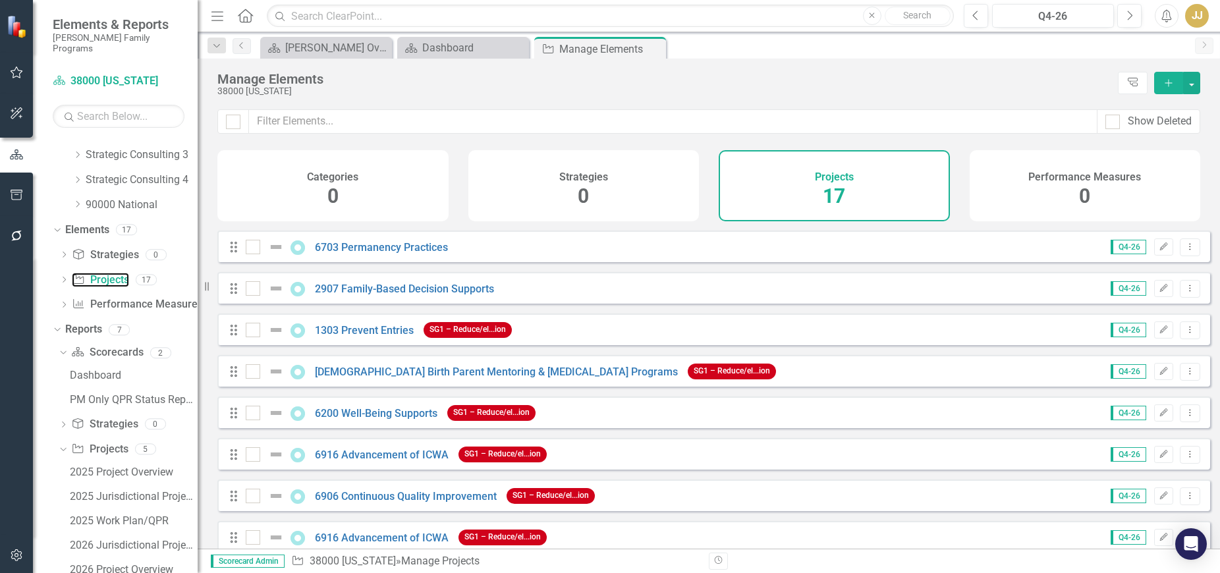
scroll to position [395, 0]
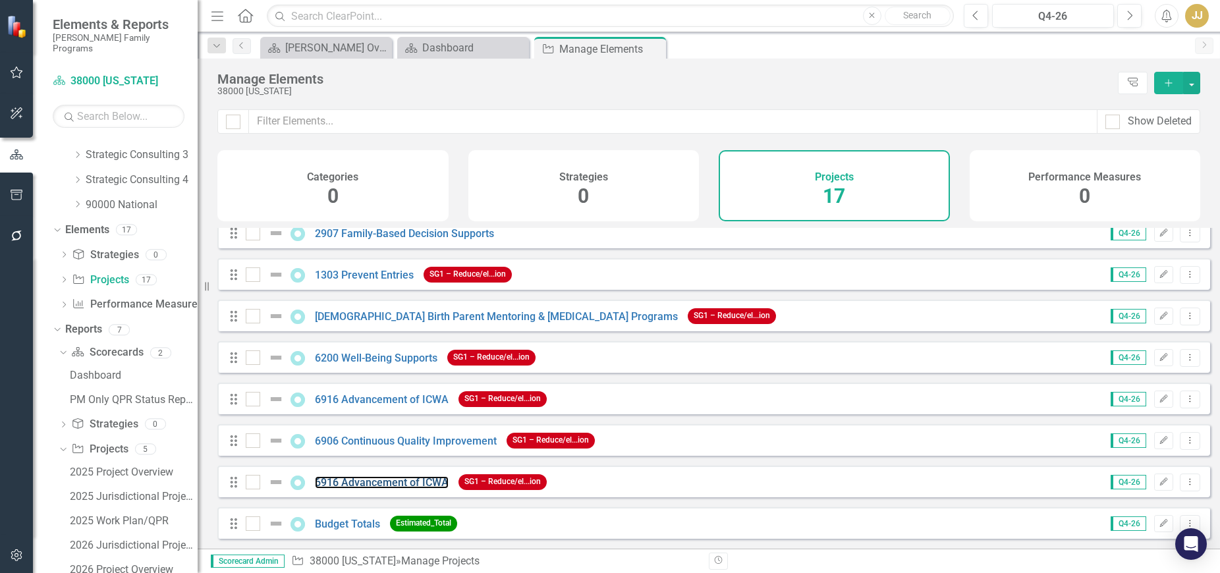
click at [400, 481] on link "6916 Advancement of ICWA" at bounding box center [382, 482] width 134 height 13
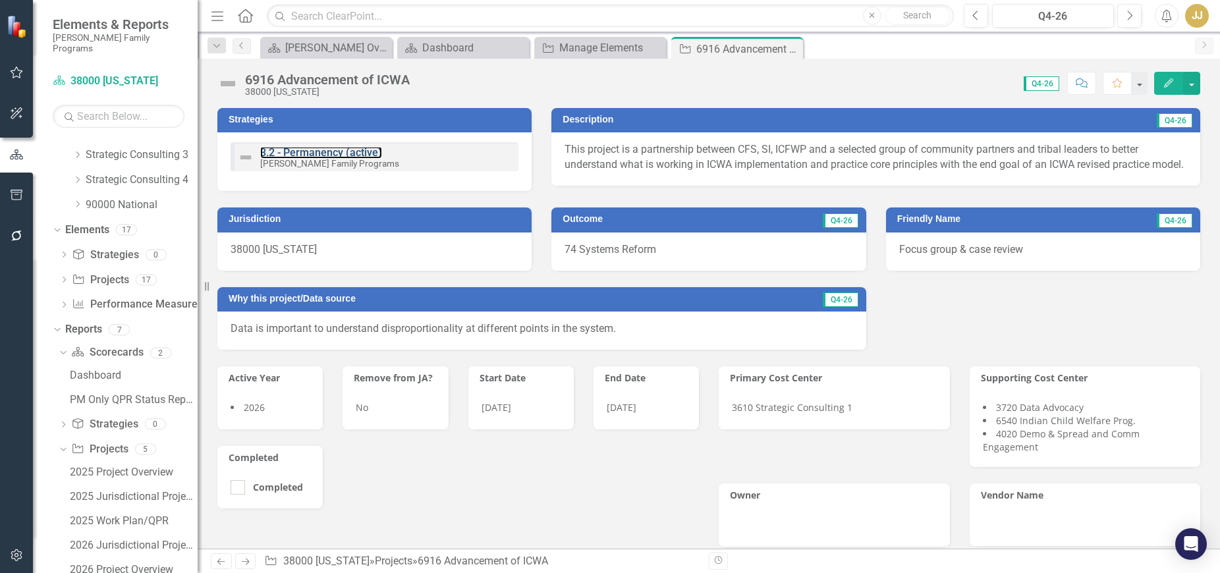
click at [348, 156] on link "3.2 - Permanency (active)" at bounding box center [321, 152] width 122 height 13
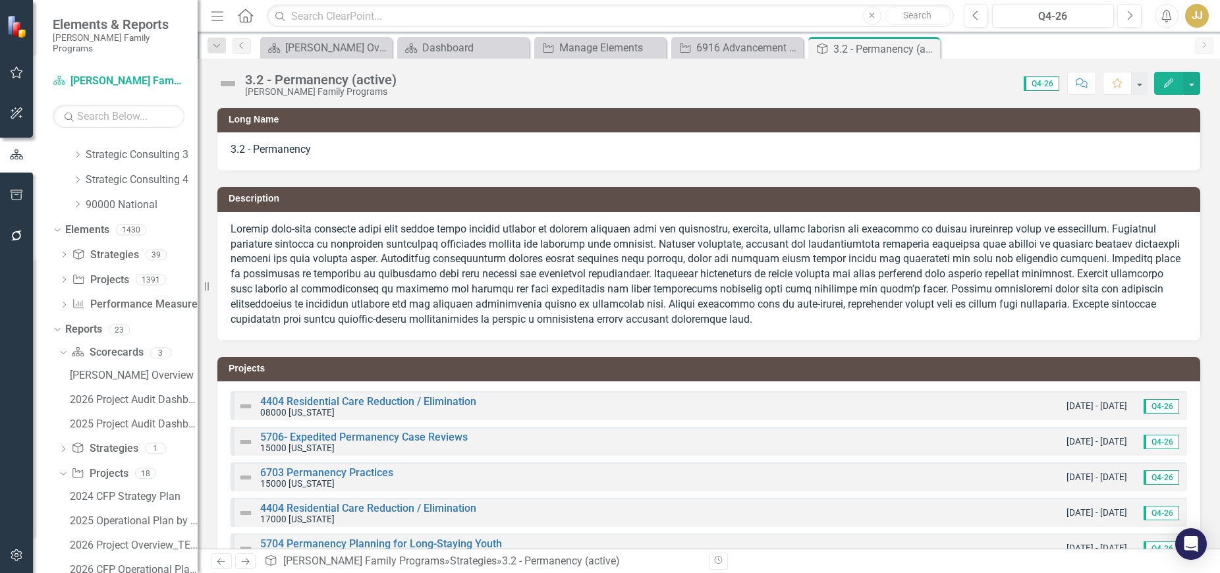
click at [0, 0] on icon "Close" at bounding box center [0, 0] width 0 height 0
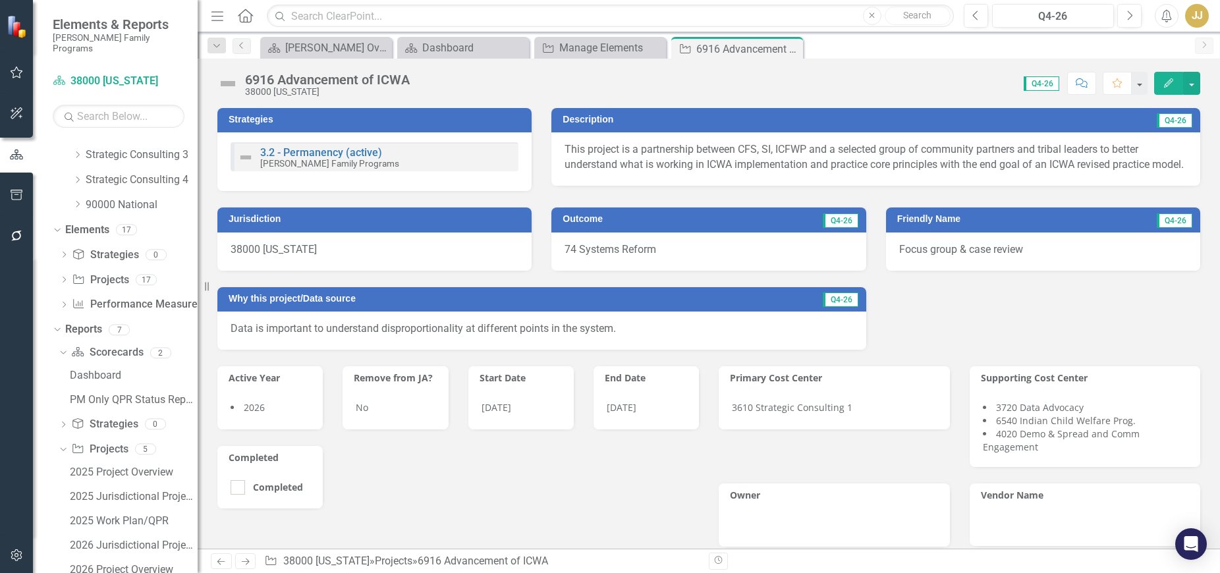
click at [408, 183] on div "3.2 - Permanency (active) [PERSON_NAME] Family Programs" at bounding box center [374, 161] width 314 height 59
click at [409, 181] on div "3.2 - Permanency (active) [PERSON_NAME] Family Programs" at bounding box center [374, 161] width 314 height 59
click at [414, 174] on div "3.2 - Permanency (active) [PERSON_NAME] Family Programs" at bounding box center [374, 161] width 314 height 59
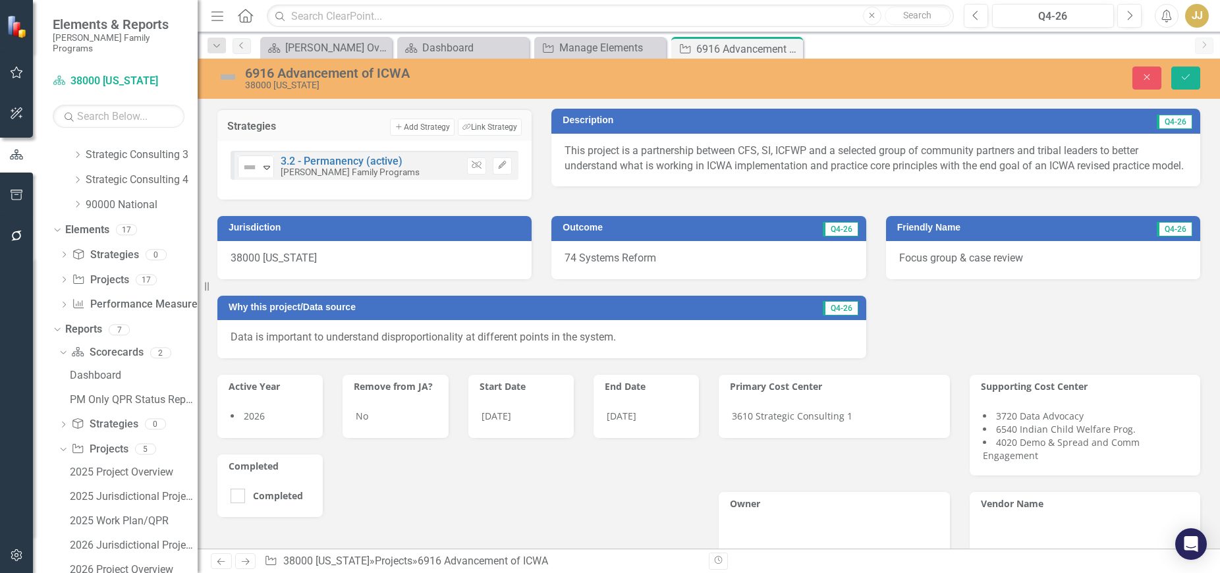
click at [489, 122] on button "Link Tag Link Strategy" at bounding box center [490, 127] width 64 height 17
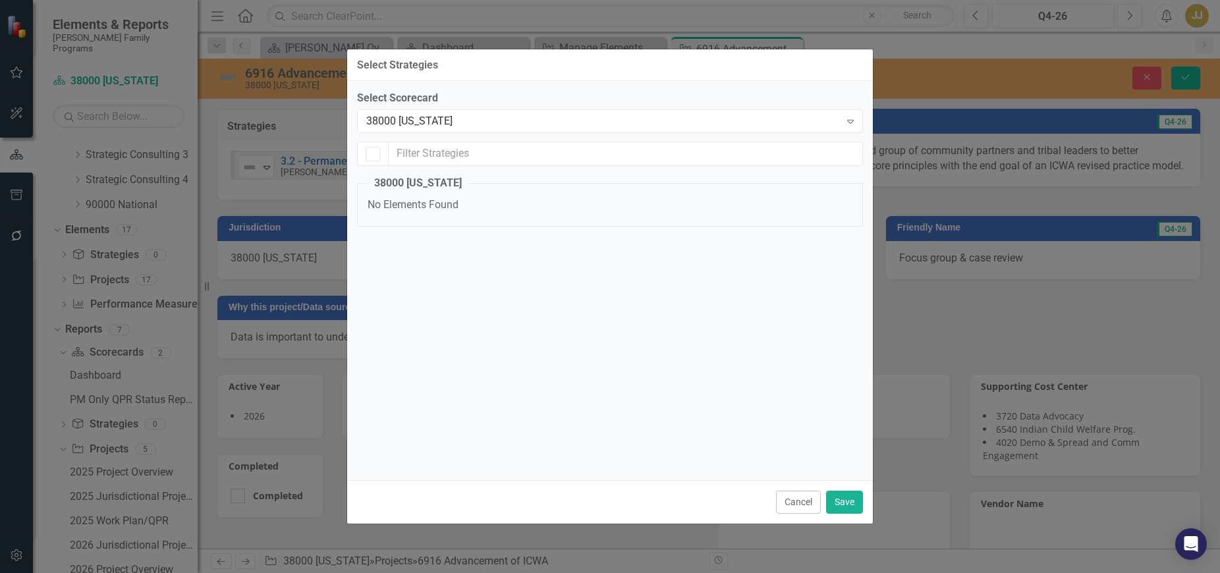
click at [466, 124] on div "38000 [US_STATE]" at bounding box center [603, 121] width 474 height 15
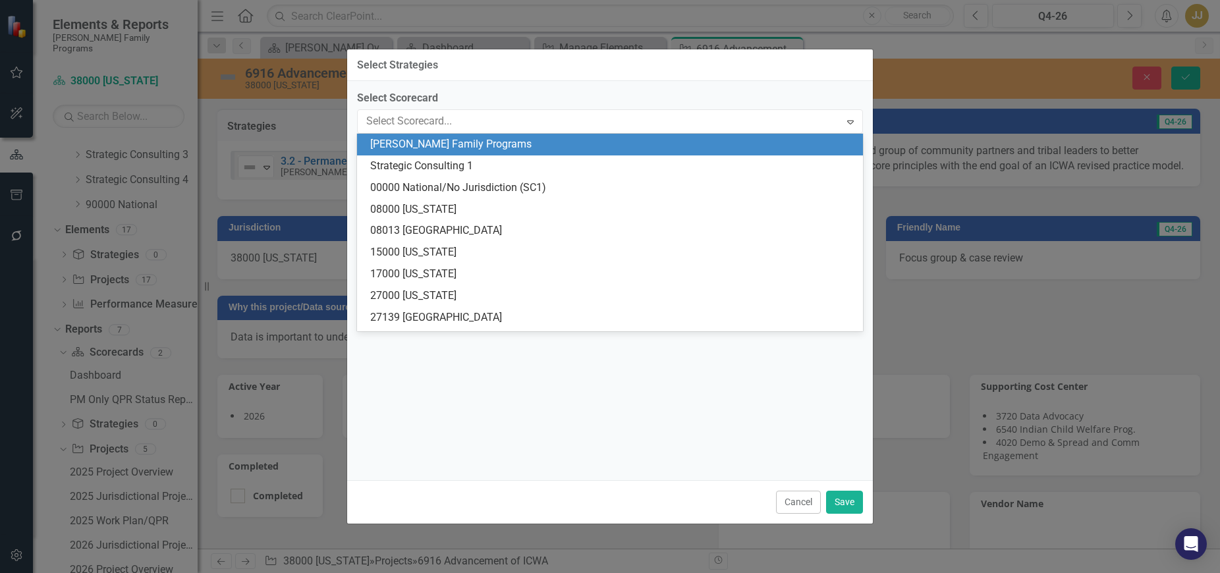
click at [465, 139] on div "[PERSON_NAME] Family Programs" at bounding box center [612, 144] width 485 height 15
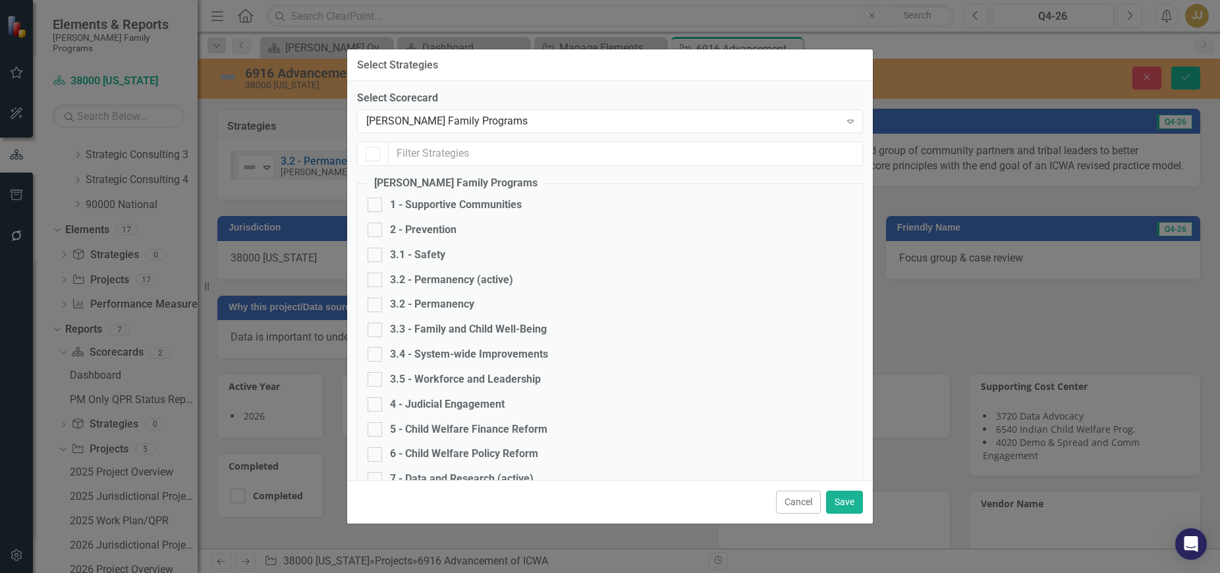
checkbox input "true"
checkbox input "false"
click at [455, 351] on div "3.4 - System-wide Improvements" at bounding box center [469, 354] width 158 height 15
click at [376, 351] on input "3.4 - System-wide Improvements" at bounding box center [372, 351] width 9 height 9
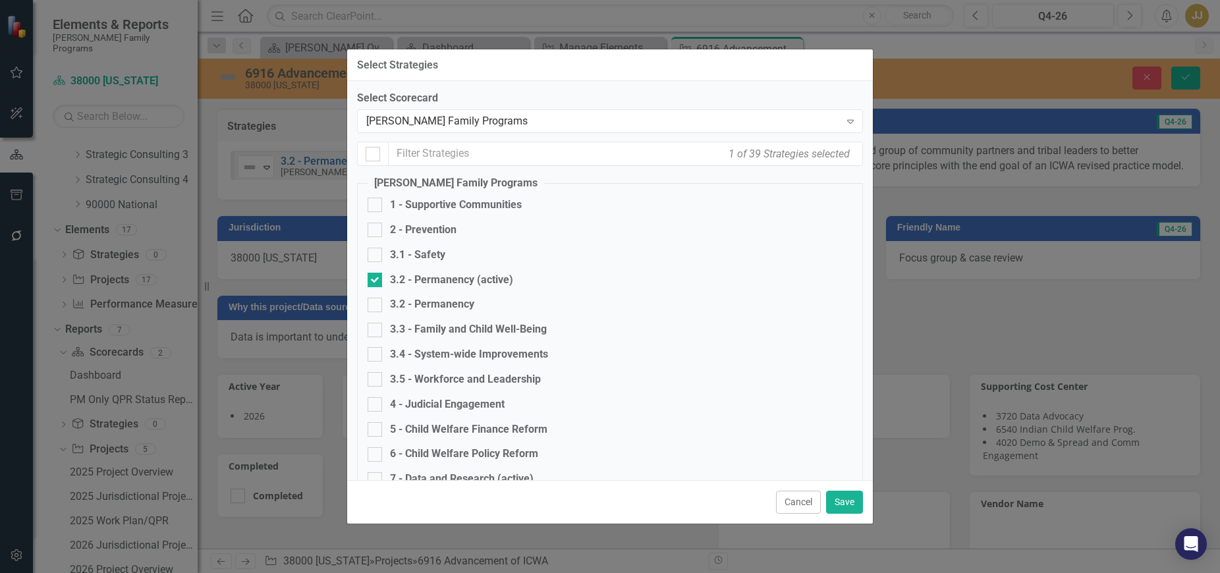
checkbox input "true"
click at [435, 277] on div "3.2 - Permanency (active)" at bounding box center [451, 280] width 123 height 15
click at [376, 277] on input "3.2 - Permanency (active)" at bounding box center [372, 277] width 9 height 9
checkbox input "false"
click at [834, 501] on button "Save" at bounding box center [844, 502] width 37 height 23
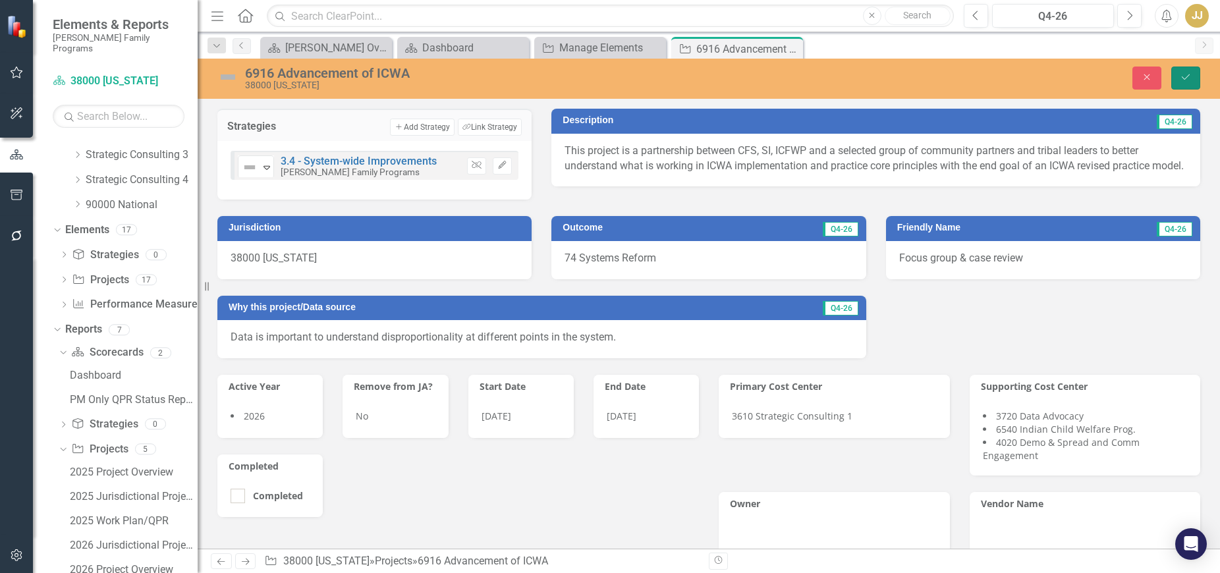
click at [1177, 73] on button "Save" at bounding box center [1185, 78] width 29 height 23
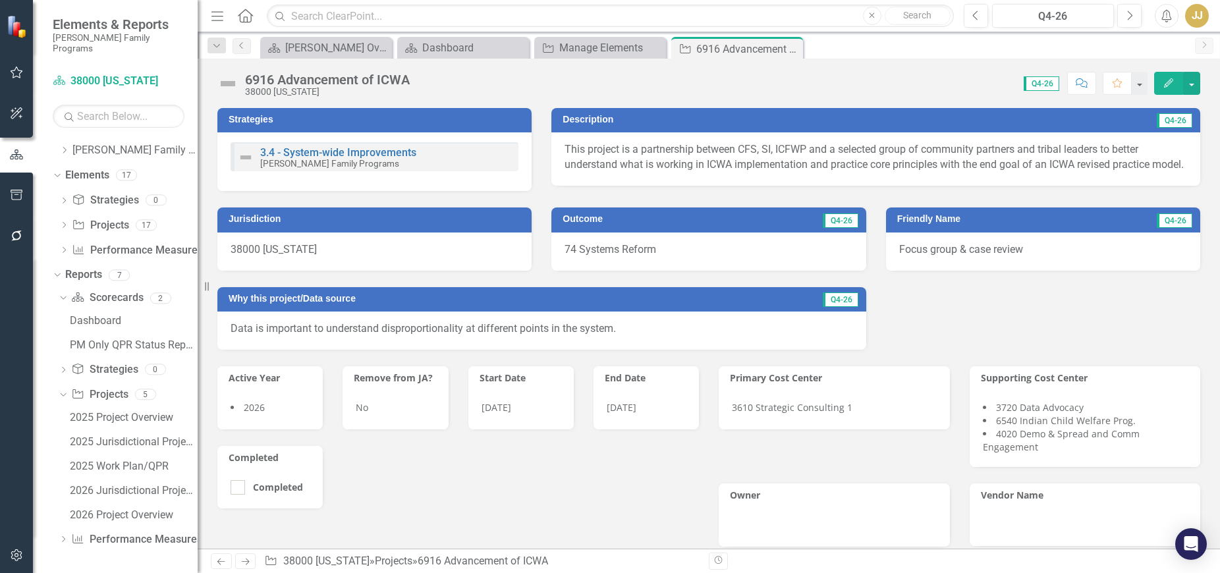
scroll to position [13, 0]
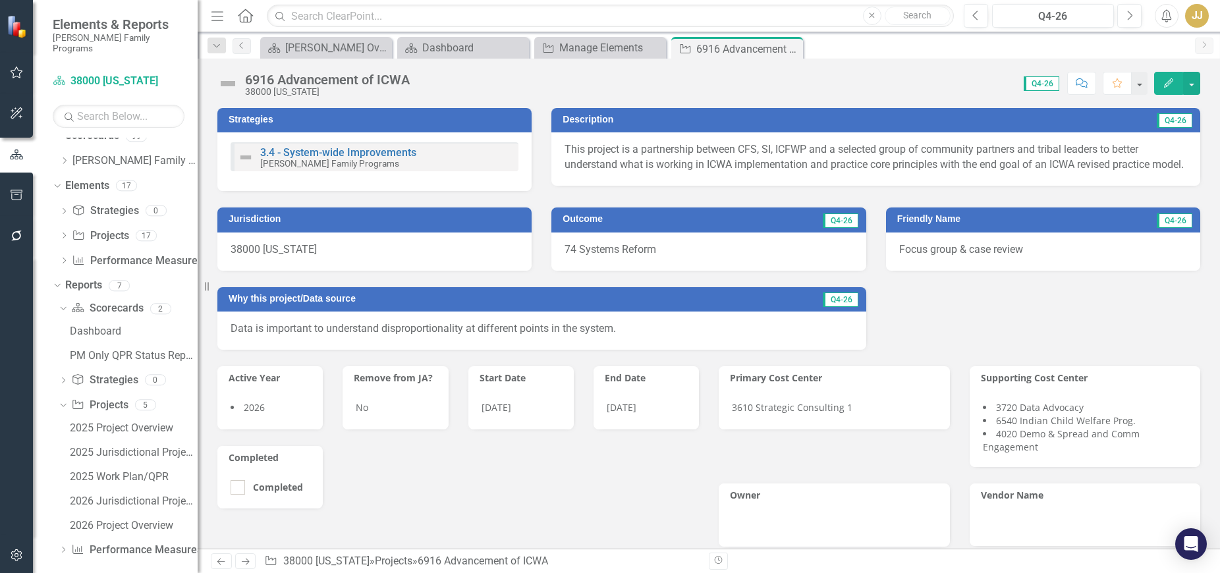
click at [0, 0] on icon "Close" at bounding box center [0, 0] width 0 height 0
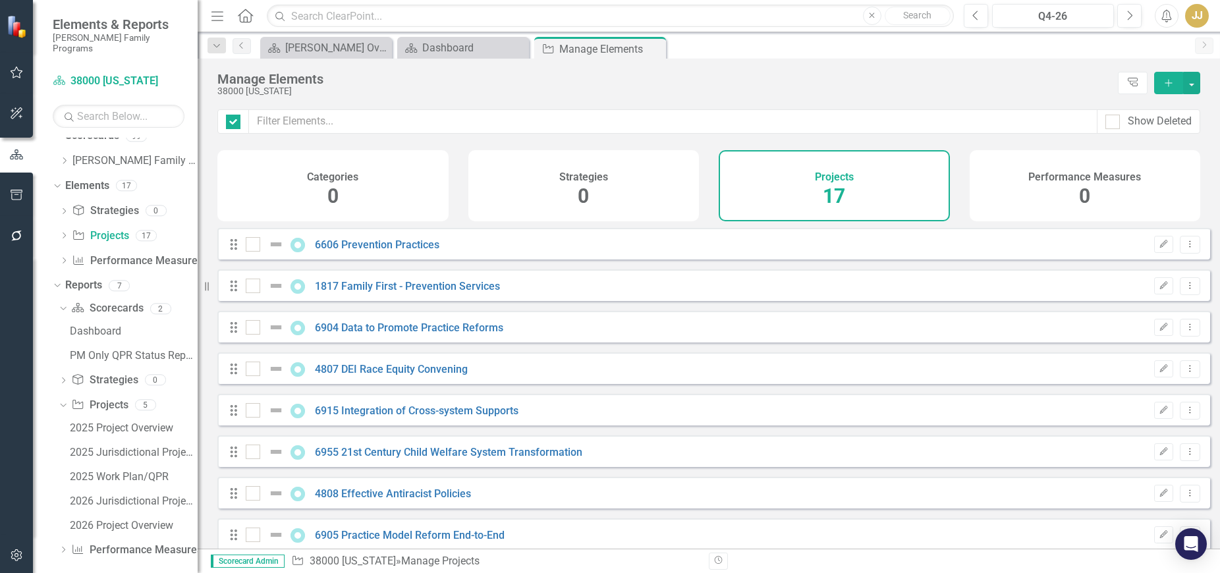
checkbox input "false"
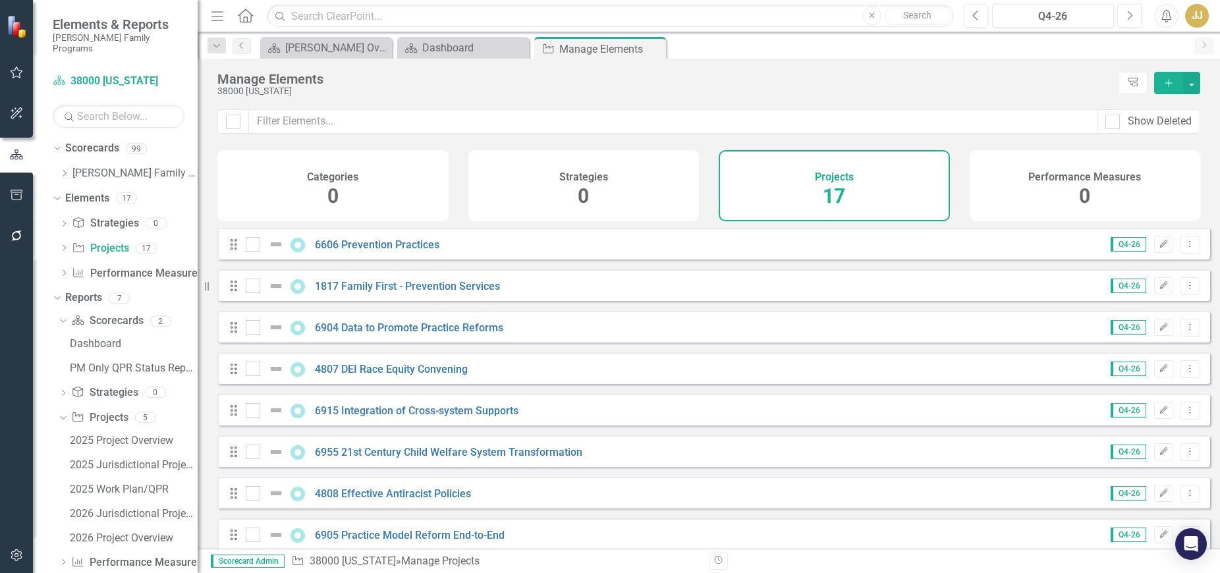
click at [63, 169] on icon "Dropdown" at bounding box center [64, 173] width 10 height 8
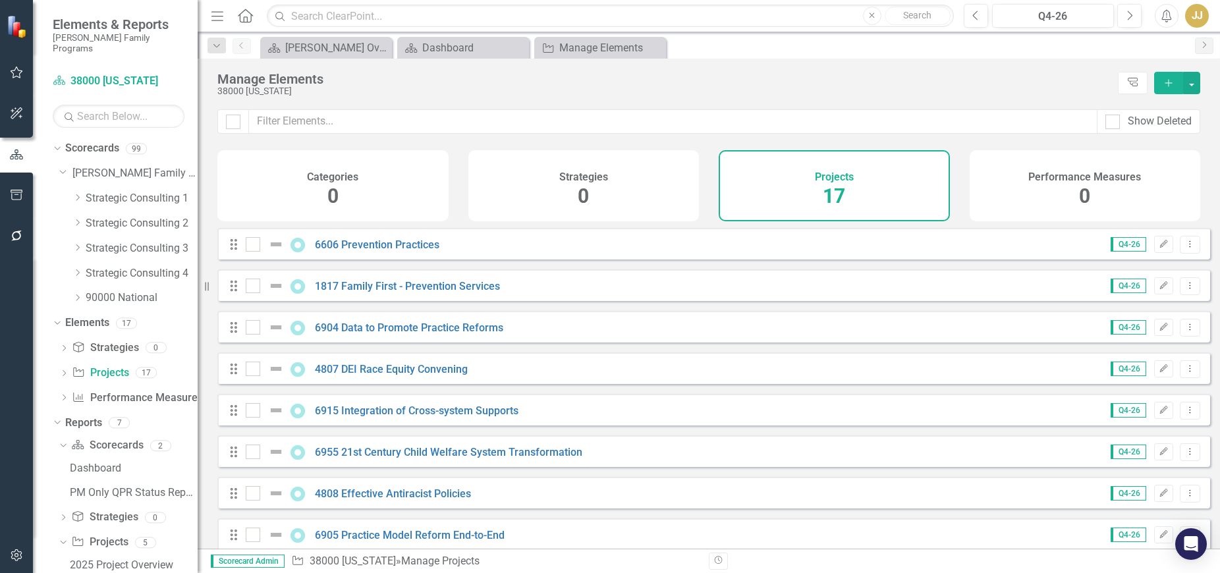
click at [76, 194] on icon "Dropdown" at bounding box center [77, 198] width 10 height 8
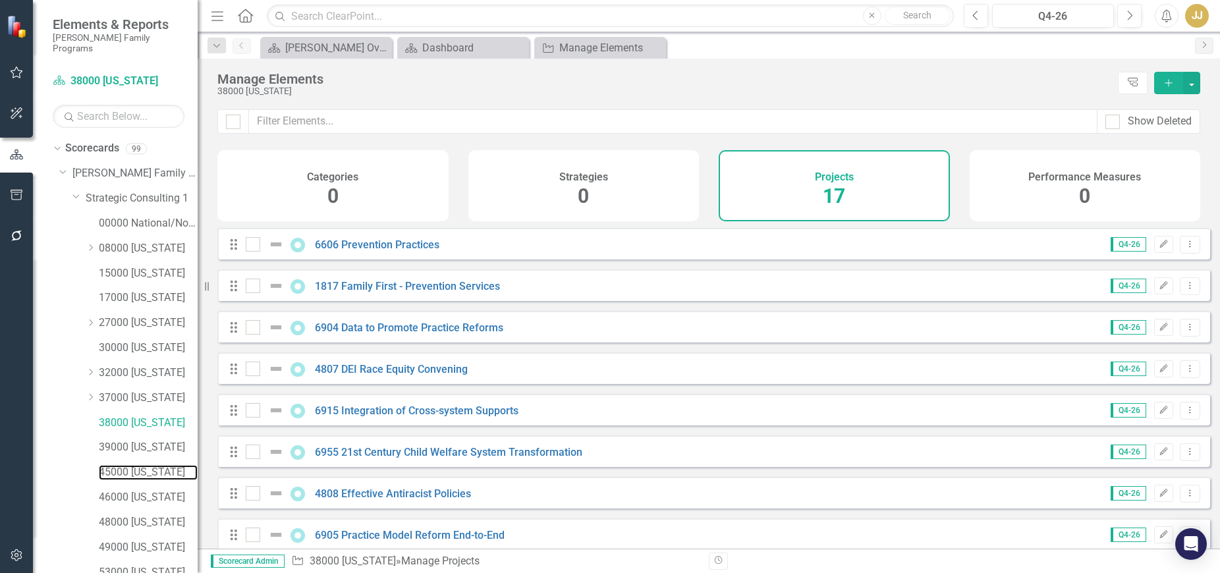
click at [150, 465] on link "45000 [US_STATE]" at bounding box center [148, 472] width 99 height 15
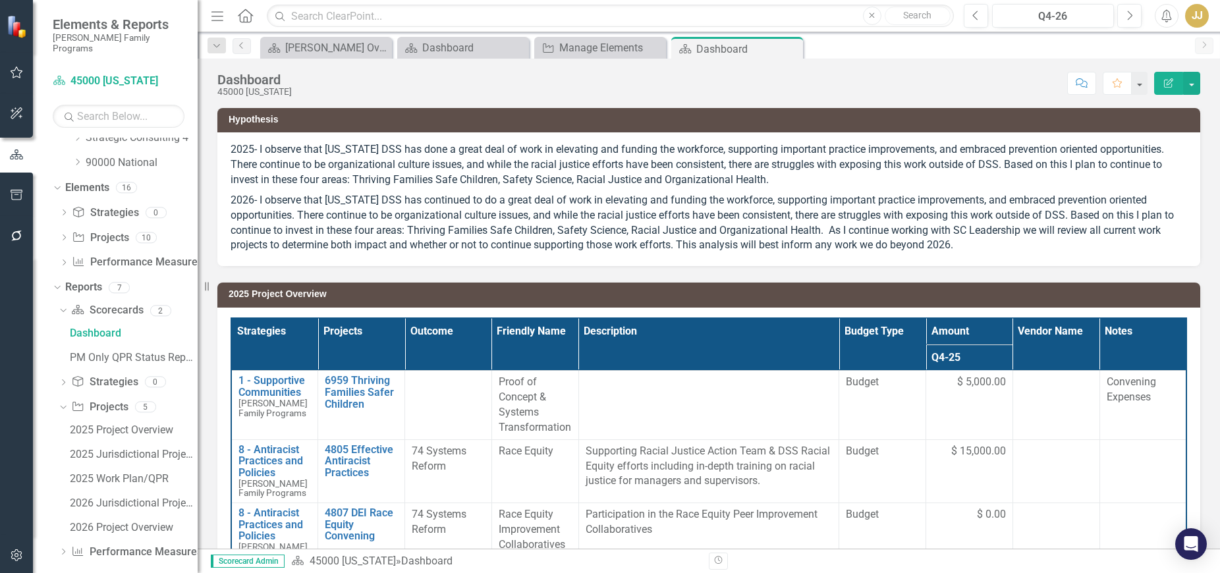
scroll to position [511, 0]
click at [109, 229] on link "Project Projects" at bounding box center [100, 236] width 57 height 15
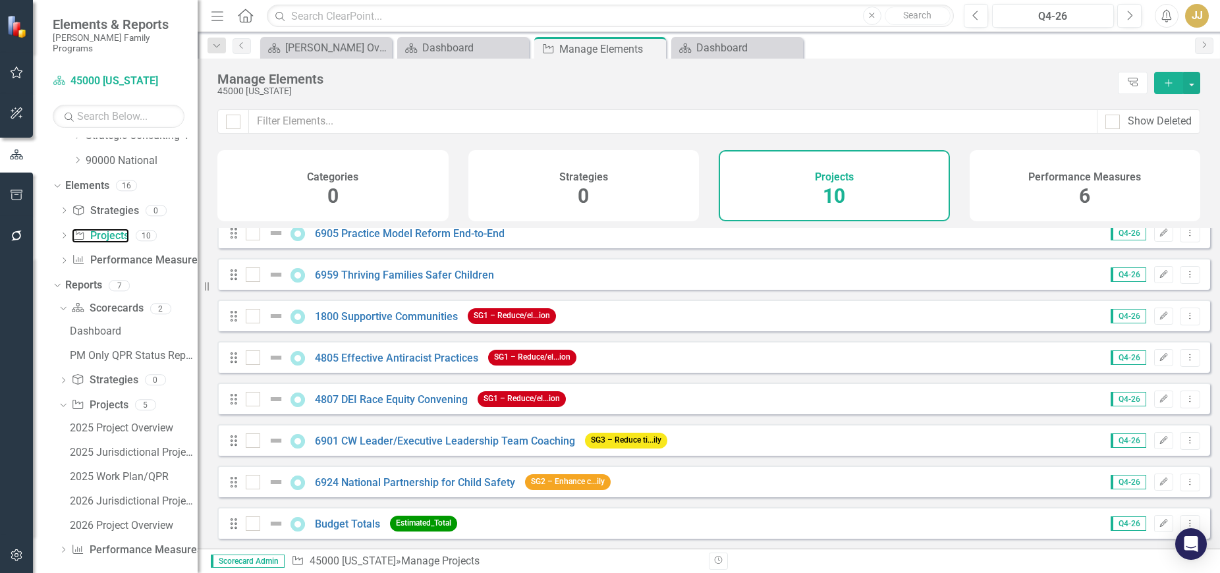
scroll to position [104, 0]
click at [390, 357] on link "4805 Effective Antiracist Practices" at bounding box center [396, 358] width 163 height 13
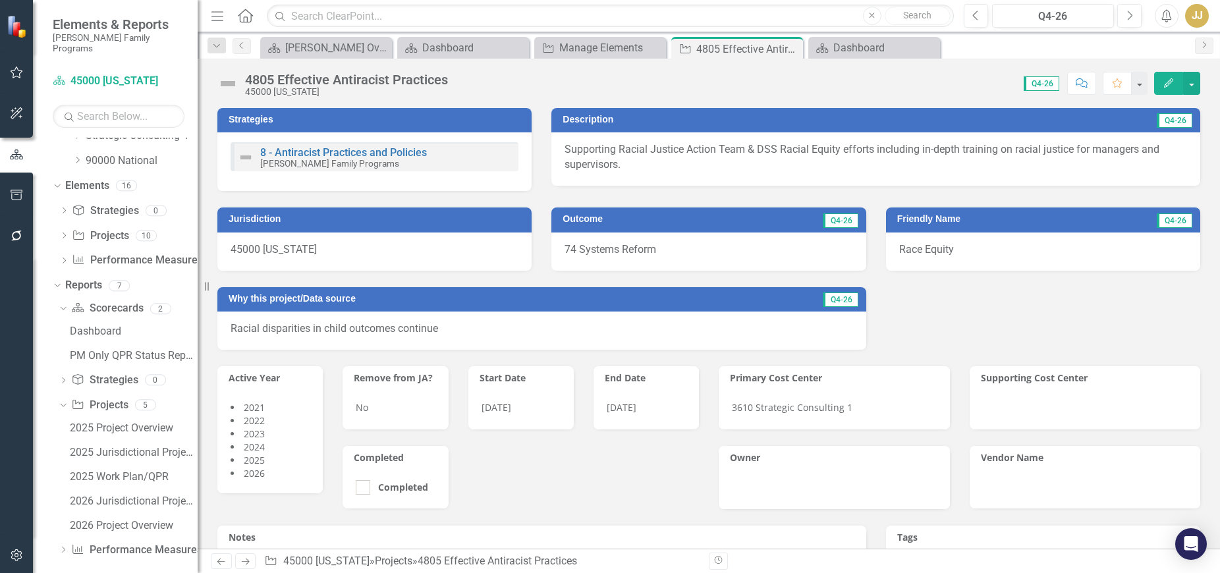
click at [443, 83] on div "4805 Effective Antiracist Practices" at bounding box center [346, 79] width 203 height 14
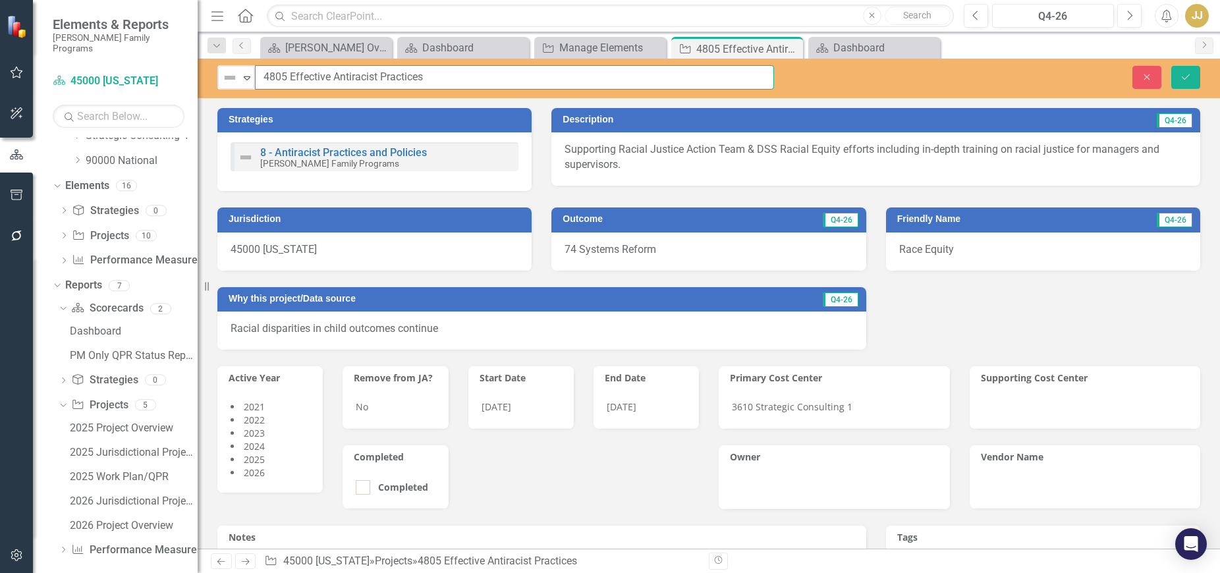
drag, startPoint x: 452, startPoint y: 74, endPoint x: 292, endPoint y: 79, distance: 160.1
click at [292, 79] on input "4805 Effective Antiracist Practices" at bounding box center [514, 77] width 519 height 24
paste input "olicies and Practices"
type input "4805 Effective Antiracist Policies and Practices"
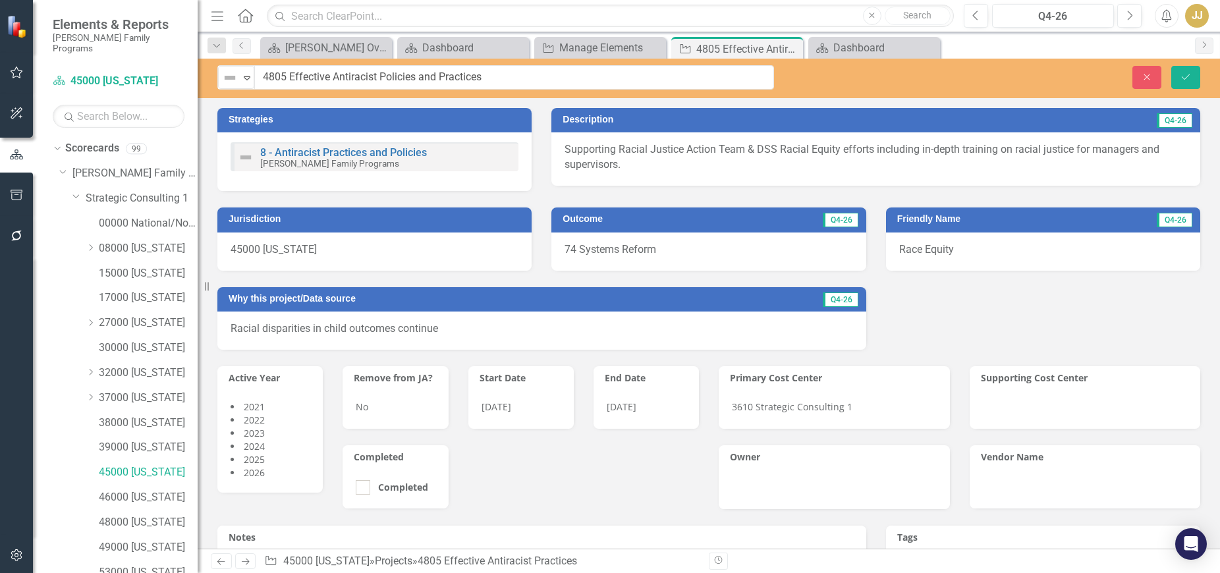
scroll to position [511, 0]
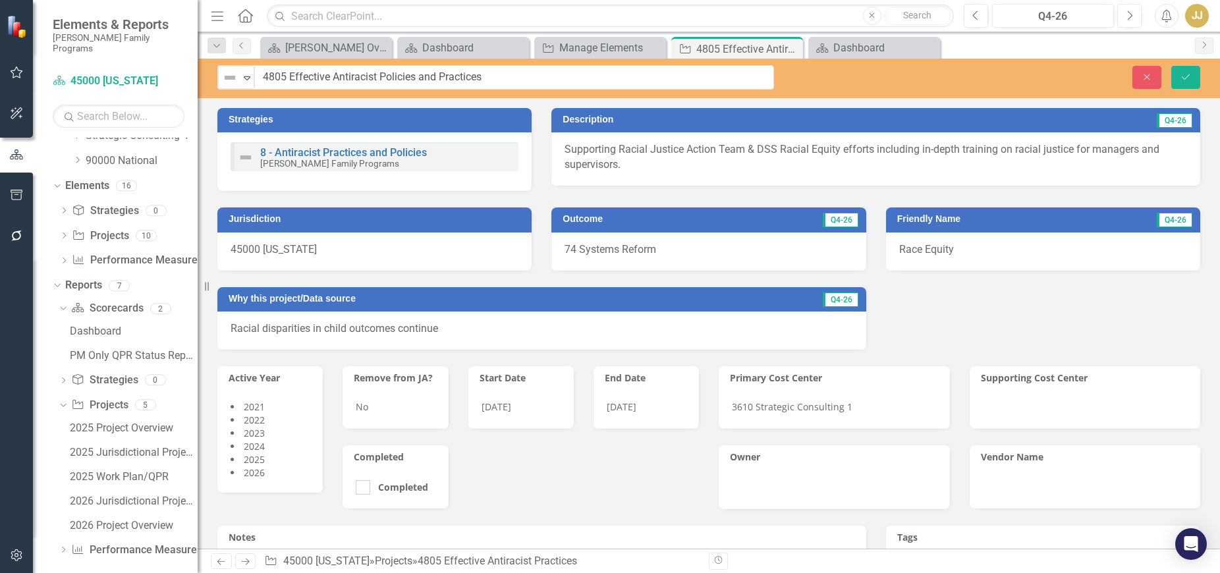
type input "4805 Effective Antiracist Policies and Practices"
drag, startPoint x: 0, startPoint y: 0, endPoint x: 1186, endPoint y: 76, distance: 1188.0
click at [1186, 76] on icon "Save" at bounding box center [1186, 76] width 12 height 9
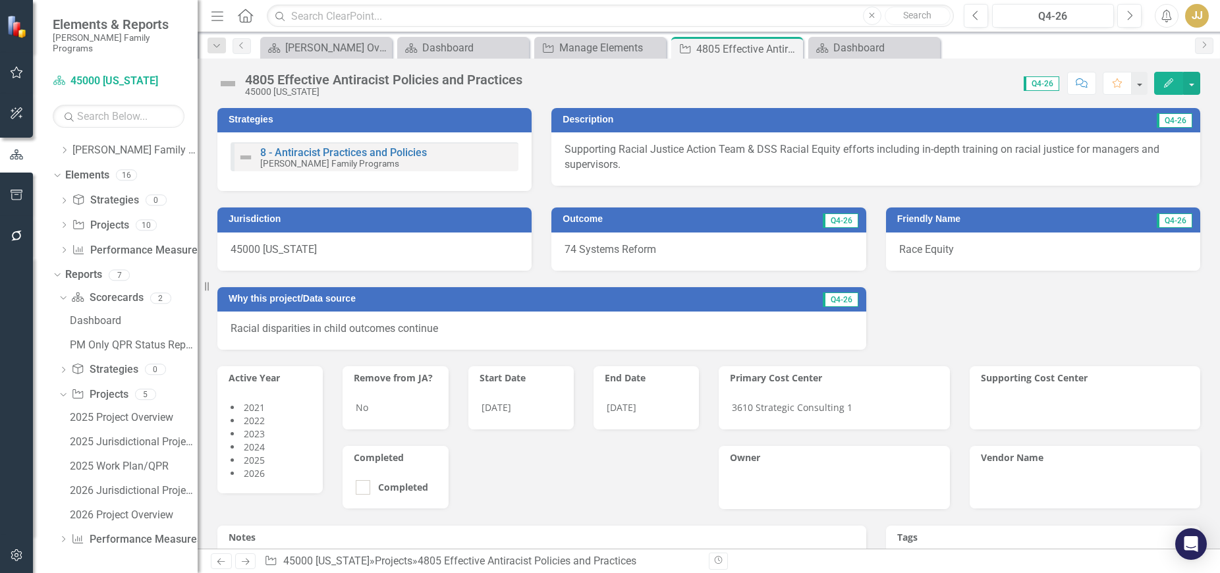
scroll to position [13, 0]
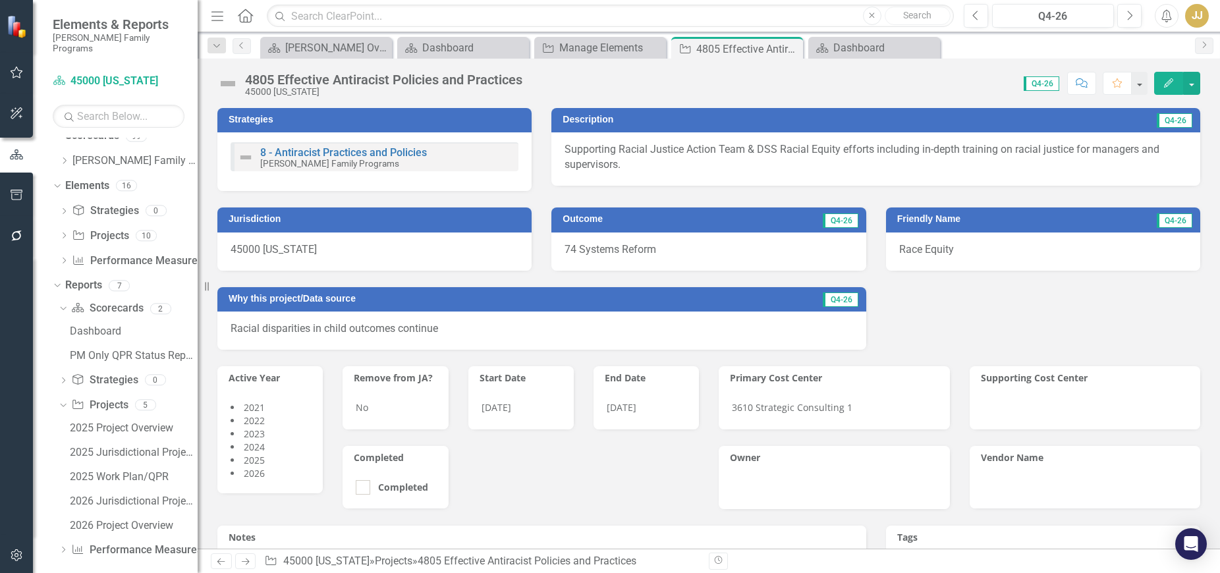
click at [0, 0] on icon "Close" at bounding box center [0, 0] width 0 height 0
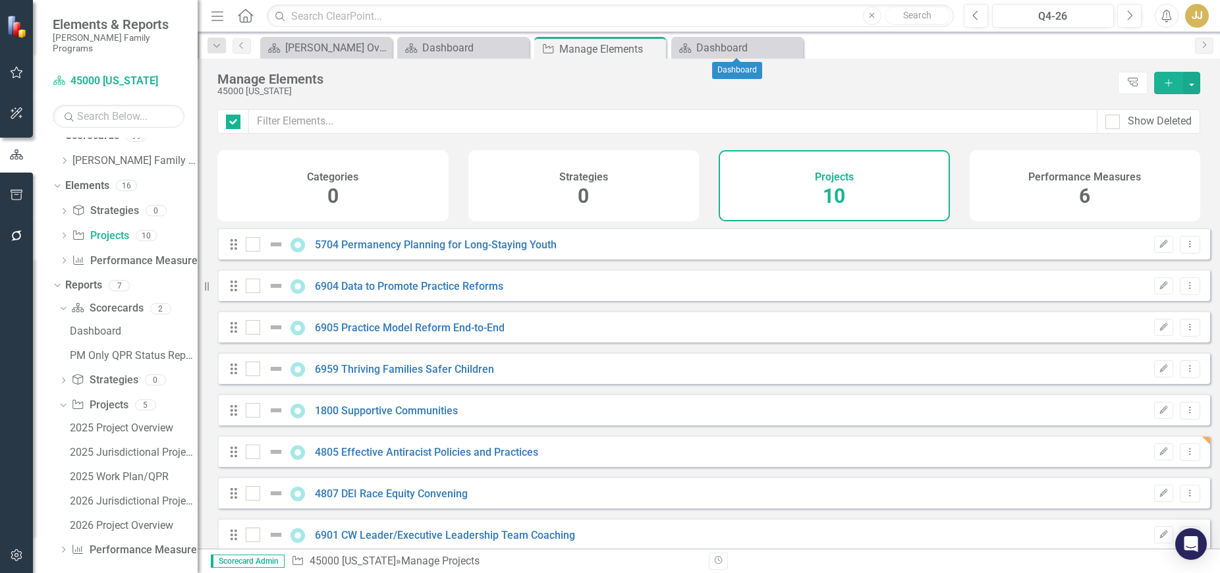
checkbox input "false"
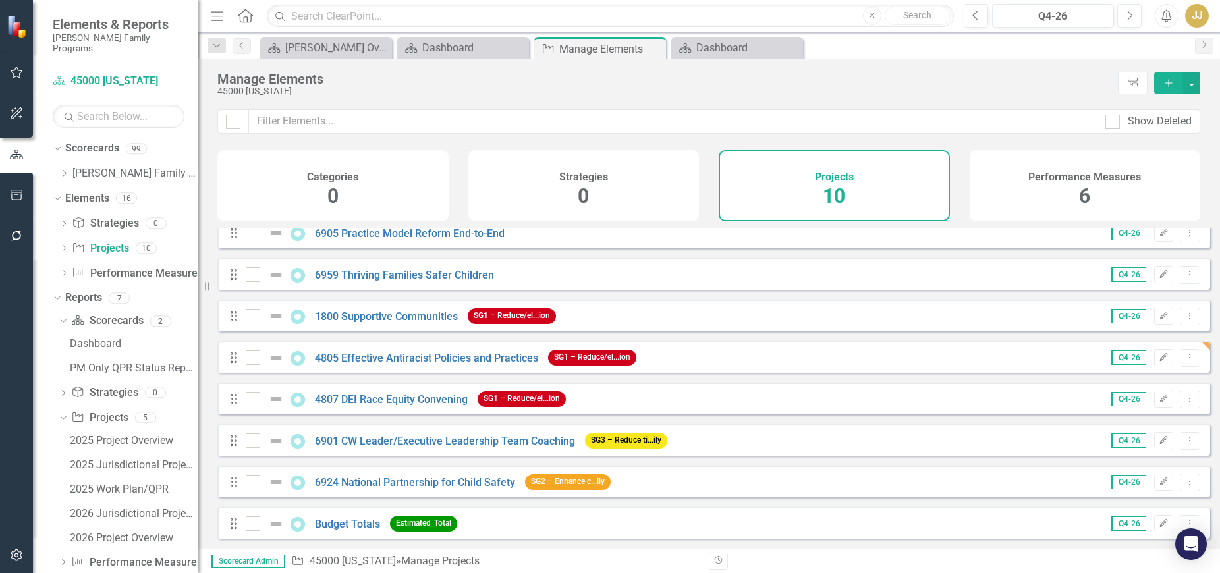
click at [67, 169] on icon "Dropdown" at bounding box center [64, 173] width 10 height 8
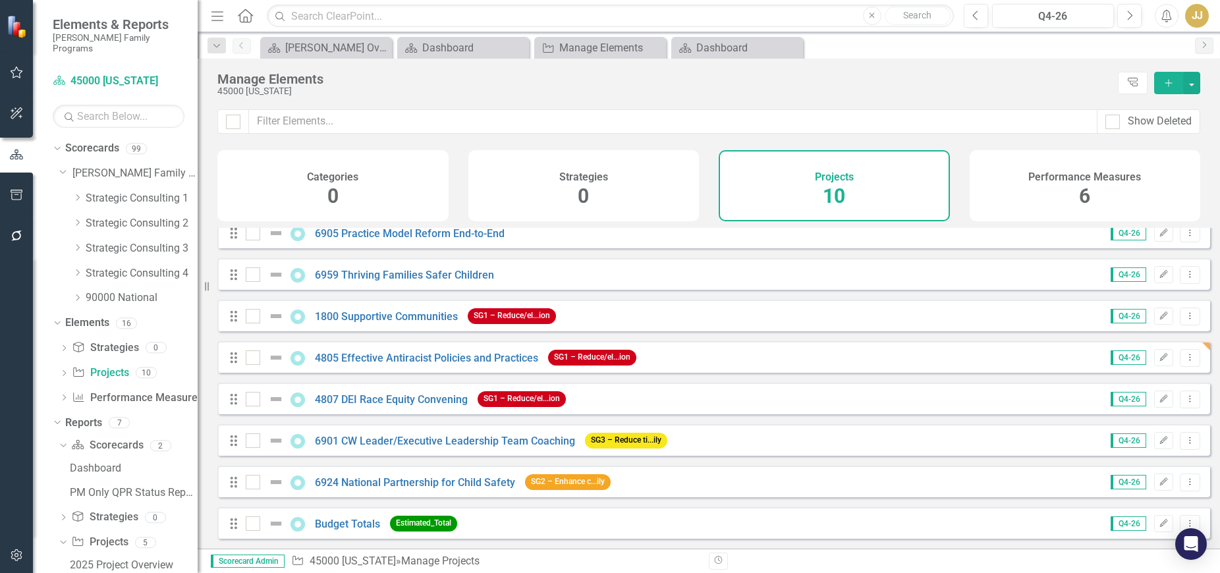
click at [78, 194] on icon "Dropdown" at bounding box center [77, 198] width 10 height 8
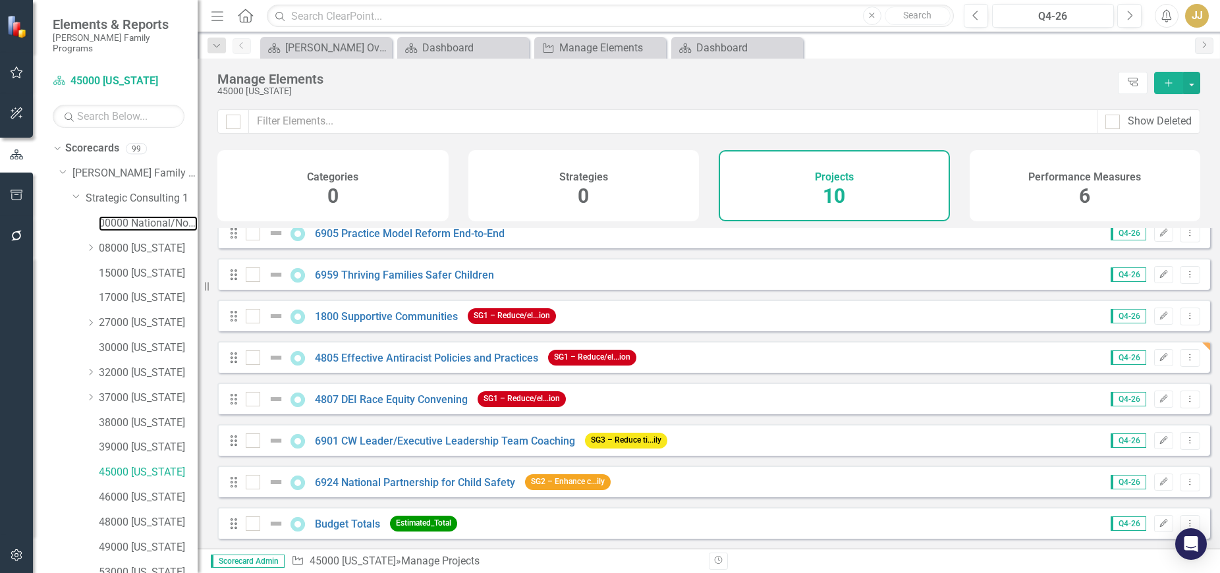
click at [122, 216] on link "00000 National/No Jurisdiction (SC1)" at bounding box center [148, 223] width 99 height 15
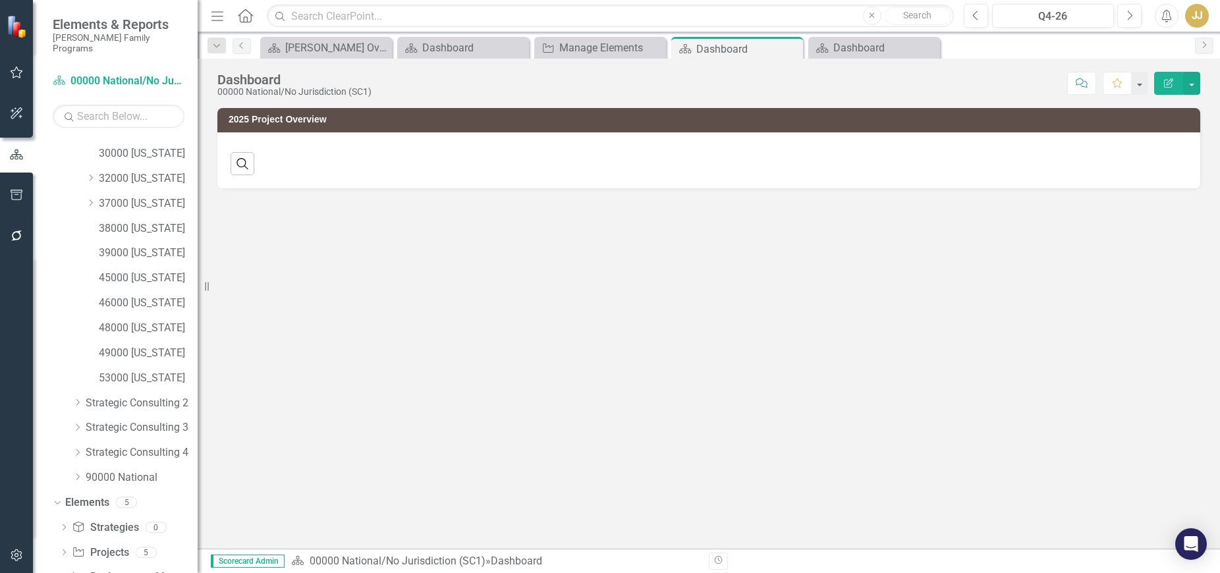
scroll to position [269, 0]
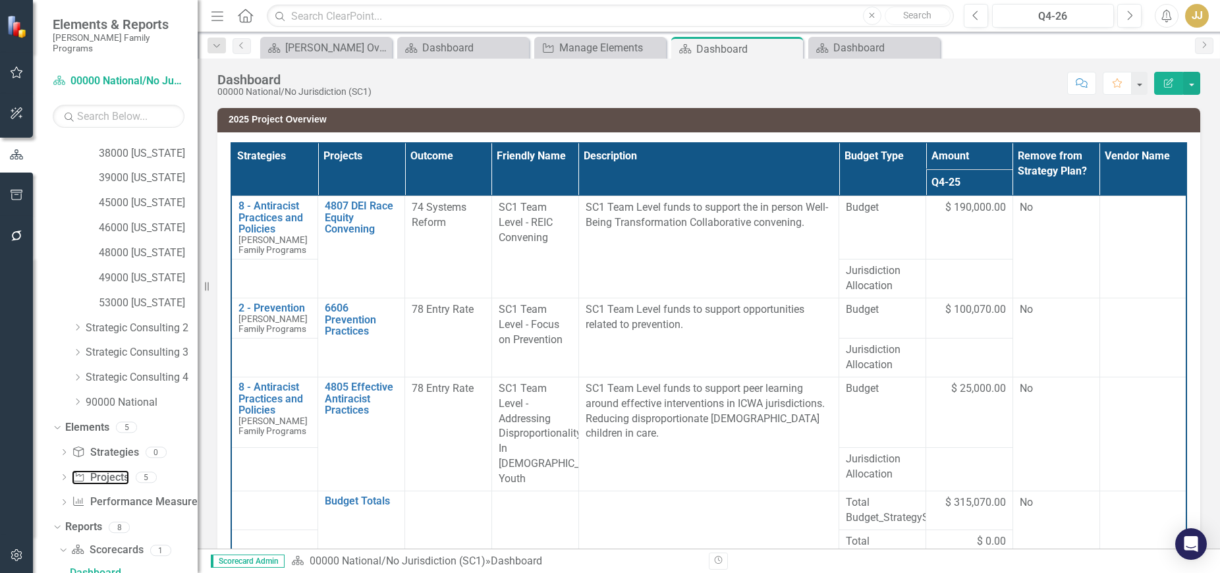
click at [118, 470] on link "Project Projects" at bounding box center [100, 477] width 57 height 15
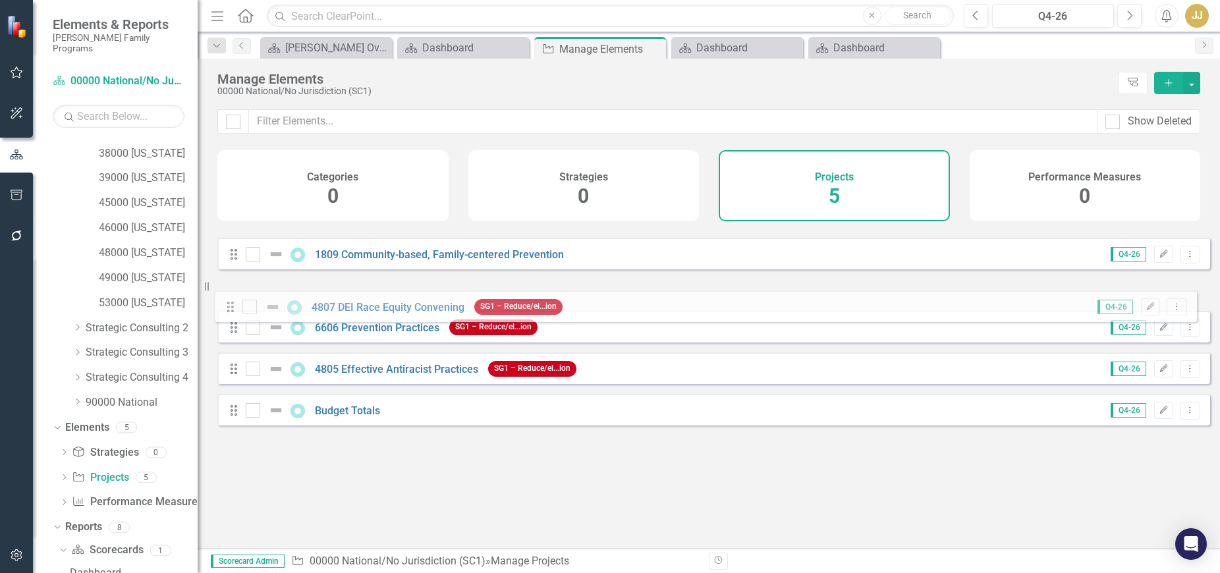
drag, startPoint x: 235, startPoint y: 257, endPoint x: 232, endPoint y: 309, distance: 52.1
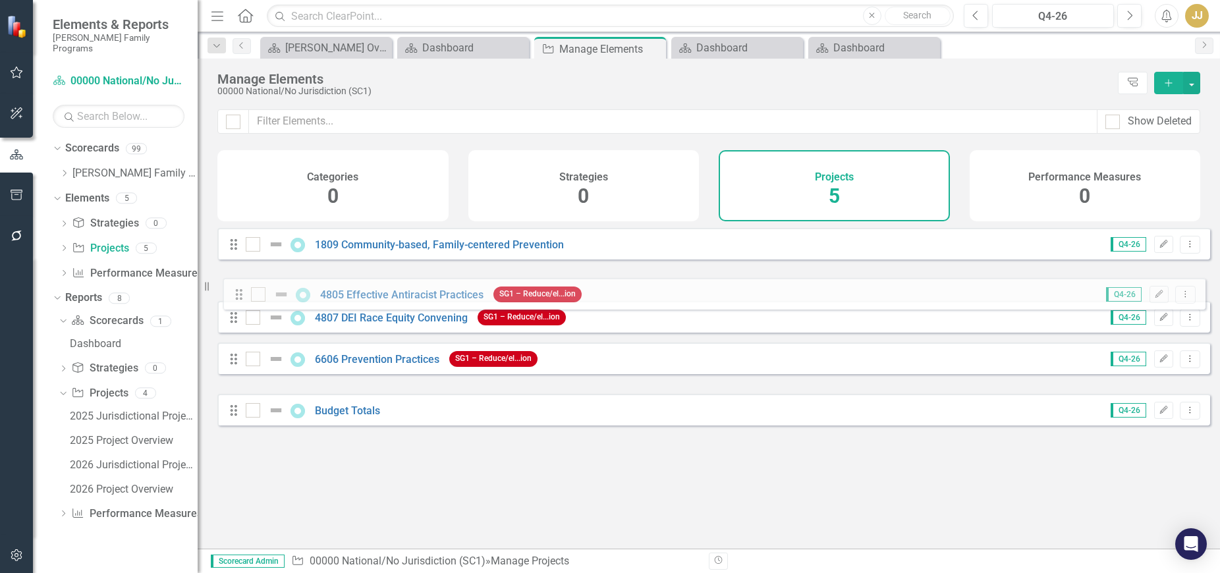
drag, startPoint x: 235, startPoint y: 337, endPoint x: 236, endPoint y: 295, distance: 41.5
click at [236, 295] on div "Drag 1809 Community-based, Family-centered Prevention Q4-26 Edit Dropdown Menu …" at bounding box center [713, 327] width 993 height 198
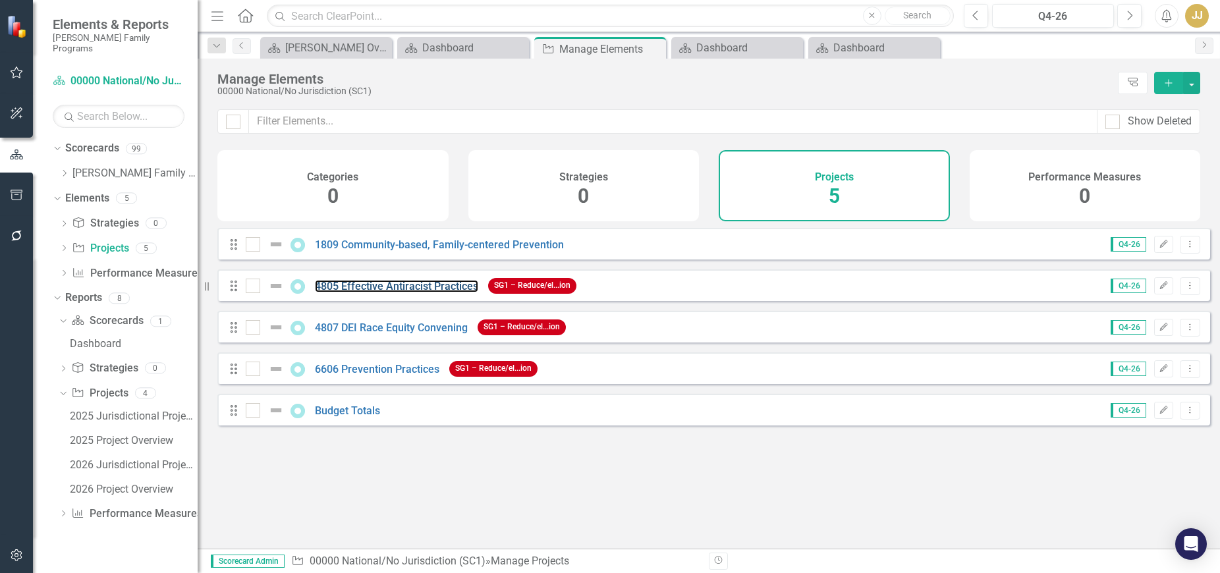
click at [400, 292] on link "4805 Effective Antiracist Practices" at bounding box center [396, 286] width 163 height 13
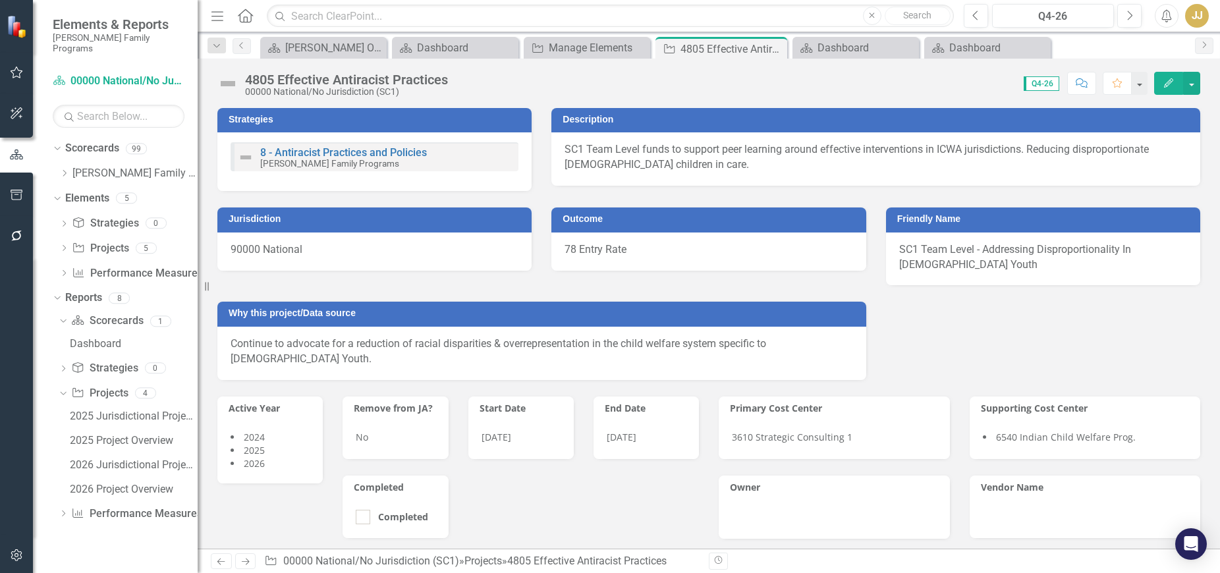
click at [447, 85] on div "4805 Effective Antiracist Practices" at bounding box center [346, 79] width 203 height 14
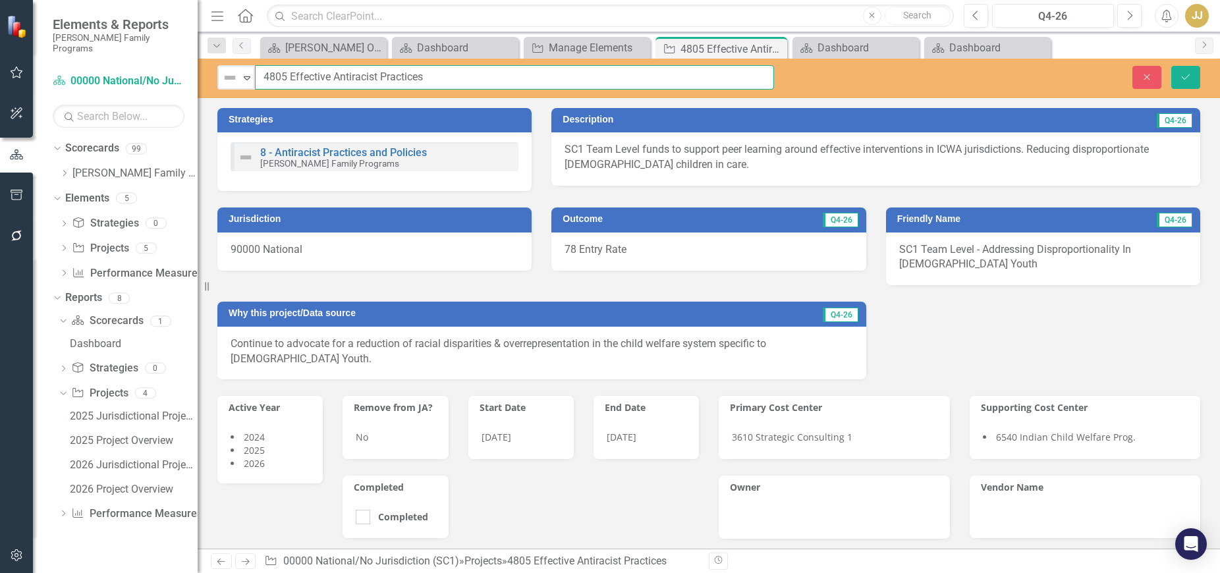
drag, startPoint x: 458, startPoint y: 76, endPoint x: 290, endPoint y: 74, distance: 167.3
click at [290, 74] on input "4805 Effective Antiracist Practices" at bounding box center [514, 77] width 519 height 24
paste input "olicies and Practices"
type input "4805 Effective Antiracist Policies and Practices"
click at [1191, 73] on icon "Save" at bounding box center [1186, 76] width 12 height 9
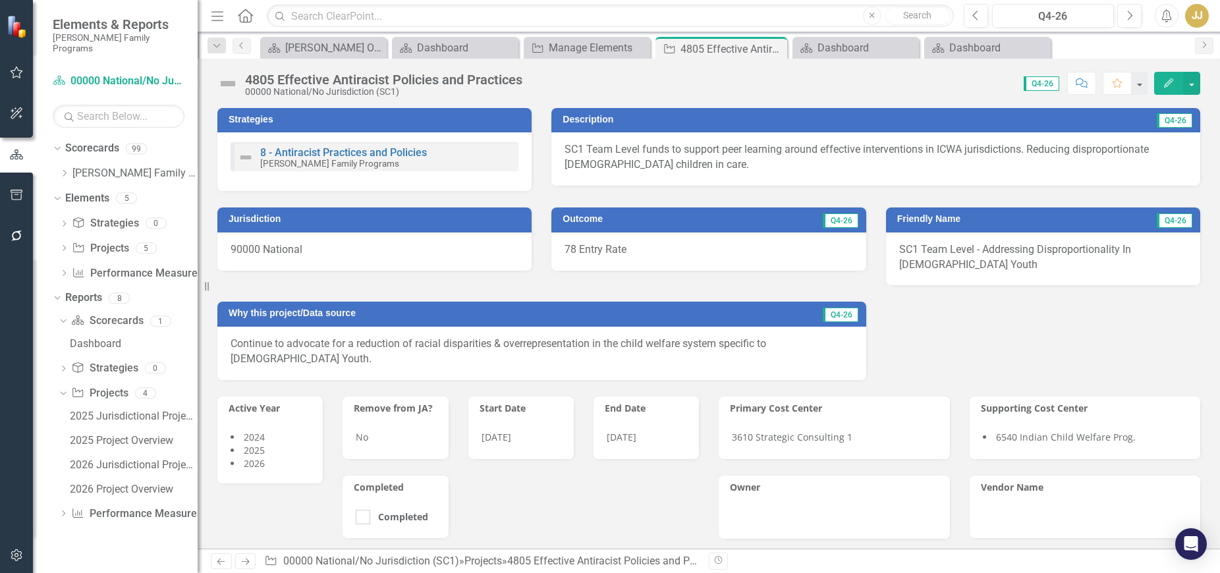
click at [0, 0] on icon "Close" at bounding box center [0, 0] width 0 height 0
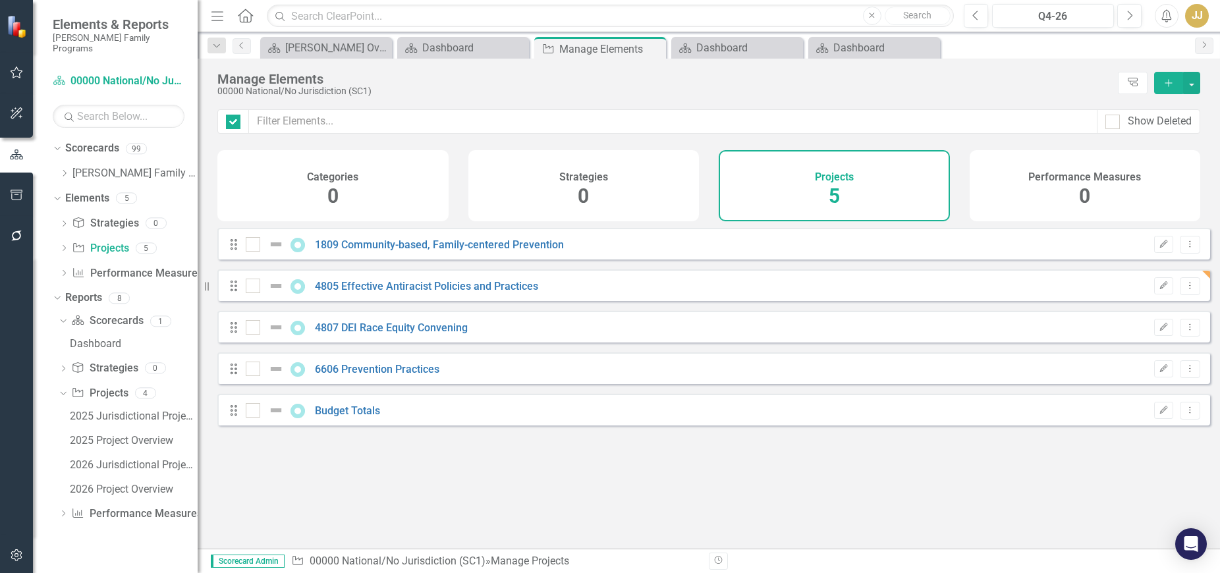
checkbox input "false"
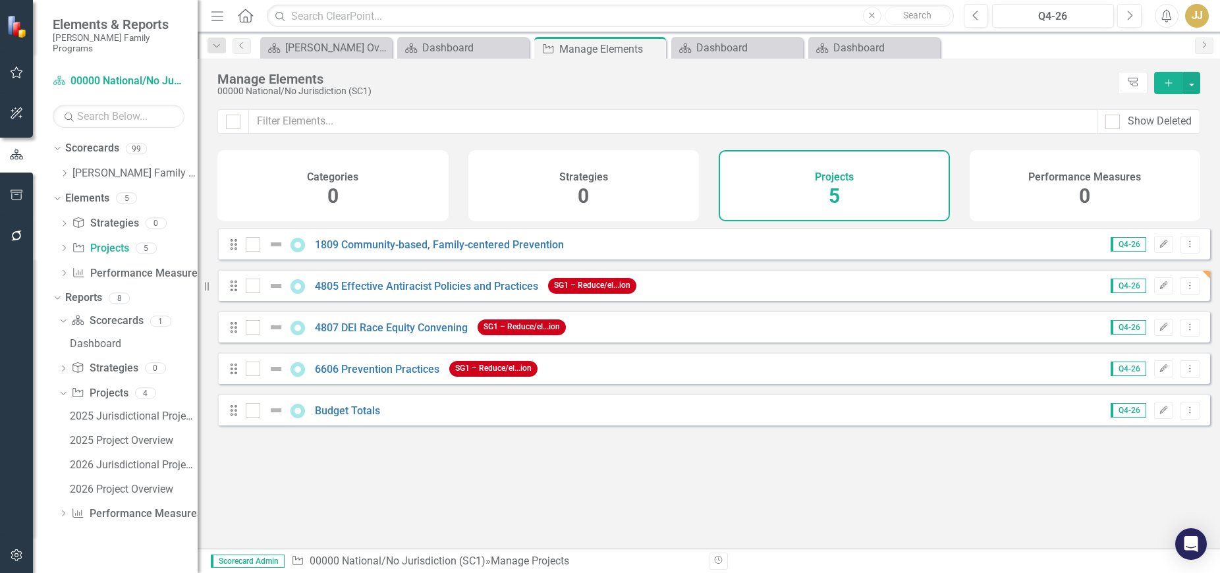
click at [0, 0] on icon "Close" at bounding box center [0, 0] width 0 height 0
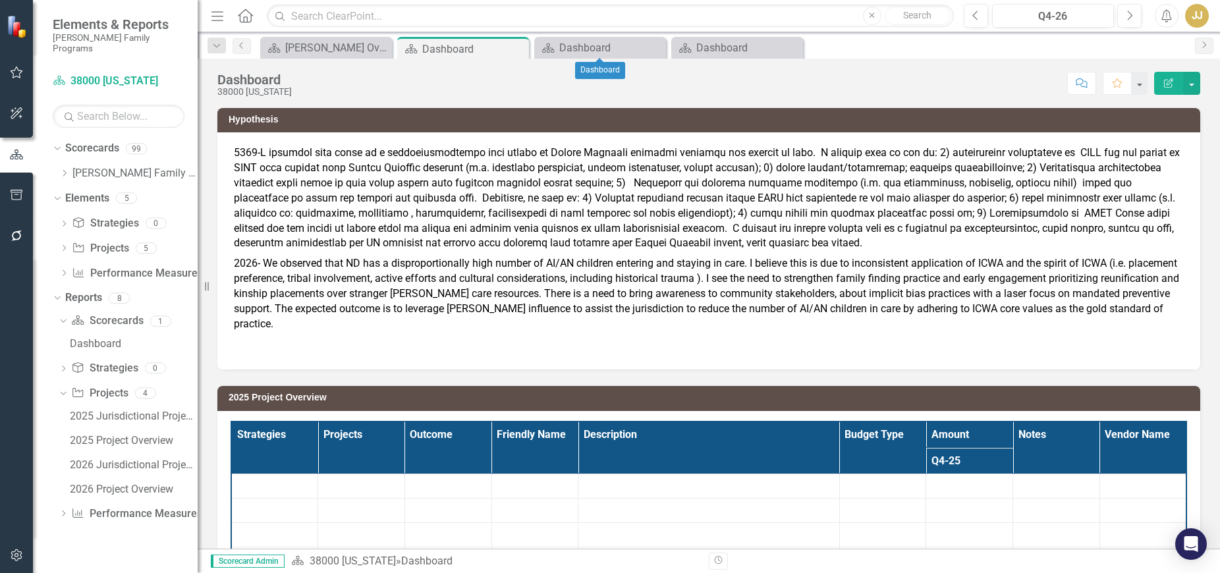
click at [0, 0] on icon "Close" at bounding box center [0, 0] width 0 height 0
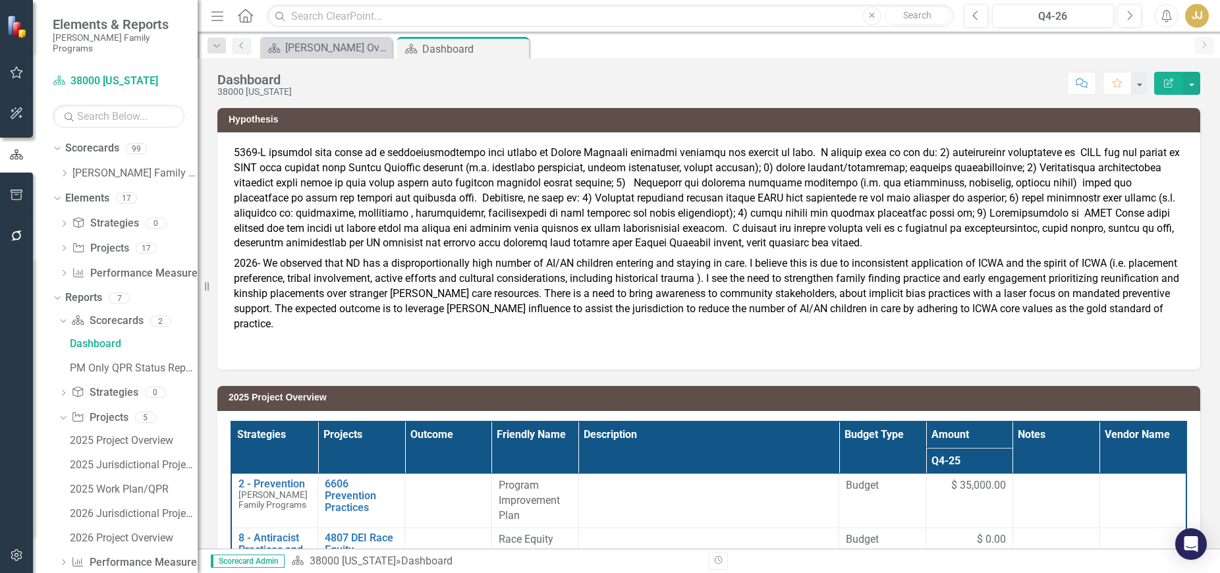
click at [0, 0] on icon "Close" at bounding box center [0, 0] width 0 height 0
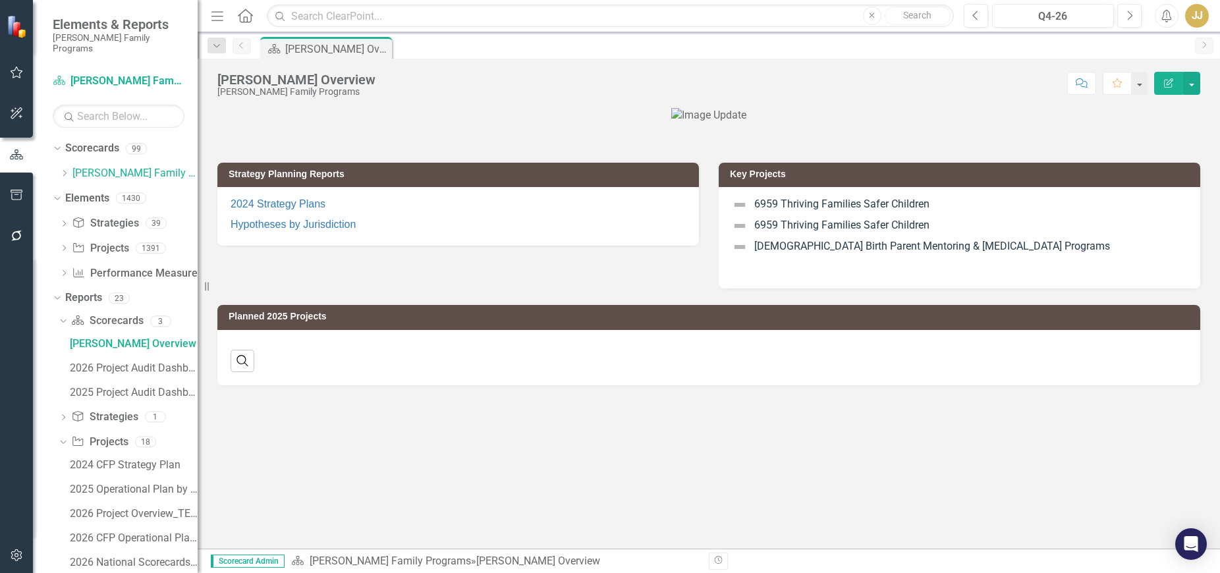
click at [65, 170] on icon at bounding box center [64, 173] width 3 height 7
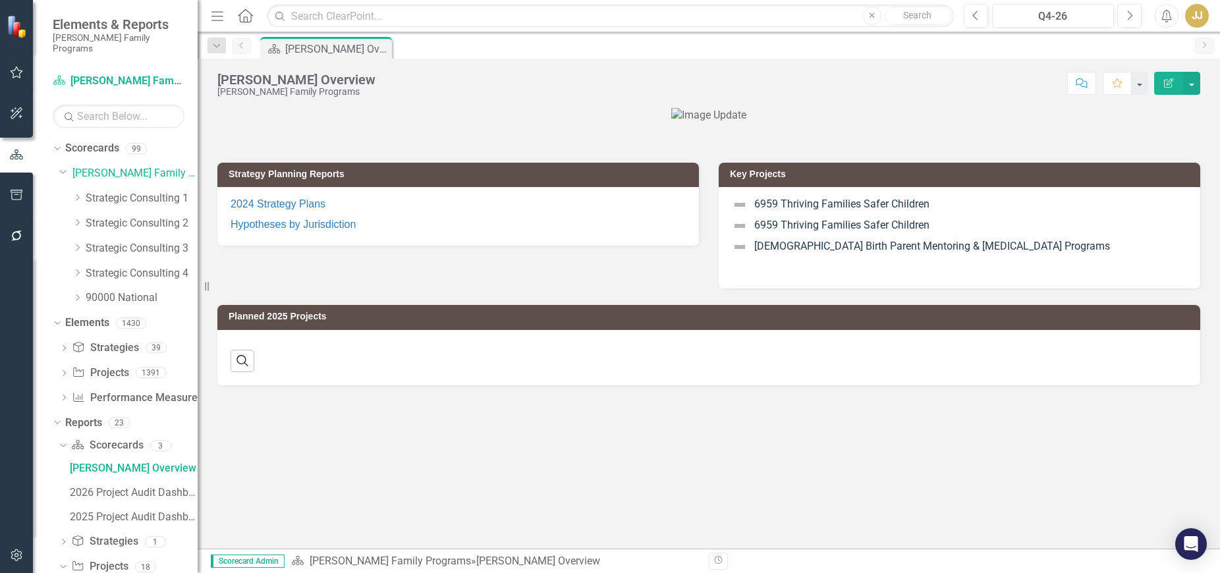
click at [80, 193] on div "Dropdown" at bounding box center [77, 198] width 10 height 11
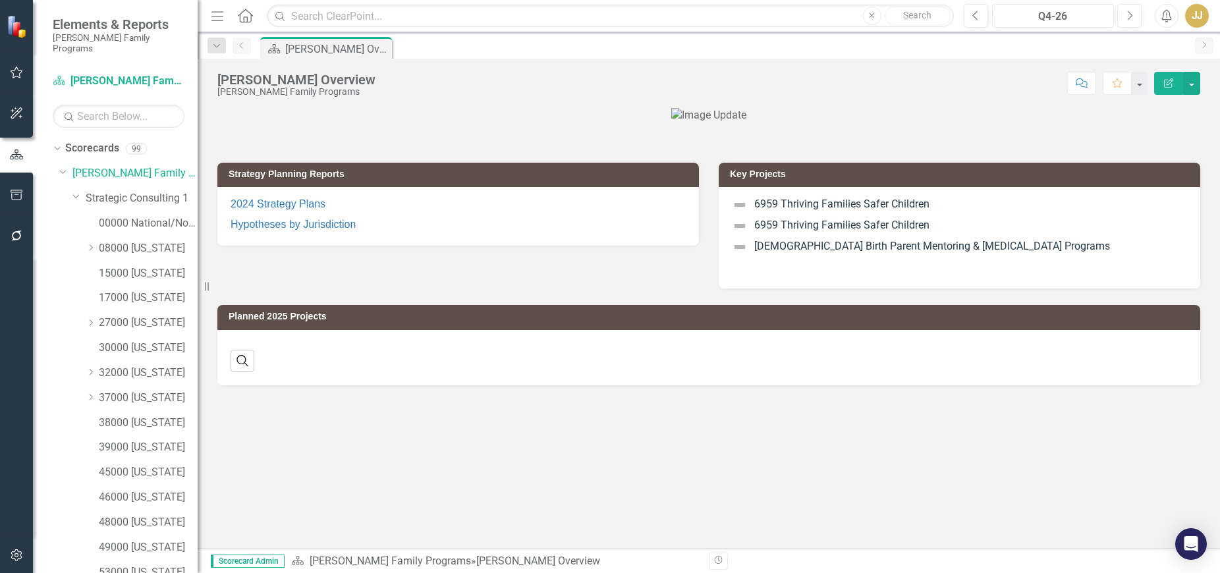
click at [92, 317] on div "Dropdown" at bounding box center [91, 322] width 10 height 11
click at [152, 391] on link "27053 Hennepin" at bounding box center [155, 398] width 86 height 15
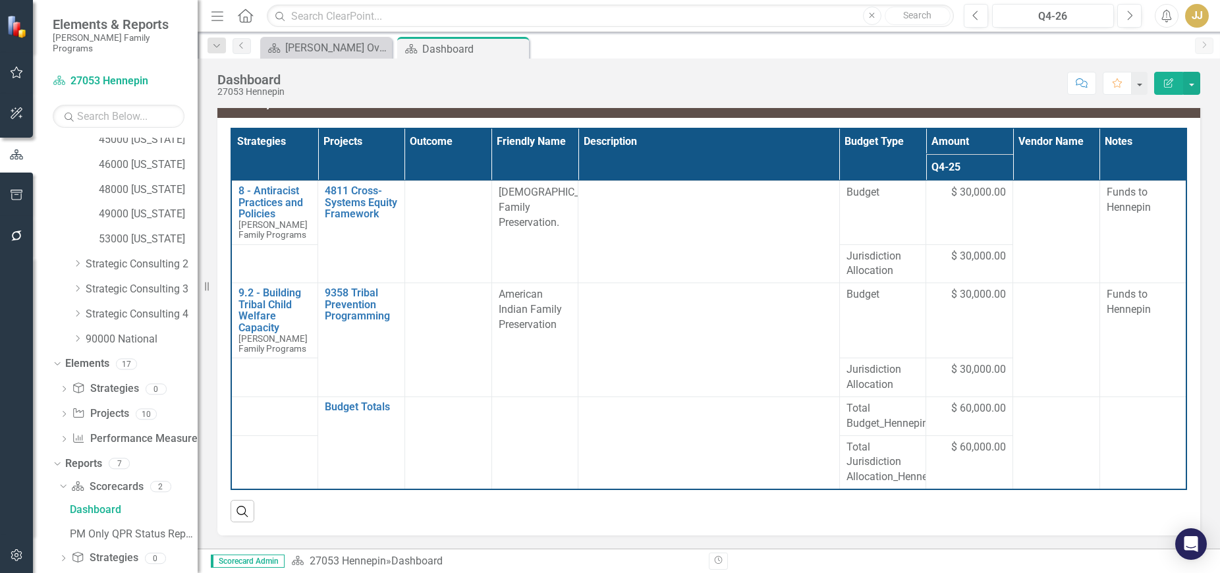
scroll to position [586, 0]
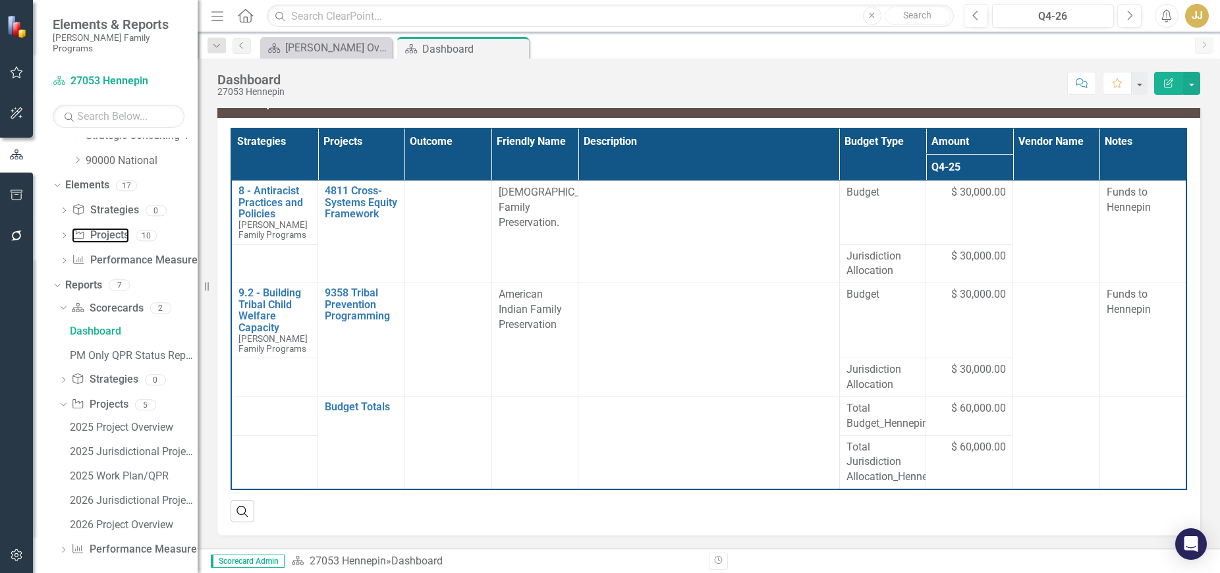
click at [109, 228] on link "Project Projects" at bounding box center [100, 235] width 57 height 15
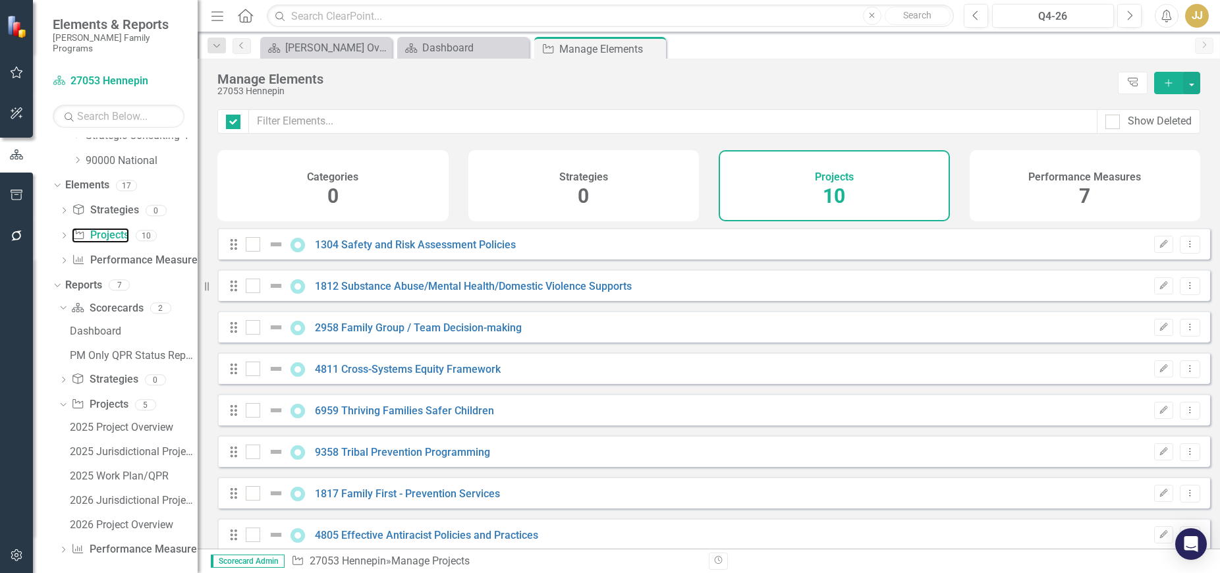
checkbox input "false"
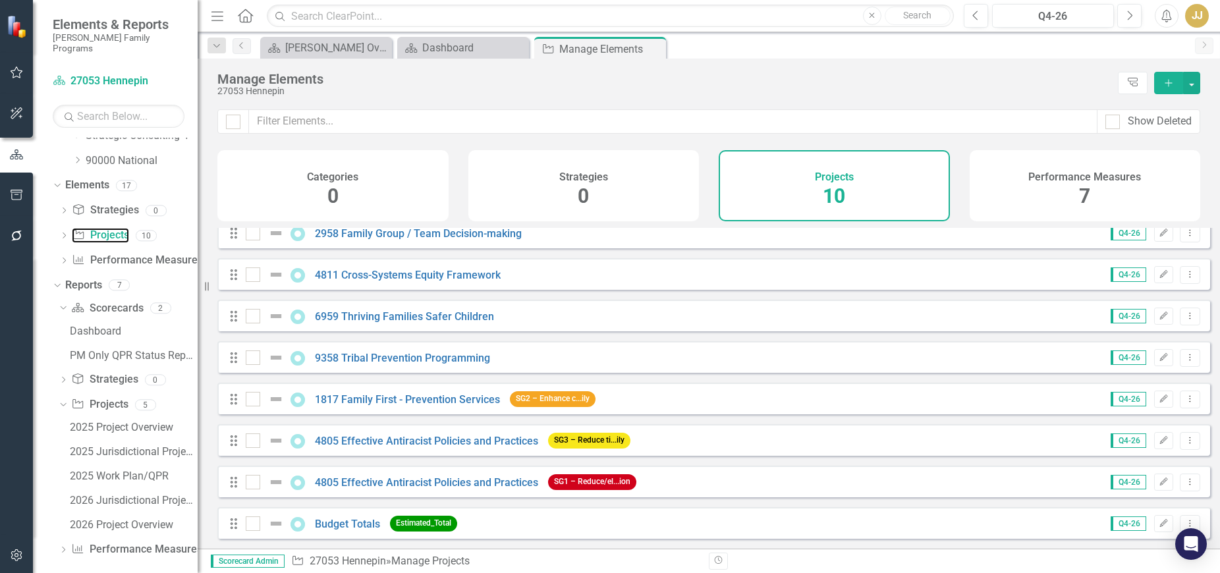
scroll to position [104, 0]
click at [0, 0] on icon "Close" at bounding box center [0, 0] width 0 height 0
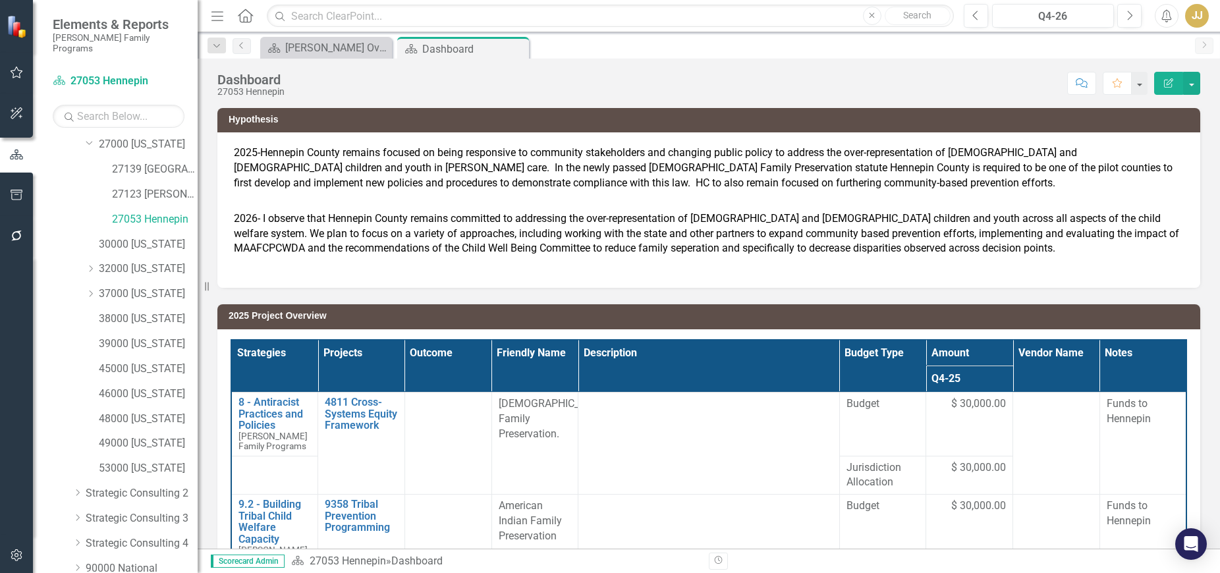
scroll to position [146, 0]
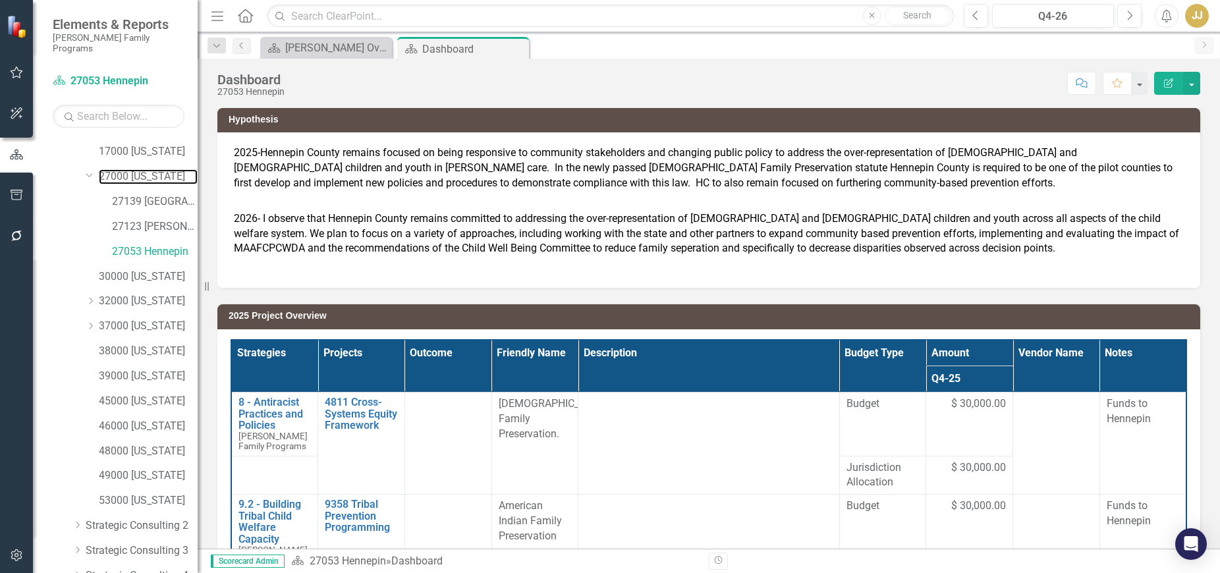
click at [145, 169] on link "27000 [US_STATE]" at bounding box center [148, 176] width 99 height 15
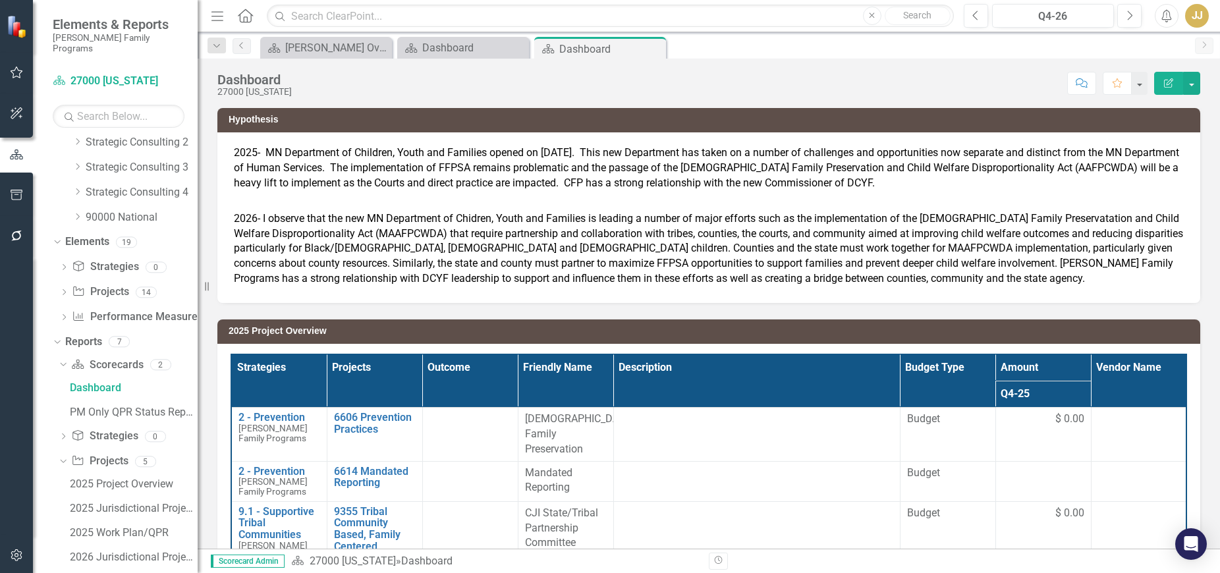
scroll to position [541, 0]
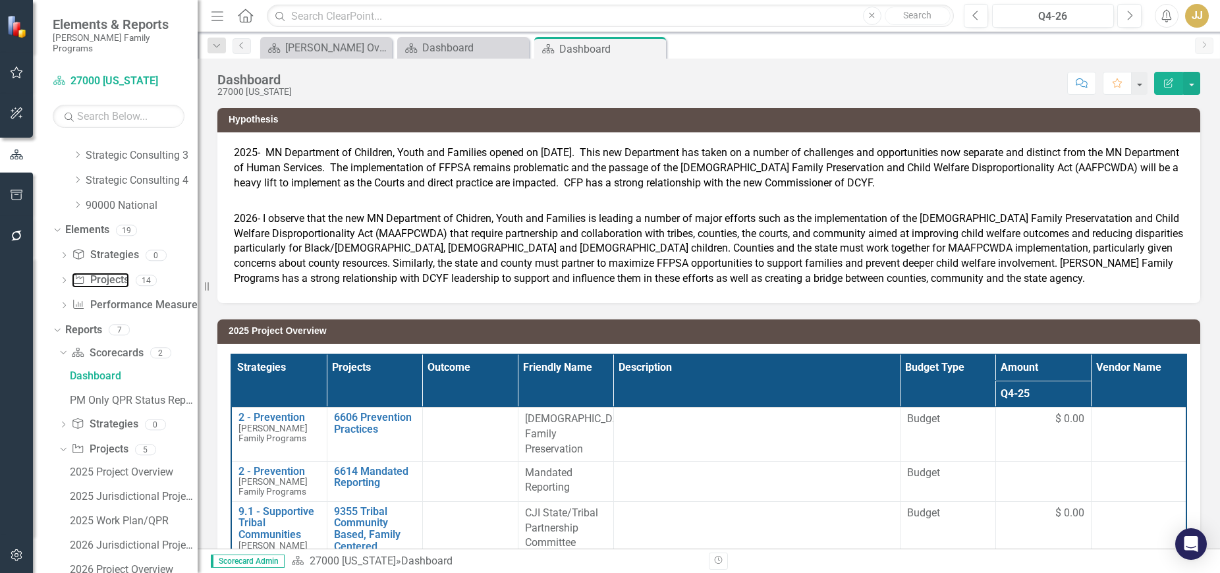
click at [122, 273] on link "Project Projects" at bounding box center [100, 280] width 57 height 15
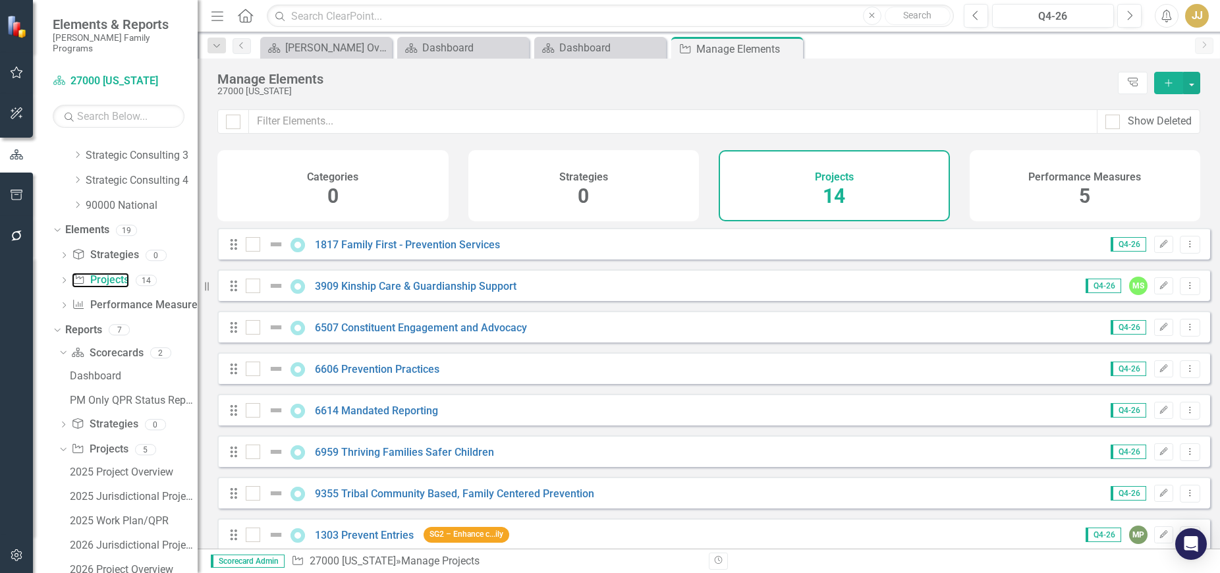
scroll to position [263, 0]
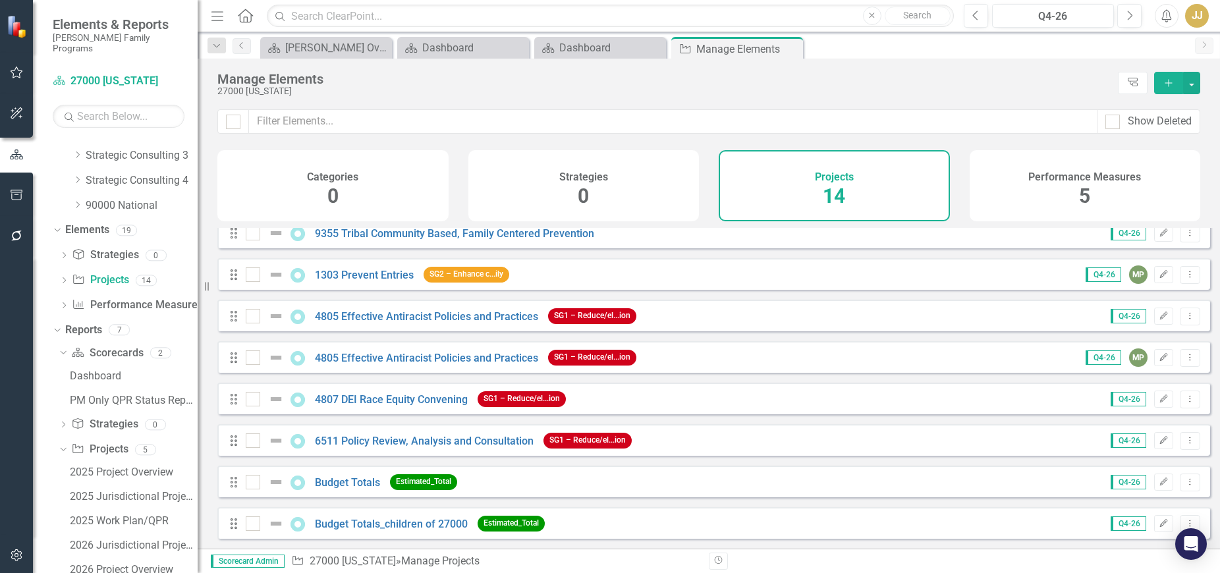
click at [0, 0] on icon "Close" at bounding box center [0, 0] width 0 height 0
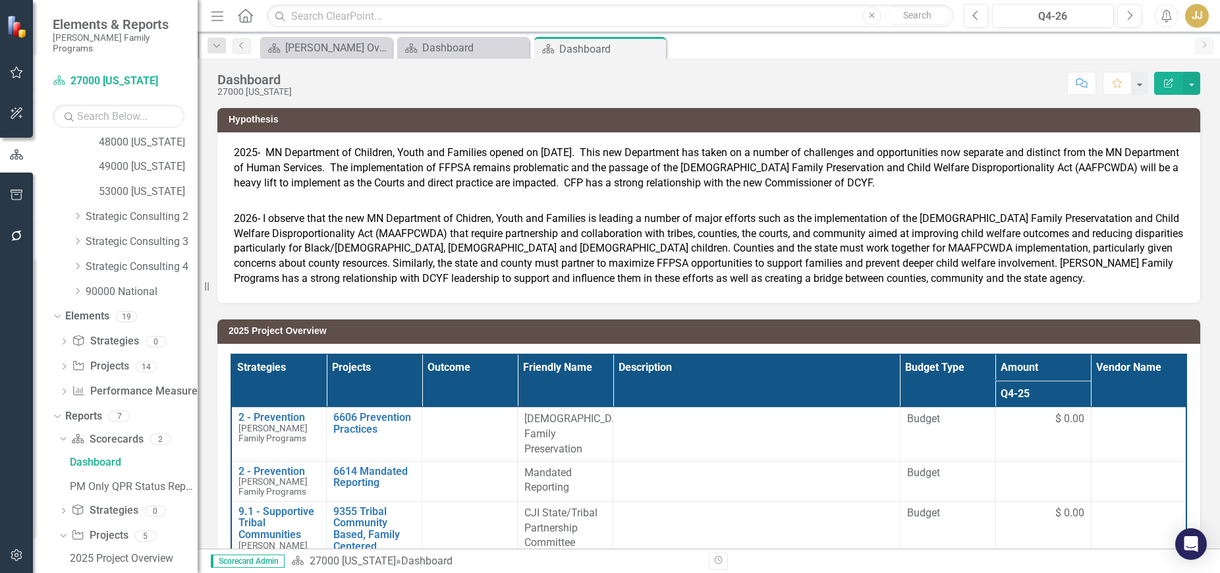
scroll to position [344, 0]
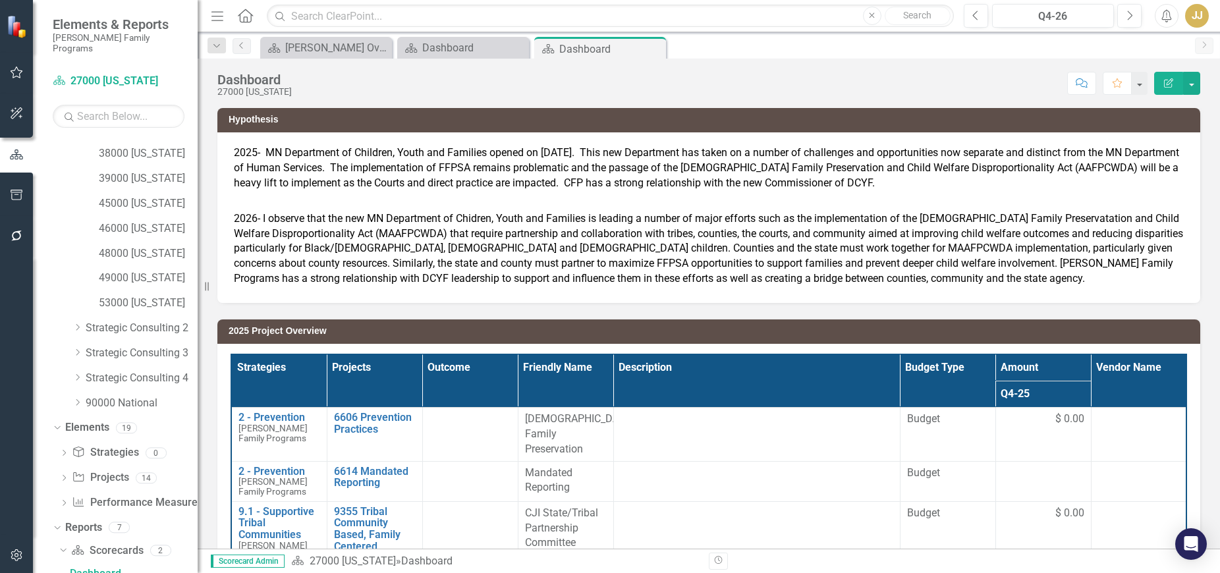
click at [0, 0] on icon "Close" at bounding box center [0, 0] width 0 height 0
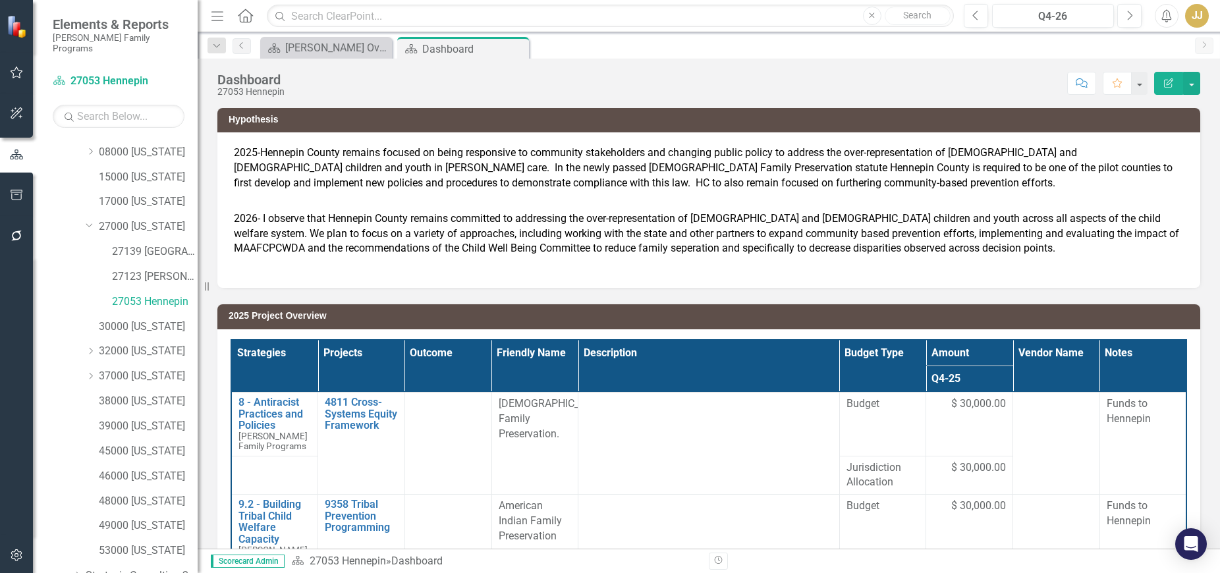
scroll to position [80, 0]
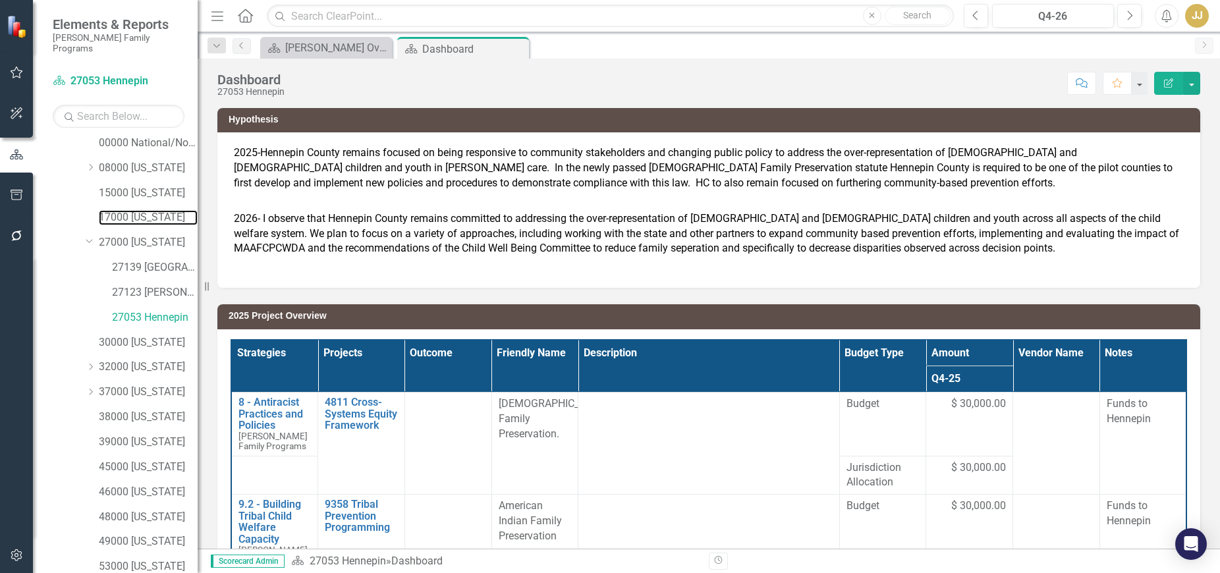
click at [140, 210] on link "17000 [US_STATE]" at bounding box center [148, 217] width 99 height 15
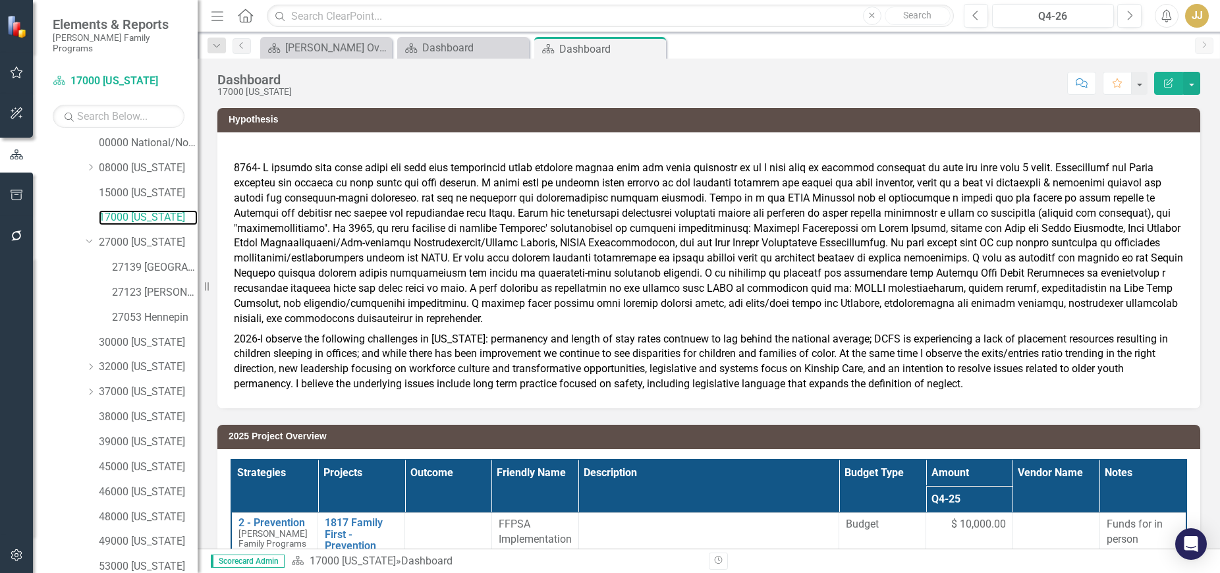
scroll to position [344, 0]
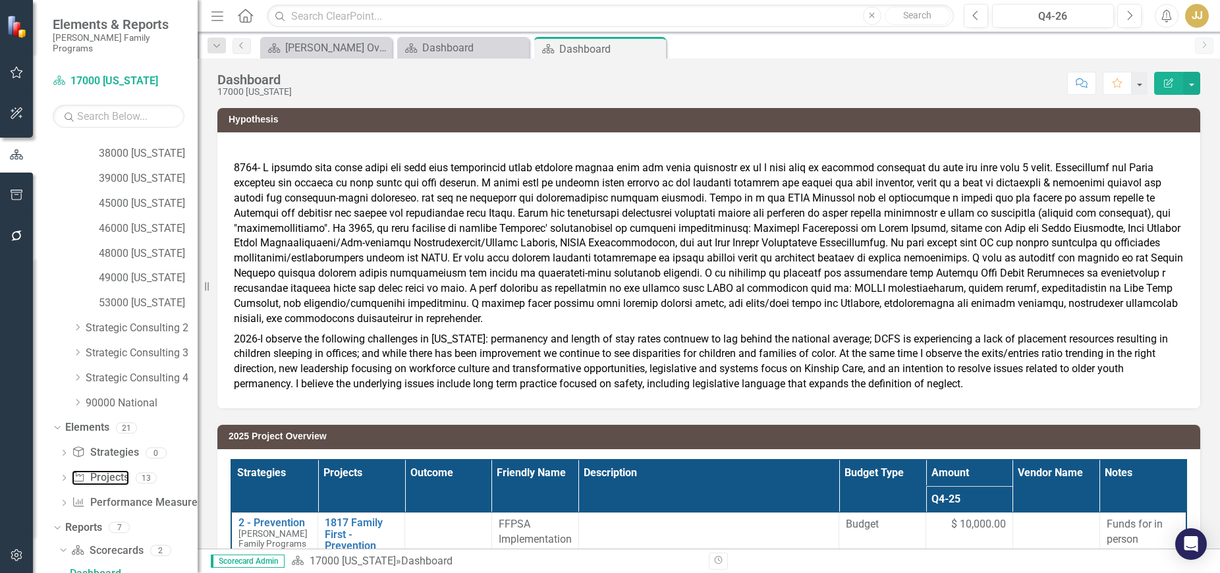
click at [126, 470] on link "Project Projects" at bounding box center [100, 477] width 57 height 15
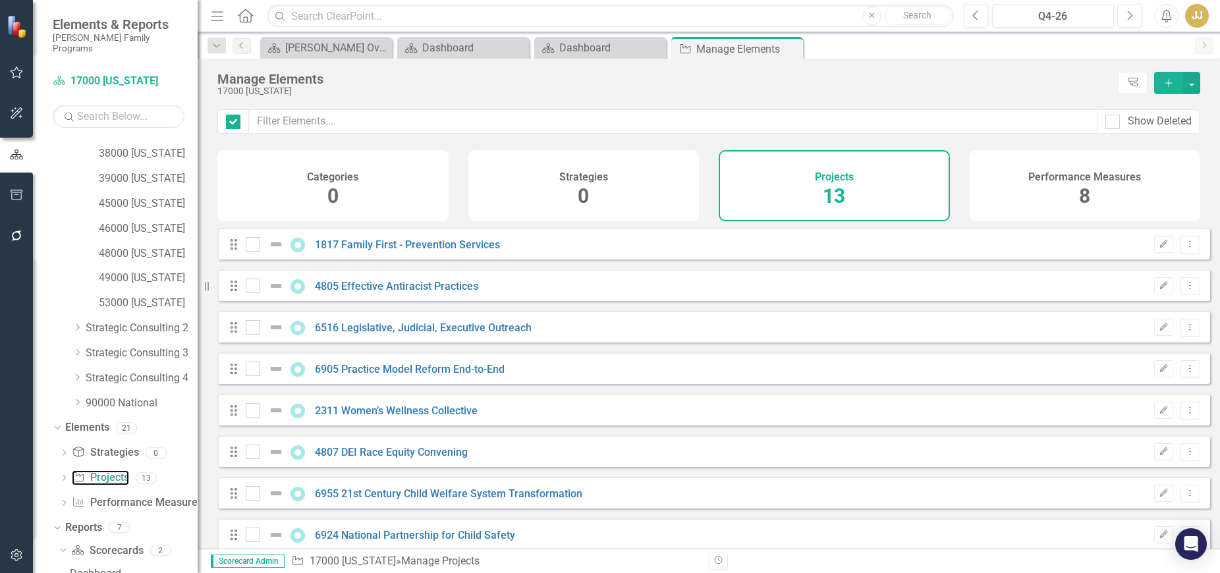
checkbox input "false"
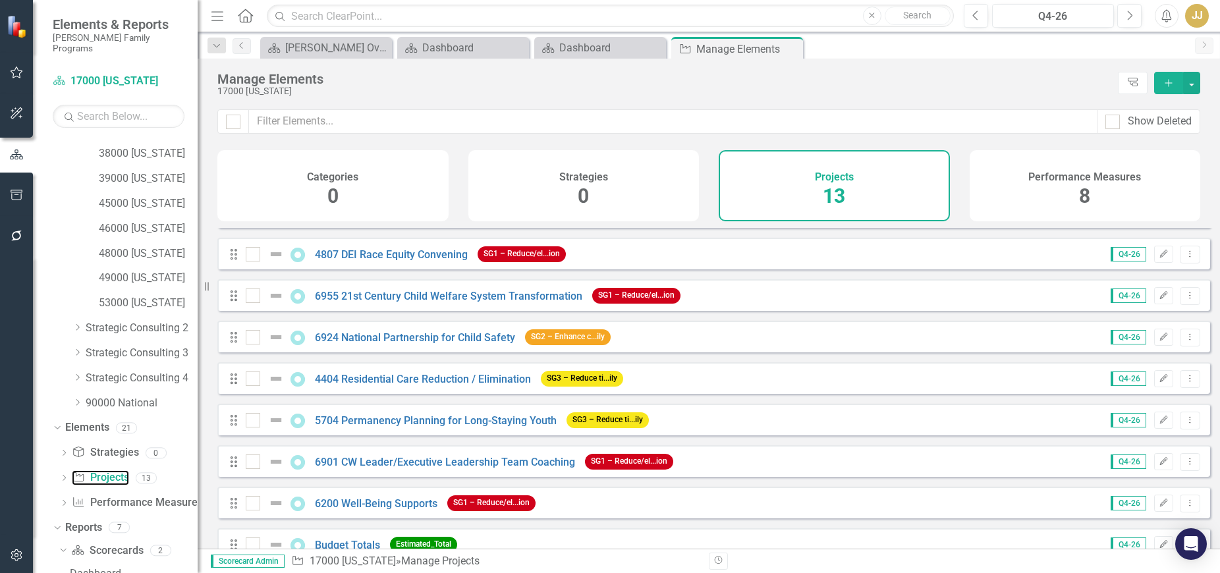
scroll to position [132, 0]
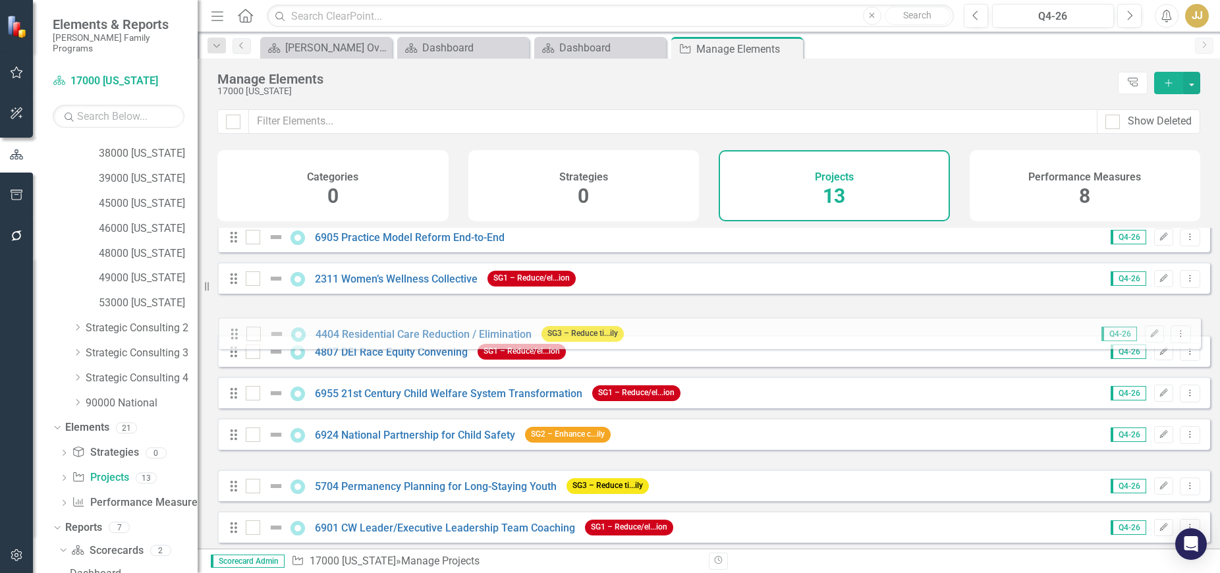
drag, startPoint x: 230, startPoint y: 456, endPoint x: 231, endPoint y: 336, distance: 120.5
click at [231, 336] on div "Drag 1817 Family First - Prevention Services Q4-26 Edit Dropdown Menu Drag 4805…" at bounding box center [713, 361] width 993 height 530
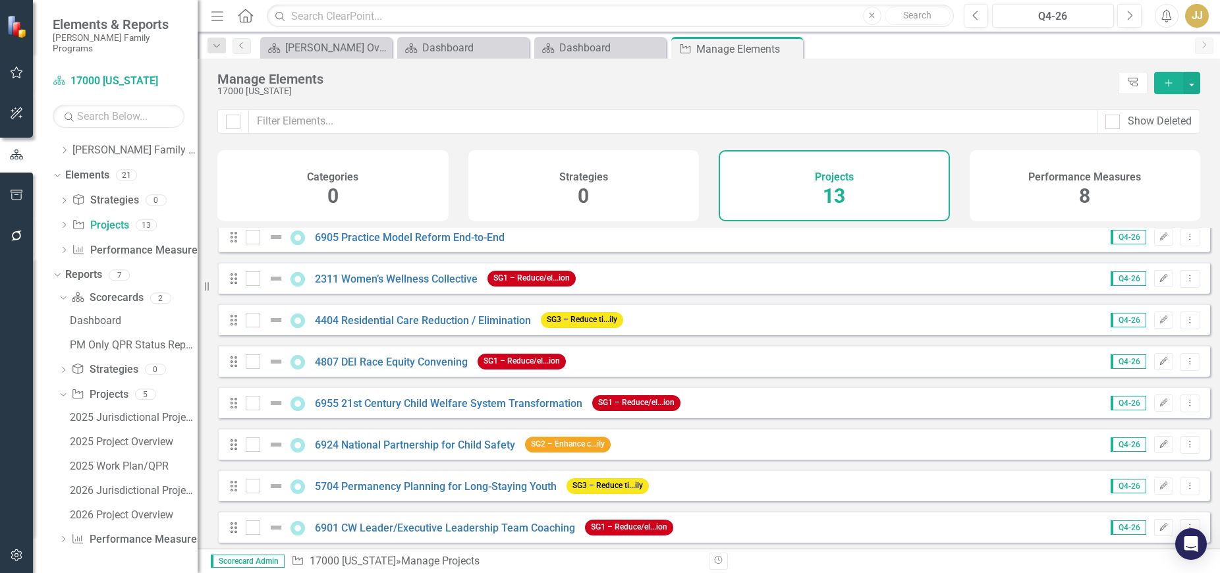
scroll to position [13, 0]
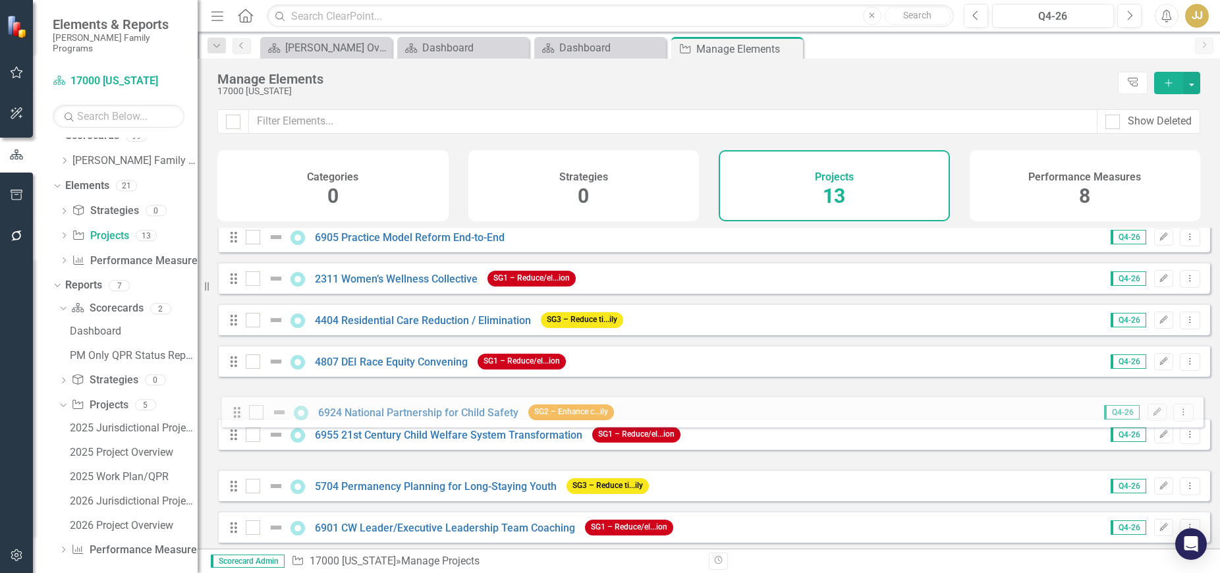
drag, startPoint x: 235, startPoint y: 458, endPoint x: 238, endPoint y: 416, distance: 42.3
click at [238, 416] on div "Drag 1817 Family First - Prevention Services Q4-26 Edit Dropdown Menu Drag 4805…" at bounding box center [713, 361] width 993 height 530
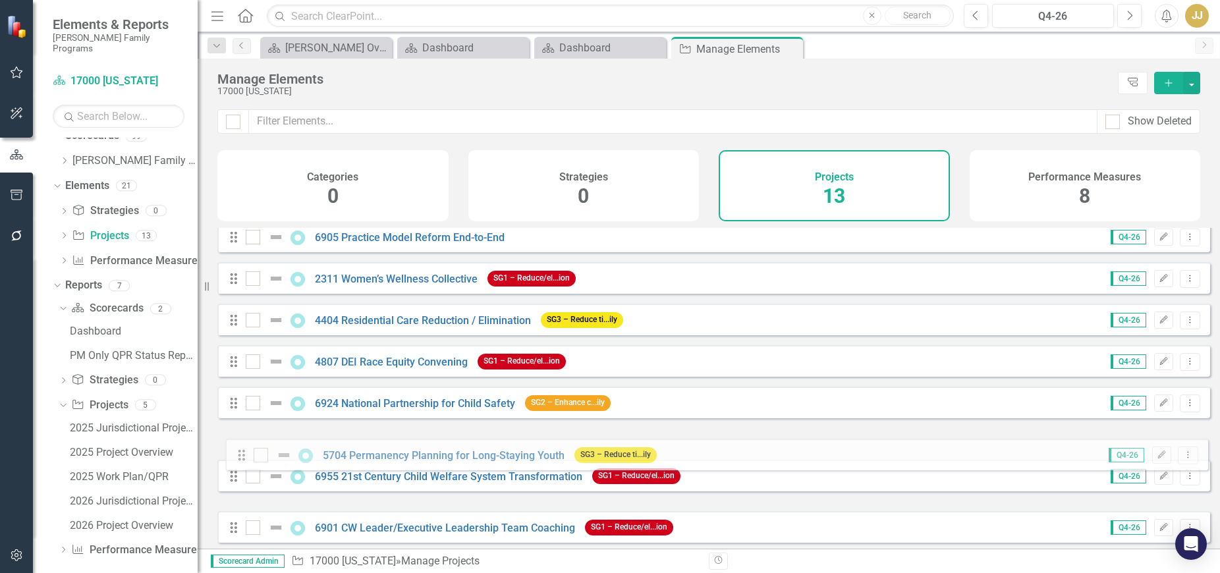
scroll to position [135, 0]
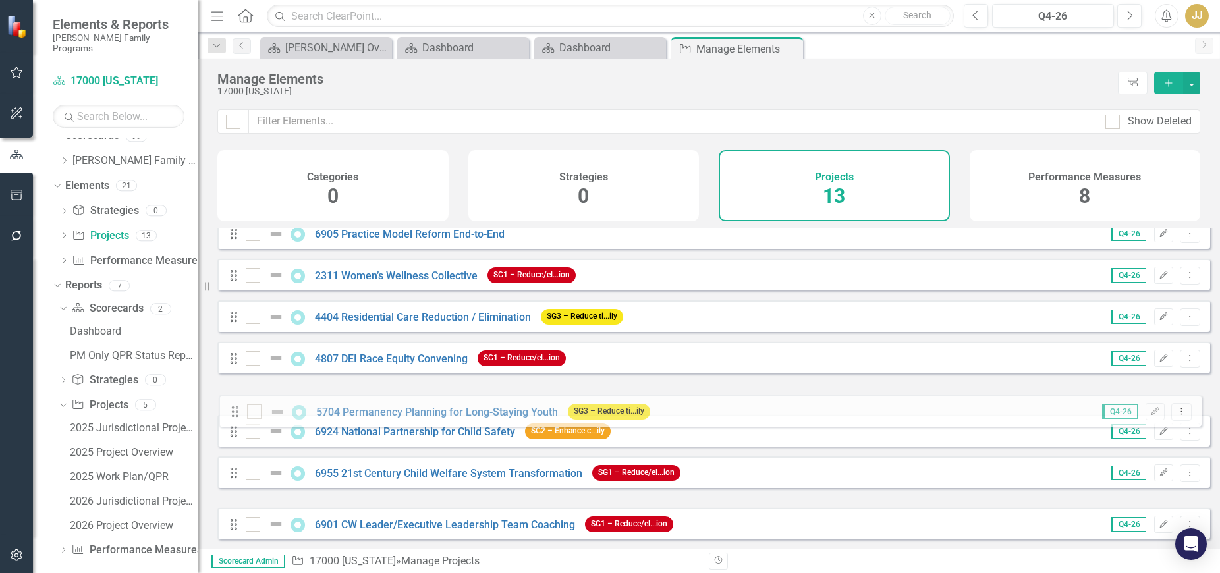
drag, startPoint x: 232, startPoint y: 493, endPoint x: 234, endPoint y: 409, distance: 84.3
click at [234, 409] on div "Drag 1817 Family First - Prevention Services Q4-26 Edit Dropdown Menu Drag 4805…" at bounding box center [713, 358] width 993 height 530
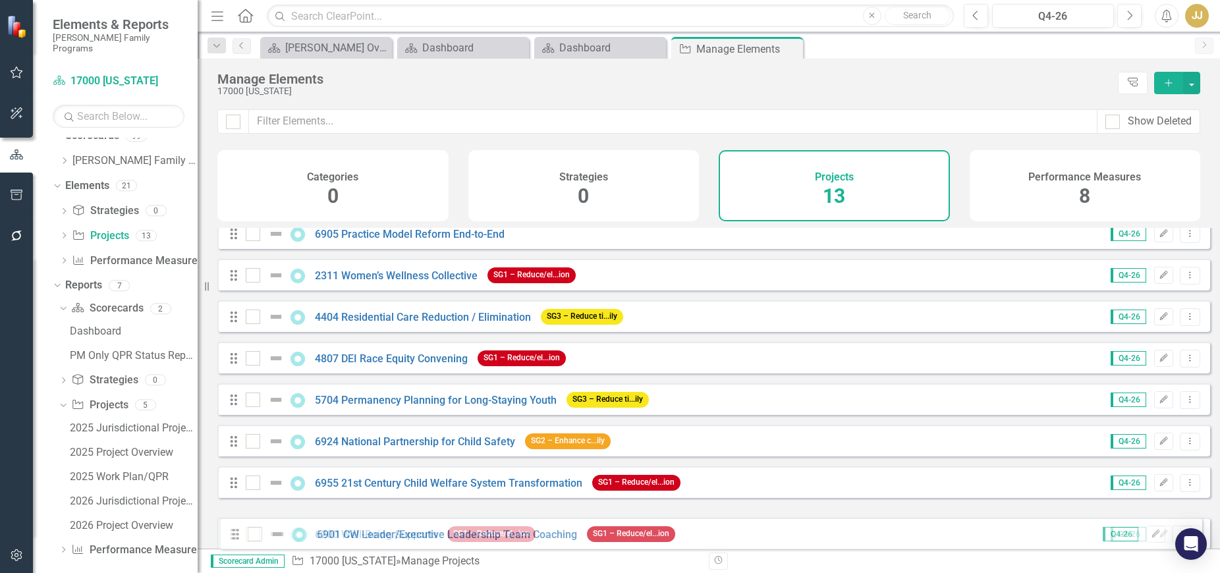
scroll to position [229, 0]
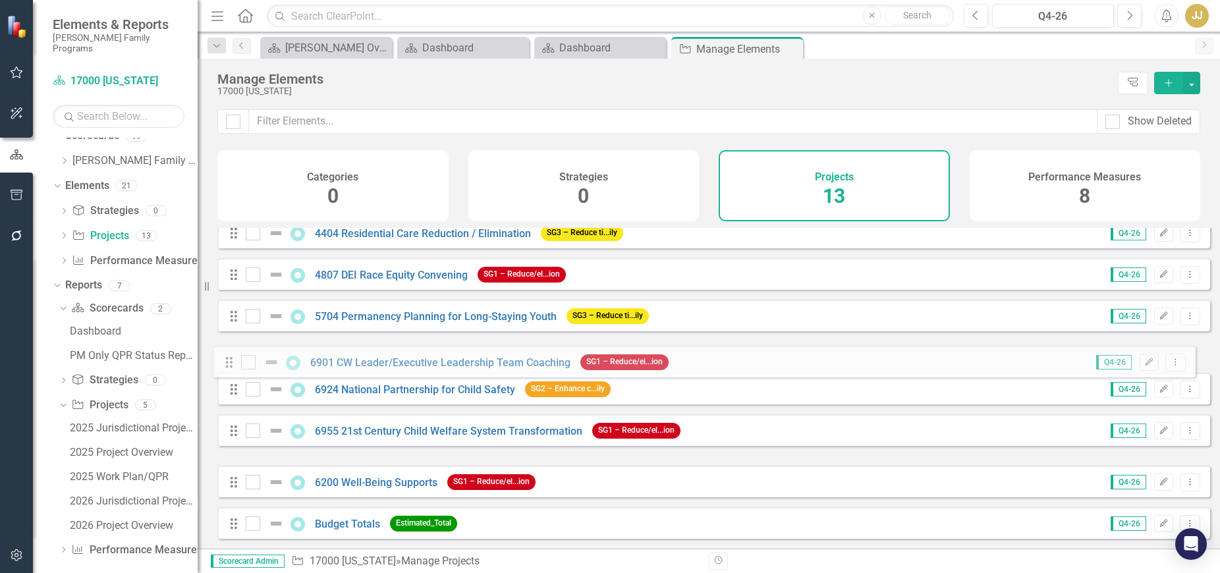
drag, startPoint x: 232, startPoint y: 533, endPoint x: 228, endPoint y: 358, distance: 174.6
click at [228, 358] on div "Drag 1817 Family First - Prevention Services Q4-26 Edit Dropdown Menu Drag 4805…" at bounding box center [713, 274] width 993 height 530
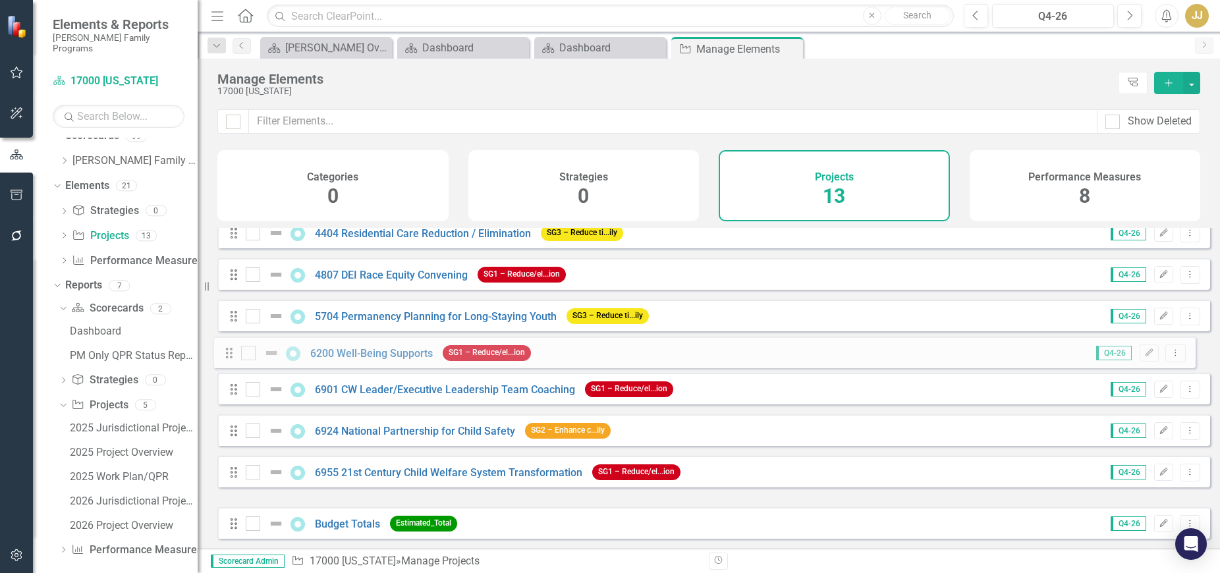
drag, startPoint x: 232, startPoint y: 483, endPoint x: 228, endPoint y: 354, distance: 129.2
click at [228, 354] on div "Drag 1817 Family First - Prevention Services Q4-26 Edit Dropdown Menu Drag 4805…" at bounding box center [713, 274] width 993 height 530
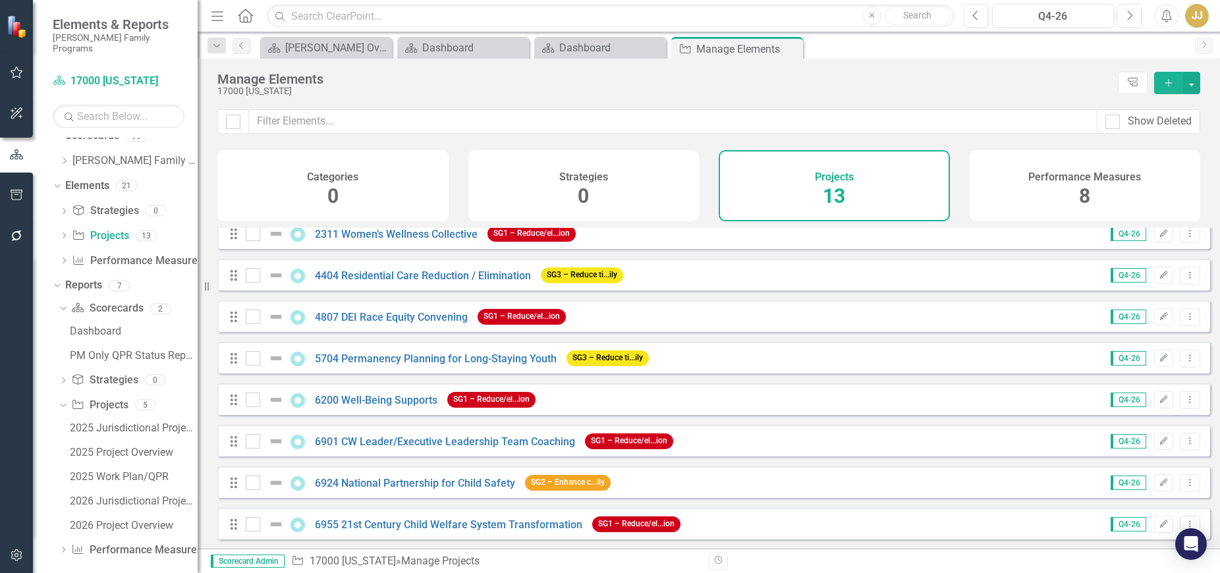
scroll to position [198, 0]
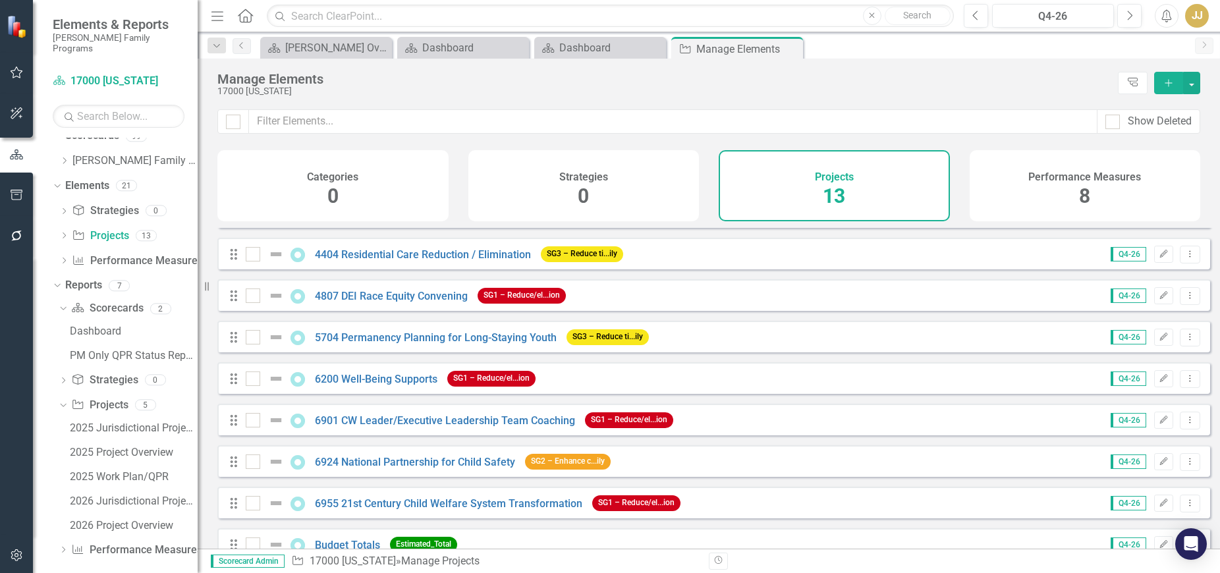
click at [0, 0] on icon "Close" at bounding box center [0, 0] width 0 height 0
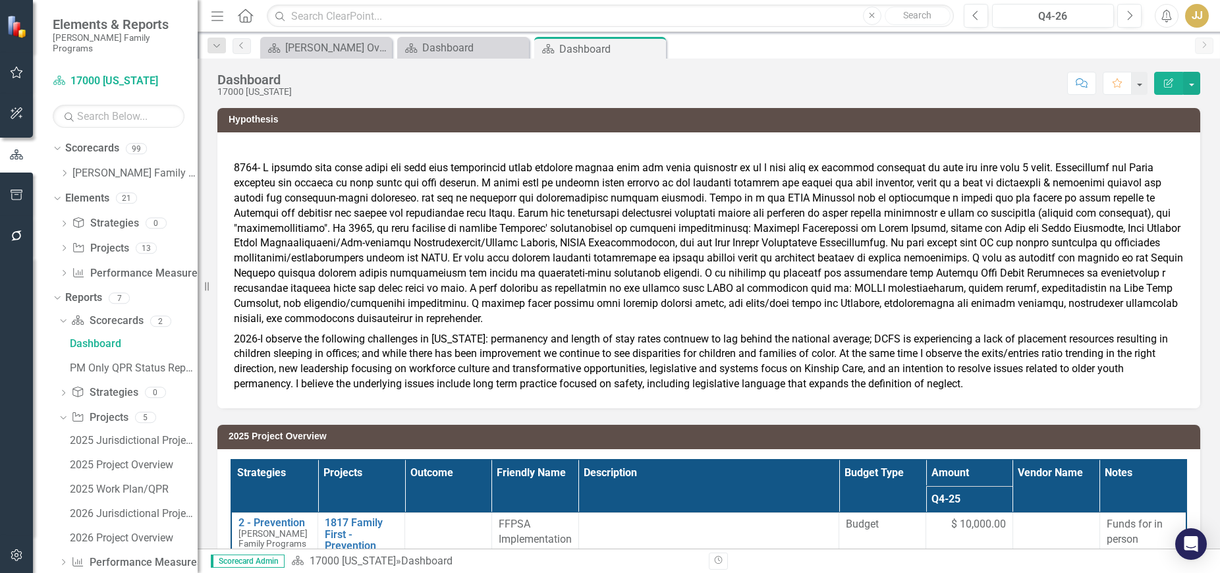
click at [0, 0] on div "Close" at bounding box center [0, 0] width 0 height 0
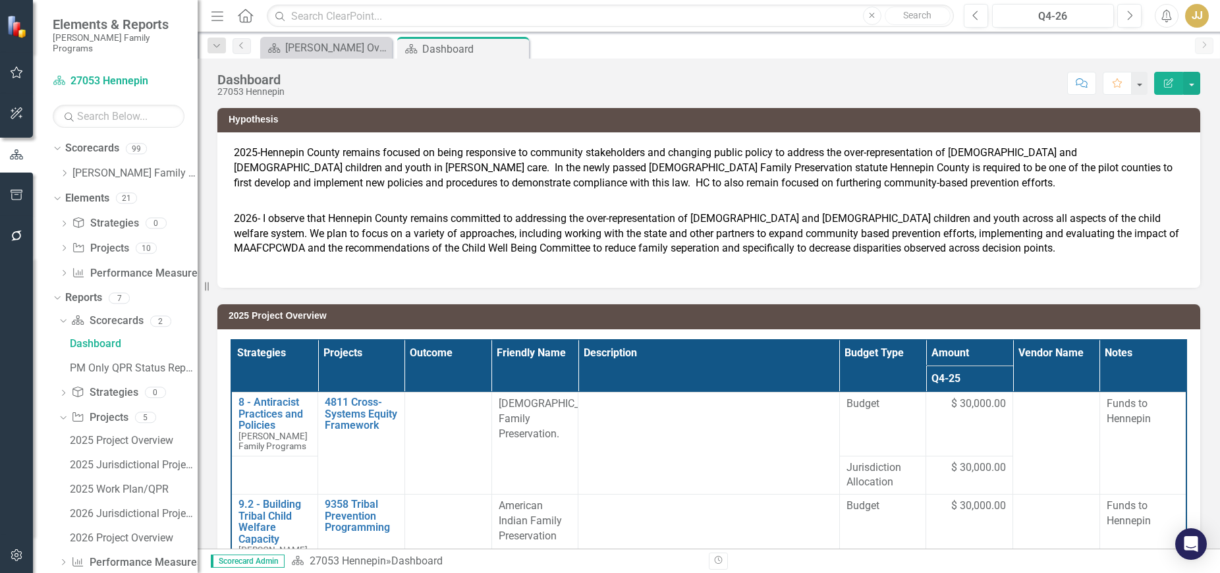
click at [0, 0] on icon "Close" at bounding box center [0, 0] width 0 height 0
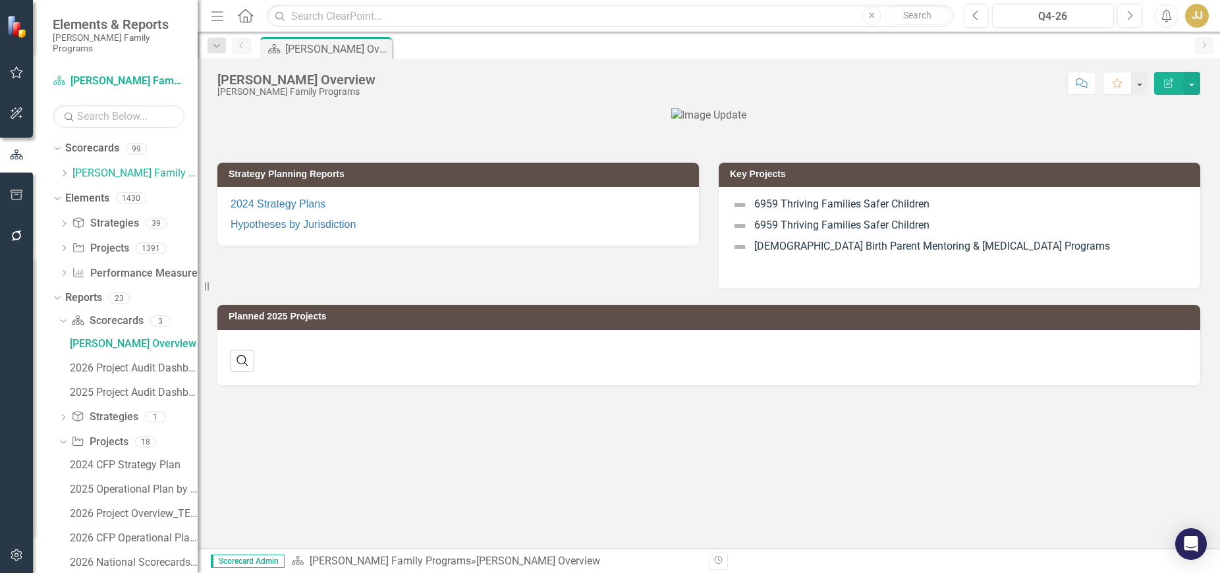
click at [66, 169] on icon "Dropdown" at bounding box center [64, 173] width 10 height 8
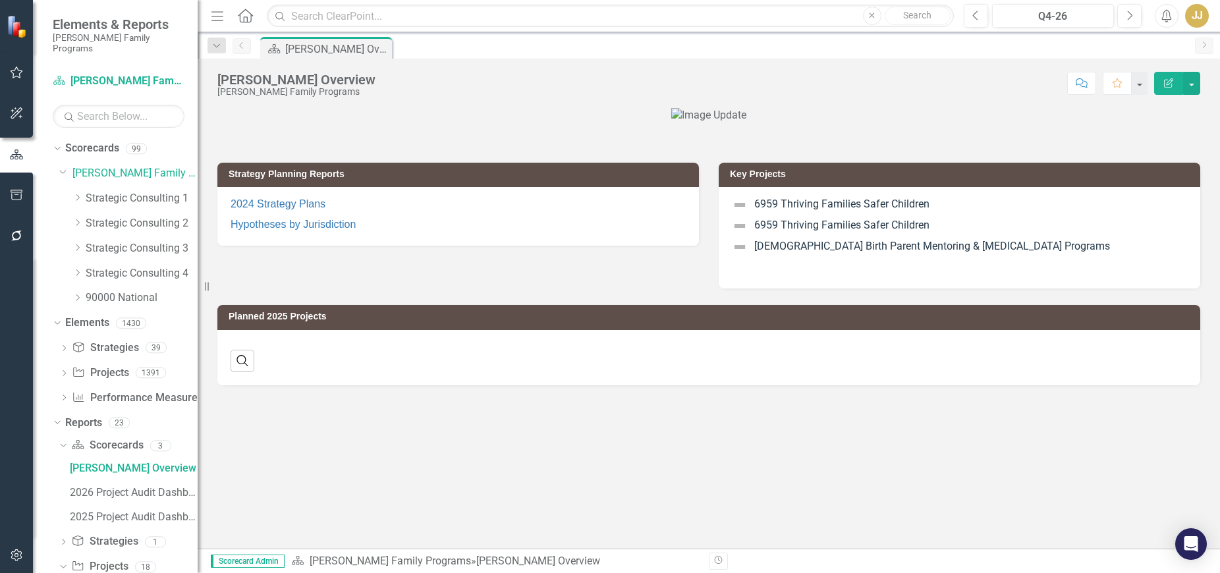
click at [76, 194] on icon "Dropdown" at bounding box center [77, 198] width 10 height 8
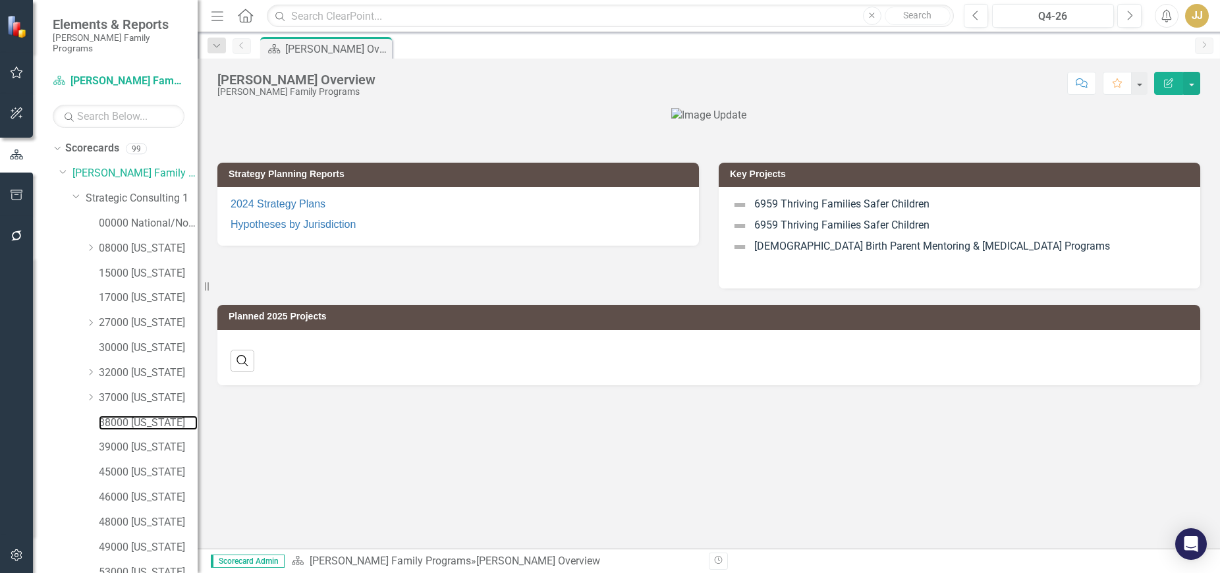
click at [142, 416] on link "38000 [US_STATE]" at bounding box center [148, 423] width 99 height 15
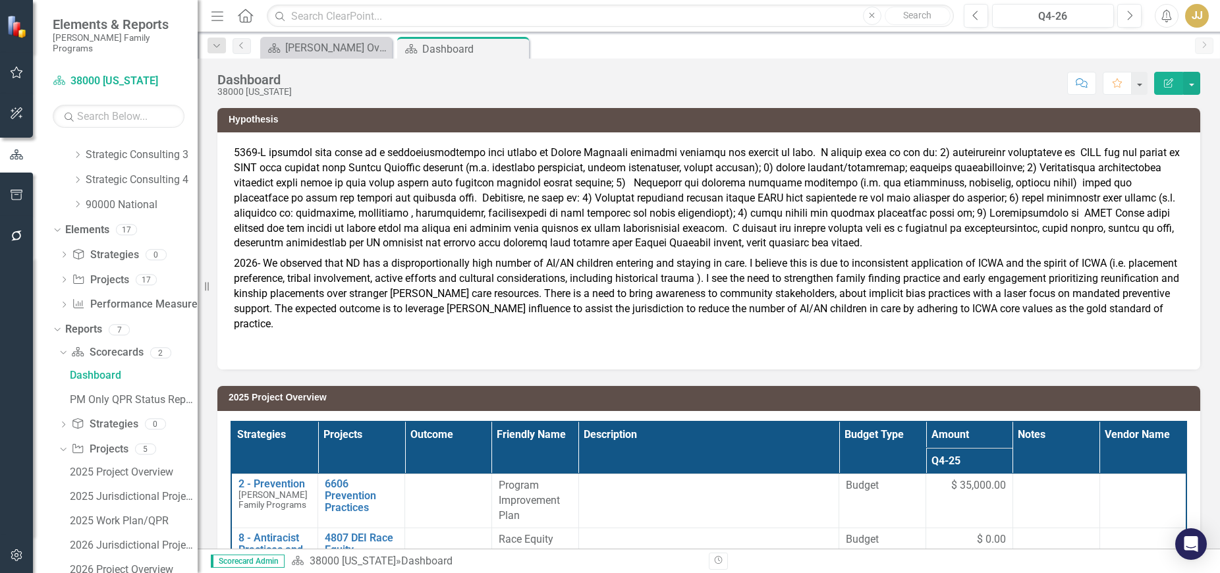
scroll to position [511, 0]
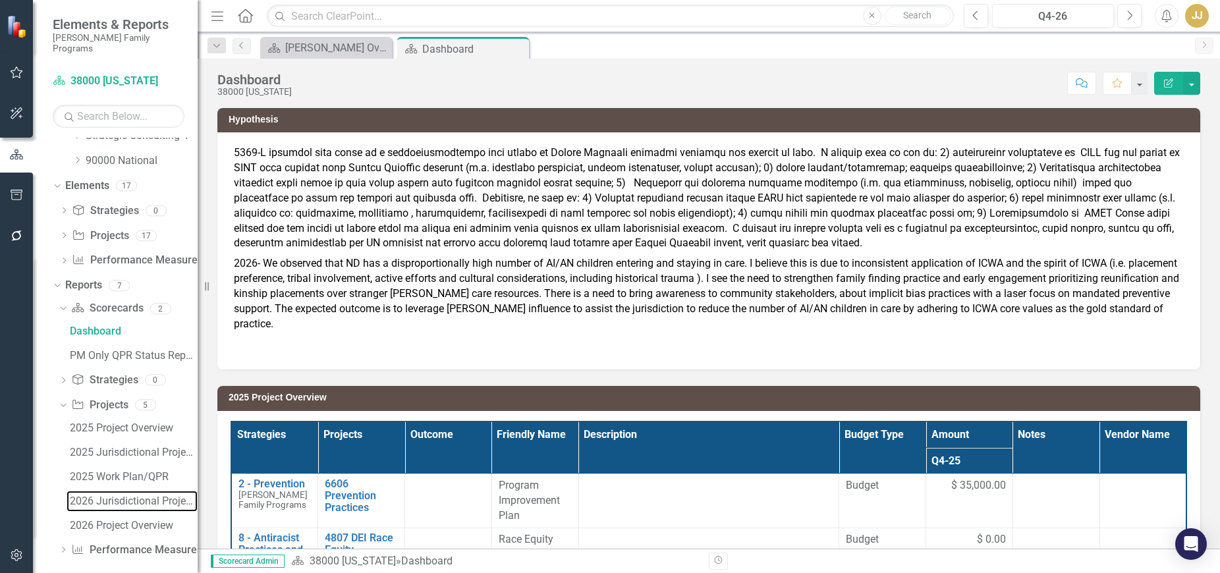
click at [102, 495] on div "2026 Jurisdictional Projects Assessment" at bounding box center [134, 501] width 128 height 12
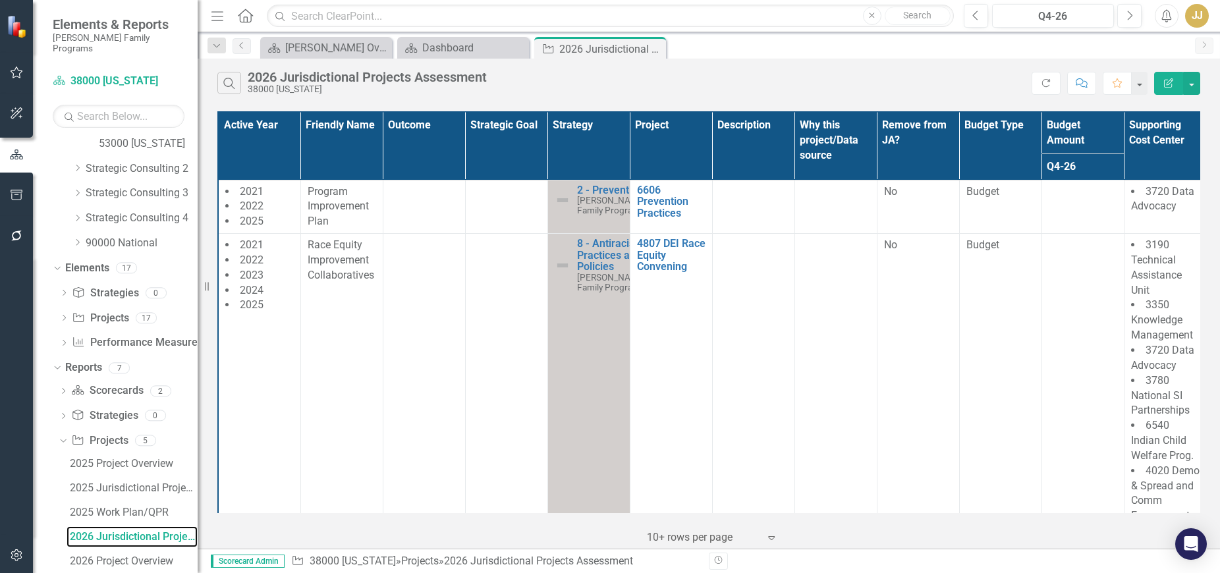
scroll to position [464, 0]
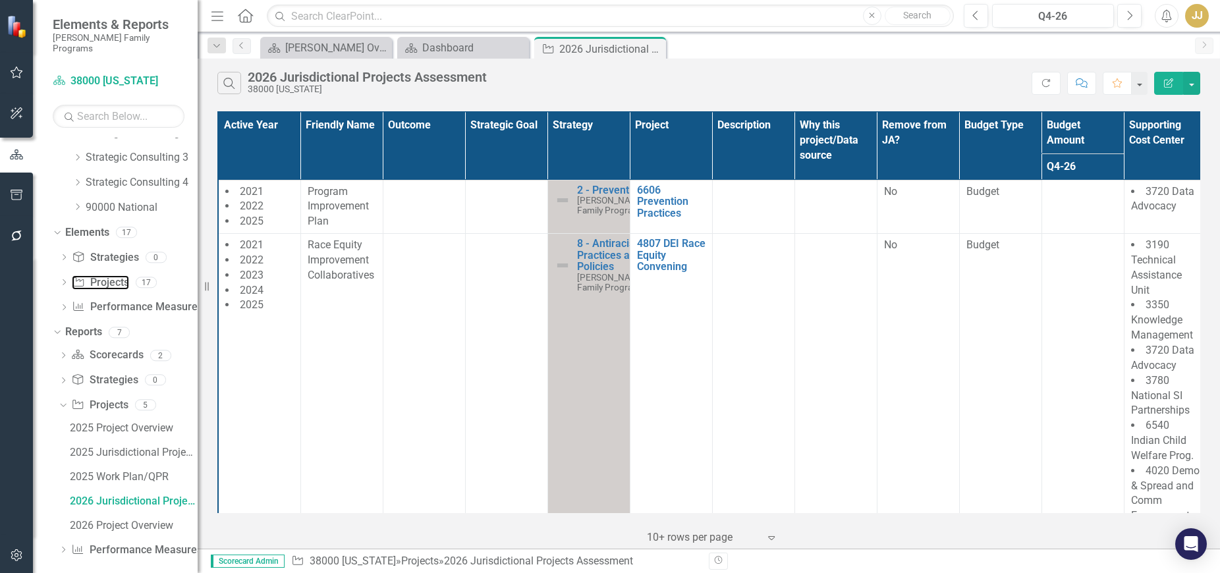
click at [115, 275] on link "Project Projects" at bounding box center [100, 282] width 57 height 15
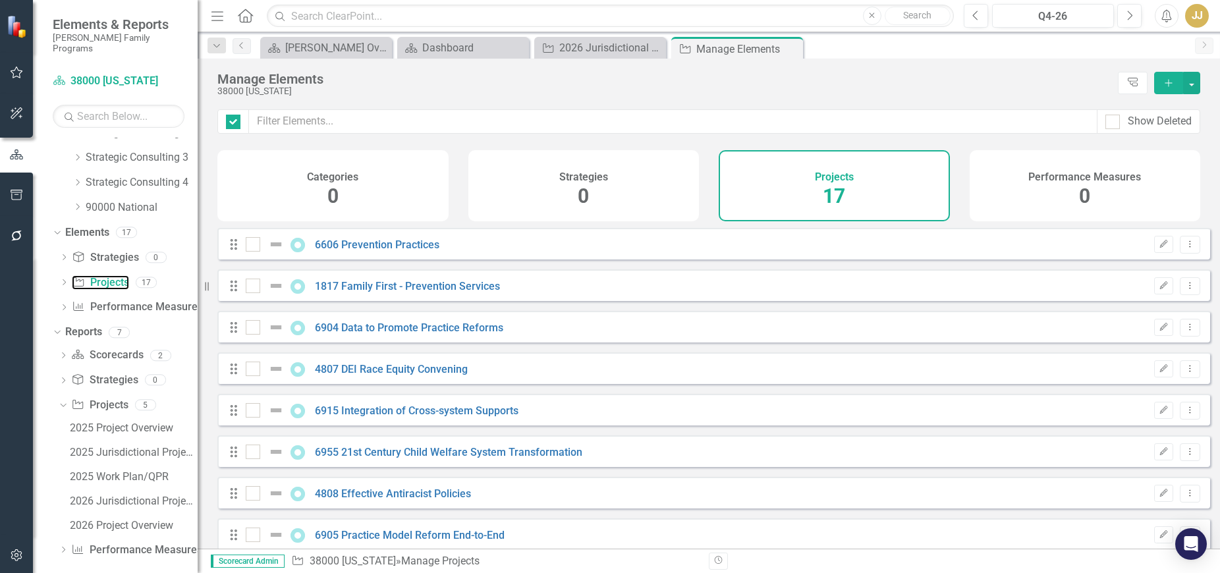
checkbox input "false"
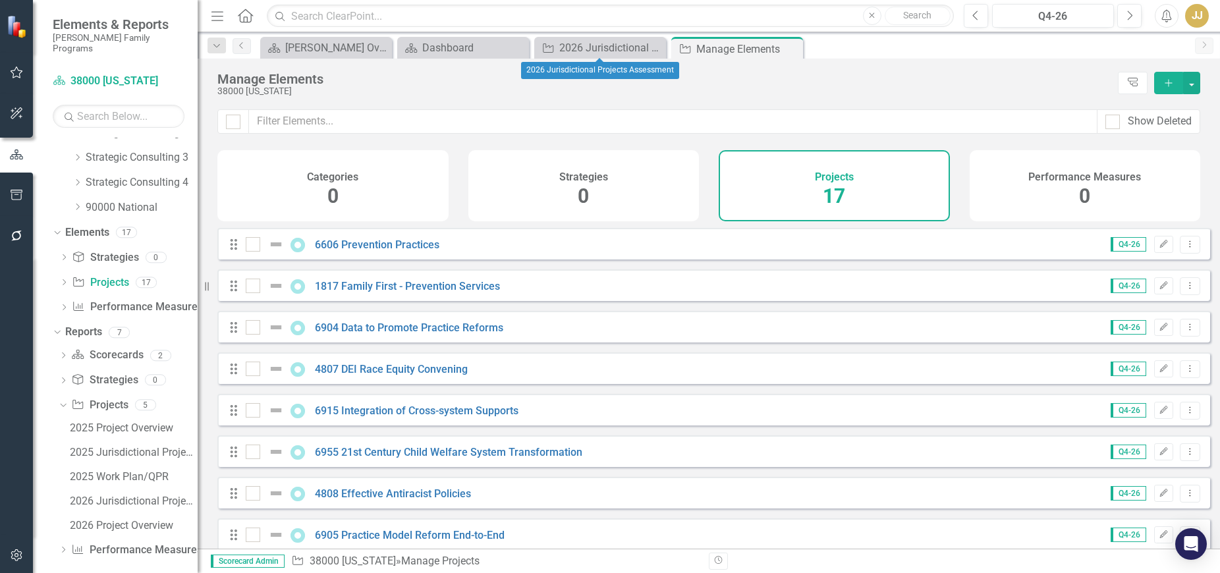
click at [0, 0] on icon "Close" at bounding box center [0, 0] width 0 height 0
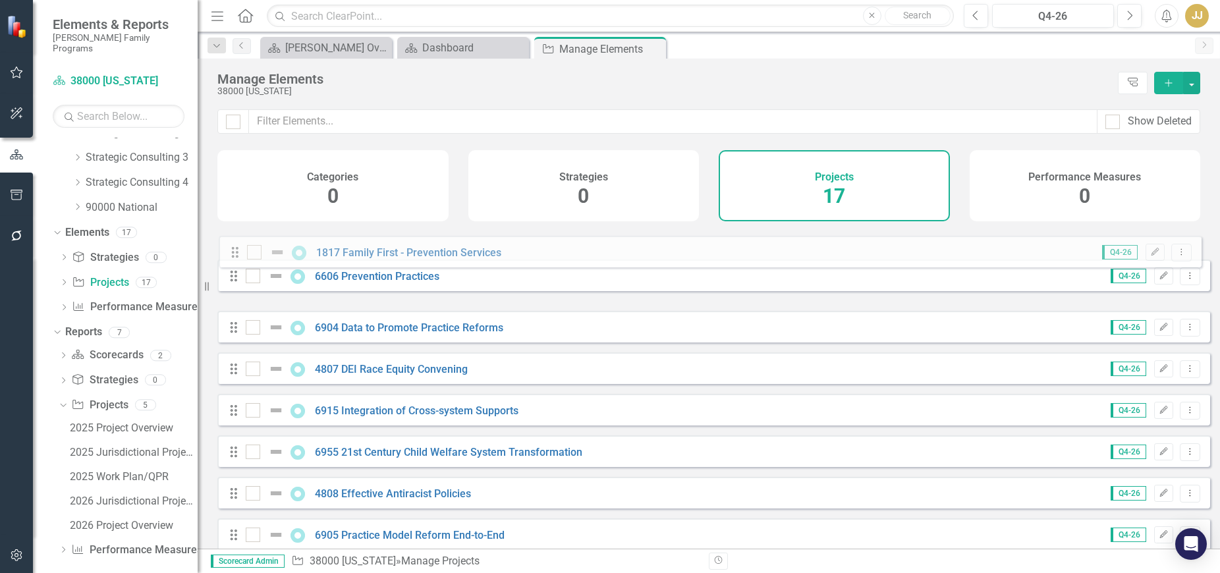
drag, startPoint x: 236, startPoint y: 295, endPoint x: 238, endPoint y: 252, distance: 43.5
click at [238, 252] on div "Drag 6606 Prevention Practices Q4-26 Edit Dropdown Menu Drag 1817 Family First …" at bounding box center [713, 576] width 993 height 696
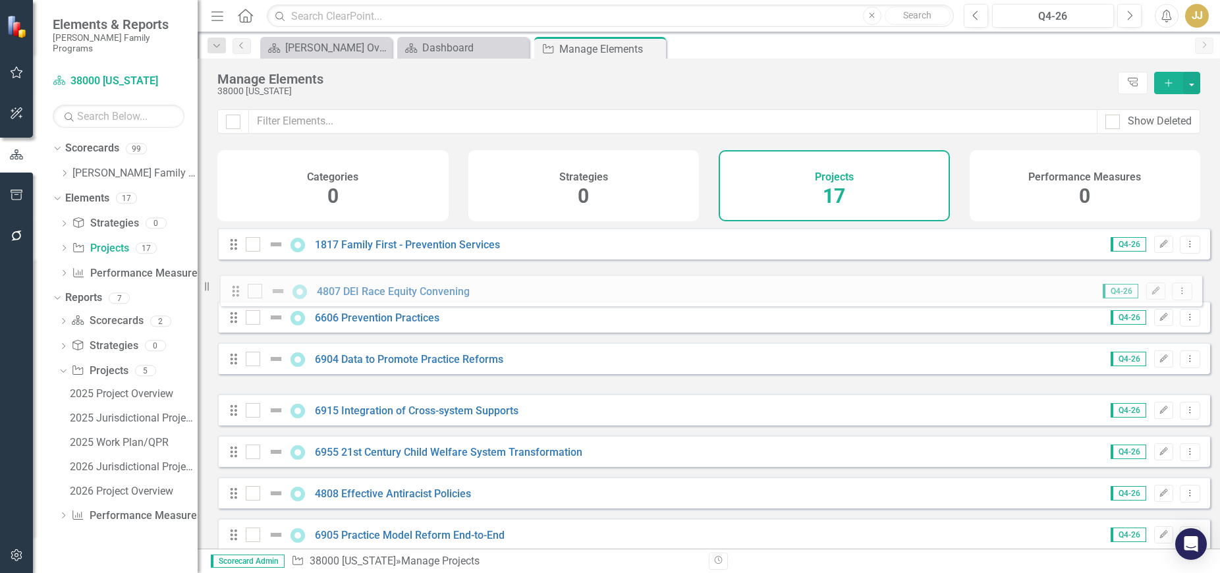
drag, startPoint x: 233, startPoint y: 379, endPoint x: 235, endPoint y: 291, distance: 87.6
click at [235, 291] on div "Drag 1817 Family First - Prevention Services Q4-26 Edit Dropdown Menu Drag 6606…" at bounding box center [713, 576] width 993 height 696
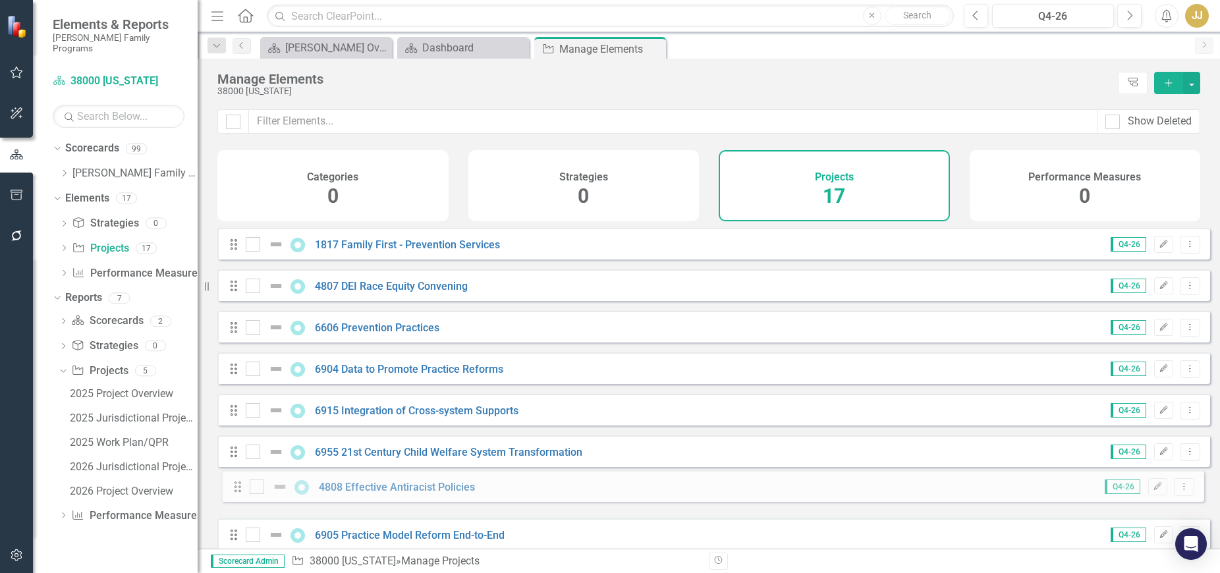
scroll to position [11, 0]
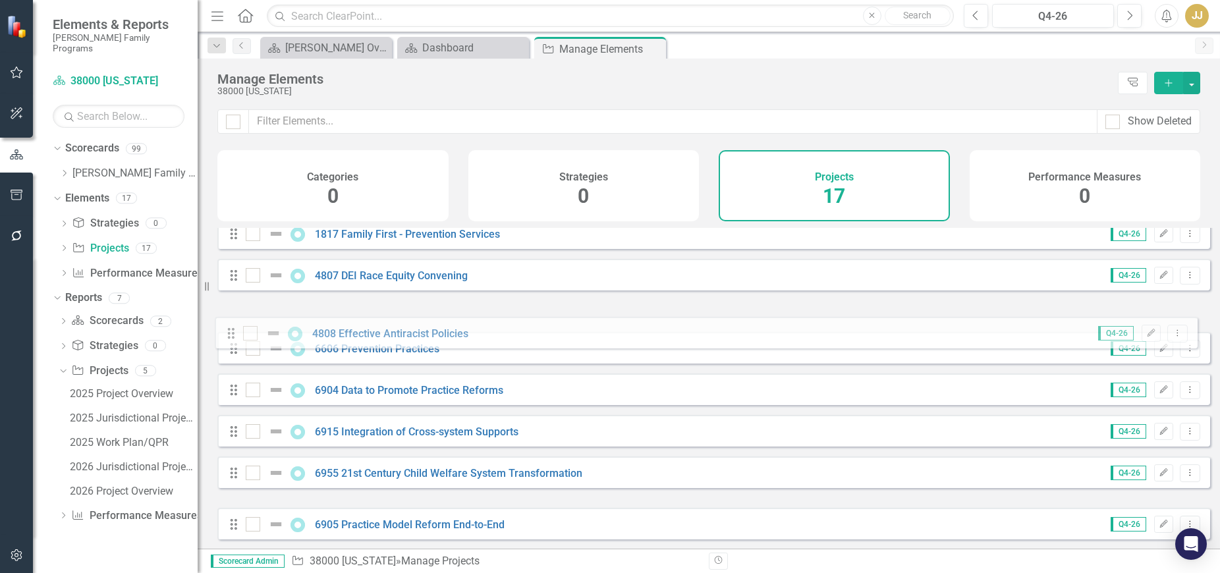
drag, startPoint x: 235, startPoint y: 506, endPoint x: 232, endPoint y: 334, distance: 171.9
click at [232, 334] on div "Drag 1817 Family First - Prevention Services Q4-26 Edit Dropdown Menu Drag 4807…" at bounding box center [713, 565] width 993 height 696
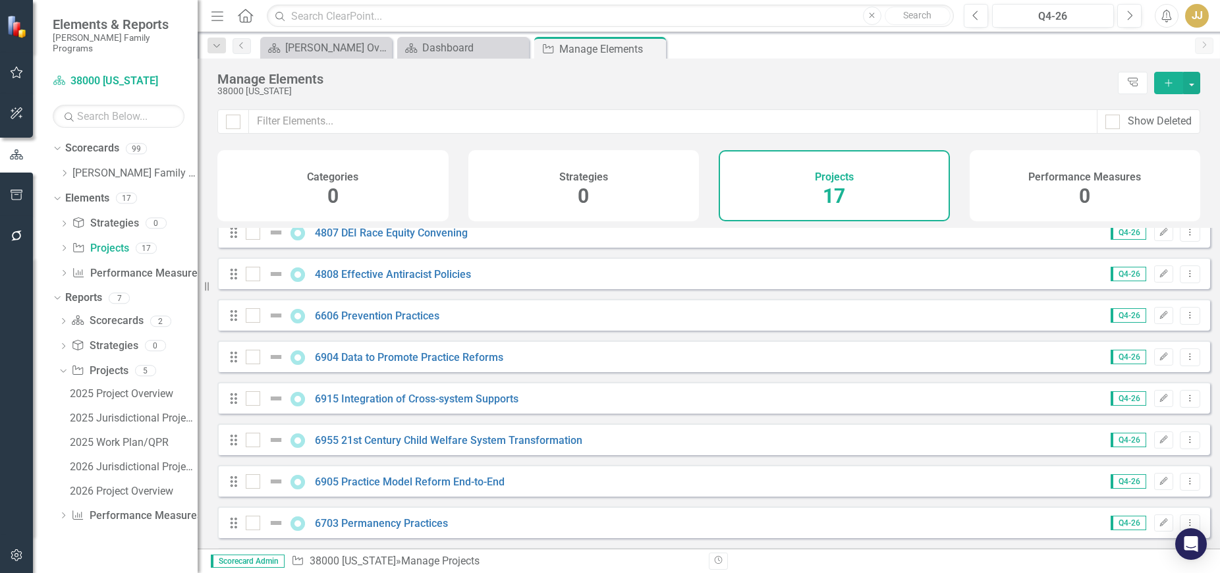
scroll to position [76, 0]
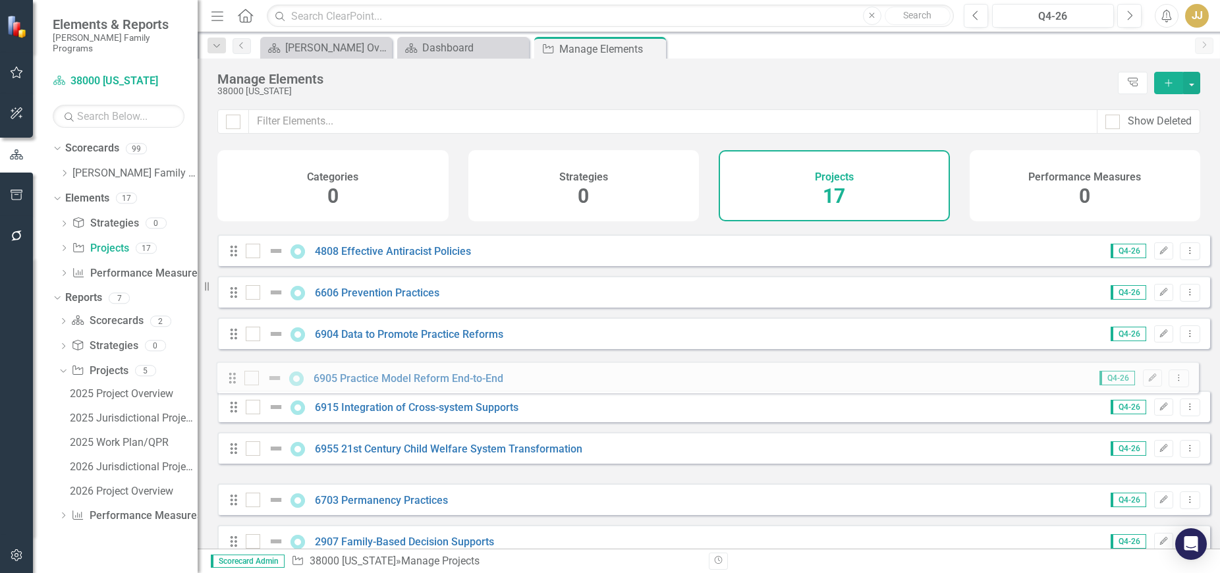
drag, startPoint x: 232, startPoint y: 475, endPoint x: 231, endPoint y: 385, distance: 90.2
click at [231, 385] on div "Drag 1817 Family First - Prevention Services Q4-26 Edit Dropdown Menu Drag 4807…" at bounding box center [713, 499] width 993 height 696
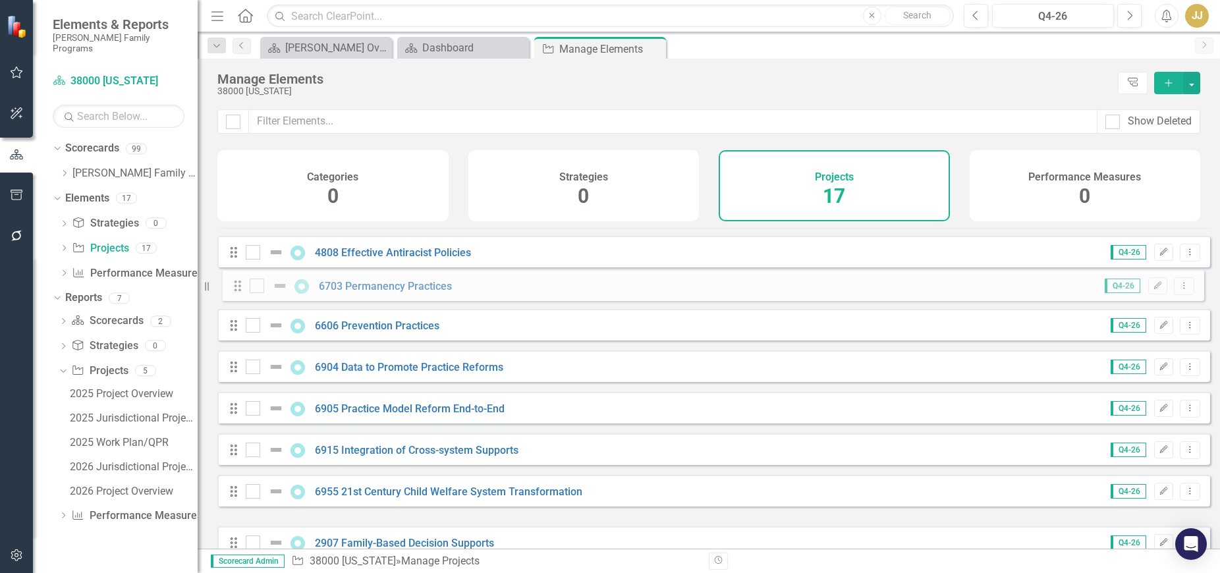
scroll to position [73, 0]
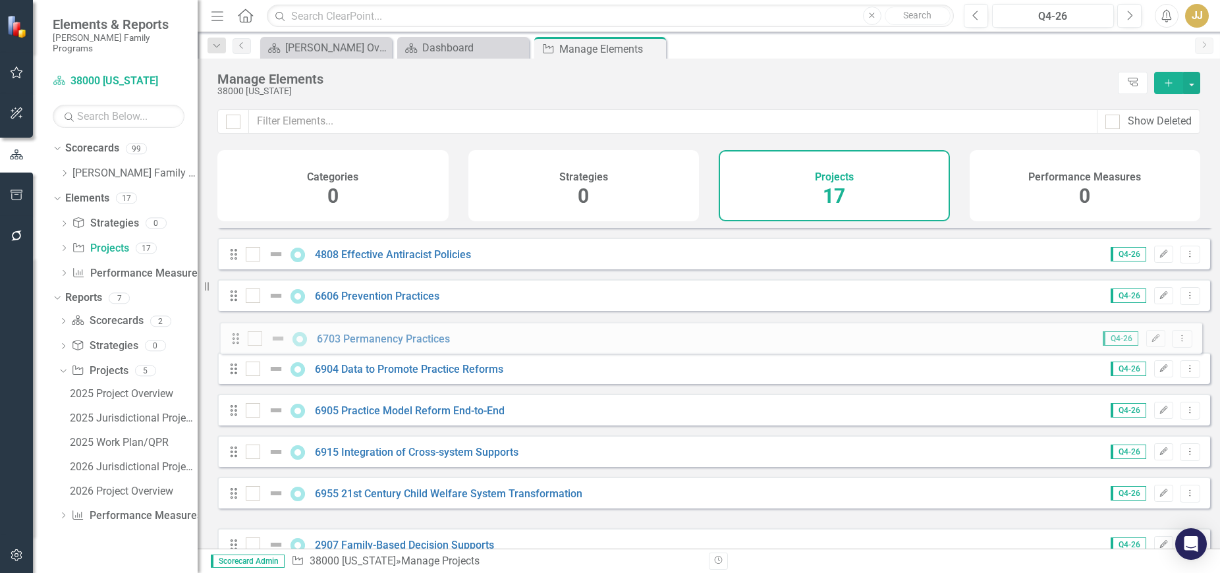
drag, startPoint x: 237, startPoint y: 516, endPoint x: 239, endPoint y: 344, distance: 171.3
click at [239, 344] on div "Drag 1817 Family First - Prevention Services Q4-26 Edit Dropdown Menu Drag 4807…" at bounding box center [713, 503] width 993 height 696
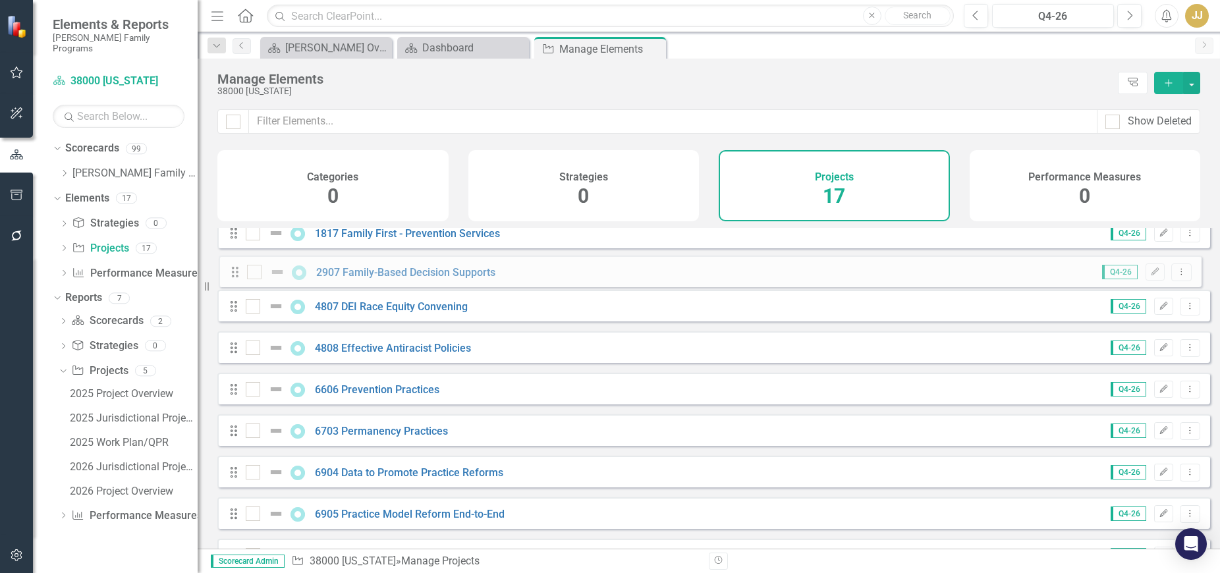
scroll to position [0, 0]
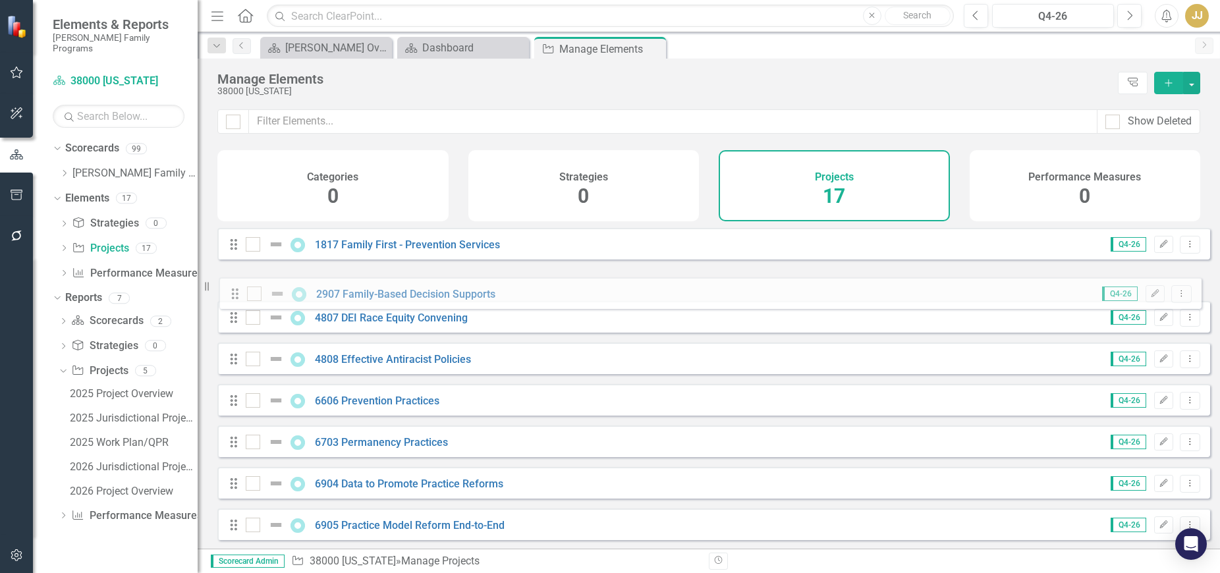
drag, startPoint x: 231, startPoint y: 489, endPoint x: 232, endPoint y: 294, distance: 195.0
click at [232, 294] on div "Drag 1817 Family First - Prevention Services Q4-26 Edit Dropdown Menu Drag 4807…" at bounding box center [713, 576] width 993 height 696
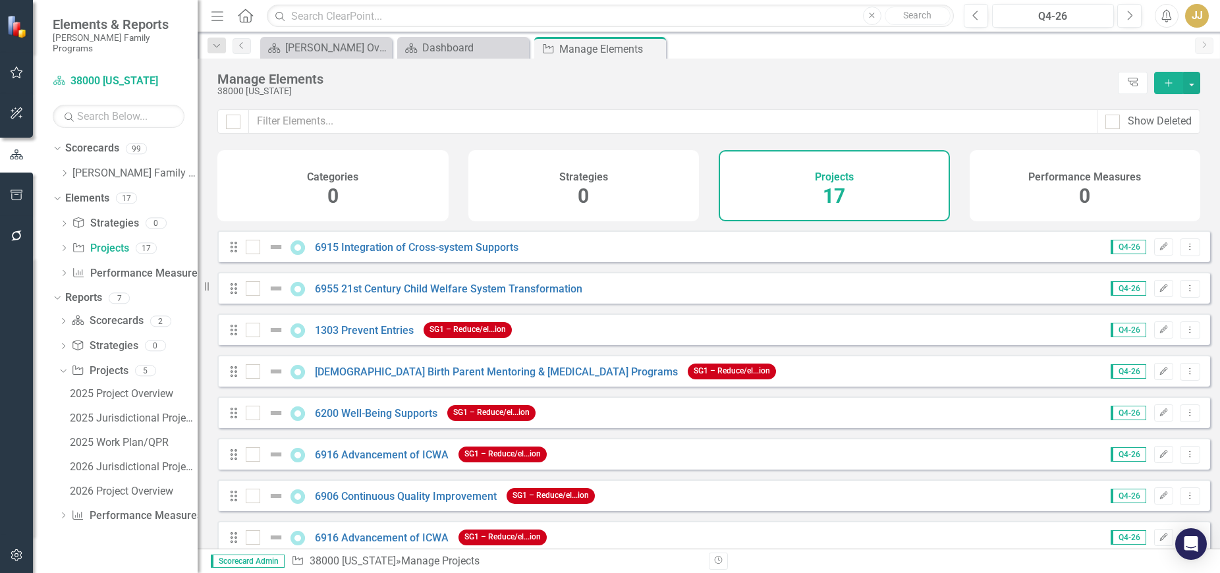
scroll to position [395, 0]
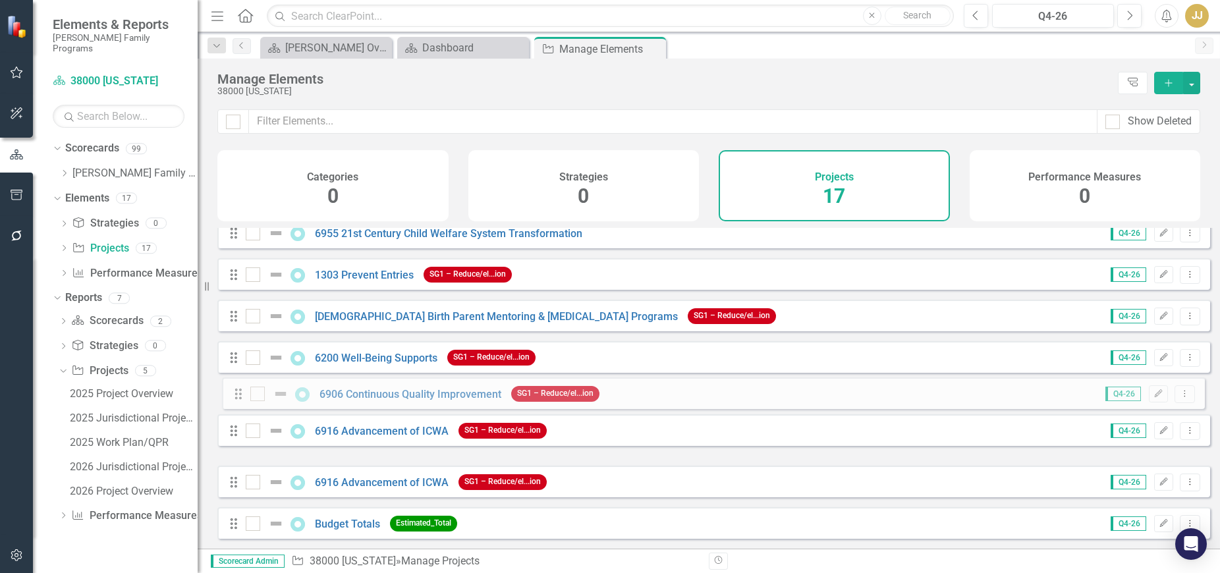
drag, startPoint x: 229, startPoint y: 442, endPoint x: 234, endPoint y: 395, distance: 47.6
click at [234, 395] on div "Drag 1817 Family First - Prevention Services Q4-26 Edit Dropdown Menu Drag 2907…" at bounding box center [713, 191] width 993 height 696
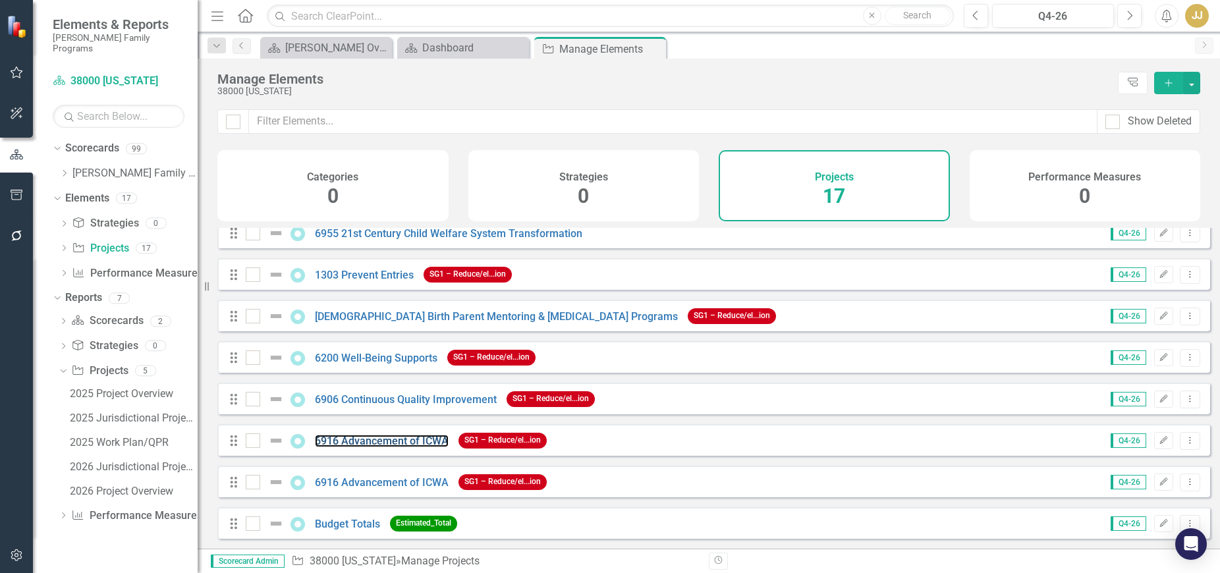
click at [425, 440] on link "6916 Advancement of ICWA" at bounding box center [382, 441] width 134 height 13
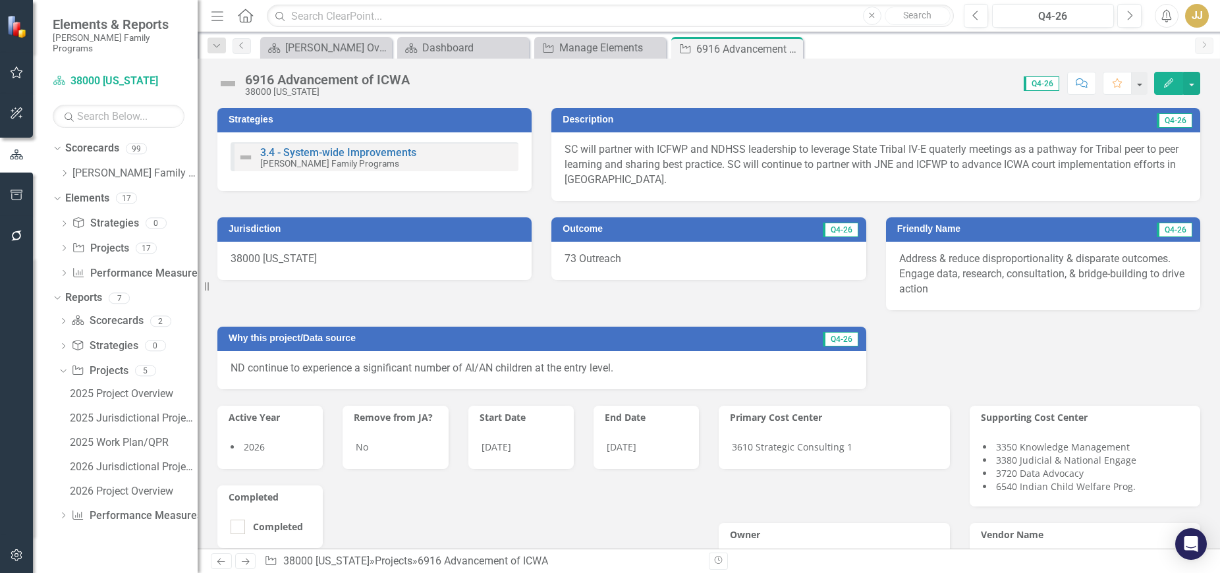
click at [0, 0] on icon "Close" at bounding box center [0, 0] width 0 height 0
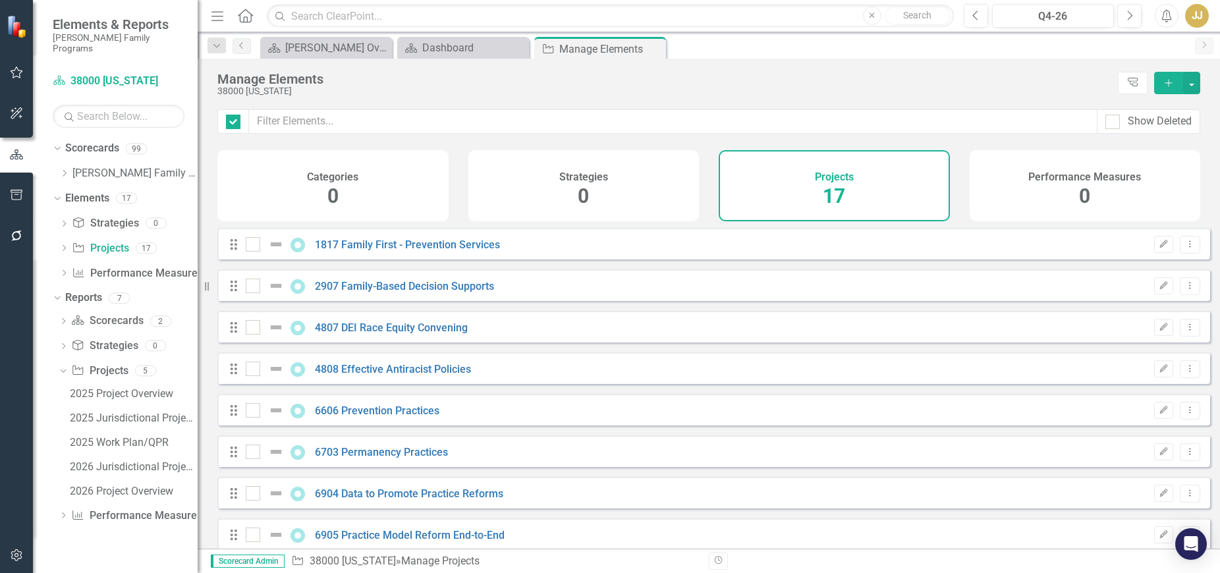
checkbox input "false"
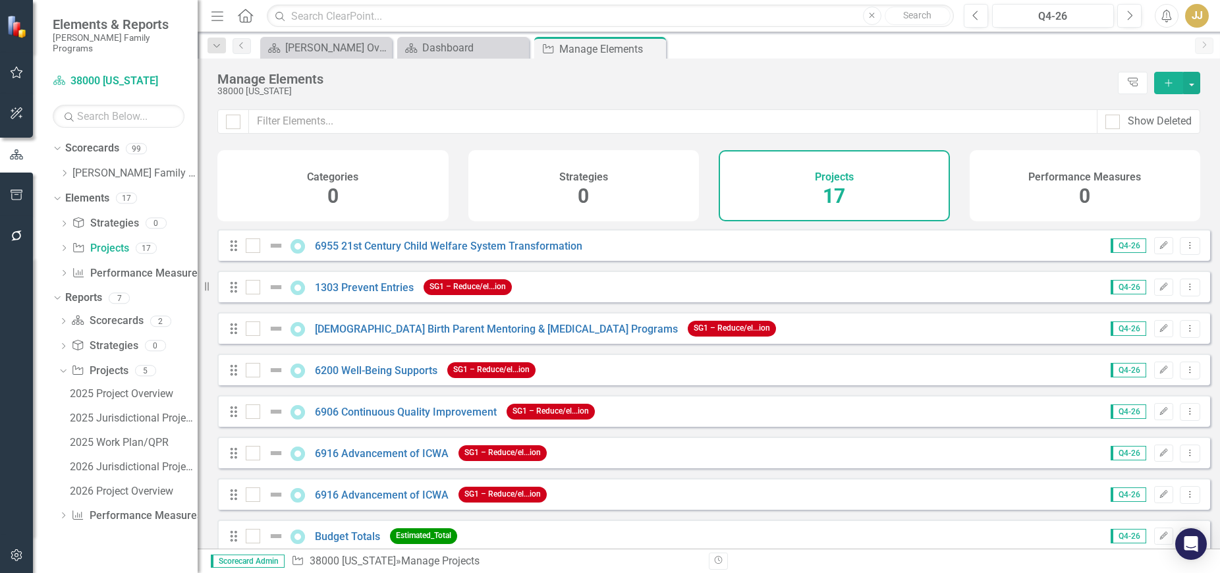
scroll to position [395, 0]
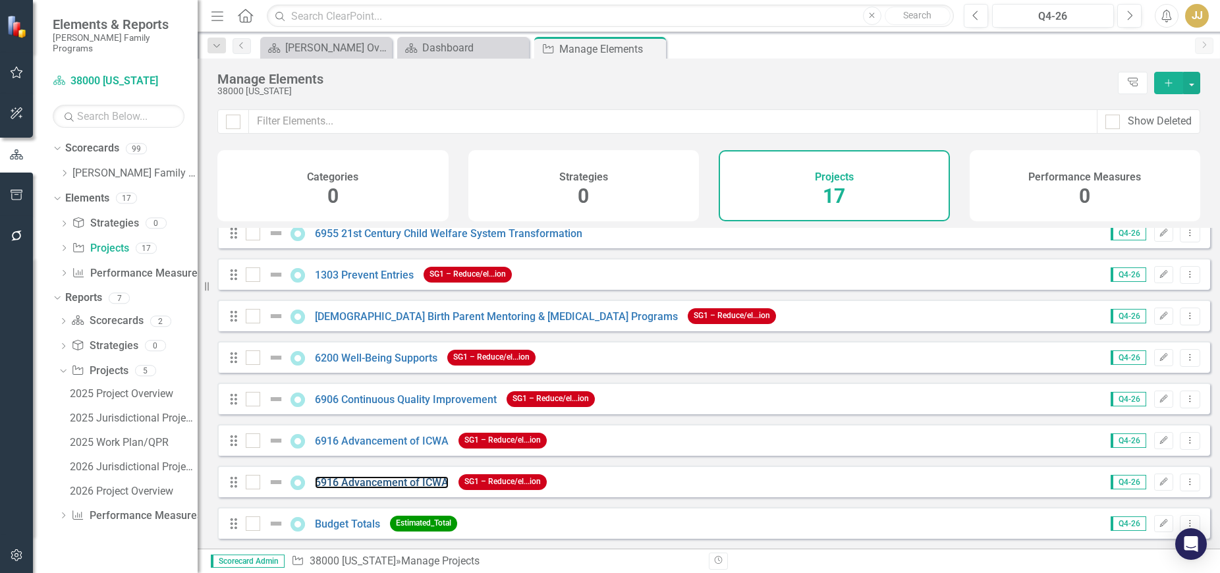
click at [364, 481] on link "6916 Advancement of ICWA" at bounding box center [382, 482] width 134 height 13
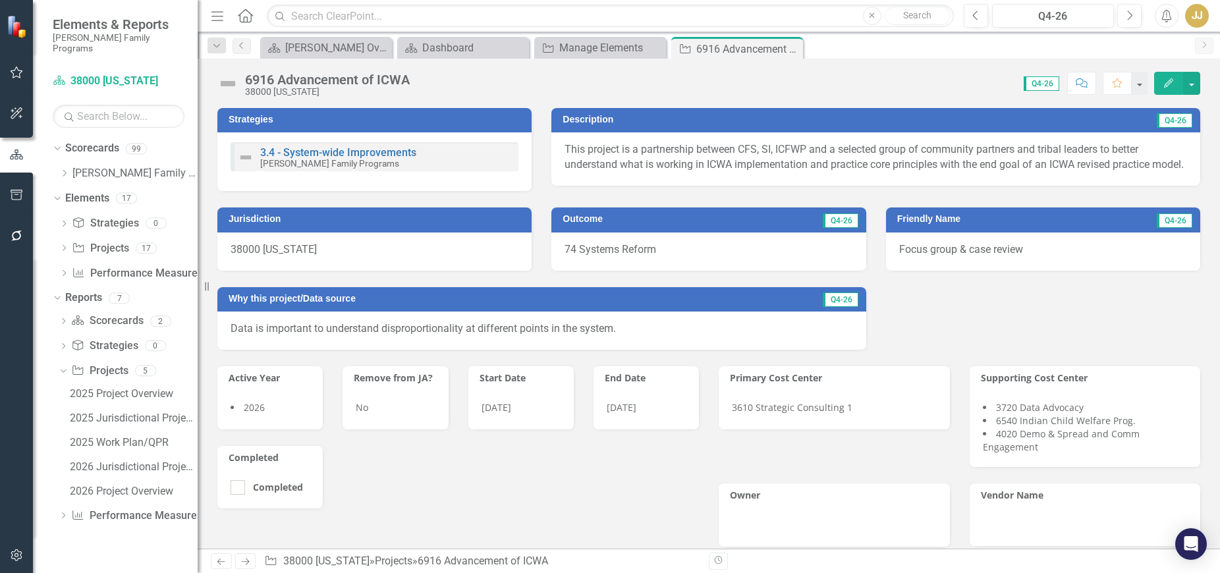
click at [0, 0] on icon "Close" at bounding box center [0, 0] width 0 height 0
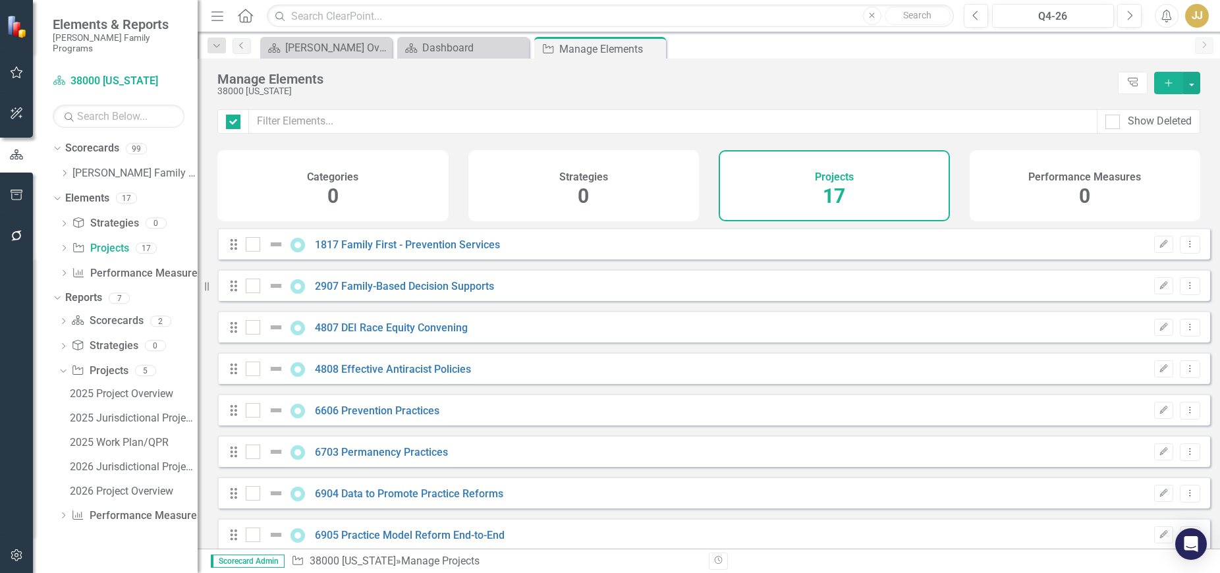
checkbox input "false"
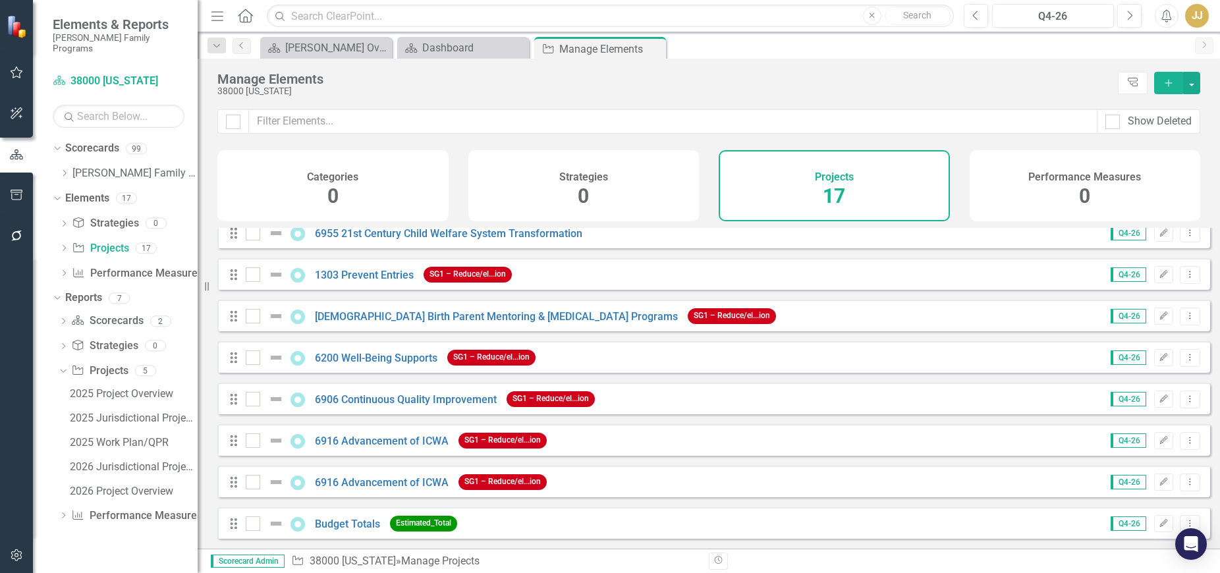
scroll to position [395, 0]
click at [385, 442] on link "6916 Advancement of ICWA" at bounding box center [382, 441] width 134 height 13
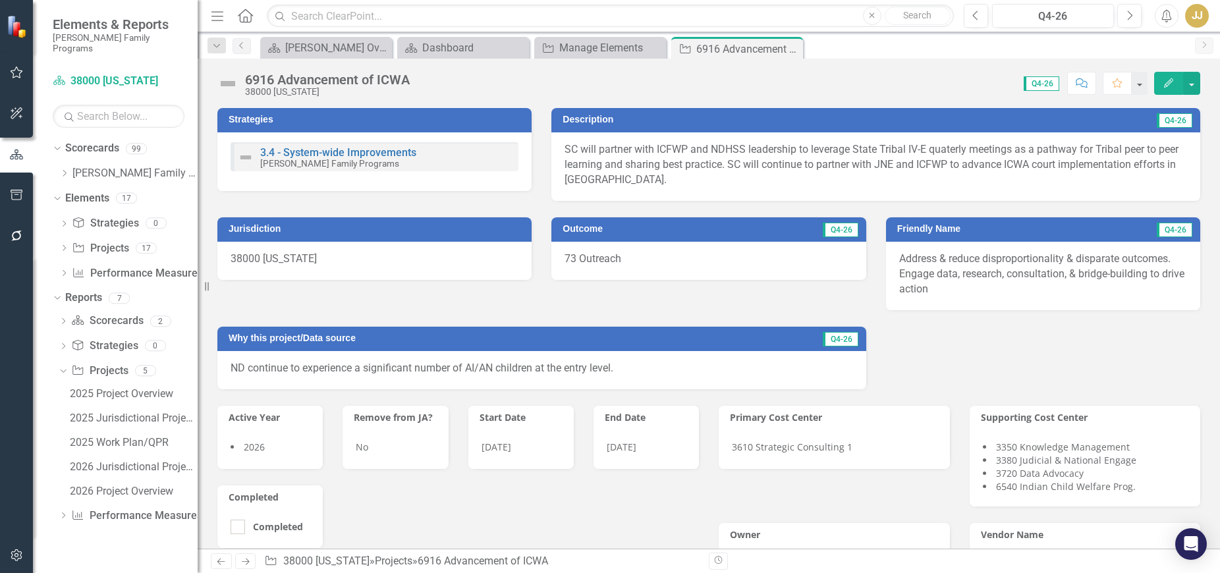
click at [0, 0] on icon "Close" at bounding box center [0, 0] width 0 height 0
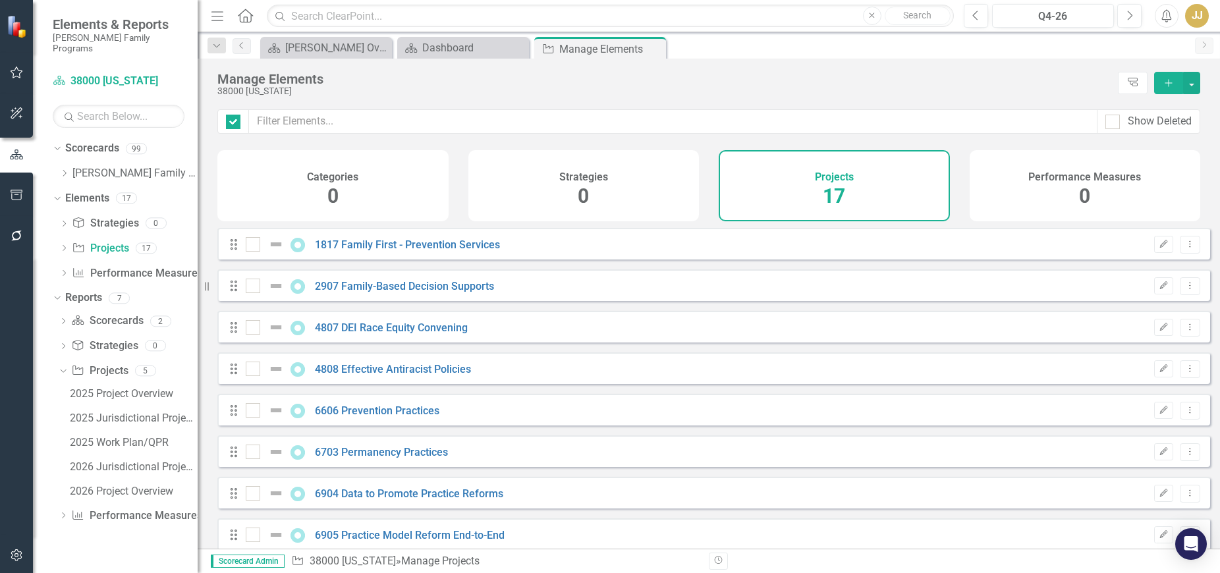
checkbox input "false"
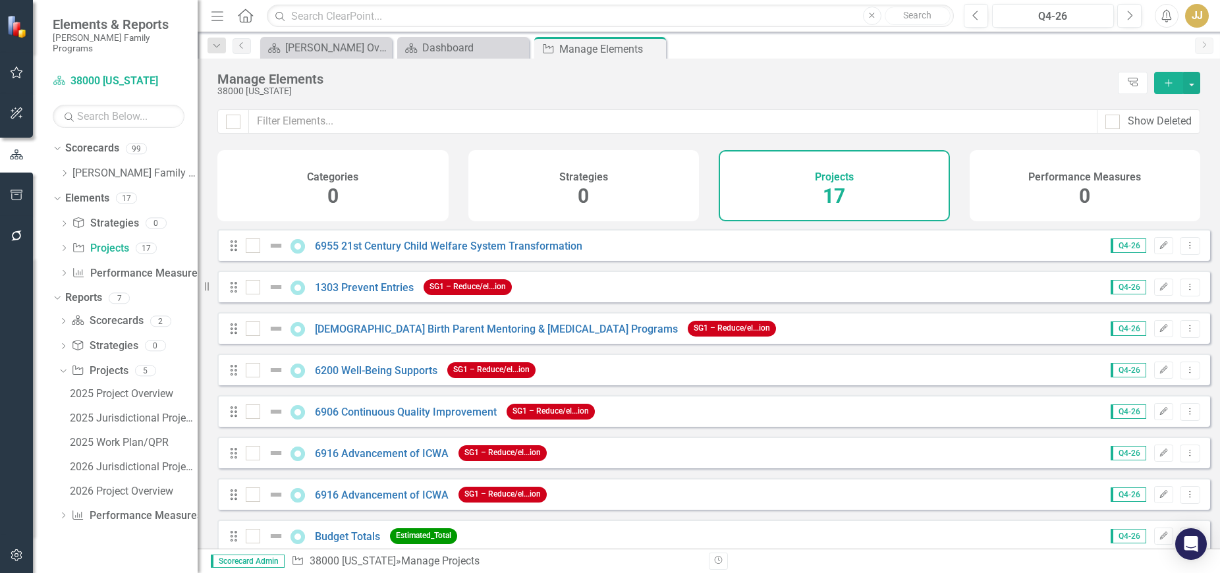
scroll to position [395, 0]
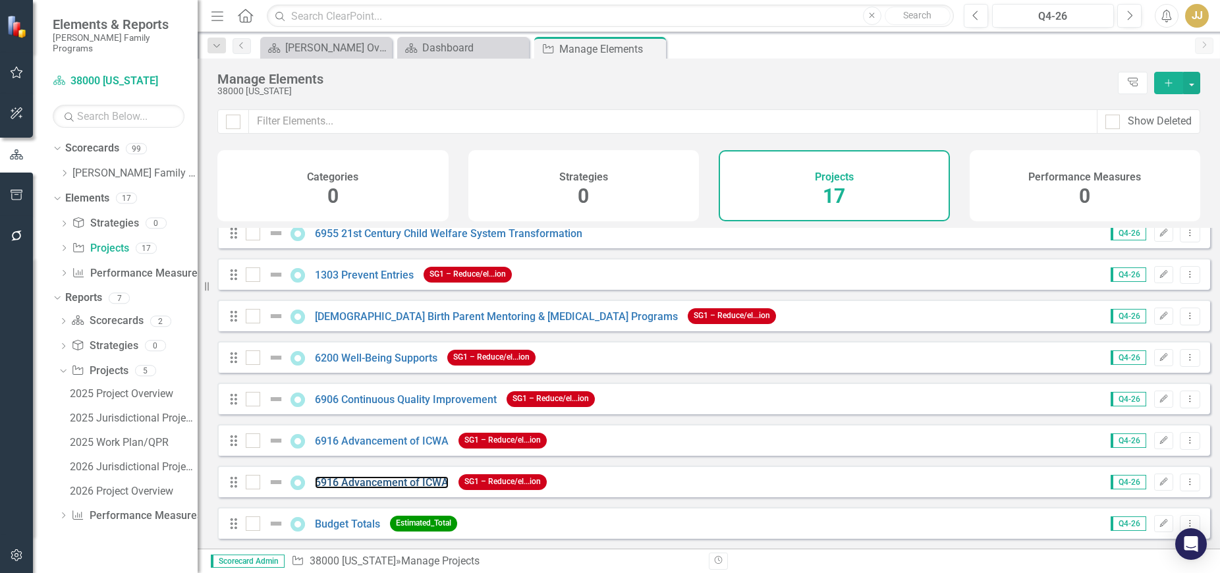
click at [369, 485] on link "6916 Advancement of ICWA" at bounding box center [382, 482] width 134 height 13
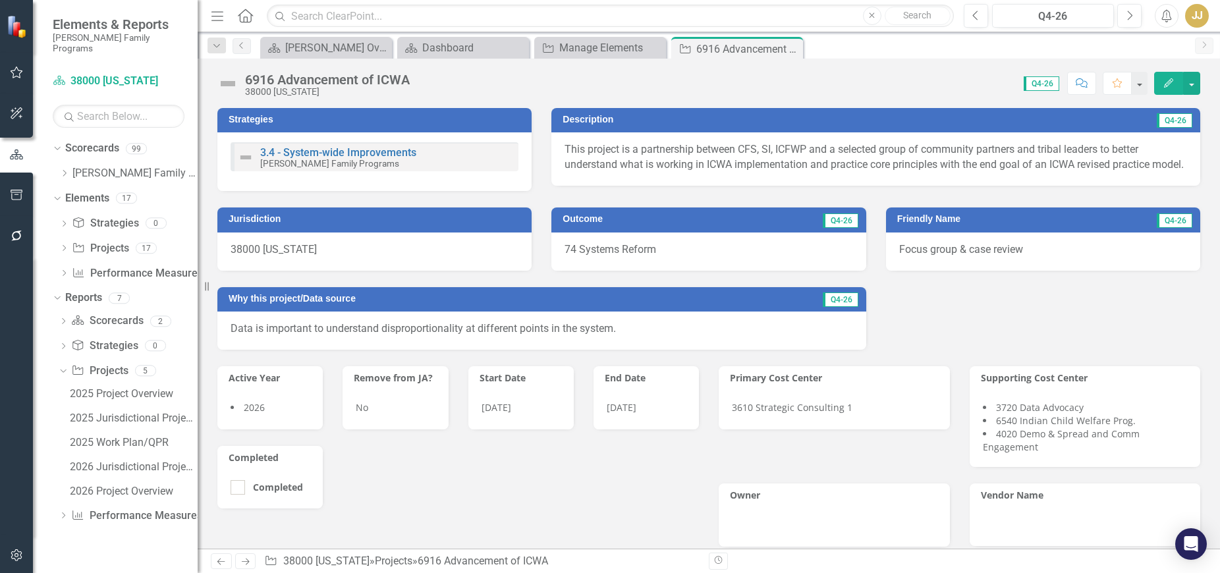
click at [0, 0] on icon "Close" at bounding box center [0, 0] width 0 height 0
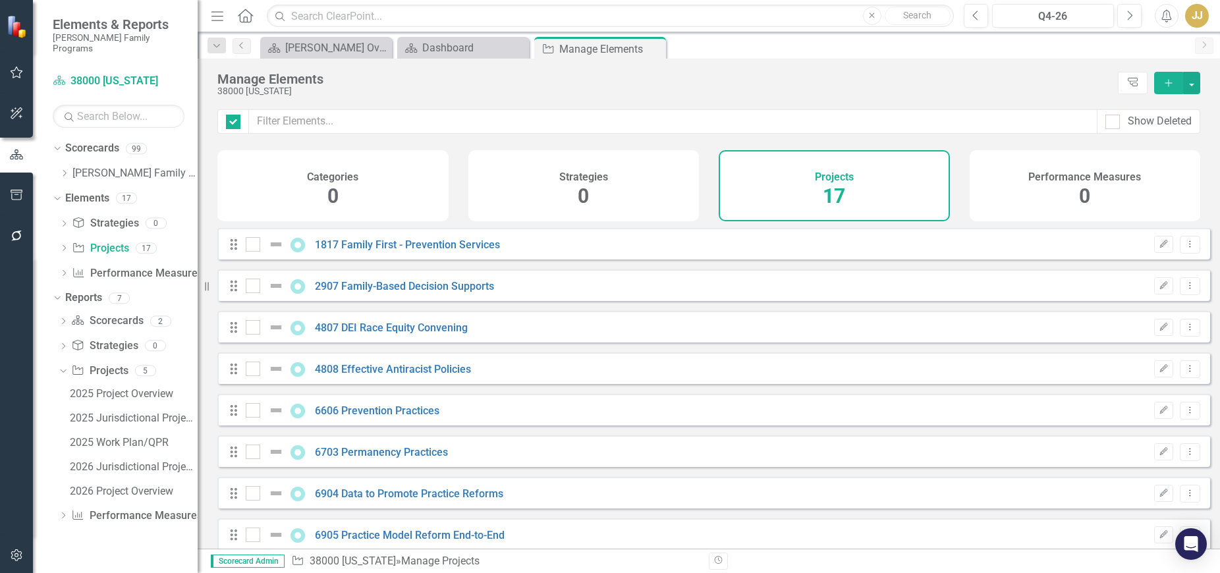
checkbox input "false"
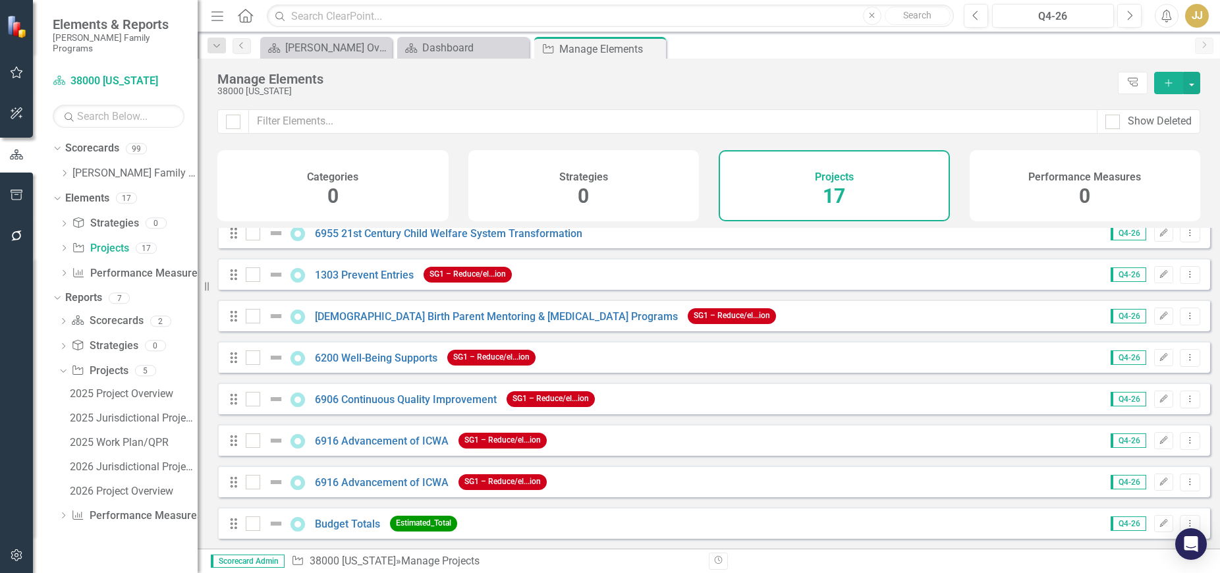
scroll to position [395, 0]
click at [377, 445] on link "6916 Advancement of ICWA" at bounding box center [382, 441] width 134 height 13
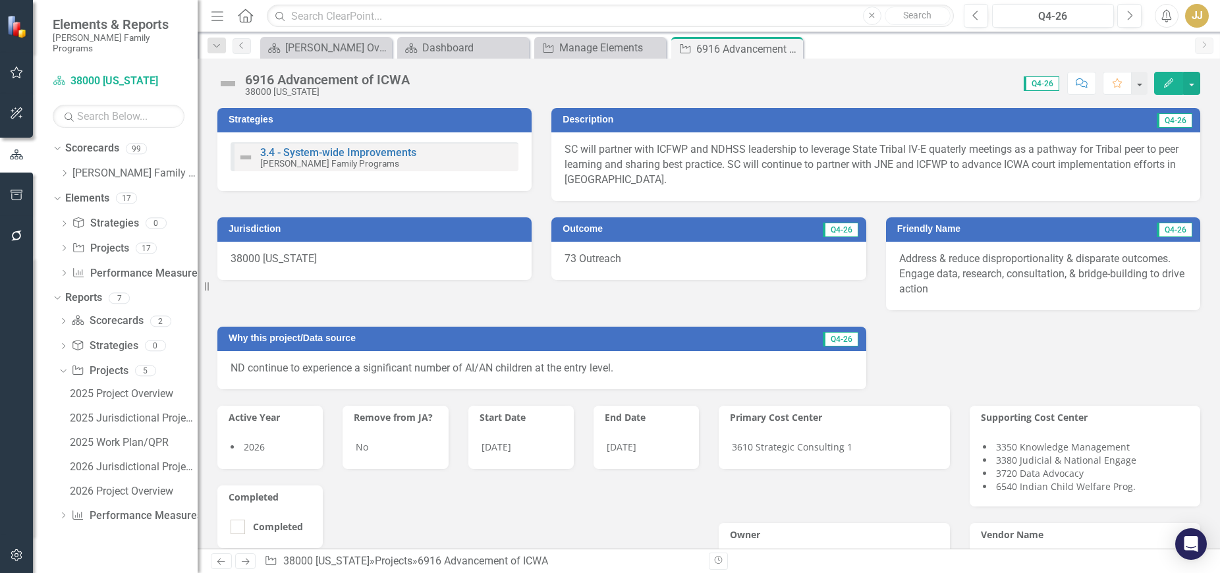
click at [0, 0] on icon "Close" at bounding box center [0, 0] width 0 height 0
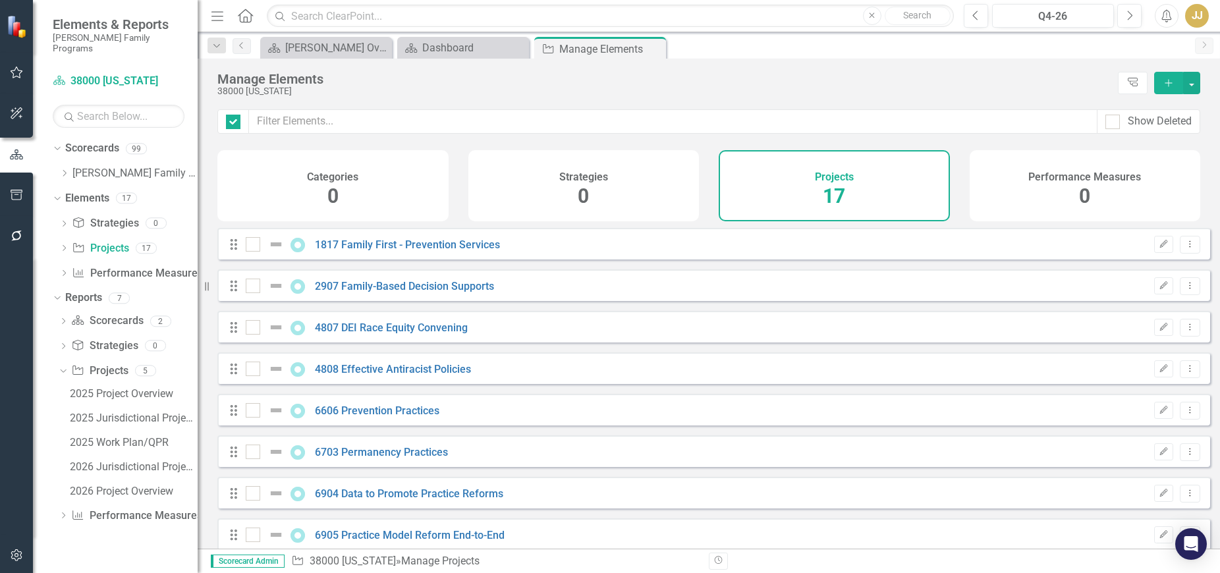
checkbox input "false"
click at [0, 0] on icon "Close" at bounding box center [0, 0] width 0 height 0
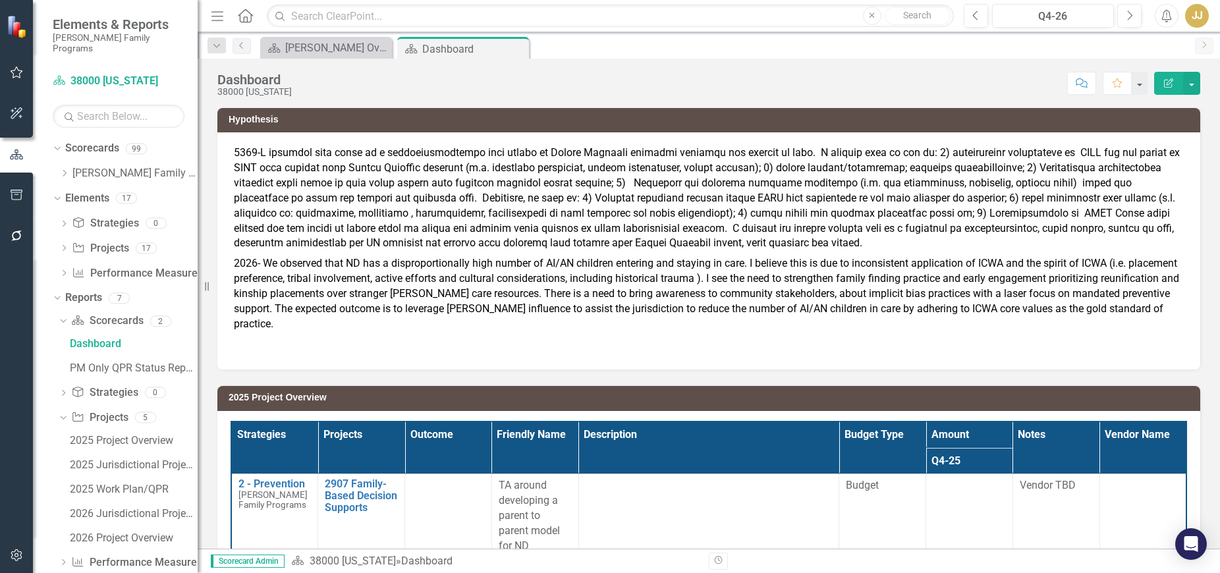
click at [63, 168] on div "Dropdown" at bounding box center [64, 173] width 10 height 11
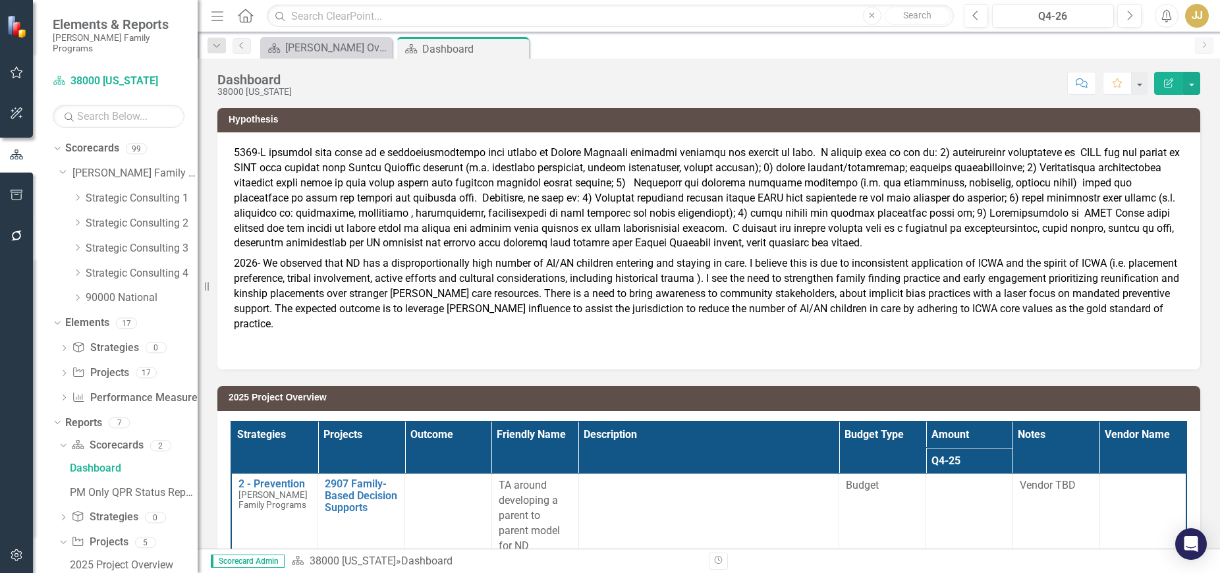
click at [79, 194] on icon "Dropdown" at bounding box center [77, 198] width 10 height 8
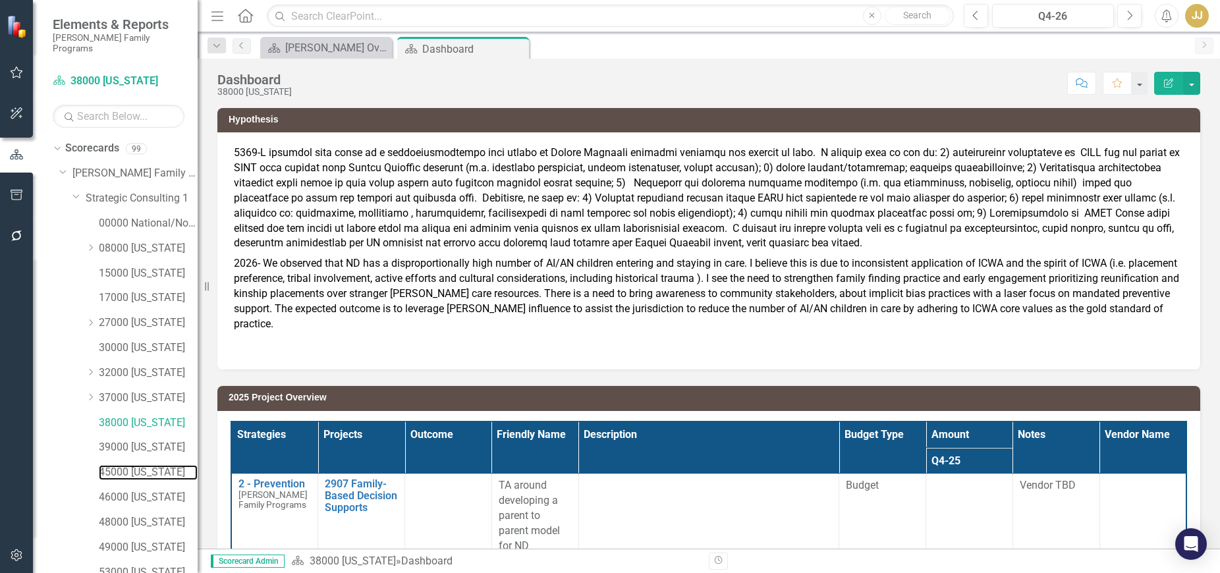
click at [162, 465] on link "45000 [US_STATE]" at bounding box center [148, 472] width 99 height 15
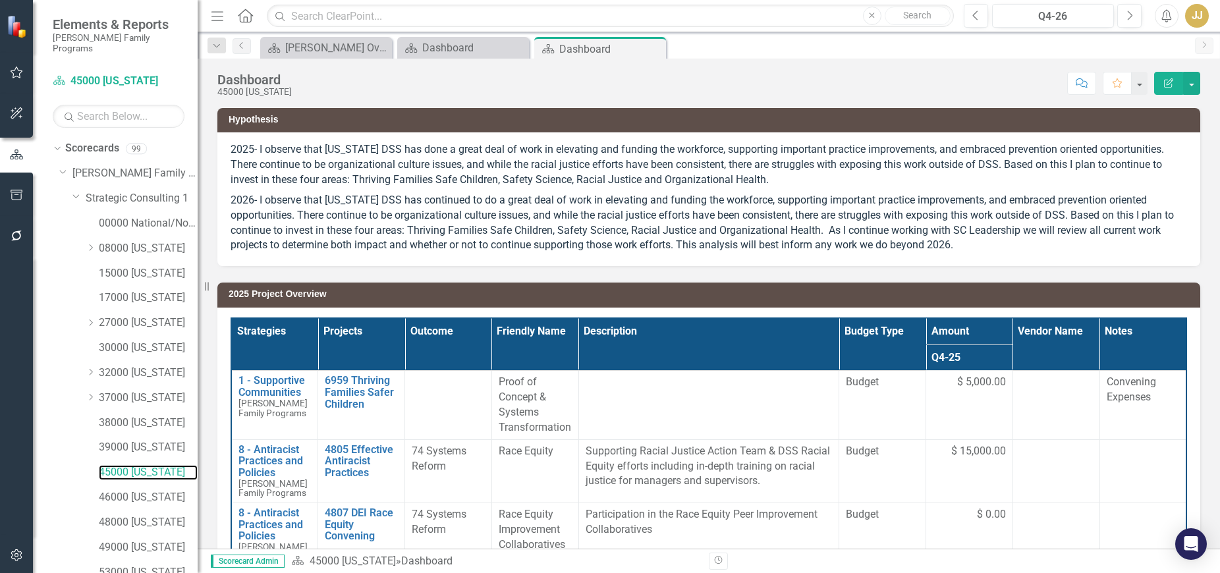
scroll to position [269, 0]
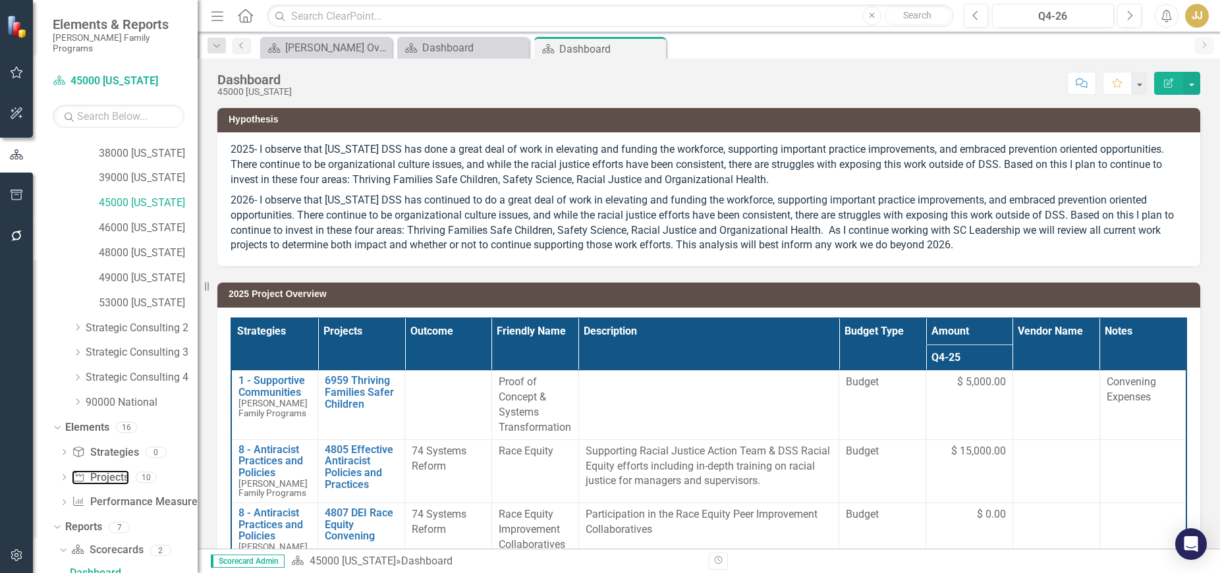
click at [118, 472] on link "Project Projects" at bounding box center [100, 477] width 57 height 15
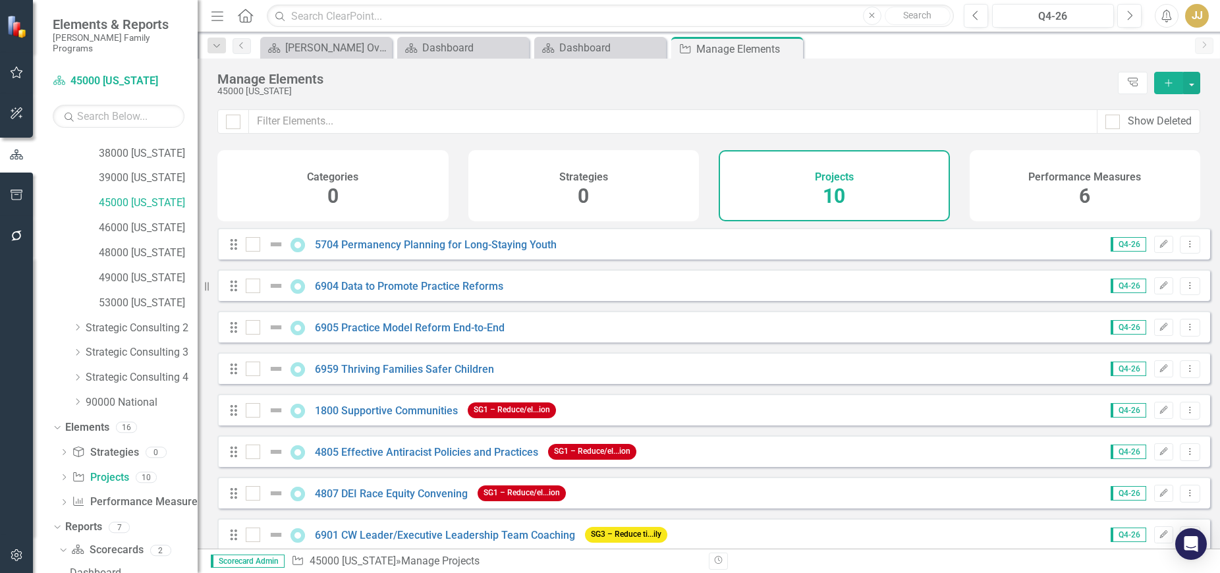
click at [0, 0] on icon "Close" at bounding box center [0, 0] width 0 height 0
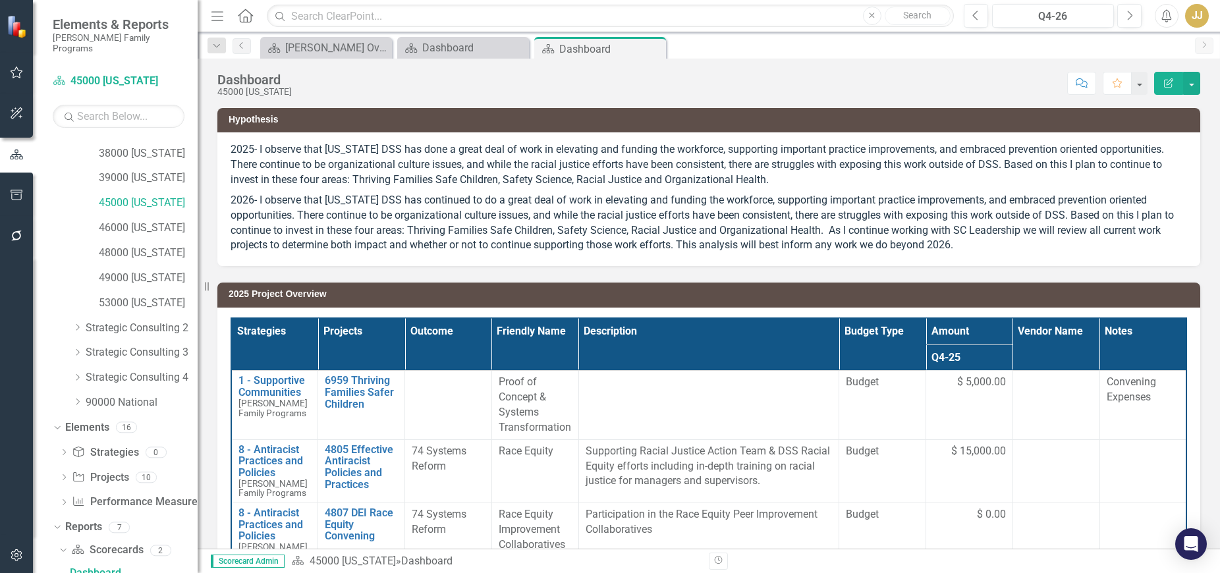
click at [0, 0] on icon at bounding box center [0, 0] width 0 height 0
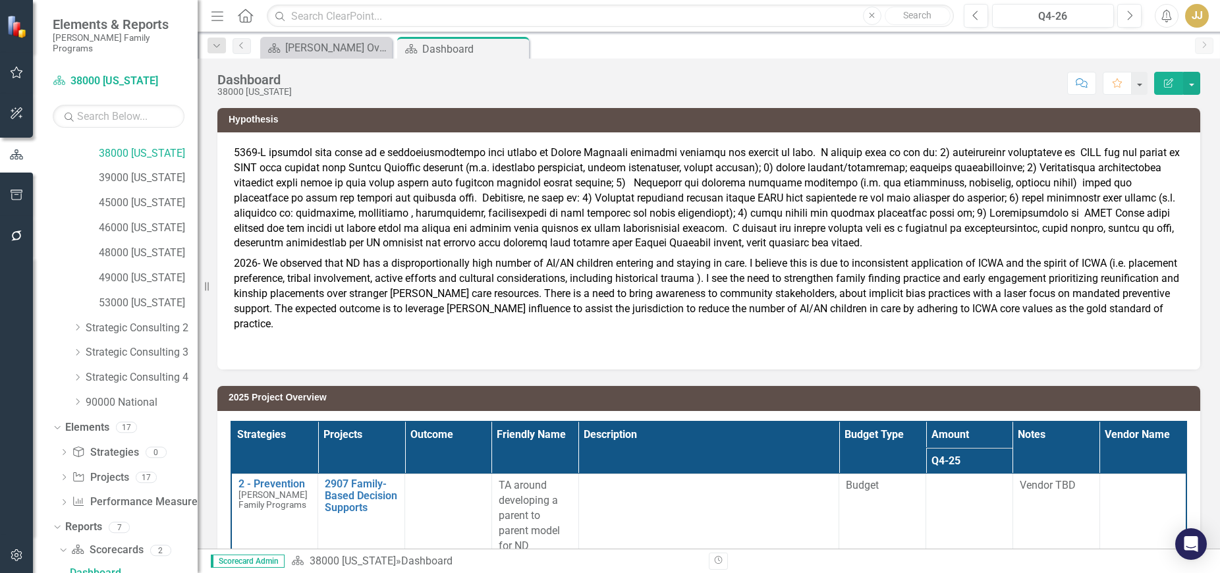
click at [0, 0] on icon "Close" at bounding box center [0, 0] width 0 height 0
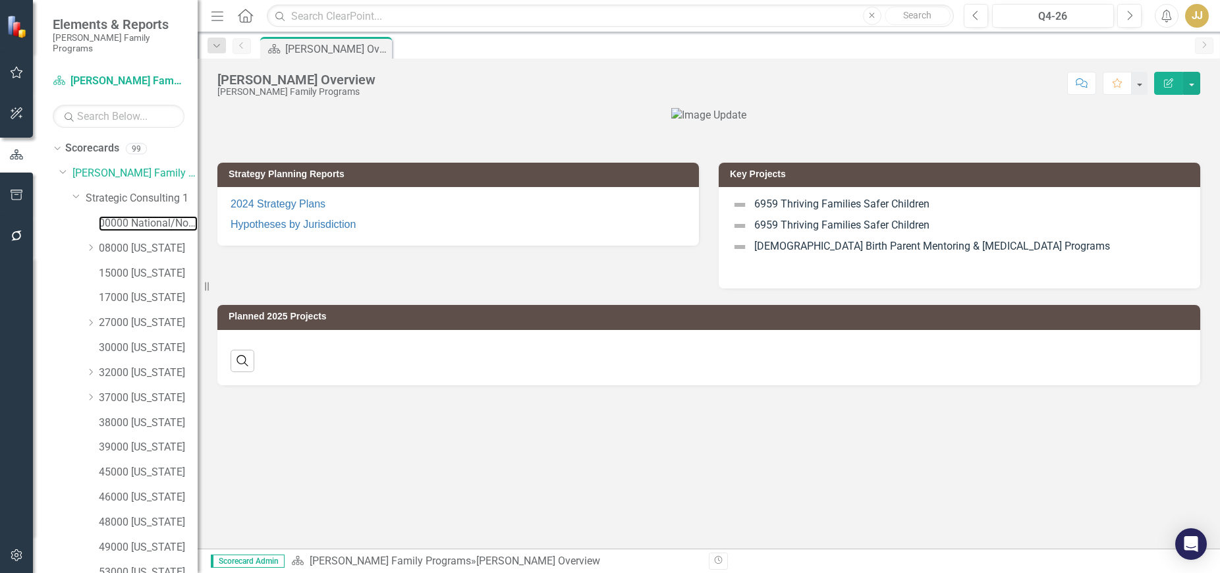
click at [142, 216] on link "00000 National/No Jurisdiction (SC1)" at bounding box center [148, 223] width 99 height 15
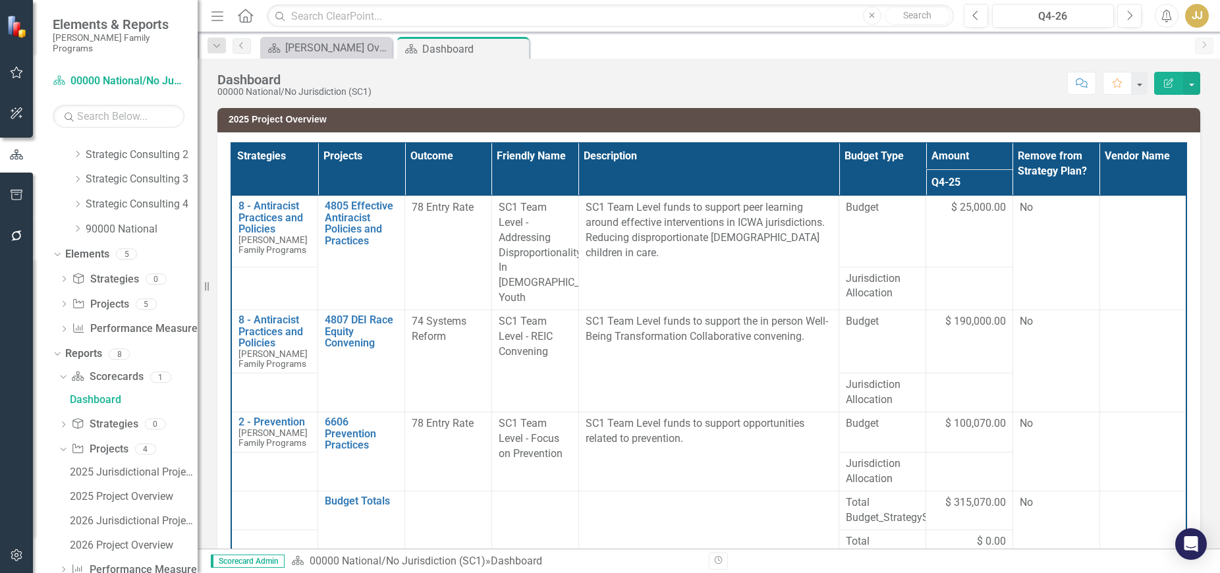
scroll to position [462, 0]
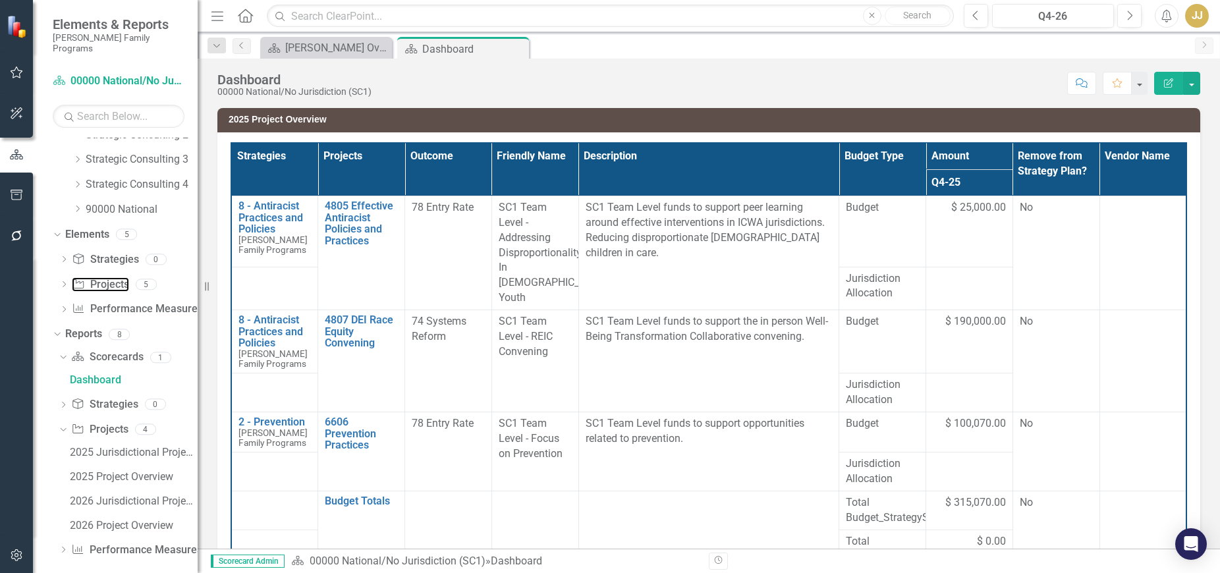
click at [117, 277] on link "Project Projects" at bounding box center [100, 284] width 57 height 15
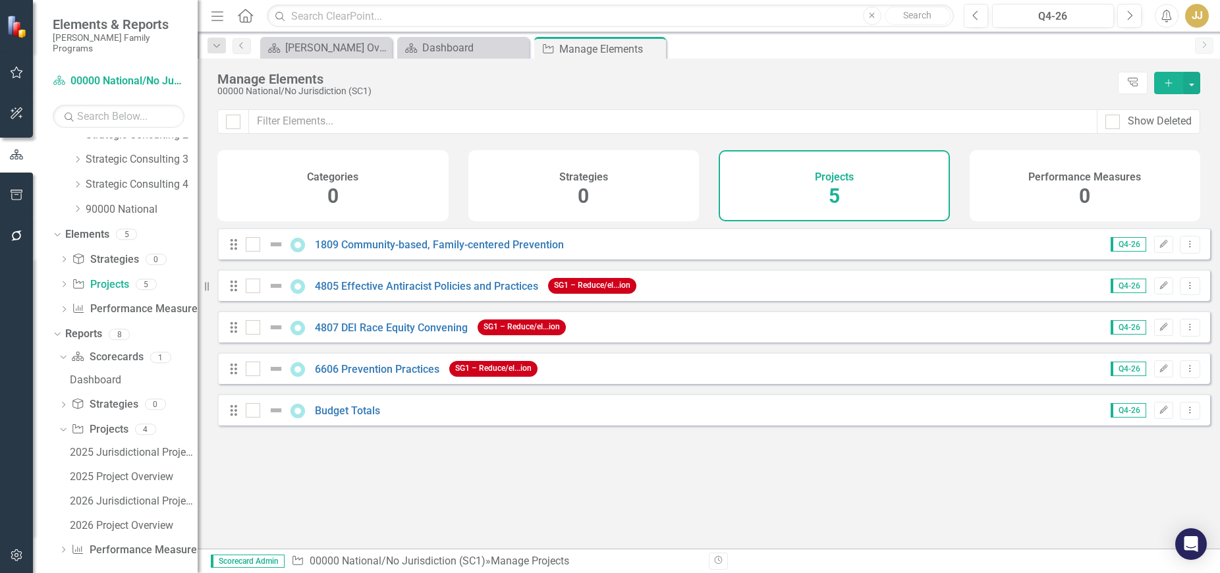
click at [0, 0] on icon "Close" at bounding box center [0, 0] width 0 height 0
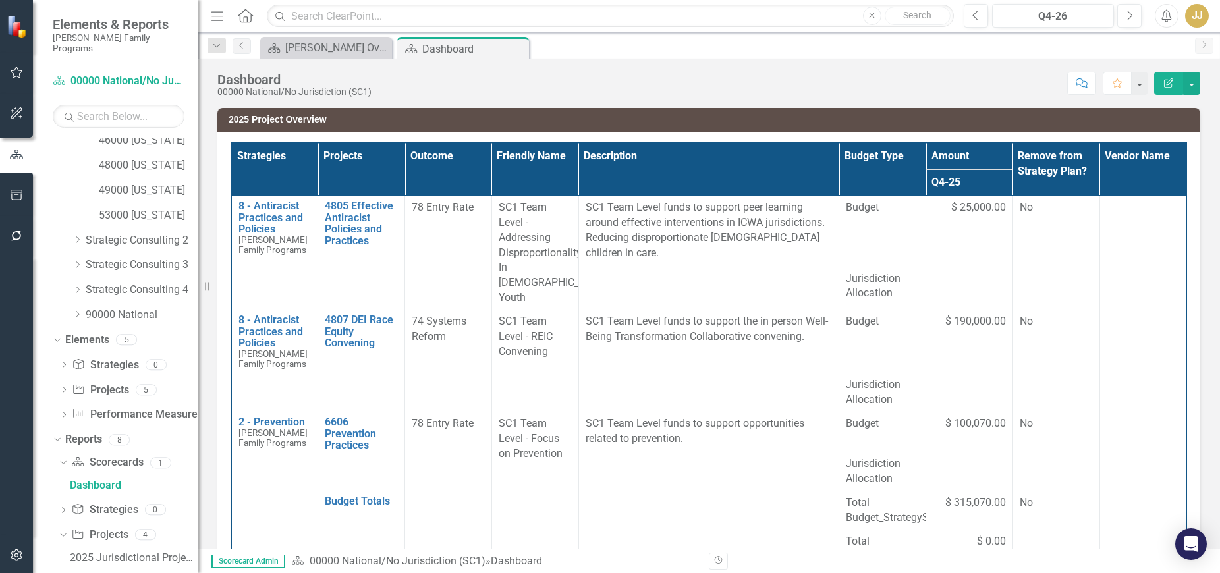
scroll to position [269, 0]
